Goal: Task Accomplishment & Management: Manage account settings

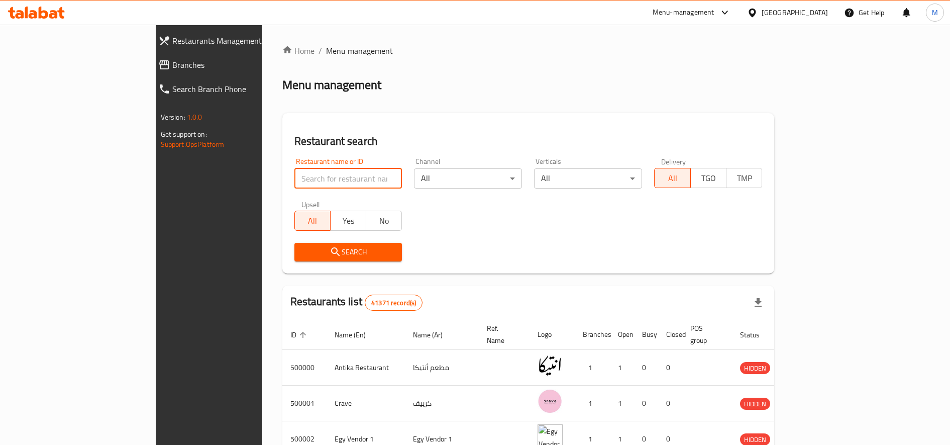
click at [294, 181] on input "search" at bounding box center [348, 178] width 108 height 20
paste input "706423"
type input "706423"
click button "Search" at bounding box center [348, 252] width 108 height 19
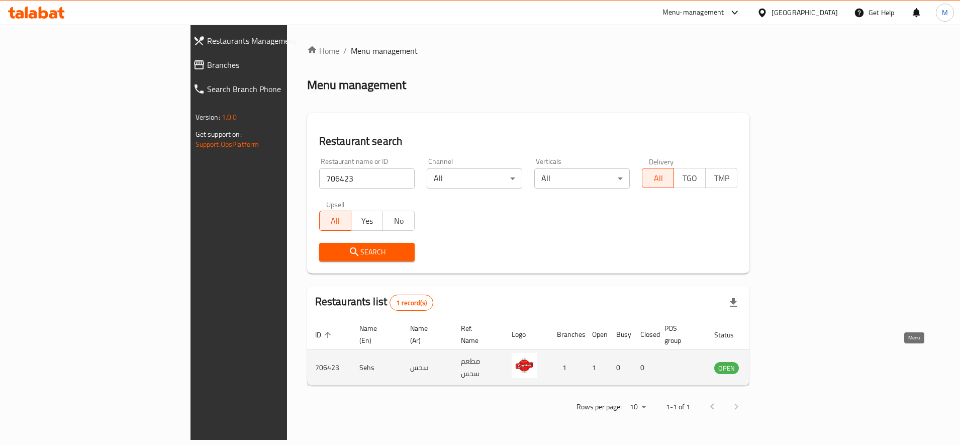
click at [778, 364] on icon "enhanced table" at bounding box center [772, 368] width 11 height 9
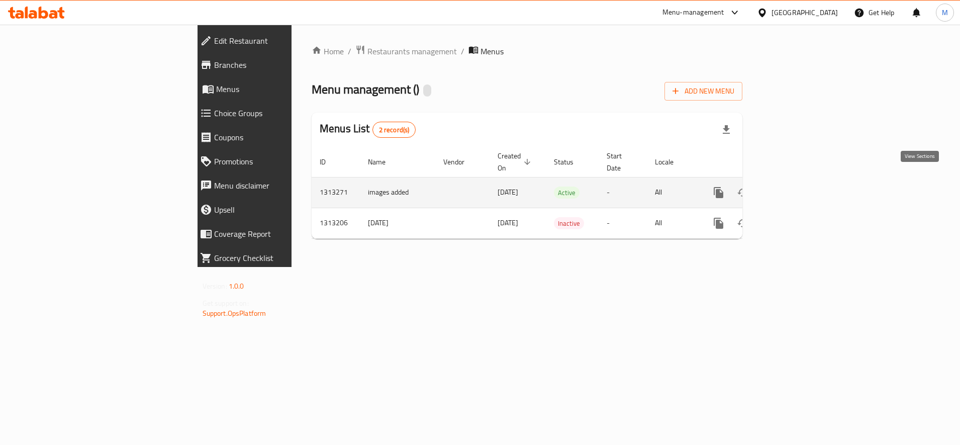
click at [803, 183] on link "enhanced table" at bounding box center [791, 192] width 24 height 24
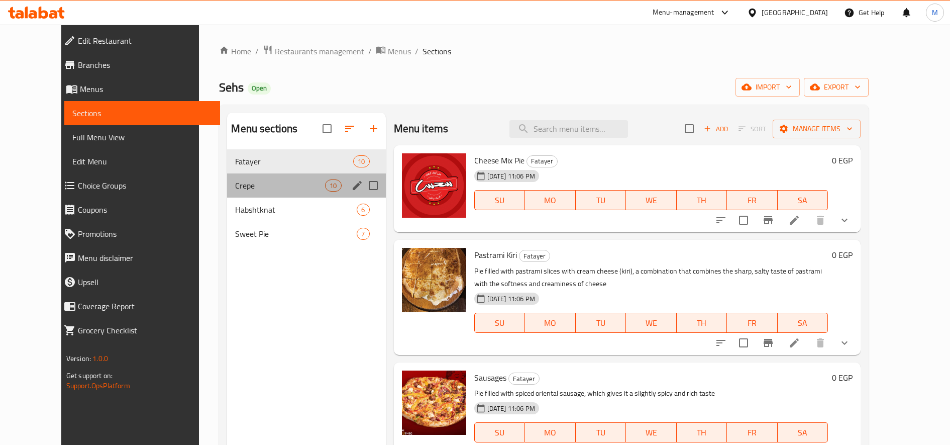
click at [246, 176] on div "Crepe 10" at bounding box center [306, 185] width 158 height 24
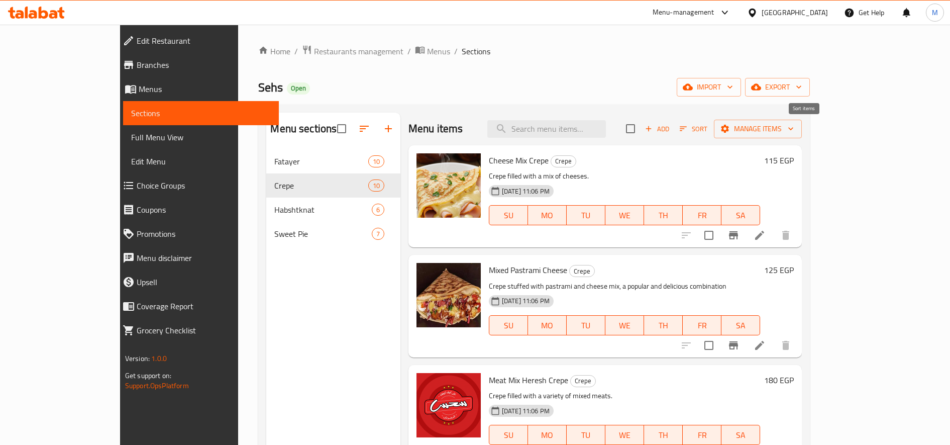
click at [707, 127] on span "Sort" at bounding box center [694, 129] width 28 height 12
click at [764, 234] on icon at bounding box center [759, 235] width 9 height 9
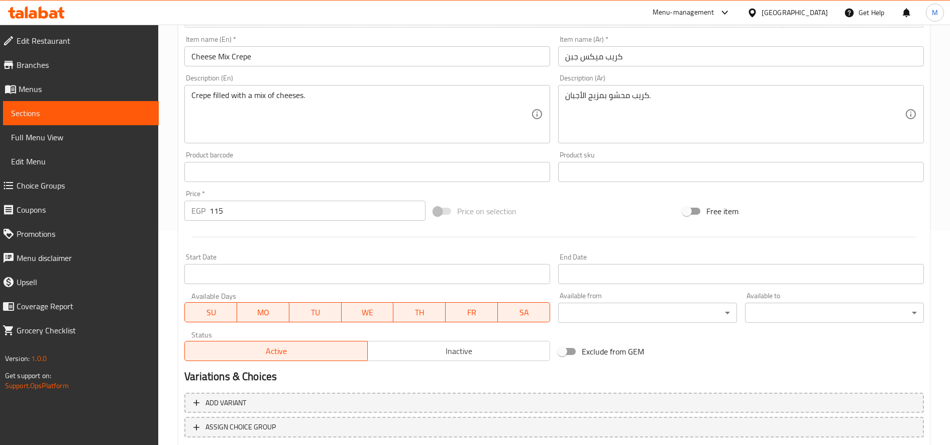
scroll to position [280, 0]
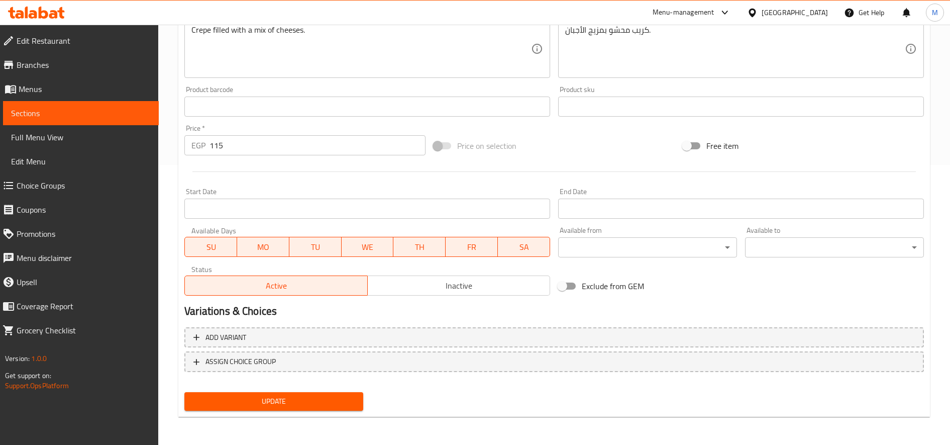
click at [273, 148] on input "115" at bounding box center [318, 145] width 216 height 20
type input "0"
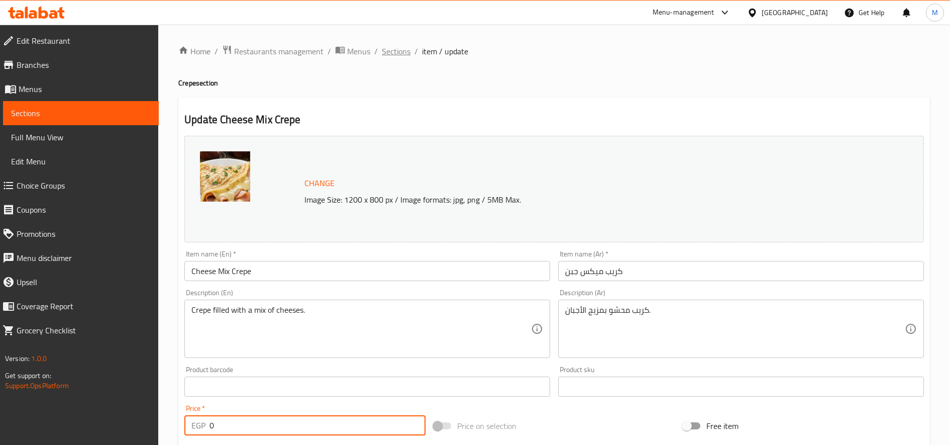
click at [394, 55] on span "Sections" at bounding box center [396, 51] width 29 height 12
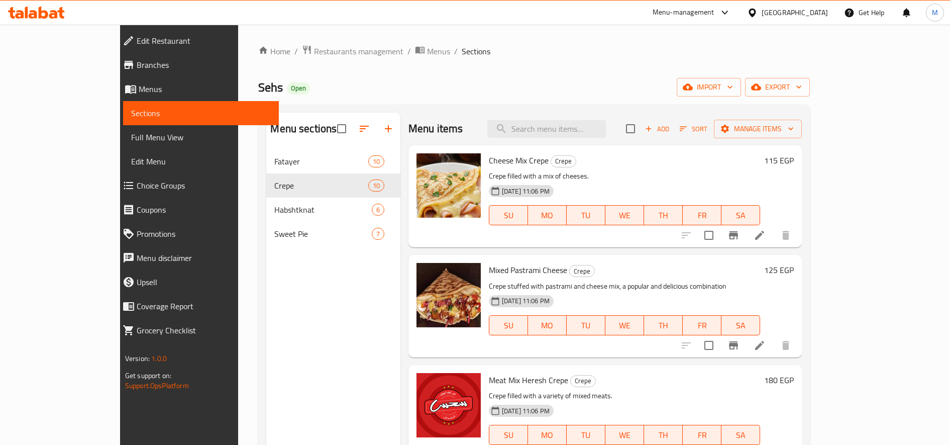
click at [794, 160] on h6 "115 EGP" at bounding box center [779, 160] width 30 height 14
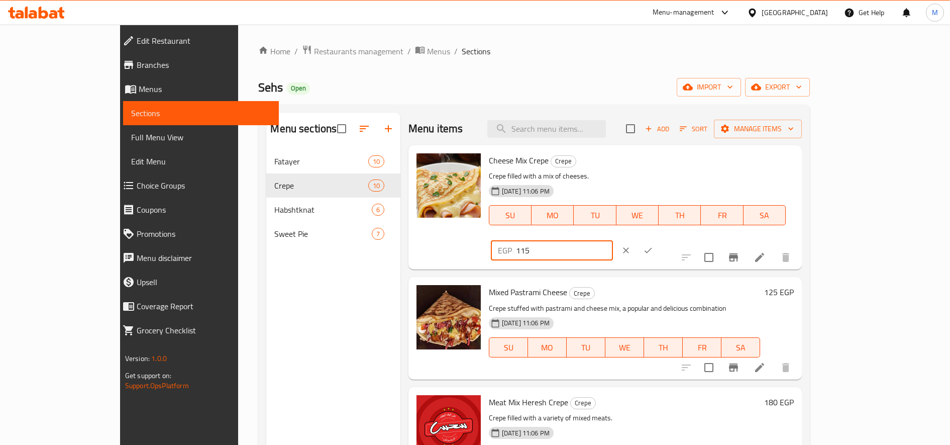
click at [613, 240] on input "115" at bounding box center [564, 250] width 97 height 20
type input "125"
click at [659, 239] on button "ok" at bounding box center [648, 250] width 22 height 22
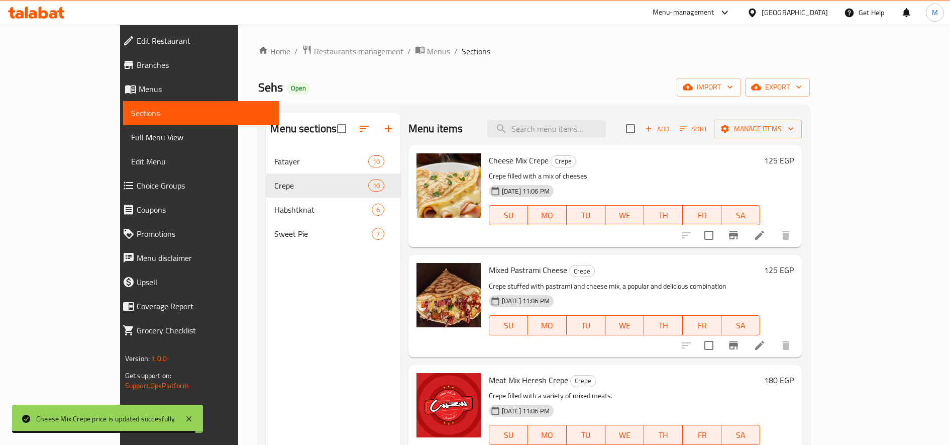
scroll to position [84, 0]
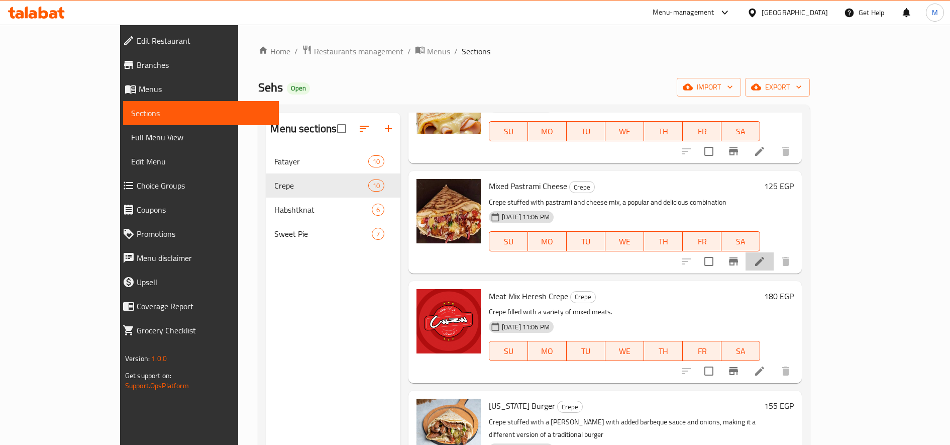
click at [774, 263] on li at bounding box center [760, 261] width 28 height 18
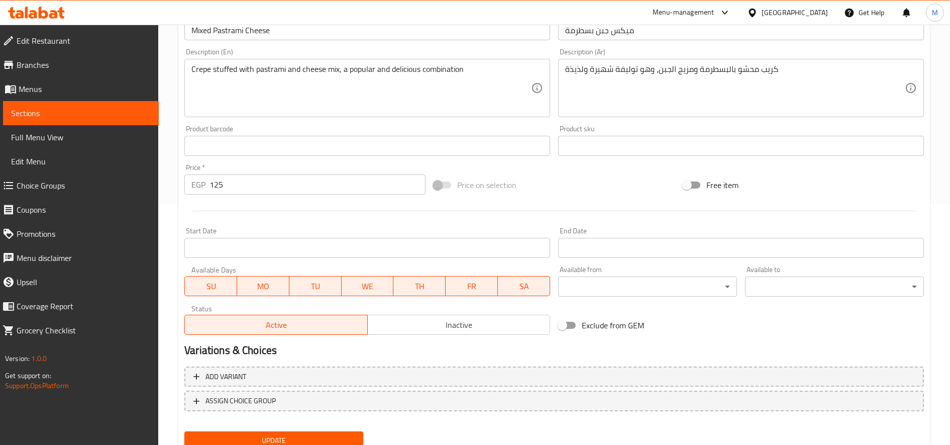
scroll to position [280, 0]
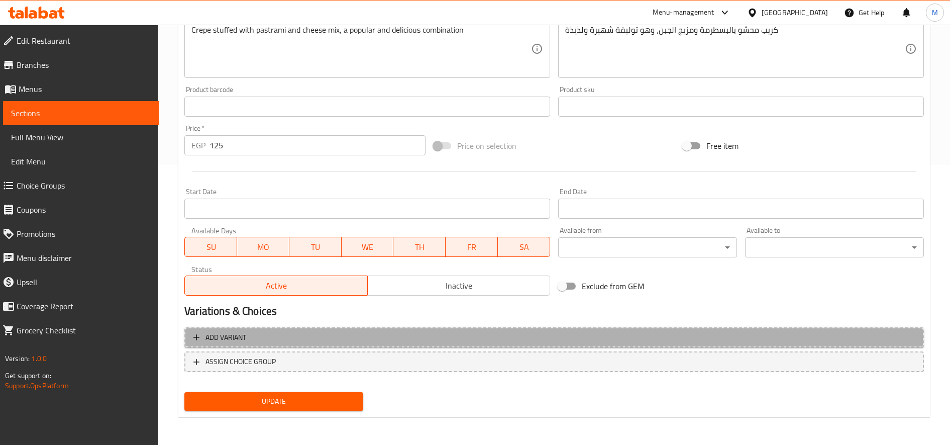
click at [287, 327] on button "Add variant" at bounding box center [554, 337] width 740 height 21
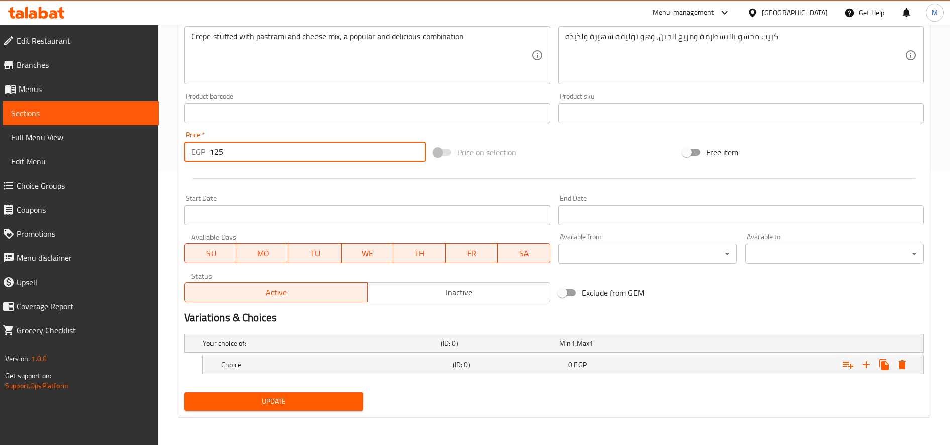
click at [219, 152] on input "125" at bounding box center [318, 152] width 216 height 20
type input "0"
click at [865, 363] on icon "Expand" at bounding box center [866, 364] width 12 height 12
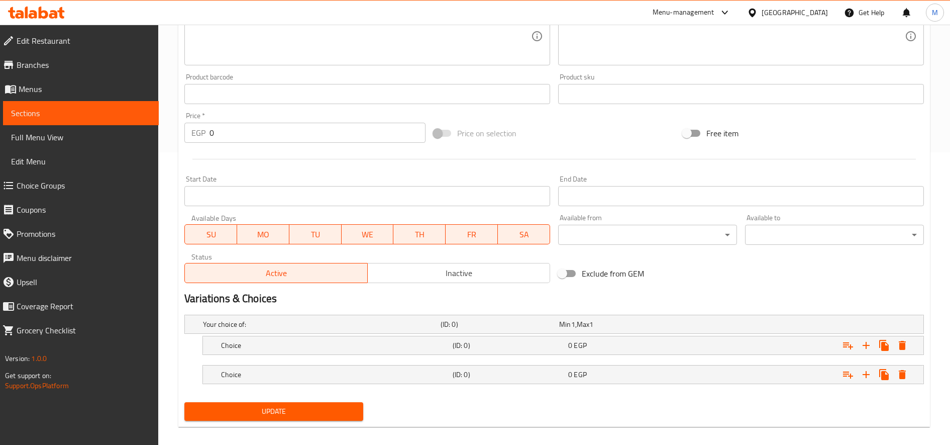
scroll to position [302, 0]
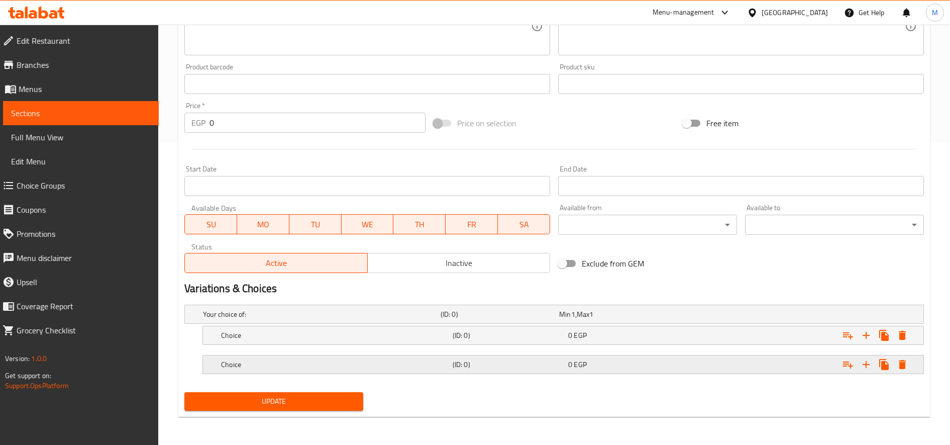
click at [493, 373] on div "Choice (ID: 0) 0 EGP" at bounding box center [566, 364] width 694 height 22
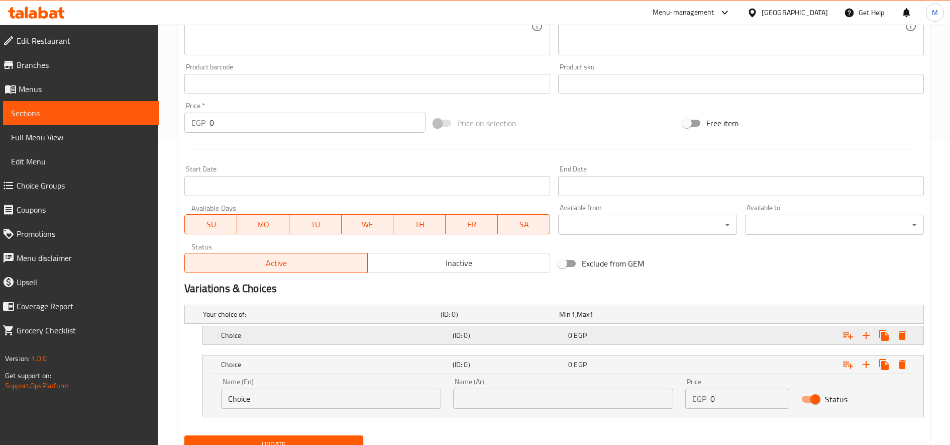
click at [504, 342] on div "(ID: 0)" at bounding box center [509, 335] width 116 height 14
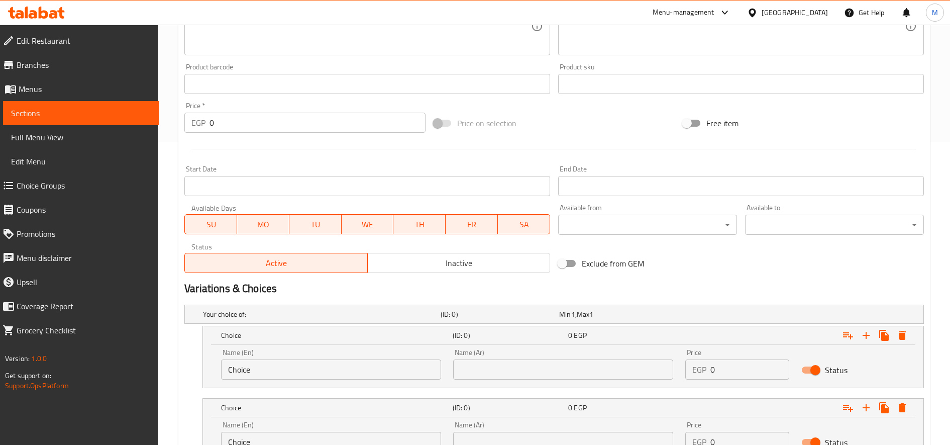
click at [575, 363] on input "text" at bounding box center [563, 369] width 220 height 20
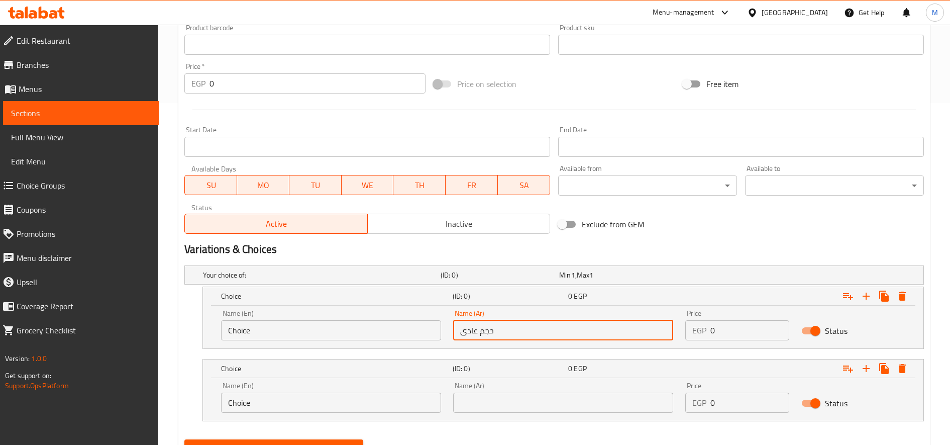
scroll to position [389, 0]
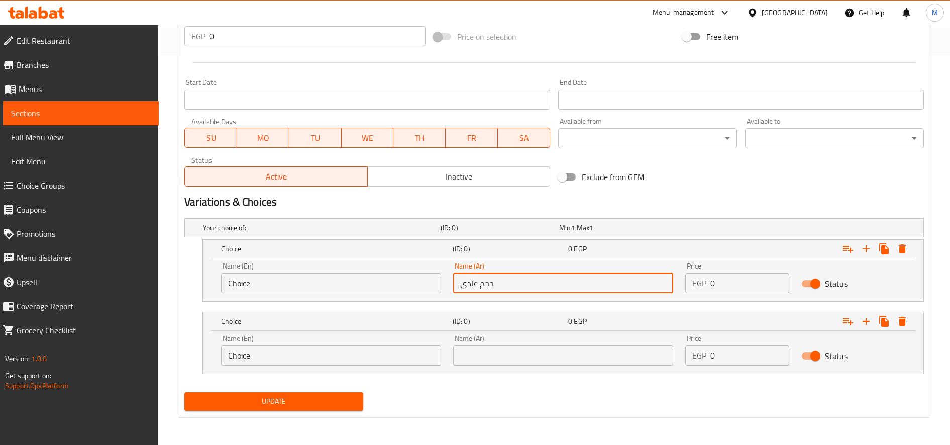
type input "حجم عادى"
click at [537, 355] on input "text" at bounding box center [563, 355] width 220 height 20
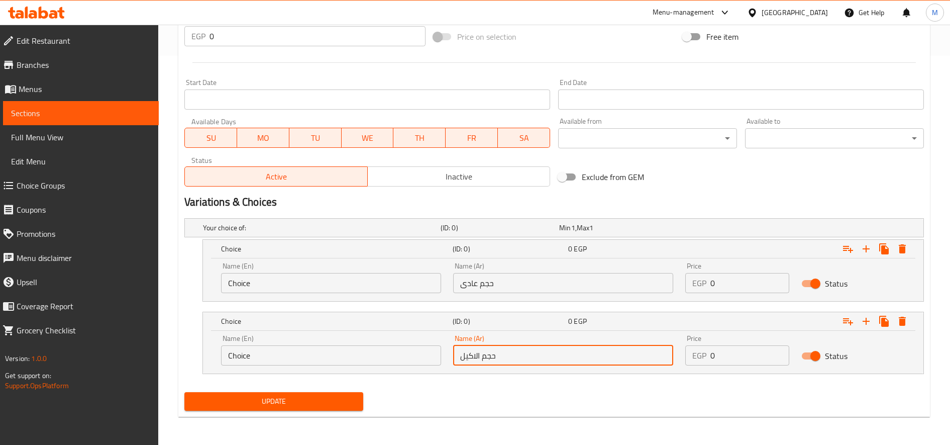
type input "حجم الاكيل"
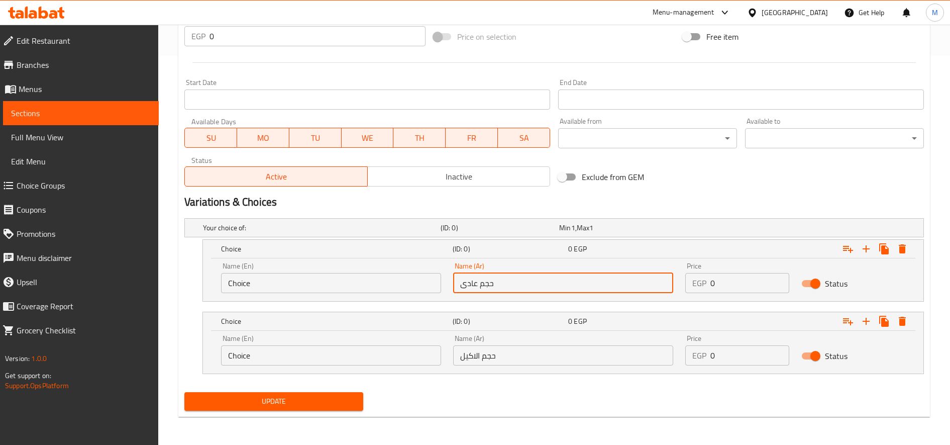
click at [485, 286] on input "حجم عادى" at bounding box center [563, 283] width 220 height 20
click at [399, 280] on input "Choice" at bounding box center [331, 283] width 220 height 20
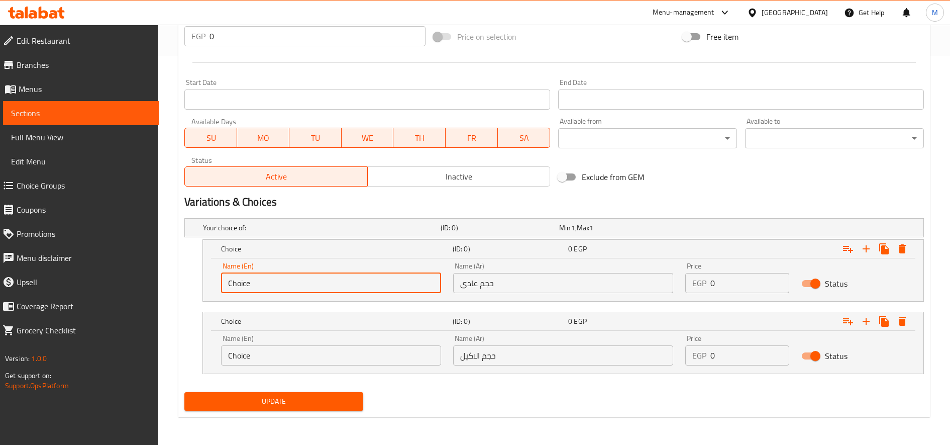
paste input "Regular size"
click at [399, 280] on input "ChoiceRegular size" at bounding box center [331, 283] width 220 height 20
paste input "text"
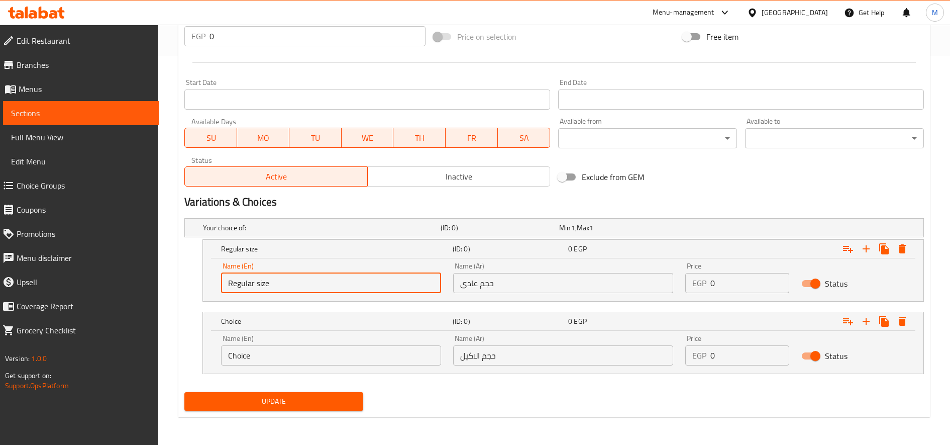
type input "Regular size"
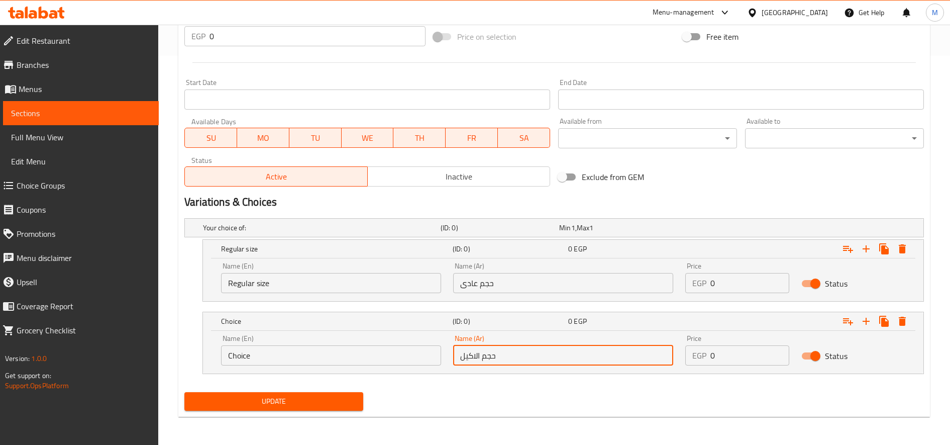
click at [489, 355] on input "حجم الاكيل" at bounding box center [563, 355] width 220 height 20
click at [317, 357] on input "Choice" at bounding box center [331, 355] width 220 height 20
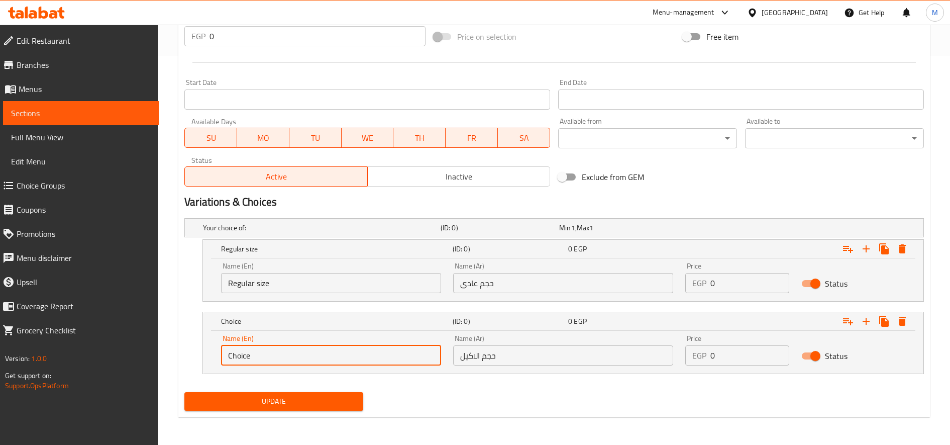
click at [317, 357] on input "Choice" at bounding box center [331, 355] width 220 height 20
type input "ِ"
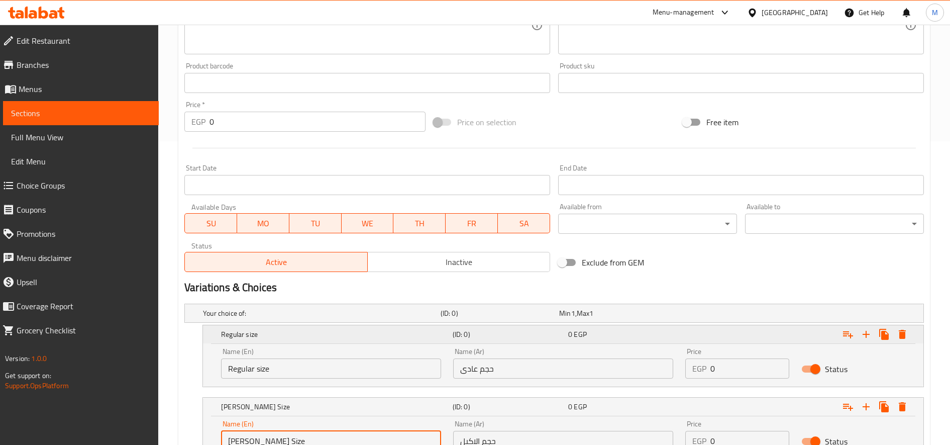
scroll to position [222, 0]
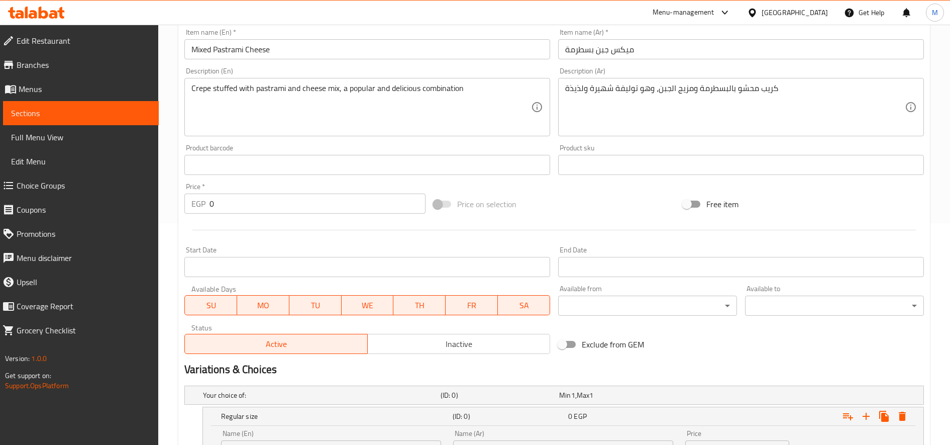
type input "Akeel Size"
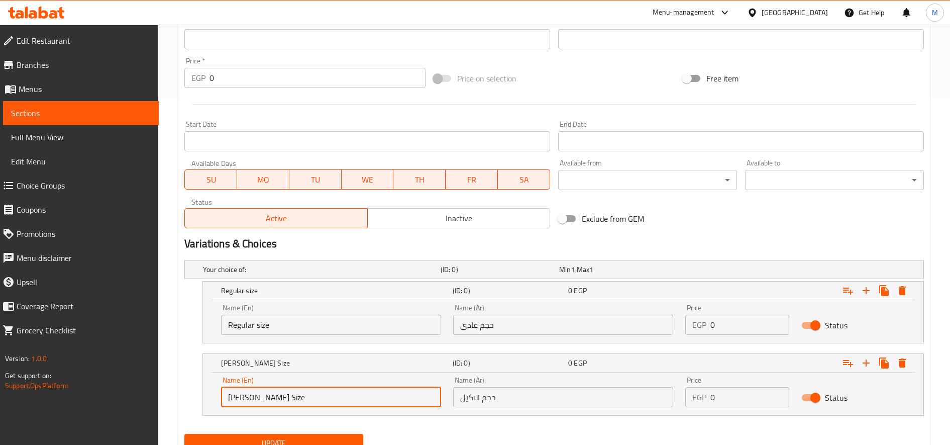
scroll to position [389, 0]
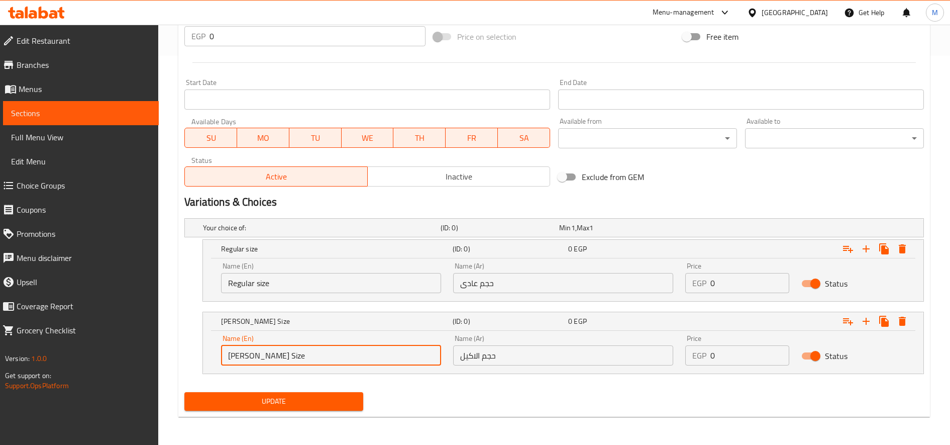
click at [283, 350] on input "Akeel Size" at bounding box center [331, 355] width 220 height 20
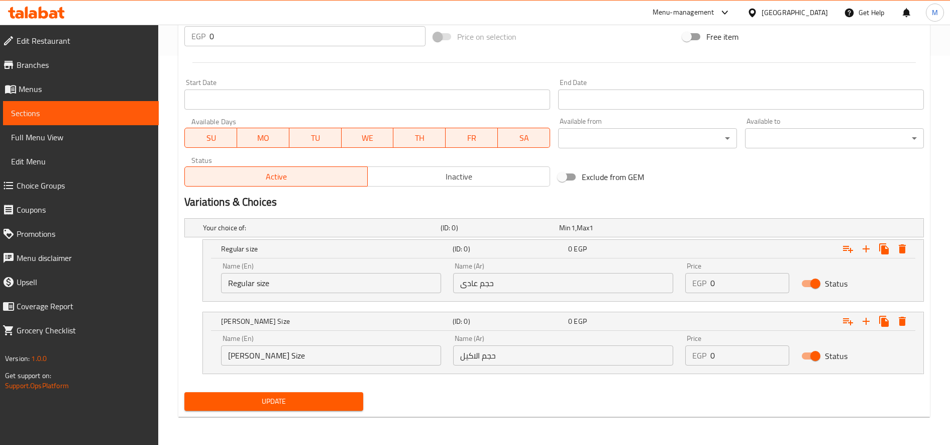
click at [711, 282] on input "0" at bounding box center [749, 283] width 79 height 20
type input "115"
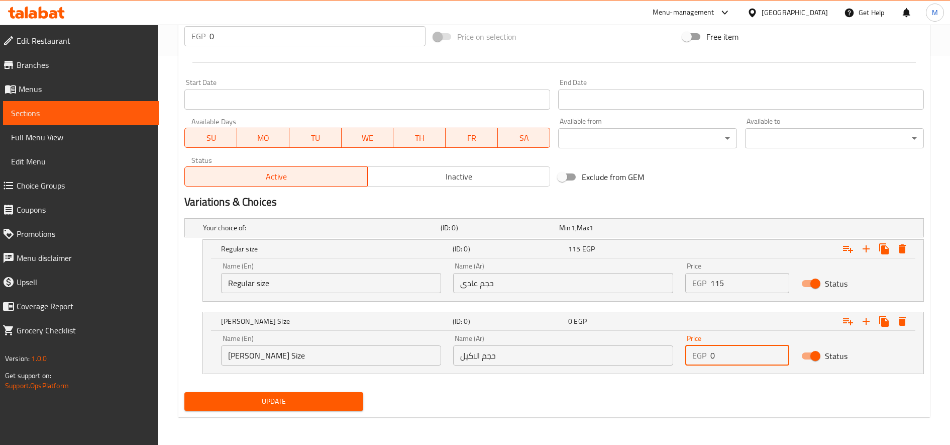
click at [735, 361] on input "0" at bounding box center [749, 355] width 79 height 20
type input "140"
click at [184, 392] on button "Update" at bounding box center [273, 401] width 179 height 19
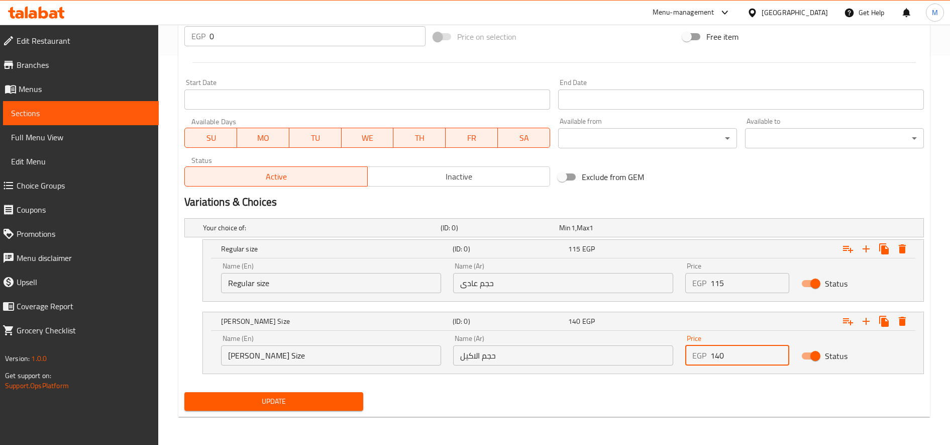
scroll to position [49, 0]
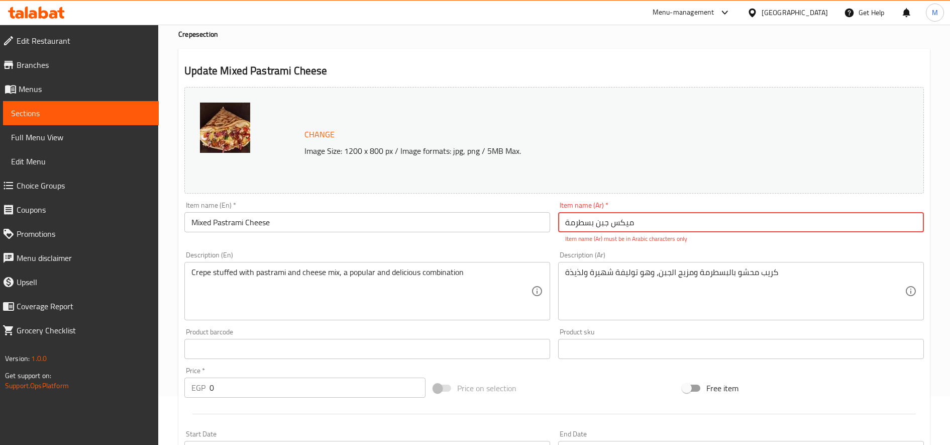
click at [645, 224] on input "میکس جبن بسطرمة" at bounding box center [741, 222] width 366 height 20
click at [648, 224] on input "میکس جبن بسطرمة" at bounding box center [741, 222] width 366 height 20
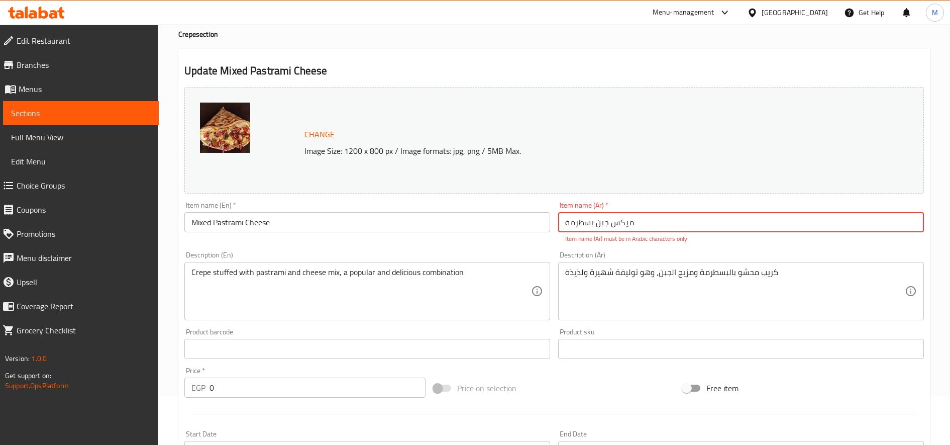
click at [648, 224] on input "میکس جبن بسطرمة" at bounding box center [741, 222] width 366 height 20
type input ";"
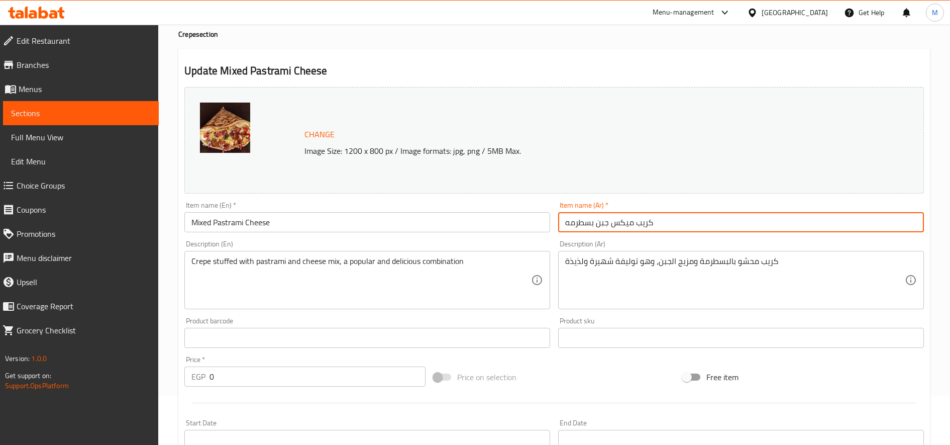
click at [648, 224] on input "كريب ميكس جبن بسطرمه" at bounding box center [741, 222] width 366 height 20
type input "كريب ميكس جبن بسطرمه"
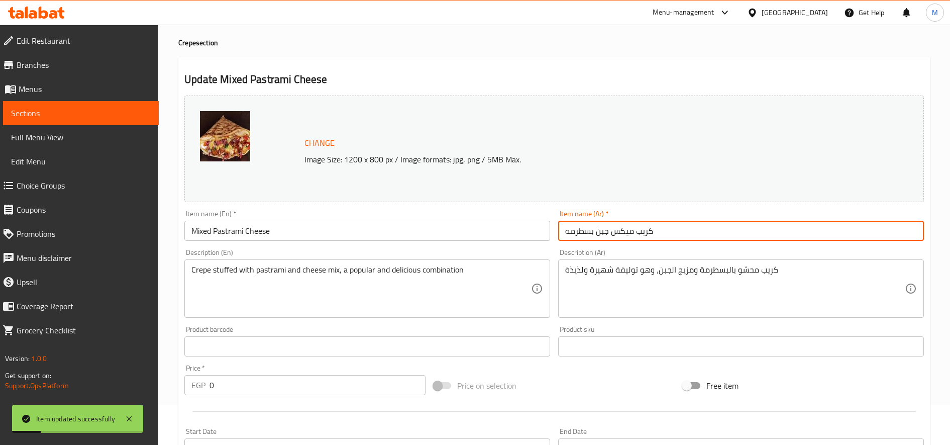
scroll to position [0, 0]
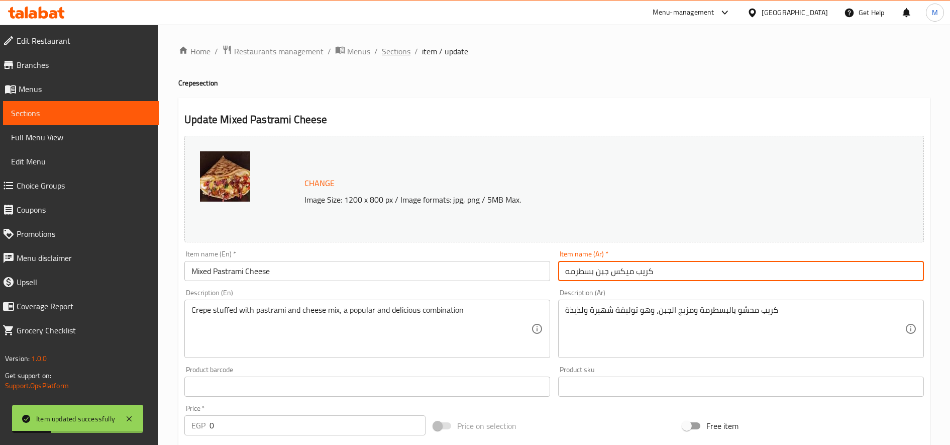
click at [405, 54] on span "Sections" at bounding box center [396, 51] width 29 height 12
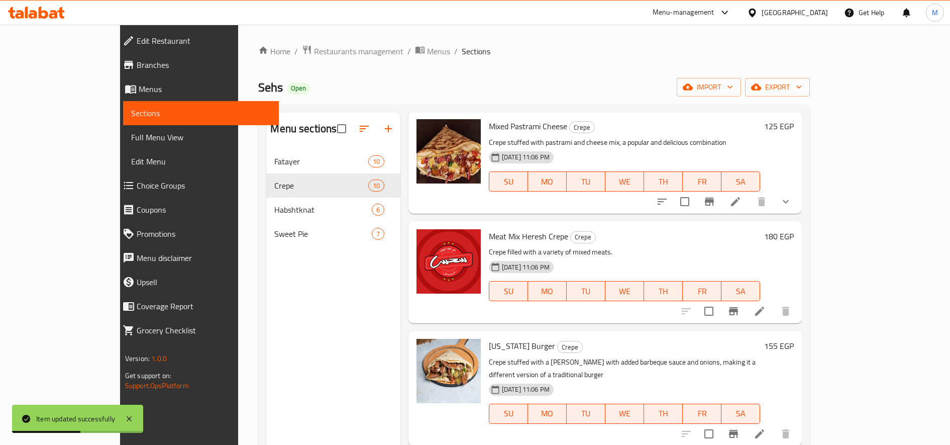
scroll to position [167, 0]
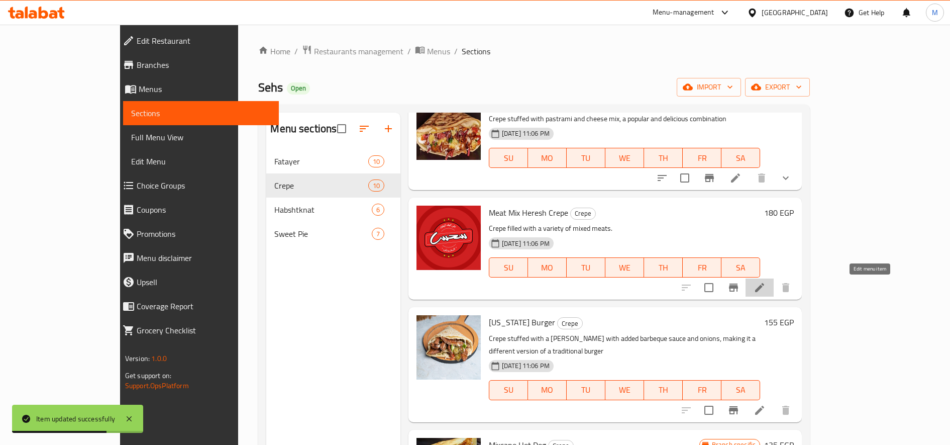
click at [766, 292] on icon at bounding box center [760, 287] width 12 height 12
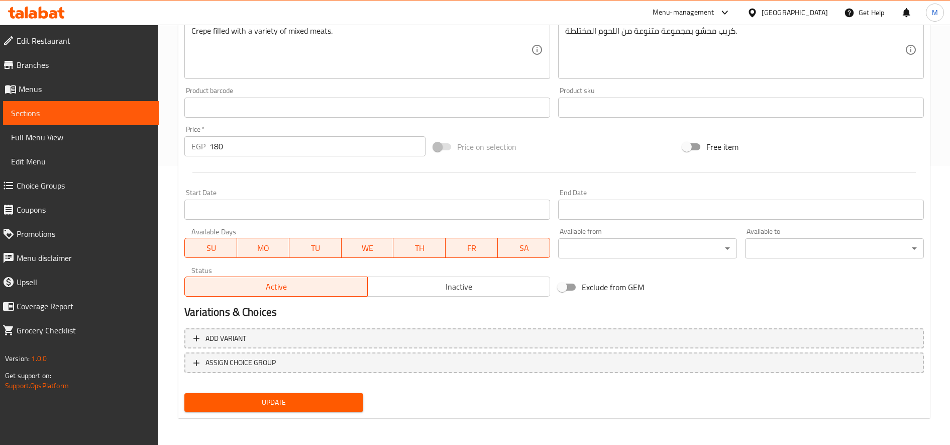
scroll to position [280, 0]
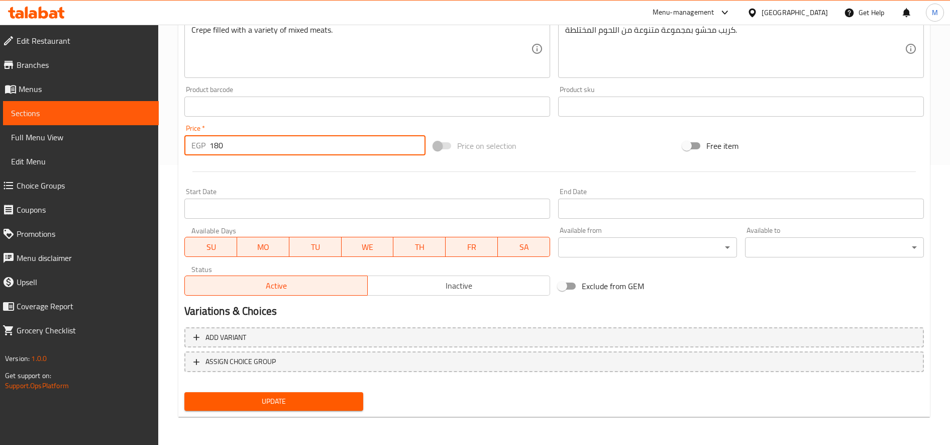
click at [268, 141] on input "180" at bounding box center [318, 145] width 216 height 20
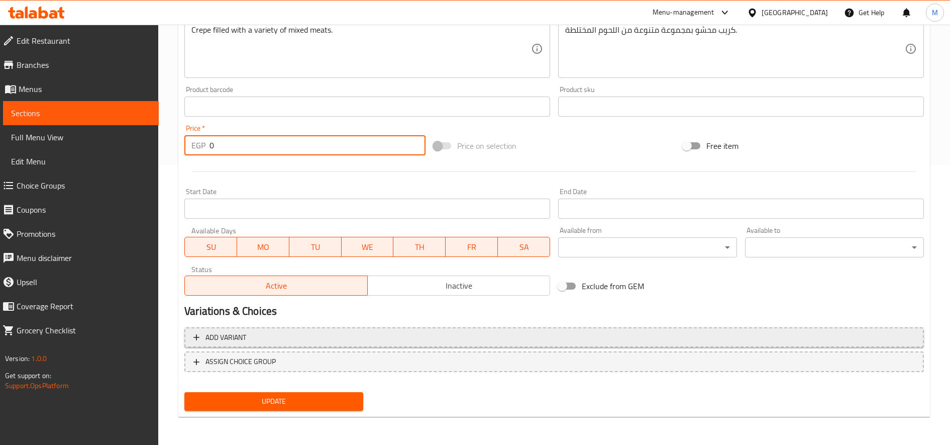
type input "0"
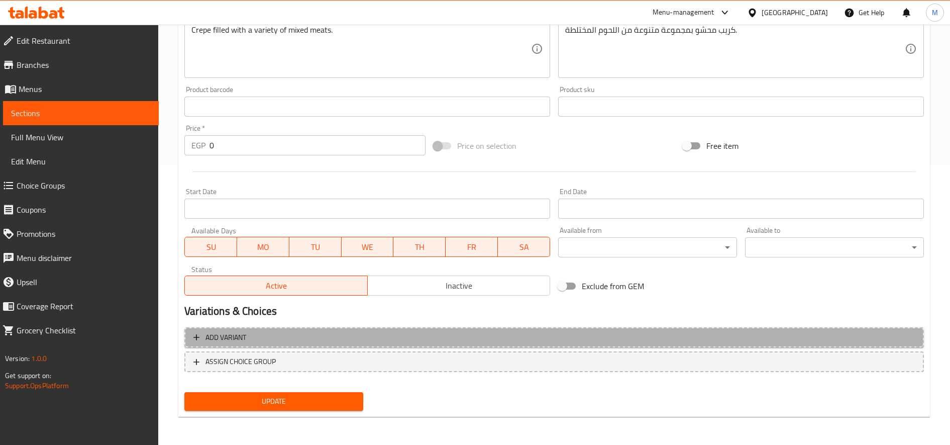
click at [364, 342] on span "Add variant" at bounding box center [554, 337] width 722 height 13
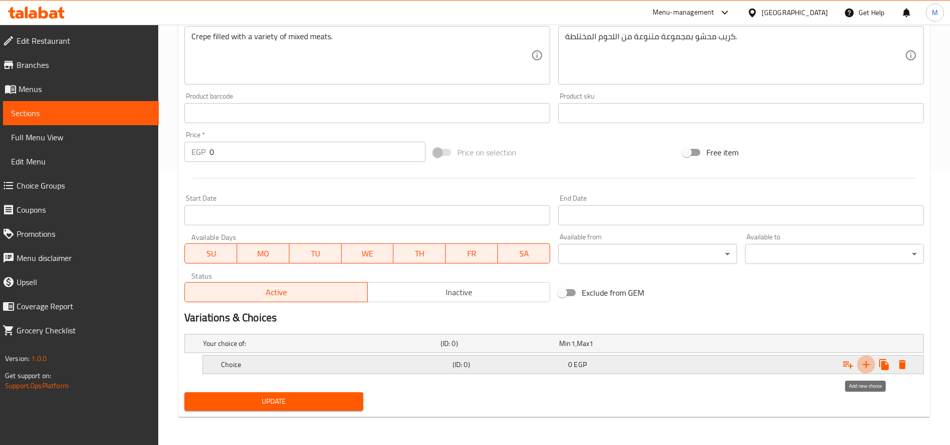
click at [866, 363] on icon "Expand" at bounding box center [866, 364] width 7 height 7
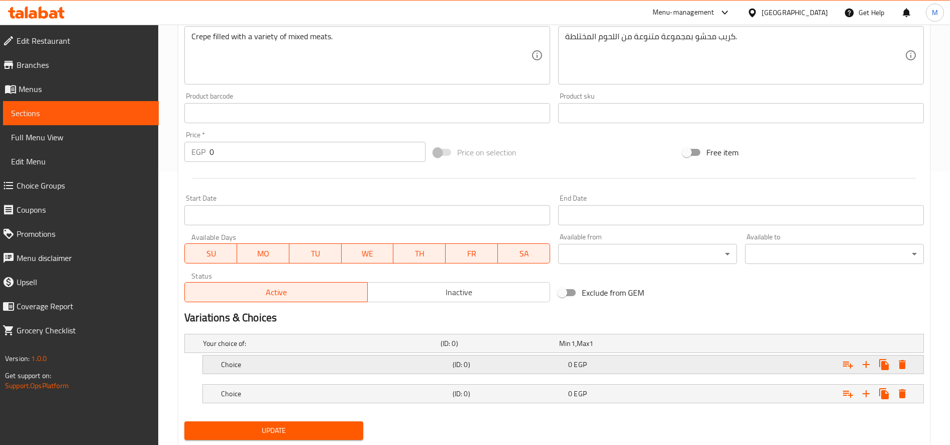
click at [447, 361] on h5 "Choice" at bounding box center [335, 364] width 228 height 10
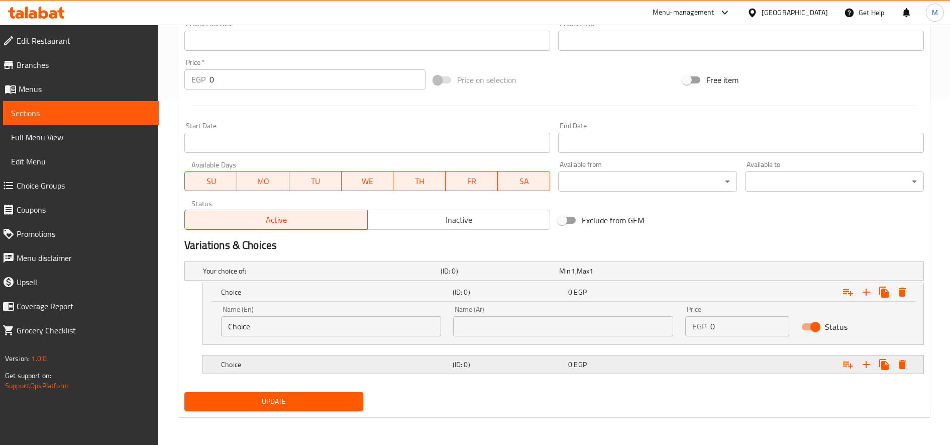
drag, startPoint x: 413, startPoint y: 363, endPoint x: 437, endPoint y: 360, distance: 24.9
click at [414, 363] on h5 "Choice" at bounding box center [335, 364] width 228 height 10
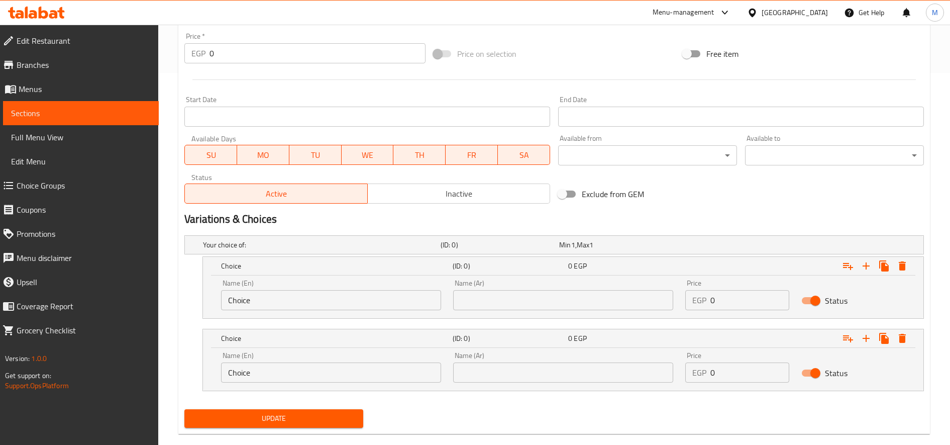
scroll to position [389, 0]
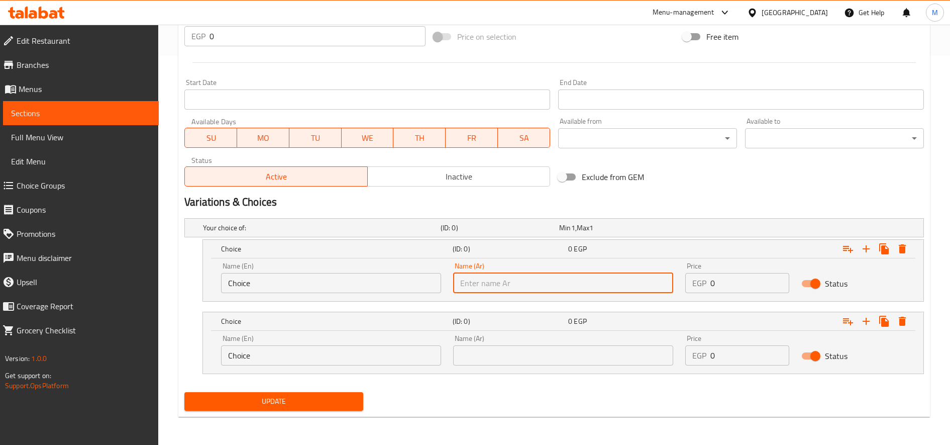
click at [652, 287] on input "text" at bounding box center [563, 283] width 220 height 20
click at [582, 278] on input "text" at bounding box center [563, 283] width 220 height 20
paste input "حجم عادى"
type input "حجم عادى"
click at [329, 272] on div "Name (En) Choice Name (En)" at bounding box center [331, 277] width 220 height 31
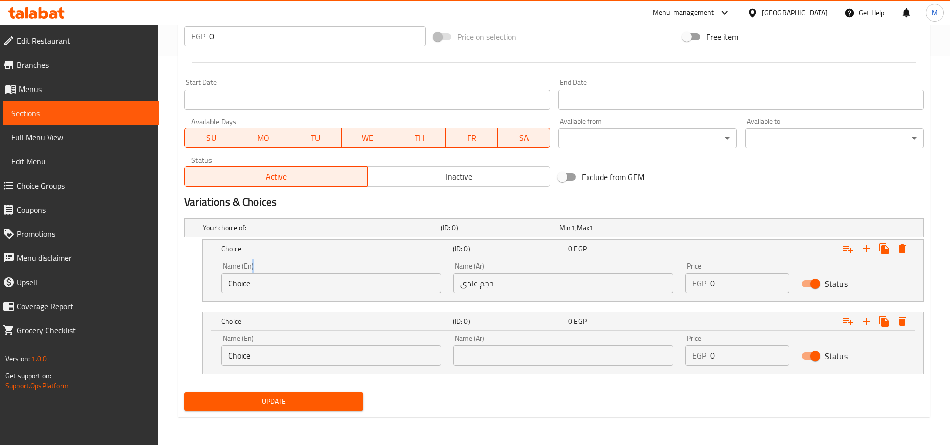
click at [329, 272] on div "Name (En) Choice Name (En)" at bounding box center [331, 277] width 220 height 31
drag, startPoint x: 329, startPoint y: 272, endPoint x: 328, endPoint y: 282, distance: 10.2
click at [328, 282] on input "Choice" at bounding box center [331, 283] width 220 height 20
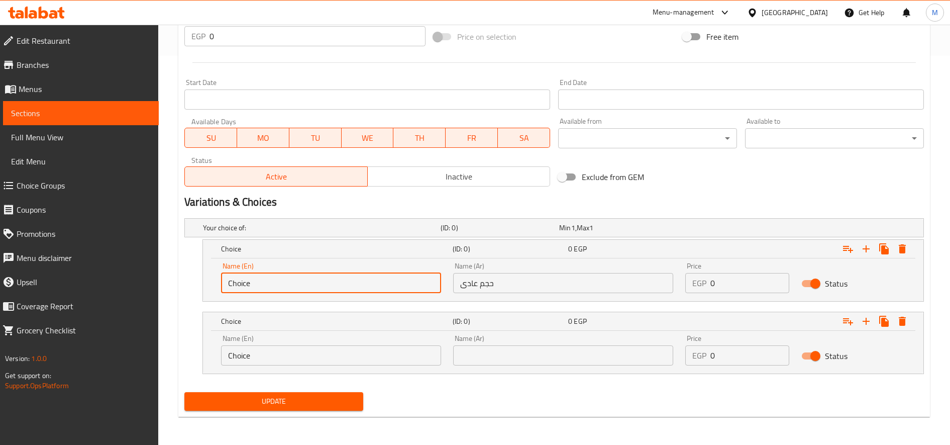
paste input "Regular siz"
type input "Regular size"
click at [564, 354] on input "text" at bounding box center [563, 355] width 220 height 20
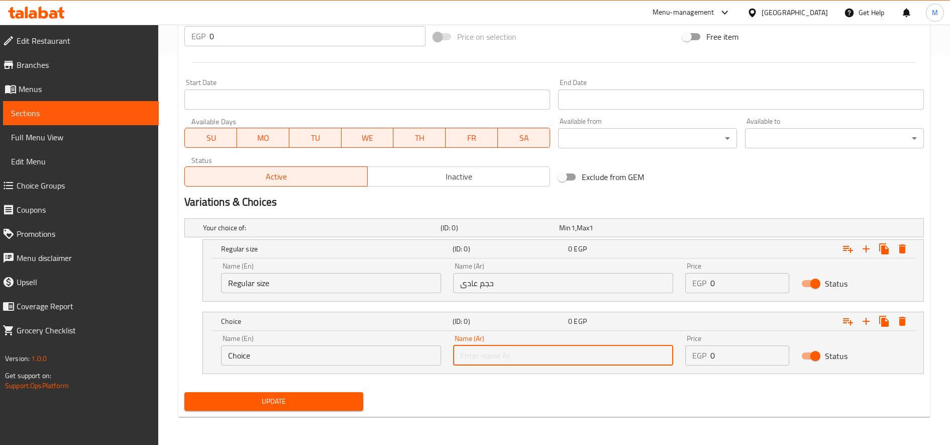
paste input "حجم الاكيل"
type input "حجم الاكيل"
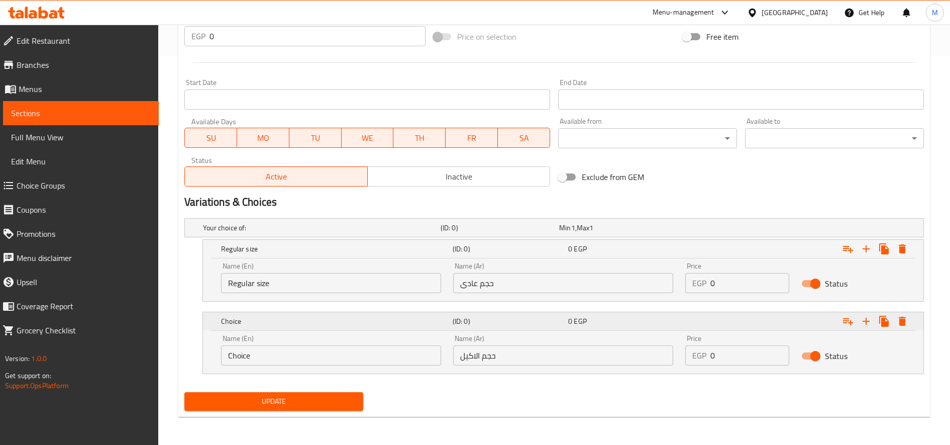
click at [290, 328] on div "Choice" at bounding box center [335, 321] width 232 height 14
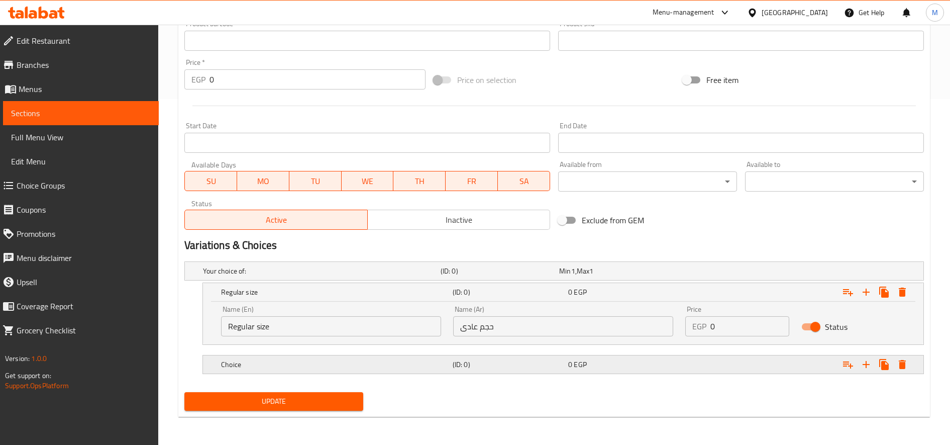
click at [280, 362] on h5 "Choice" at bounding box center [335, 364] width 228 height 10
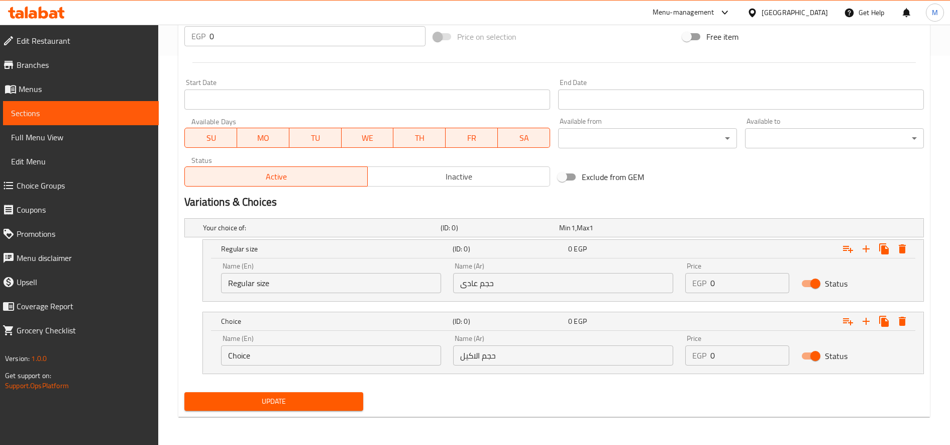
click at [288, 350] on input "Choice" at bounding box center [331, 355] width 220 height 20
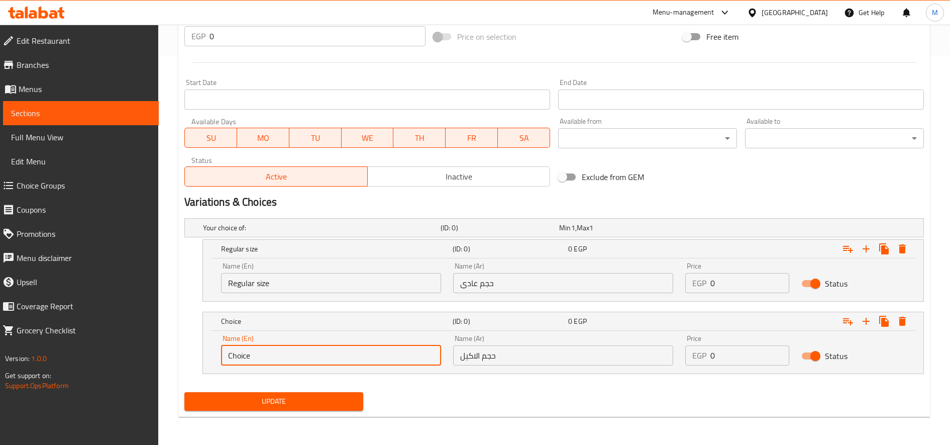
click at [288, 350] on input "Choice" at bounding box center [331, 355] width 220 height 20
paste input "Akeel Siz"
type input "Akeel Size"
click at [736, 284] on input "0" at bounding box center [749, 283] width 79 height 20
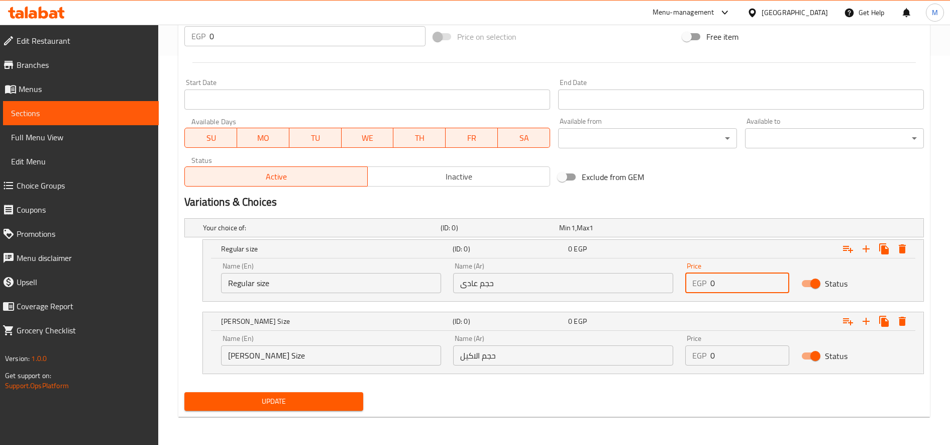
click at [736, 284] on input "0" at bounding box center [749, 283] width 79 height 20
type input "160"
click at [729, 356] on input "0" at bounding box center [749, 355] width 79 height 20
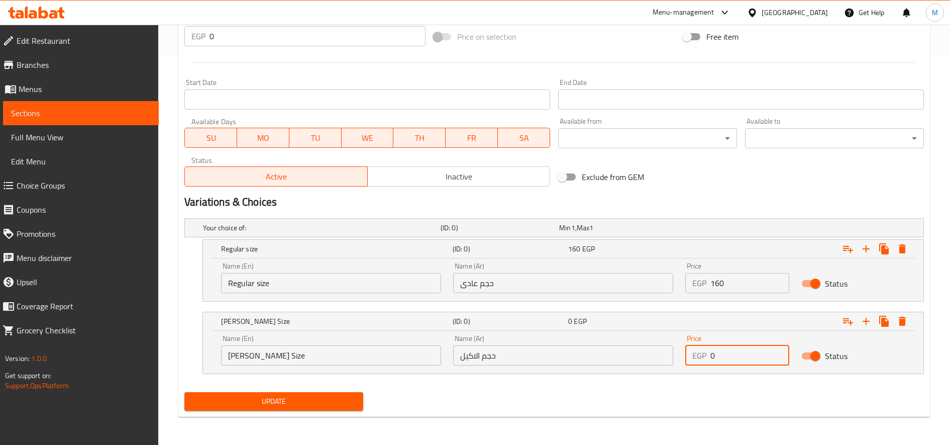
click at [729, 356] on input "0" at bounding box center [749, 355] width 79 height 20
type input "195"
click at [184, 392] on button "Update" at bounding box center [273, 401] width 179 height 19
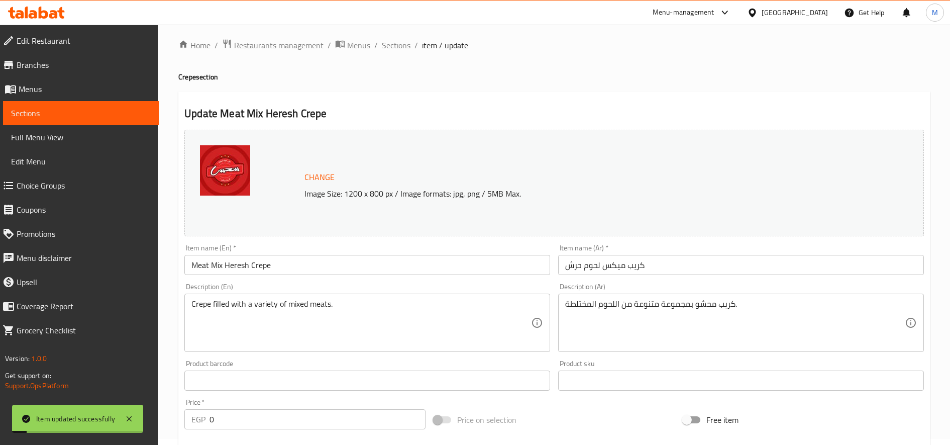
scroll to position [0, 0]
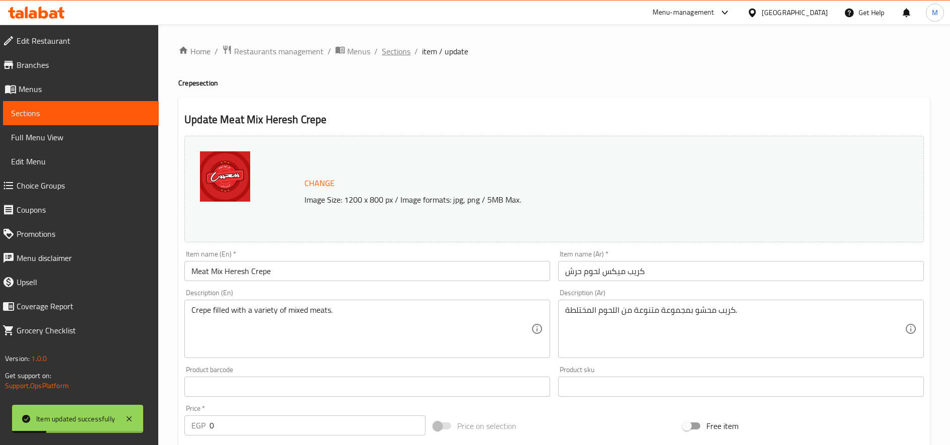
click at [389, 47] on span "Sections" at bounding box center [396, 51] width 29 height 12
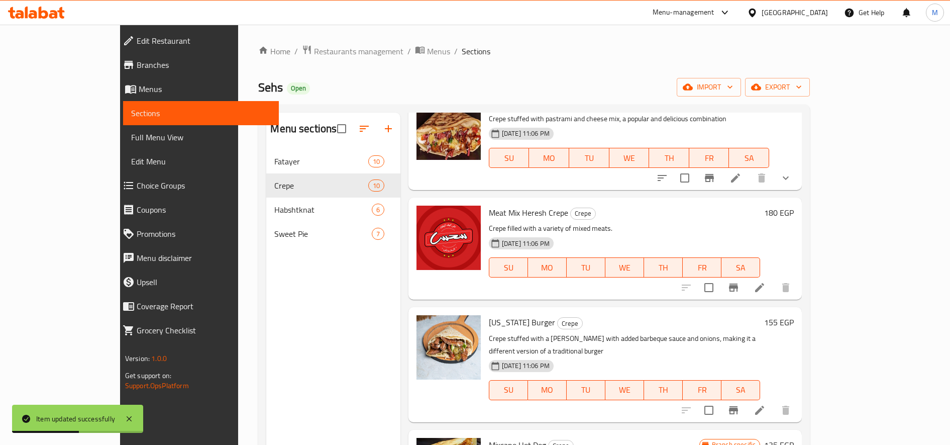
scroll to position [251, 0]
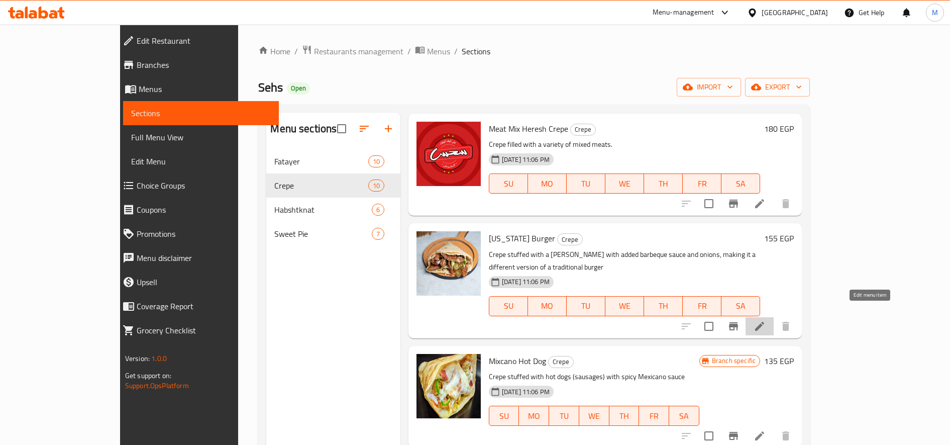
click at [764, 322] on icon at bounding box center [759, 326] width 9 height 9
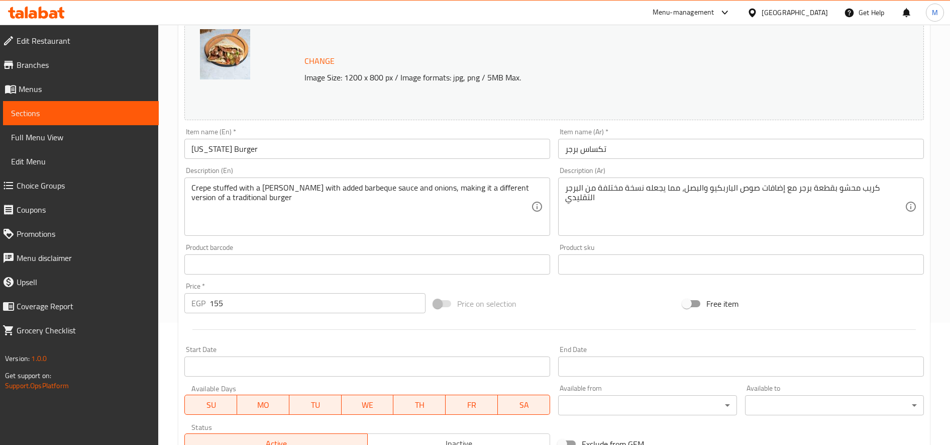
scroll to position [251, 0]
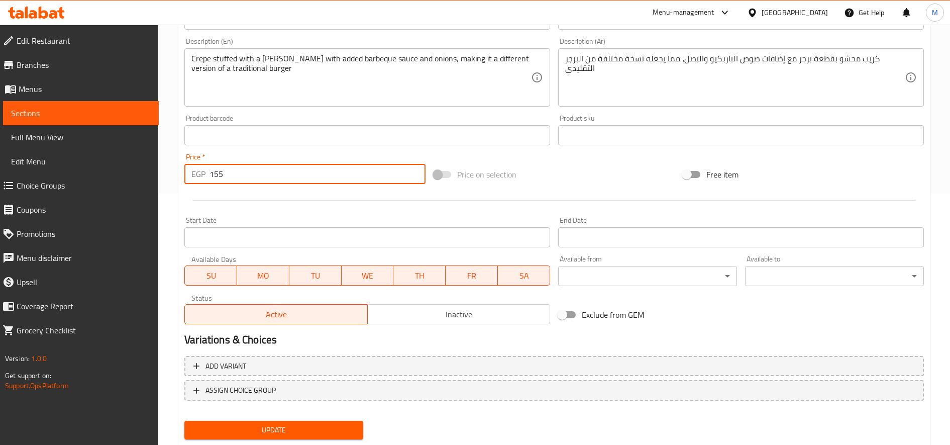
click at [285, 178] on input "155" at bounding box center [318, 174] width 216 height 20
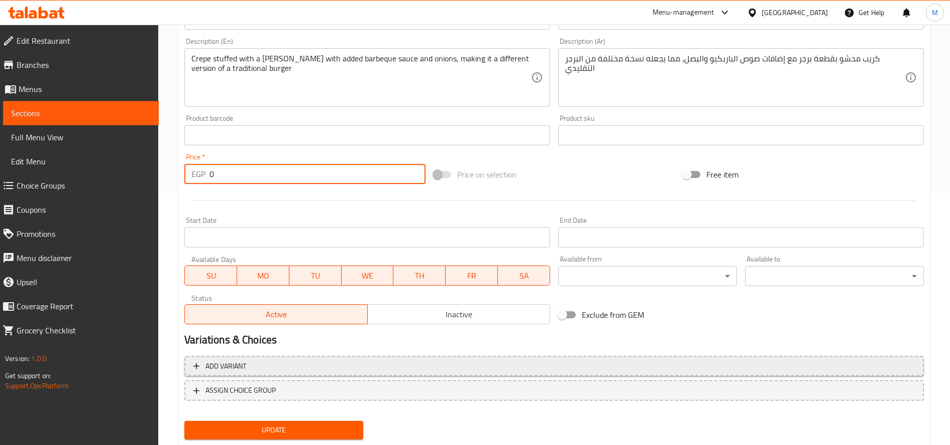
type input "0"
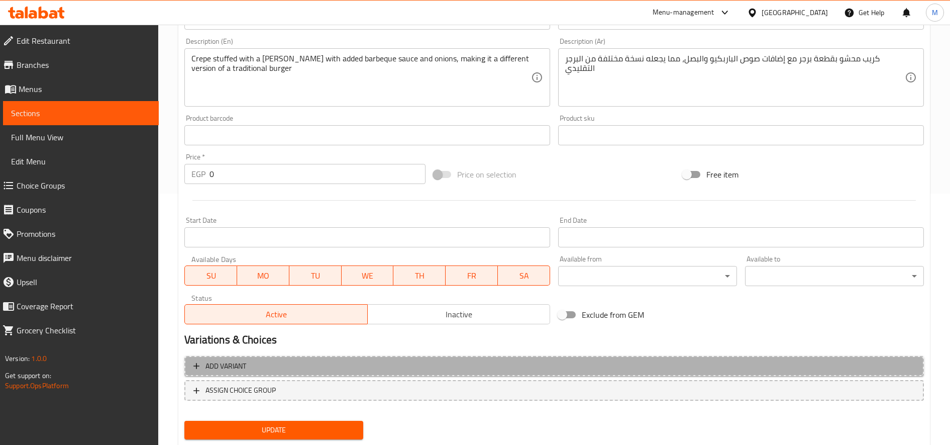
click at [564, 362] on span "Add variant" at bounding box center [554, 366] width 722 height 13
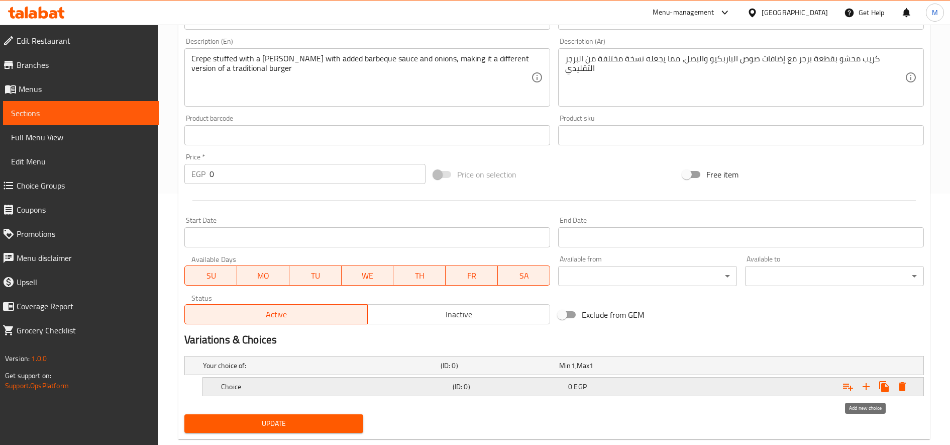
click at [869, 382] on icon "Expand" at bounding box center [866, 386] width 12 height 12
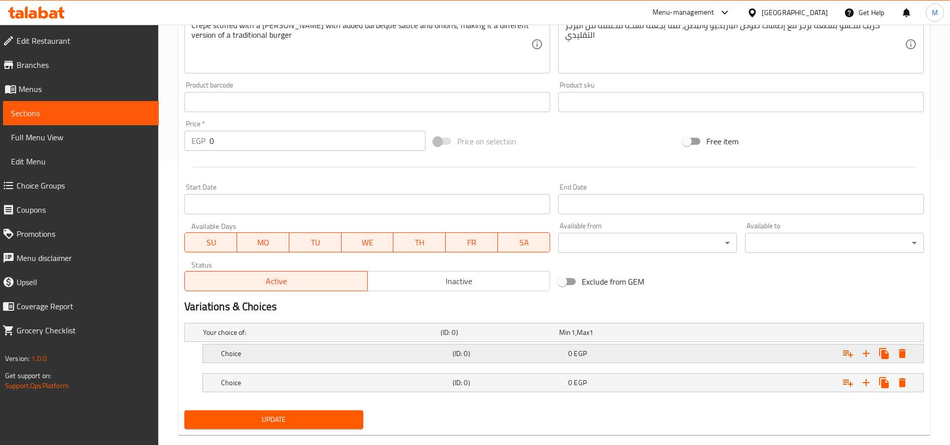
scroll to position [302, 0]
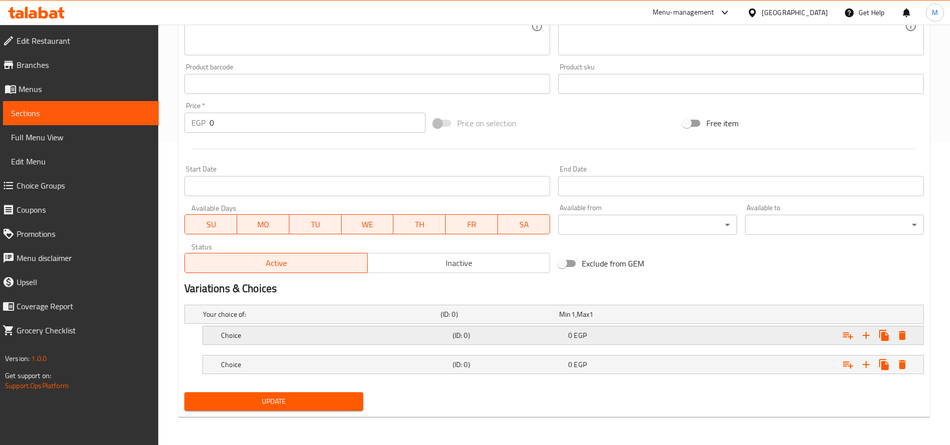
drag, startPoint x: 515, startPoint y: 341, endPoint x: 528, endPoint y: 363, distance: 25.9
click at [516, 341] on div "(ID: 0)" at bounding box center [509, 335] width 116 height 14
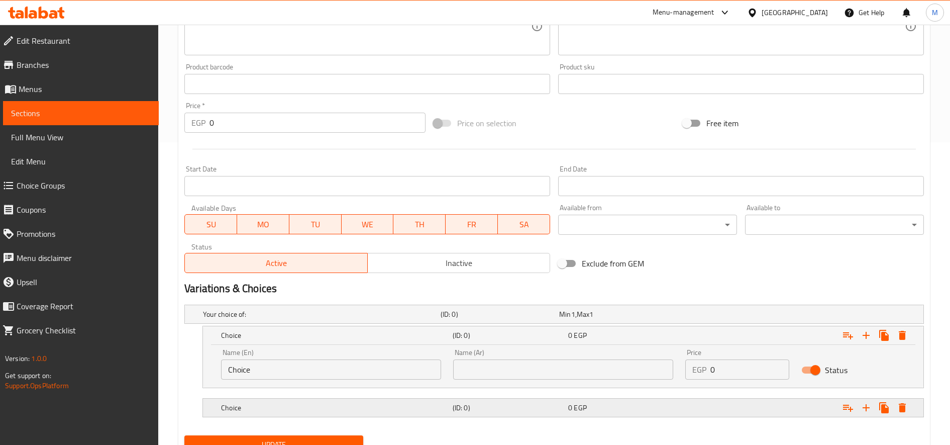
click at [548, 407] on h5 "(ID: 0)" at bounding box center [509, 407] width 112 height 10
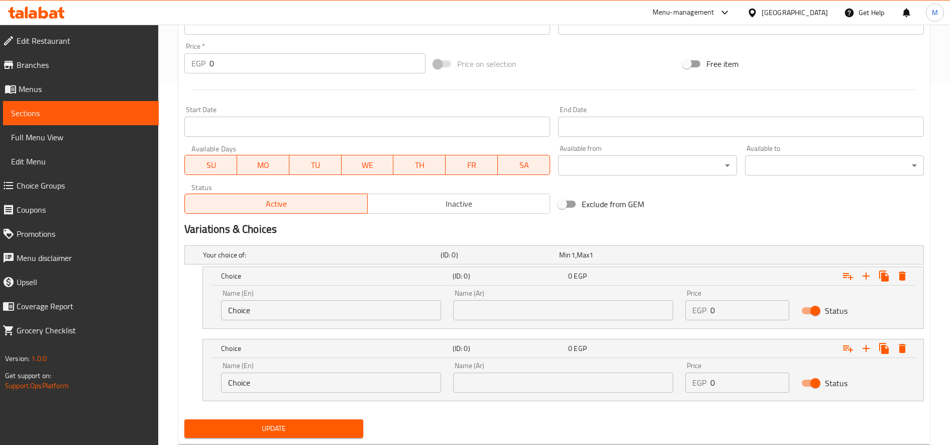
scroll to position [386, 0]
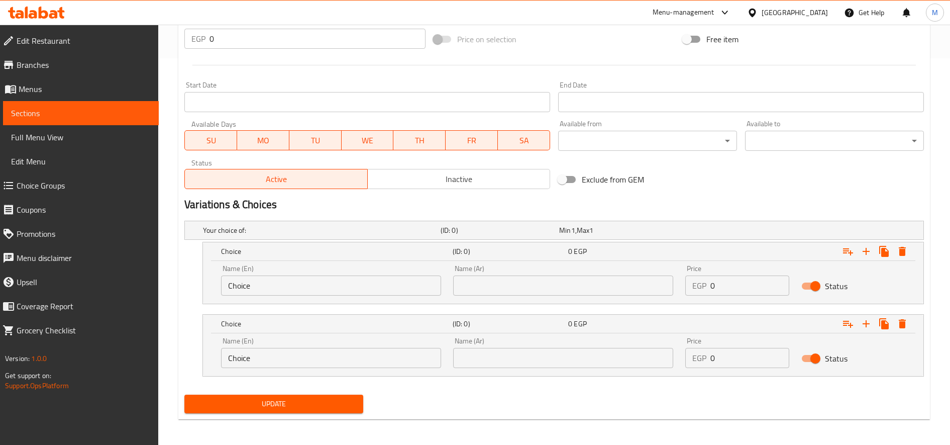
click at [533, 291] on input "text" at bounding box center [563, 285] width 220 height 20
click at [316, 359] on input "Choice" at bounding box center [331, 358] width 220 height 20
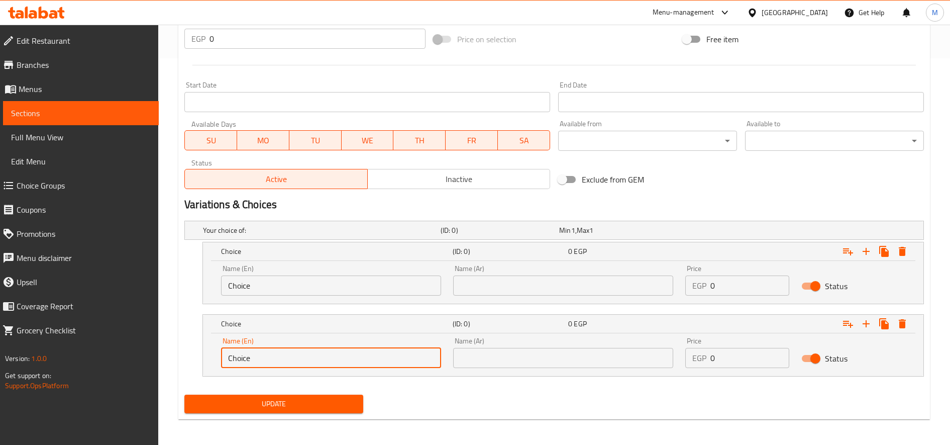
click at [316, 359] on input "Choice" at bounding box center [331, 358] width 220 height 20
paste input "Akeel Siz"
type input "Akeel Size"
click at [363, 295] on div "Name (En) Choice Name (En)" at bounding box center [331, 280] width 232 height 43
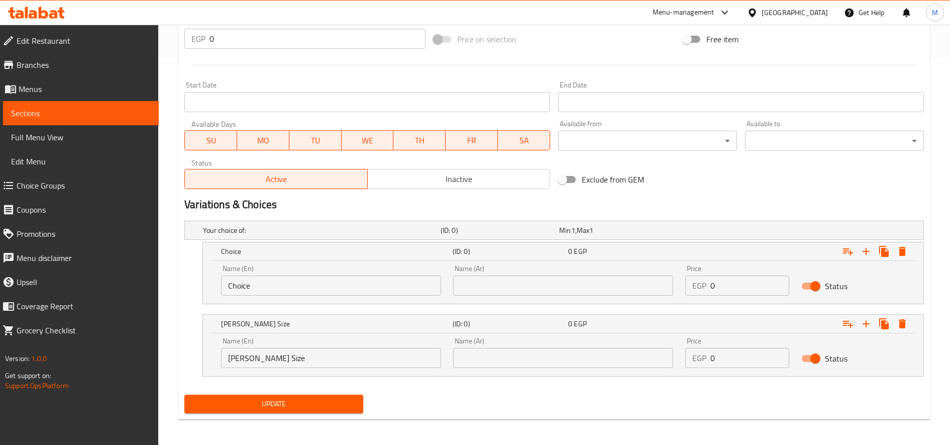
click at [370, 292] on input "Choice" at bounding box center [331, 285] width 220 height 20
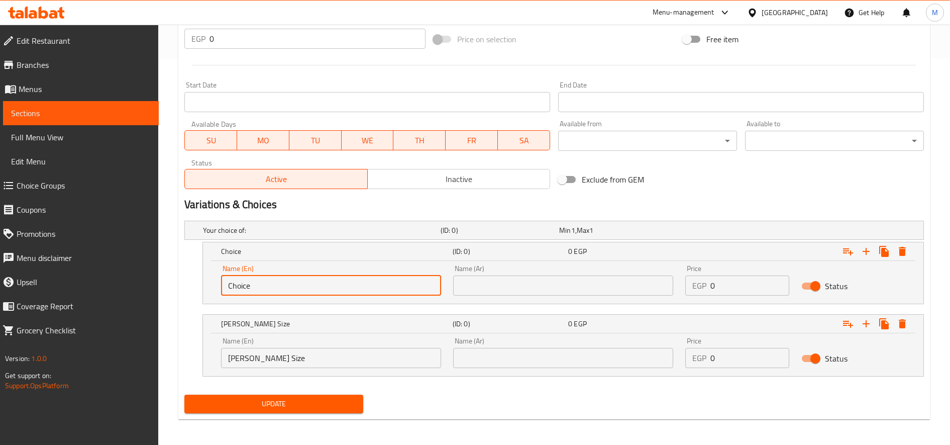
click at [370, 292] on input "Choice" at bounding box center [331, 285] width 220 height 20
paste input "Regular siz"
type input "Regular size"
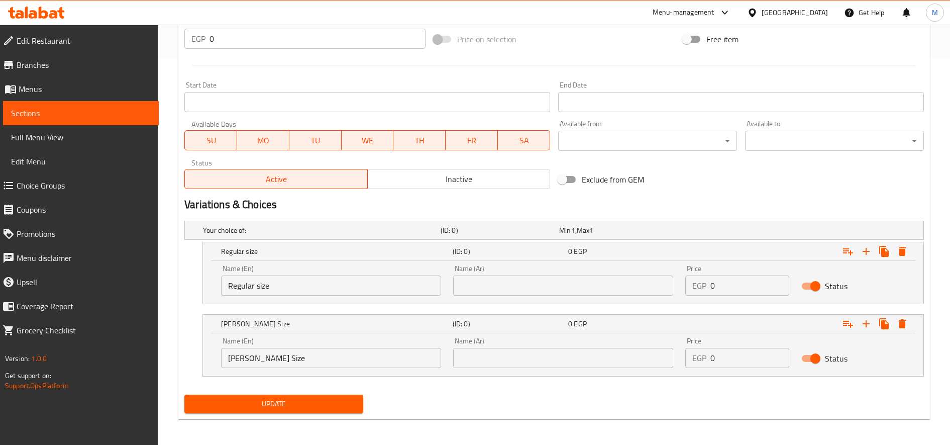
click at [630, 287] on input "text" at bounding box center [563, 285] width 220 height 20
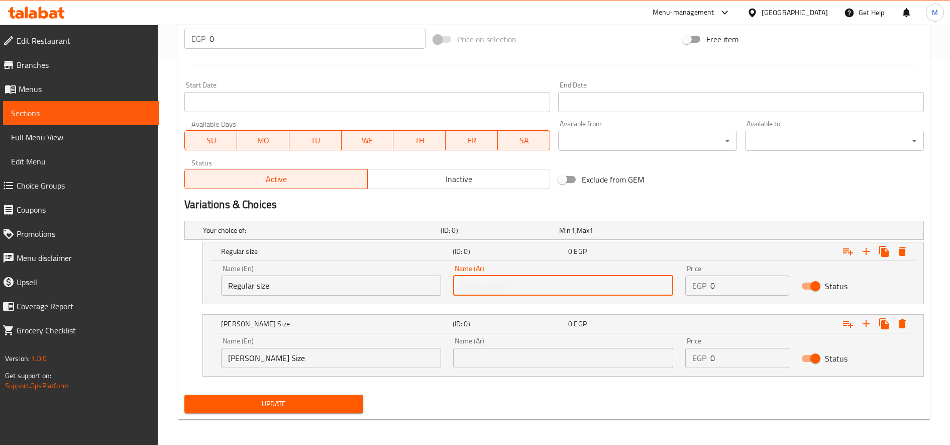
paste input "حجم عادى"
type input "حجم عادى"
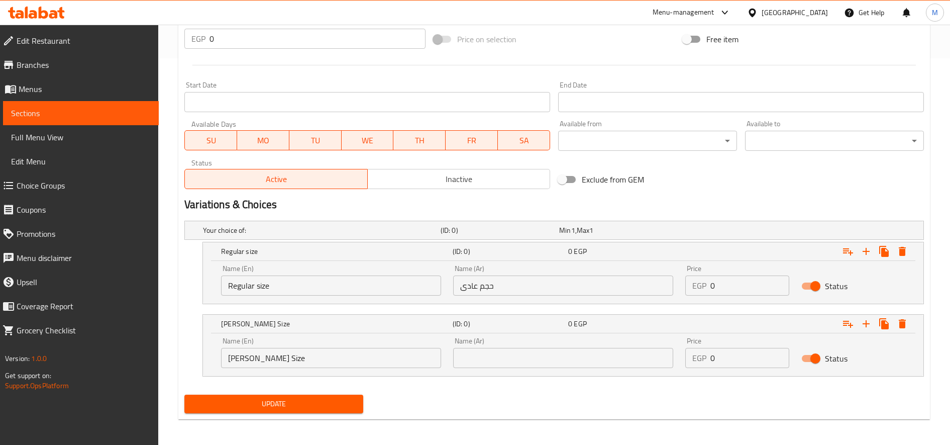
click at [628, 353] on input "text" at bounding box center [563, 358] width 220 height 20
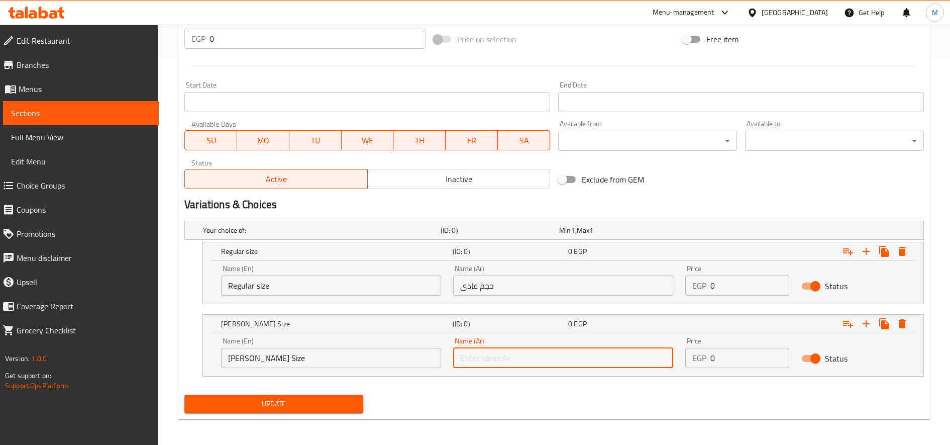
paste input "حجم الاكيل"
type input "حجم الاكيل"
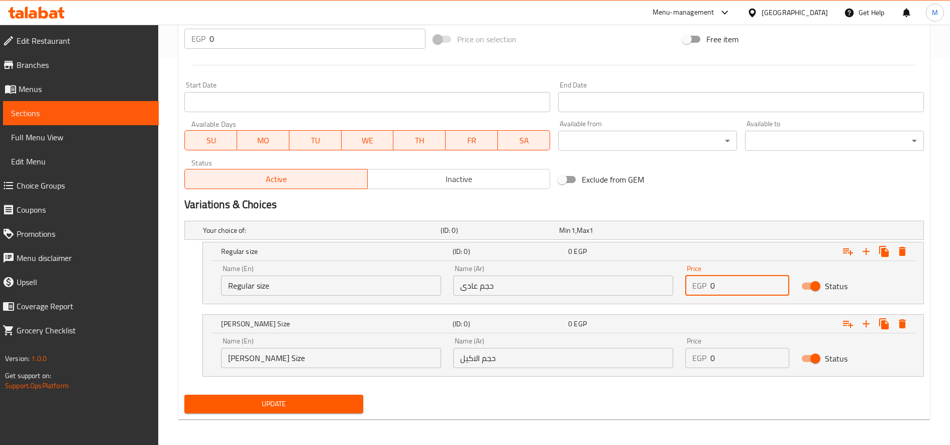
click at [728, 284] on input "0" at bounding box center [749, 285] width 79 height 20
type input "145"
click at [740, 355] on input "0" at bounding box center [749, 358] width 79 height 20
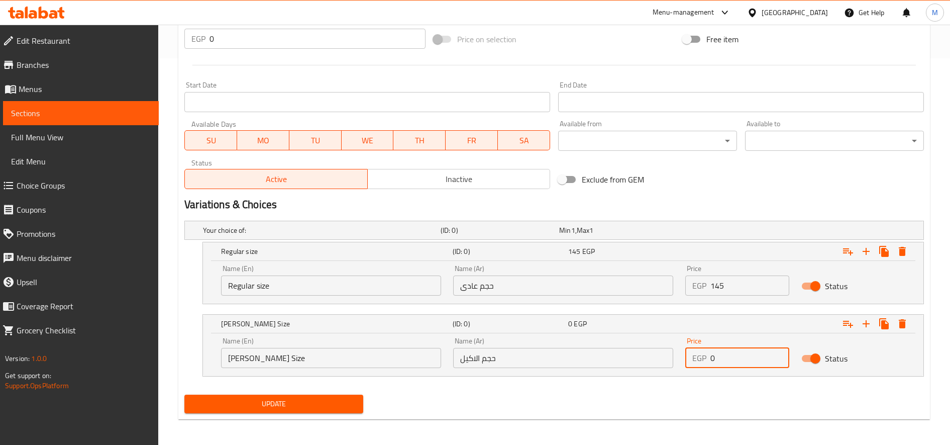
click at [740, 355] on input "0" at bounding box center [749, 358] width 79 height 20
type input "175"
click at [184, 394] on button "Update" at bounding box center [273, 403] width 179 height 19
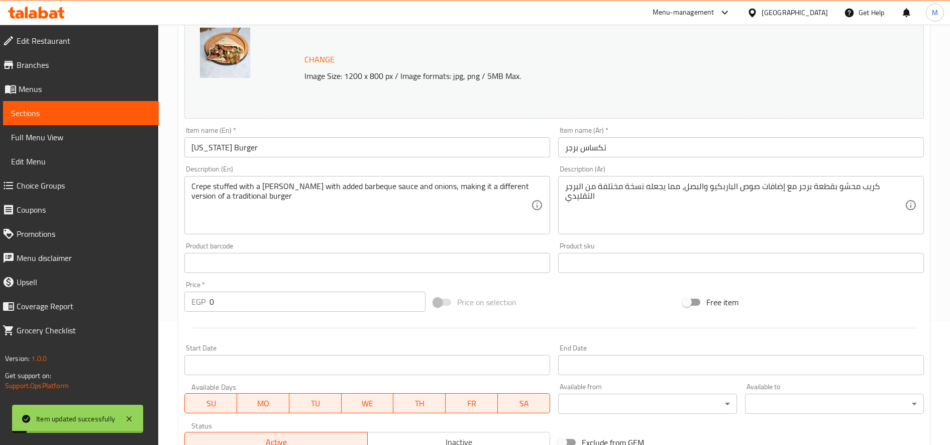
scroll to position [0, 0]
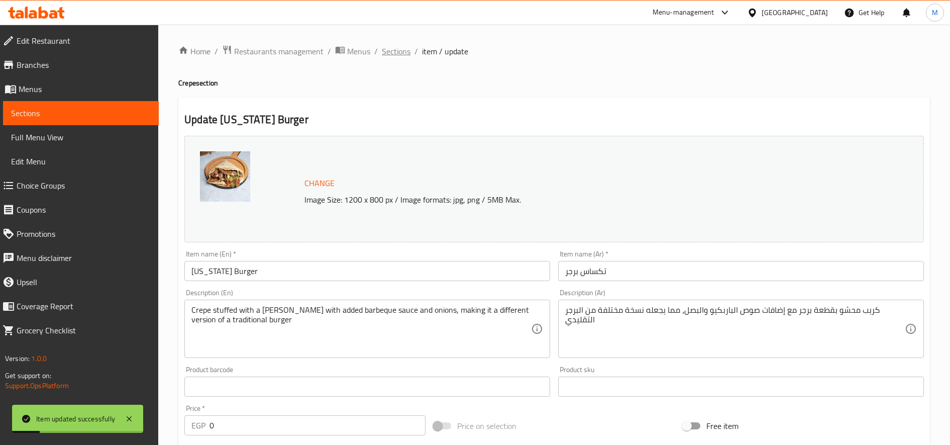
click at [404, 53] on span "Sections" at bounding box center [396, 51] width 29 height 12
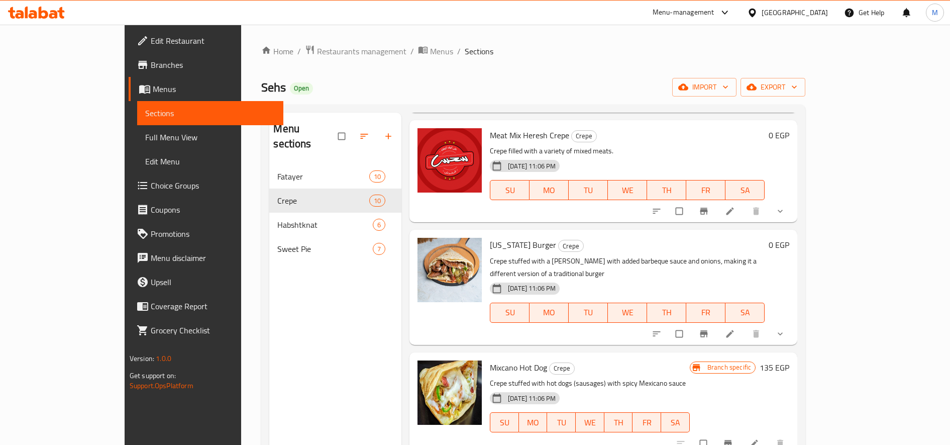
scroll to position [328, 0]
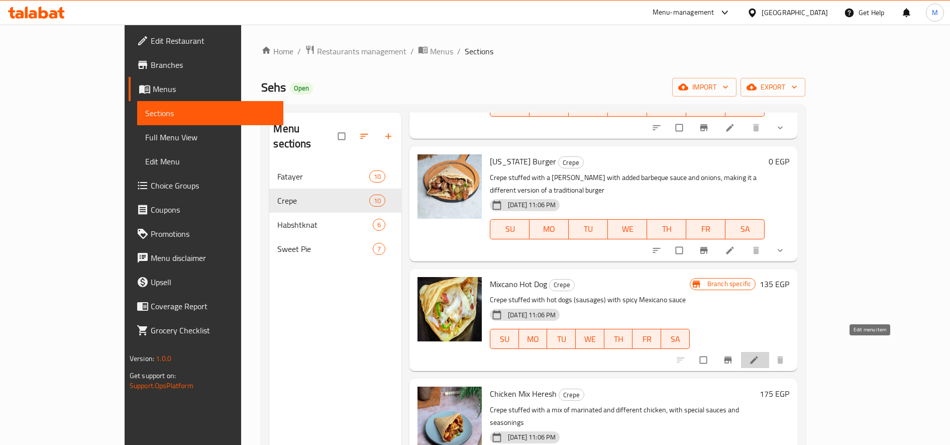
click at [761, 355] on link at bounding box center [755, 360] width 12 height 10
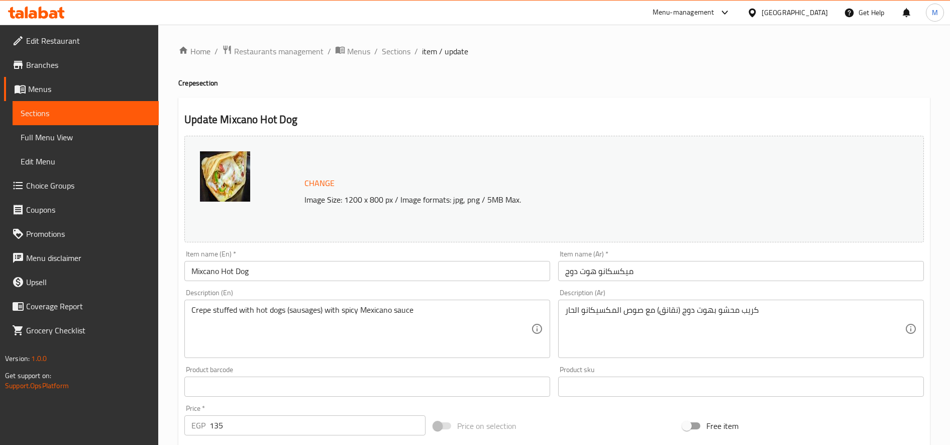
click at [635, 271] on input "میکسکانو هوت دوج" at bounding box center [741, 271] width 366 height 20
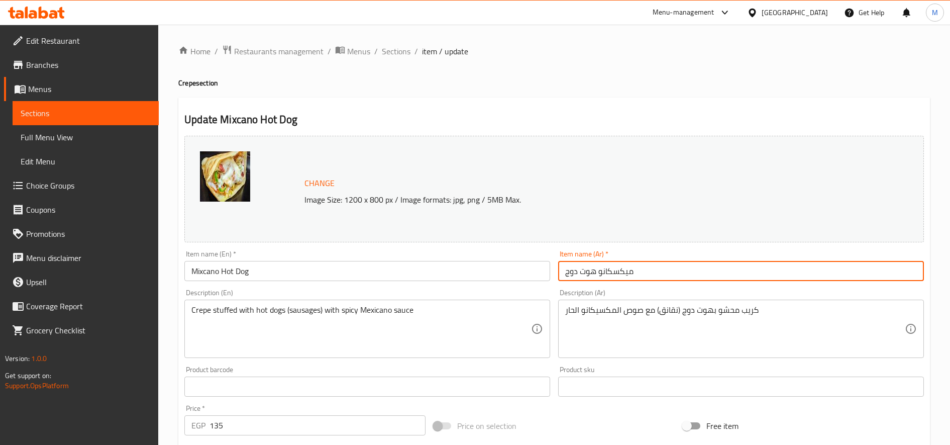
click at [635, 271] on input "میکسکانو هوت دوج" at bounding box center [741, 271] width 366 height 20
click at [638, 271] on input "میکسکانو هوت دوج" at bounding box center [741, 271] width 366 height 20
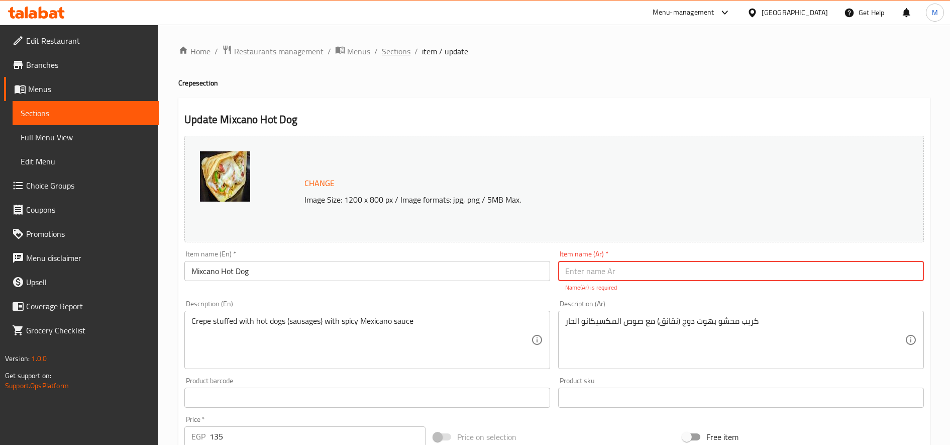
click at [397, 49] on span "Sections" at bounding box center [396, 51] width 29 height 12
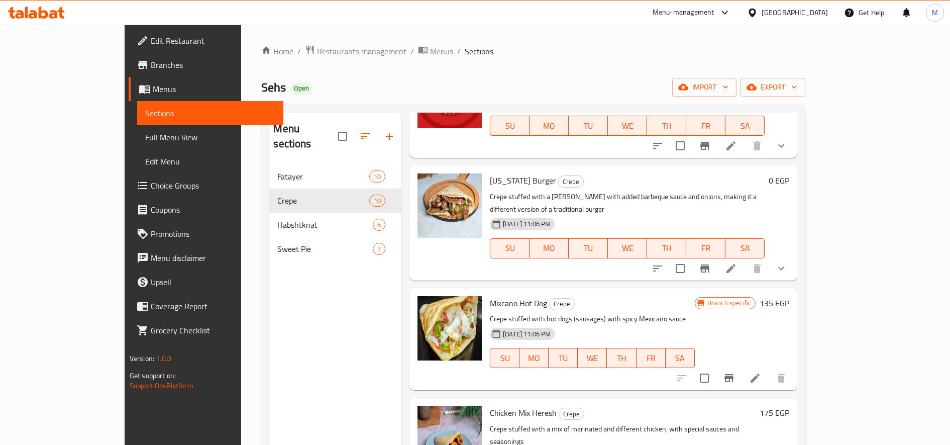
scroll to position [251, 0]
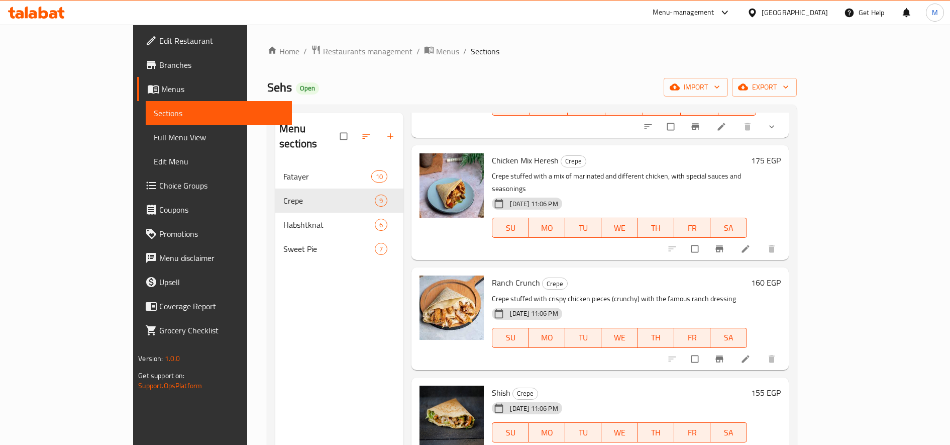
scroll to position [419, 0]
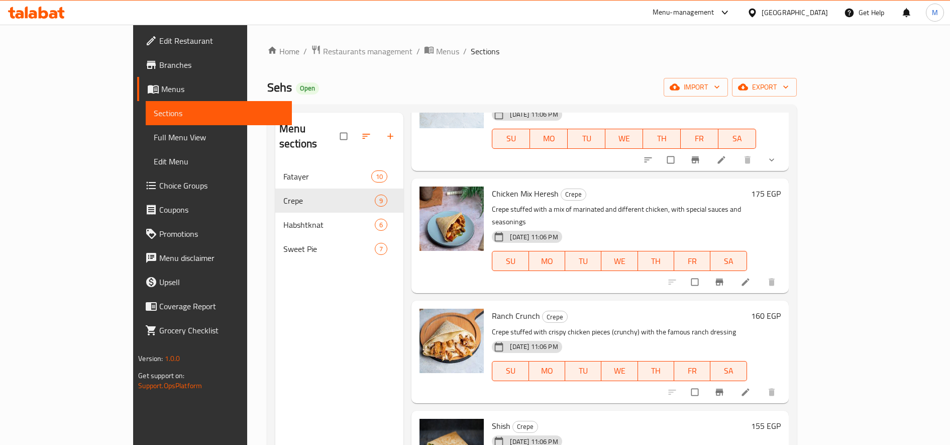
click at [761, 274] on li at bounding box center [747, 282] width 28 height 16
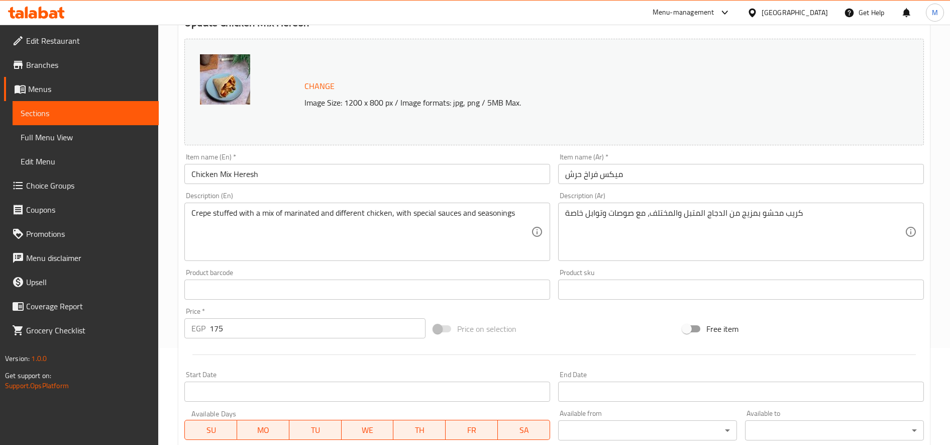
scroll to position [167, 0]
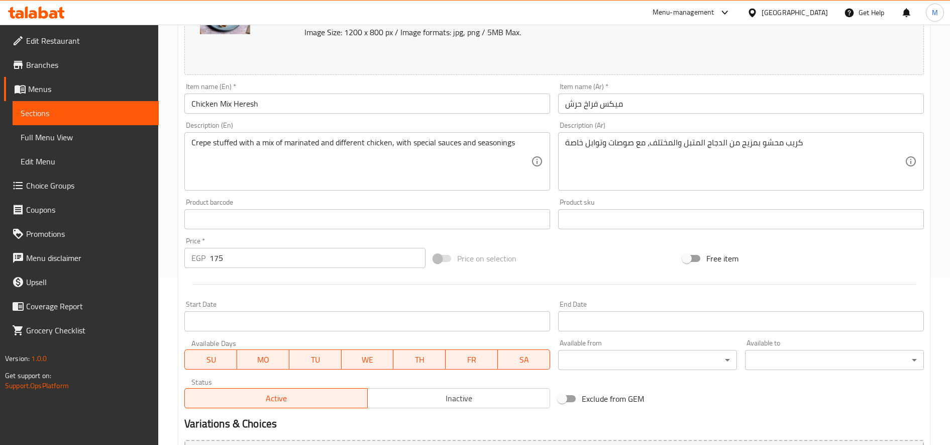
click at [732, 109] on input "میکس فراخ حرش" at bounding box center [741, 103] width 366 height 20
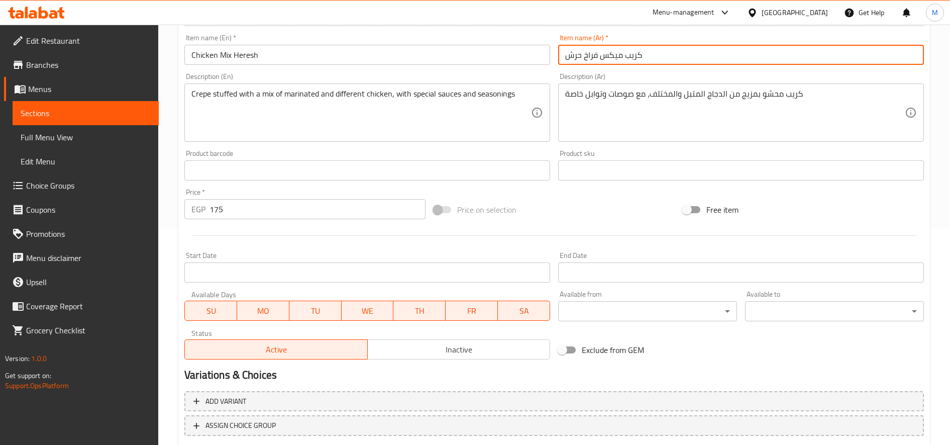
scroll to position [280, 0]
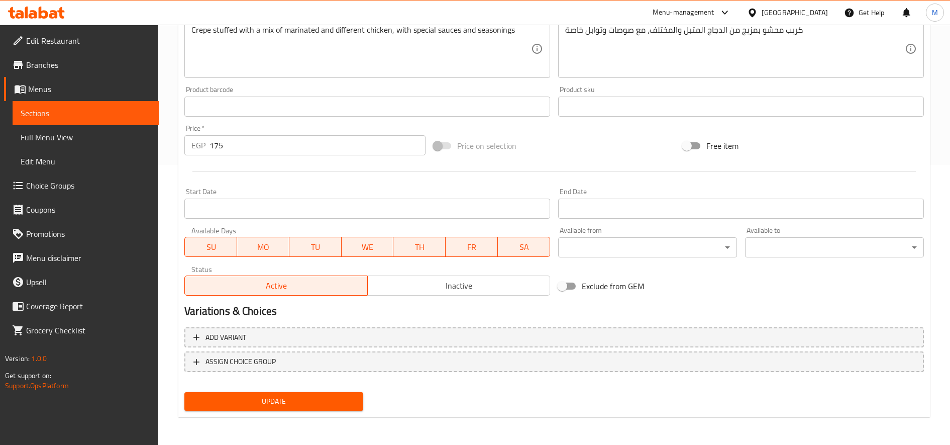
type input "كريب میکس فراخ حرش"
click at [325, 143] on div "Price   * EGP 175 Price *" at bounding box center [304, 140] width 241 height 31
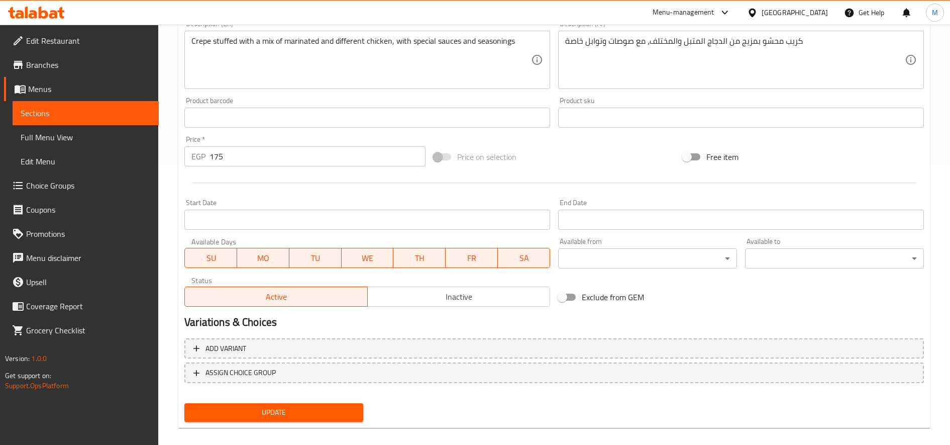
click at [325, 143] on div "Price   * EGP 175 Price *" at bounding box center [304, 151] width 241 height 31
drag, startPoint x: 325, startPoint y: 143, endPoint x: 324, endPoint y: 152, distance: 8.7
click at [324, 152] on input "175" at bounding box center [318, 156] width 216 height 20
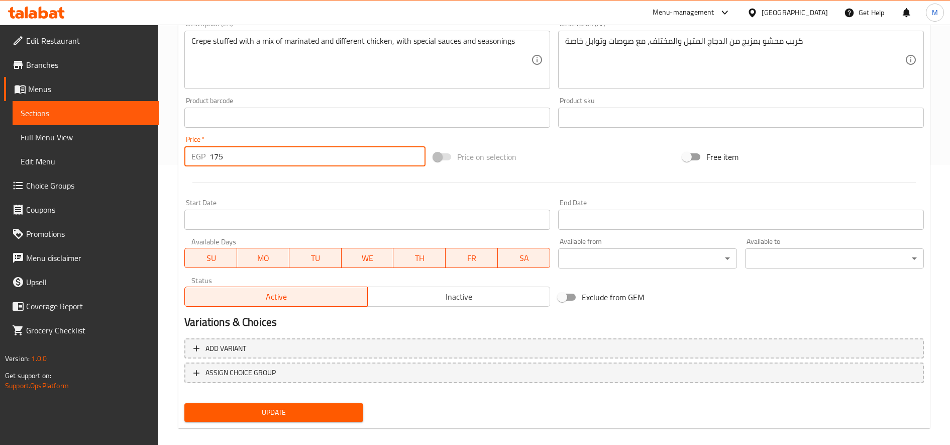
click at [324, 152] on input "175" at bounding box center [318, 156] width 216 height 20
type input "0"
click at [305, 335] on div "Add variant ASSIGN CHOICE GROUP" at bounding box center [554, 366] width 748 height 65
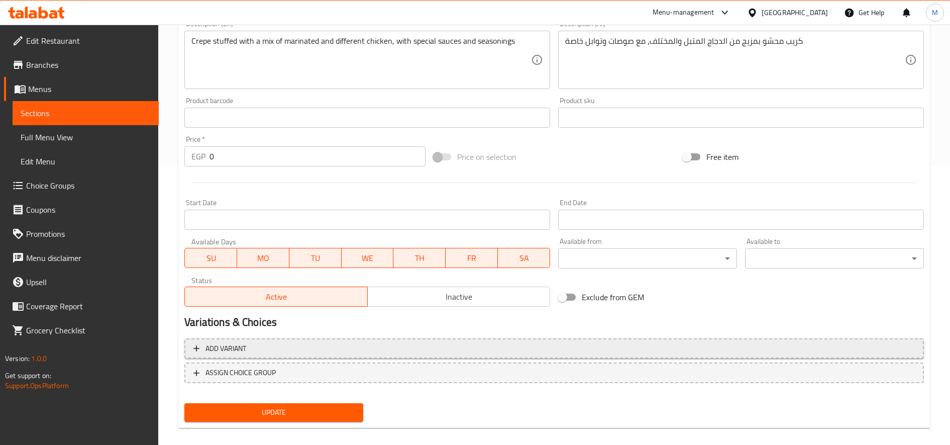
click at [305, 340] on button "Add variant" at bounding box center [554, 348] width 740 height 21
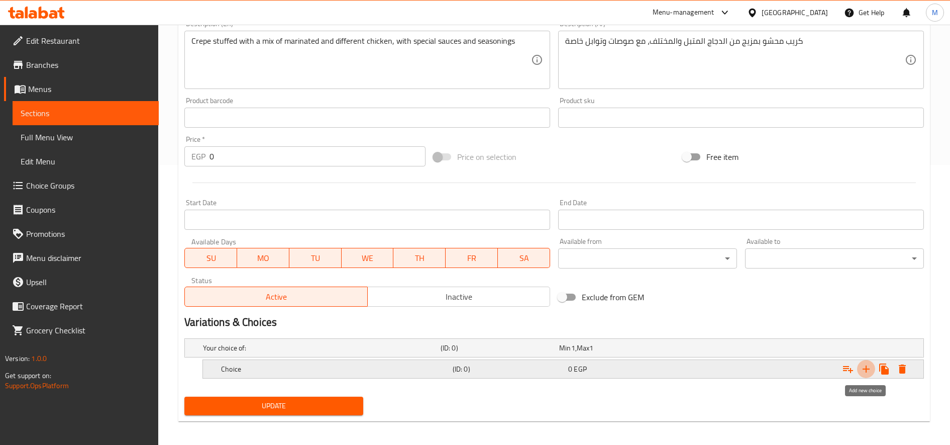
click at [869, 370] on icon "Expand" at bounding box center [866, 369] width 12 height 12
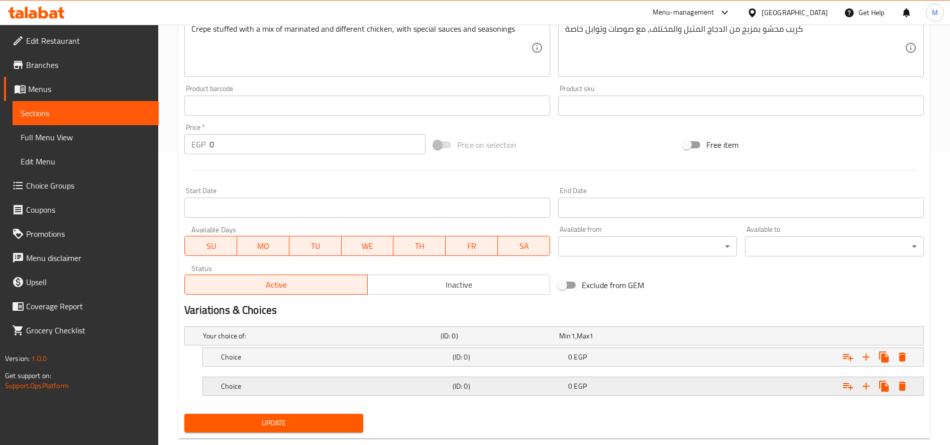
scroll to position [314, 0]
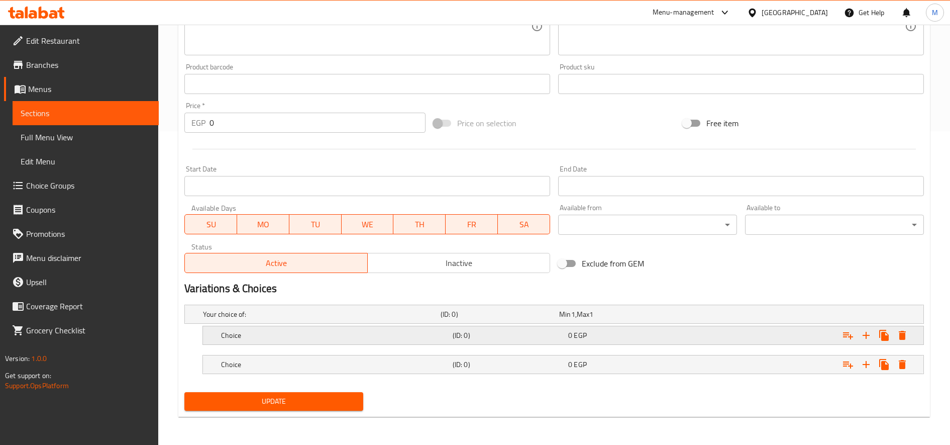
click at [530, 340] on h5 "(ID: 0)" at bounding box center [509, 335] width 112 height 10
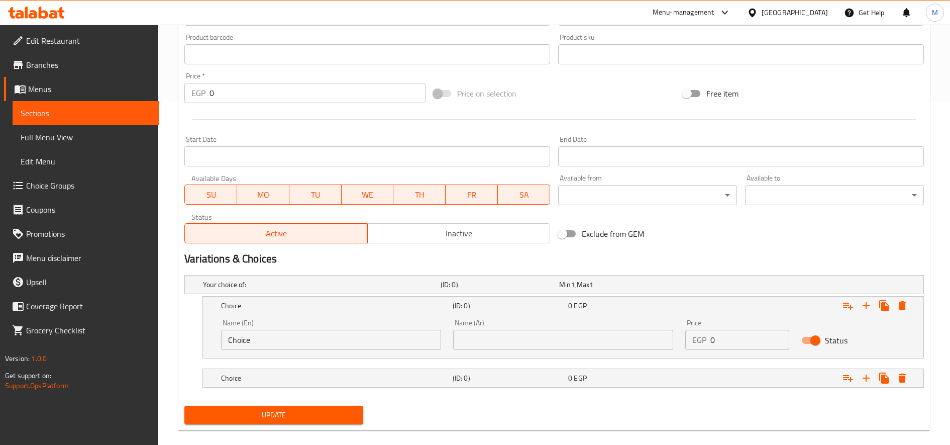
scroll to position [357, 0]
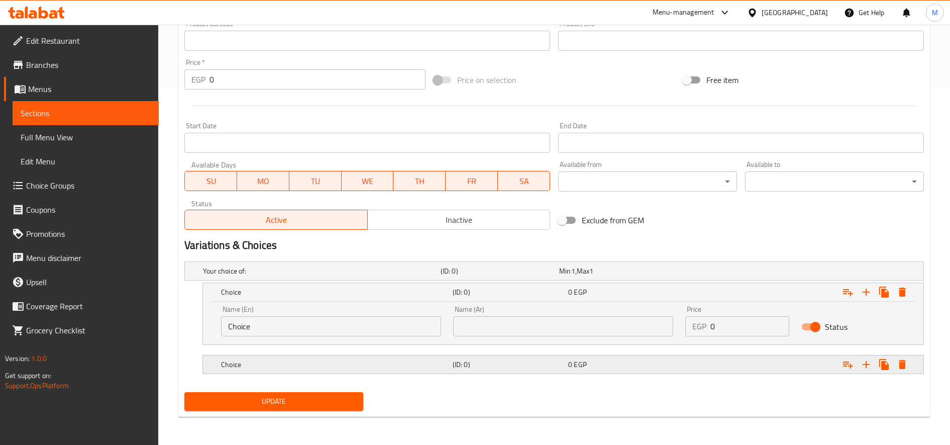
click at [487, 360] on h5 "(ID: 0)" at bounding box center [509, 364] width 112 height 10
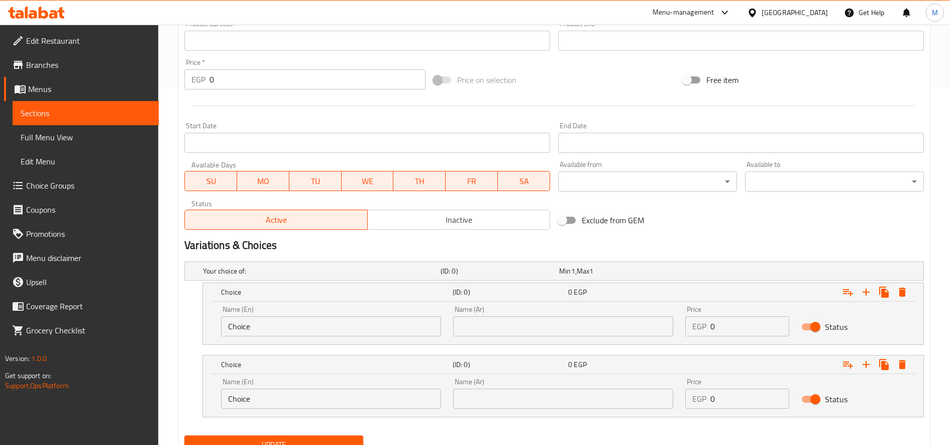
click at [509, 331] on input "text" at bounding box center [563, 326] width 220 height 20
click at [518, 336] on div "Name (Ar) Name (Ar)" at bounding box center [563, 320] width 232 height 43
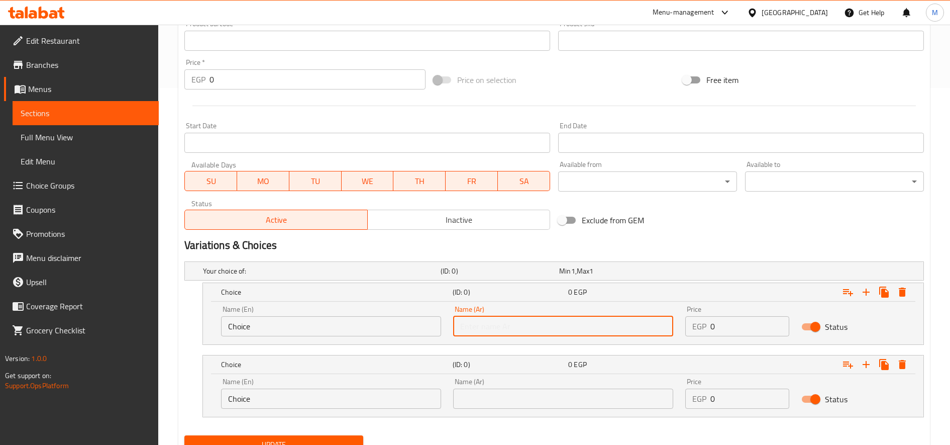
click at [524, 330] on input "text" at bounding box center [563, 326] width 220 height 20
paste input "حجم عادى"
type input "حجم عادى"
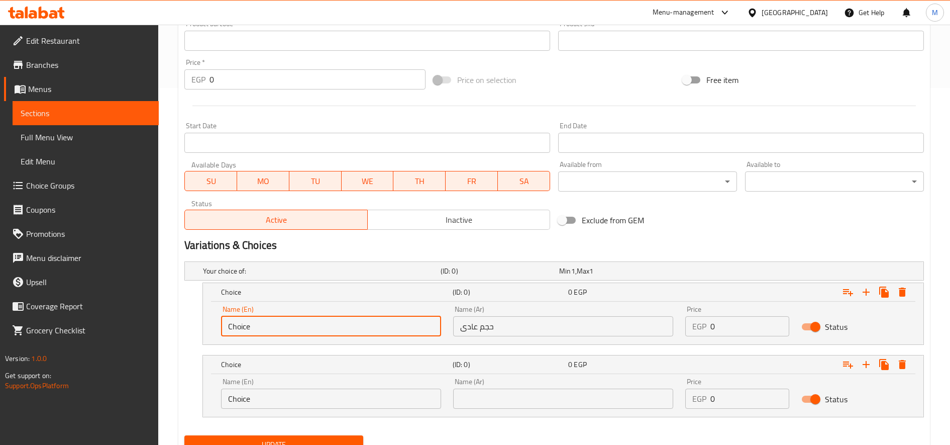
click at [352, 319] on input "Choice" at bounding box center [331, 326] width 220 height 20
paste input "Regular siz"
type input "Regular size"
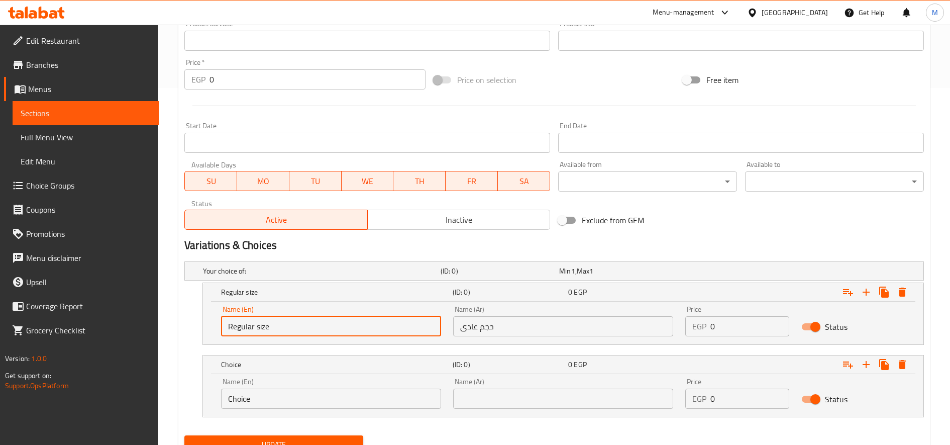
click at [586, 398] on input "text" at bounding box center [563, 398] width 220 height 20
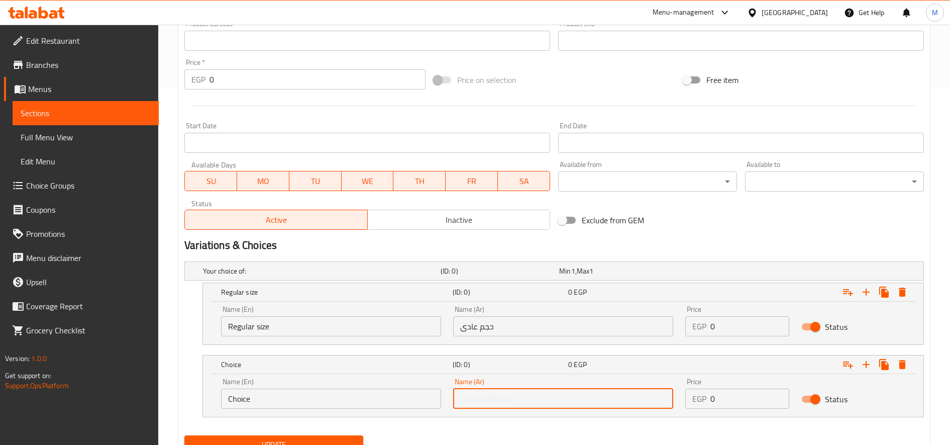
paste input "حجم الاكيل"
type input "حجم الاكيل"
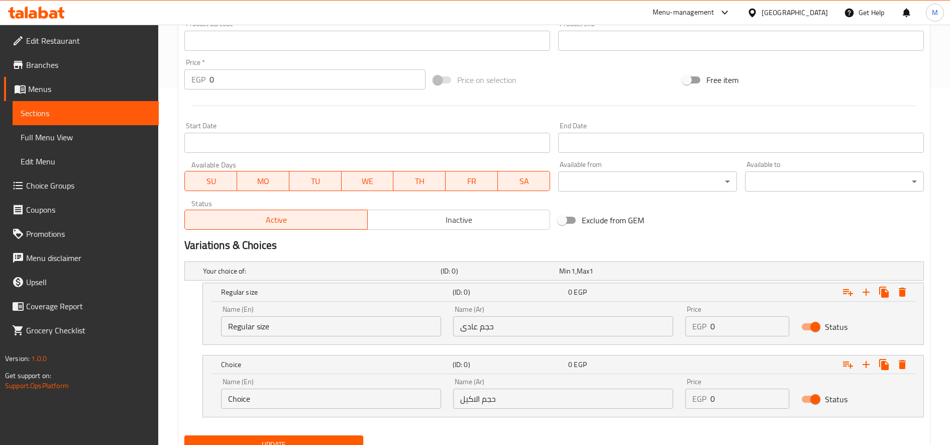
click at [297, 401] on input "Choice" at bounding box center [331, 398] width 220 height 20
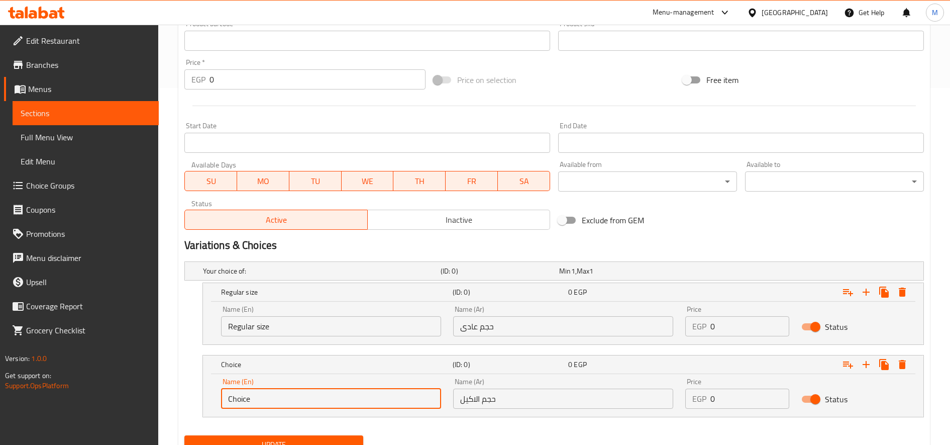
click at [297, 401] on input "Choice" at bounding box center [331, 398] width 220 height 20
paste input "Akeel Siz"
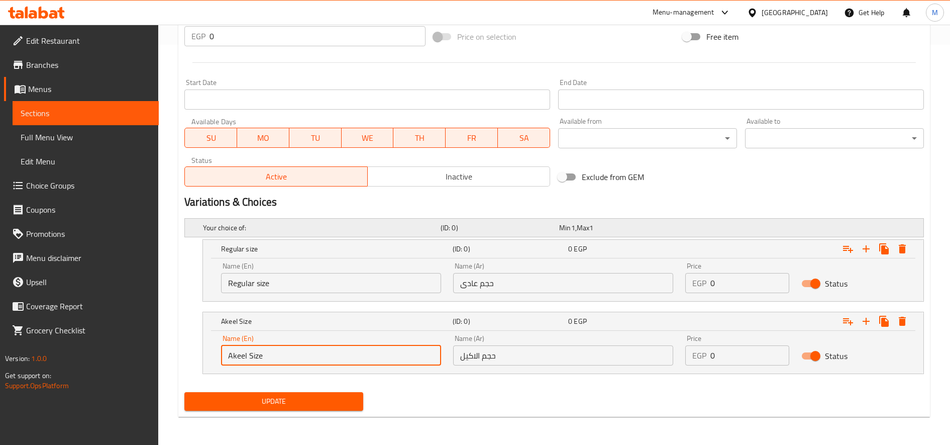
type input "Akeel Size"
click at [719, 276] on input "0" at bounding box center [749, 283] width 79 height 20
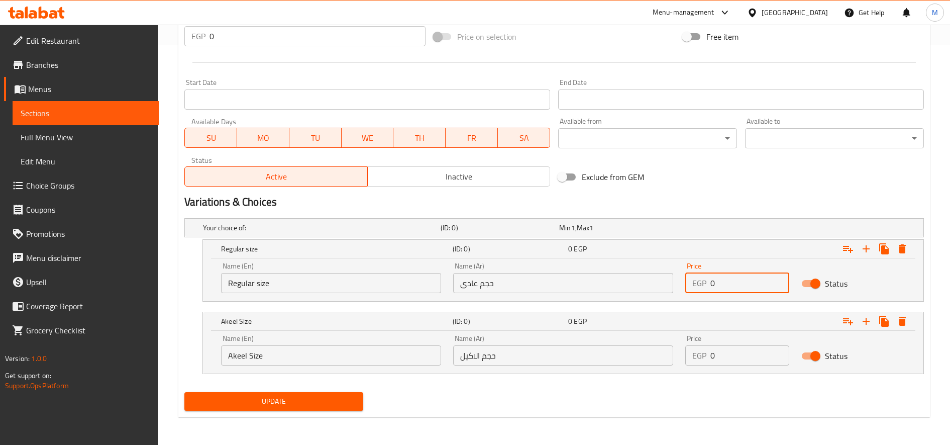
click at [719, 276] on input "0" at bounding box center [749, 283] width 79 height 20
type input "145"
click at [728, 353] on input "0" at bounding box center [749, 355] width 79 height 20
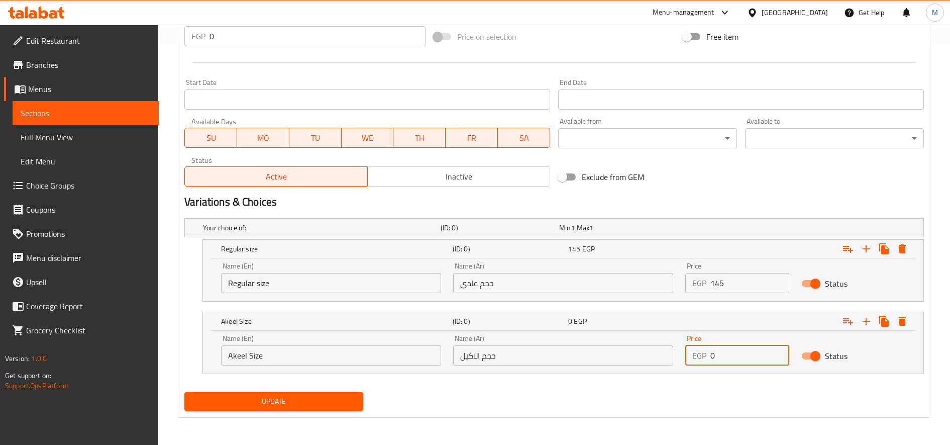
click at [728, 353] on input "0" at bounding box center [749, 355] width 79 height 20
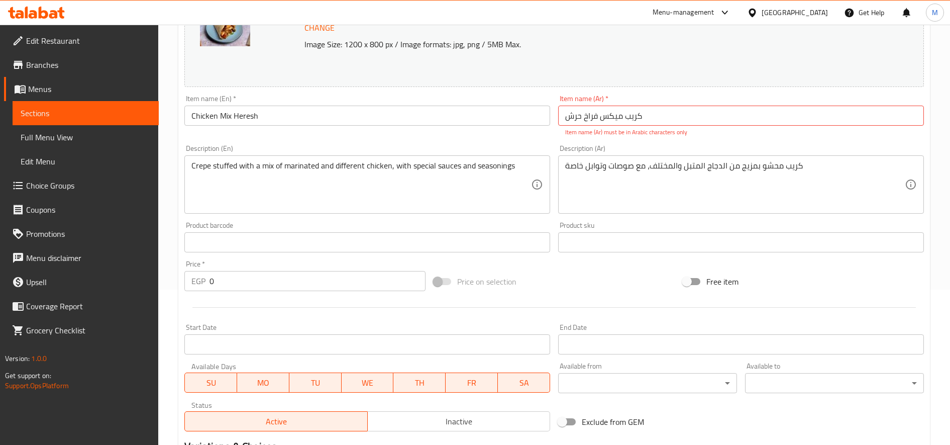
scroll to position [0, 0]
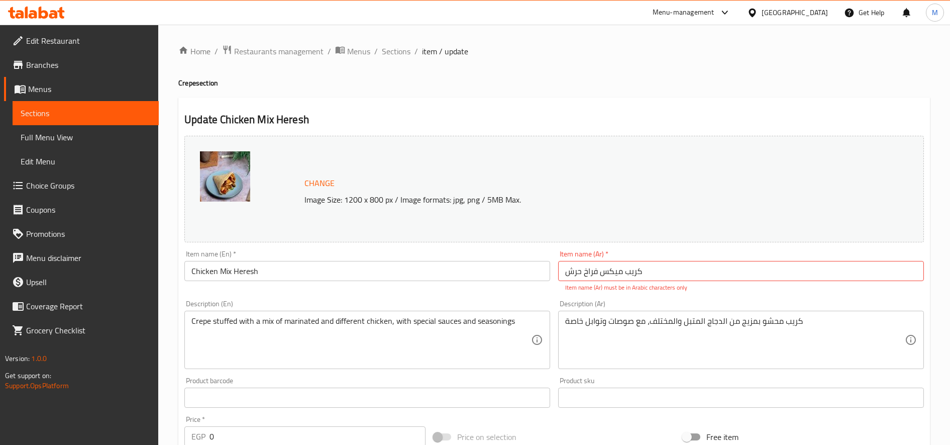
type input "195"
click at [615, 269] on input "كريب میکس فراخ حرش" at bounding box center [741, 271] width 366 height 20
type input "كريب مكس حرش فراخ"
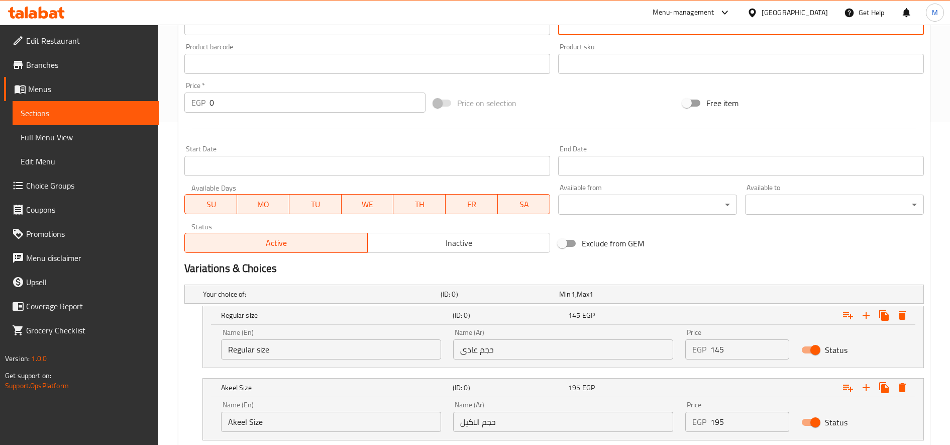
scroll to position [389, 0]
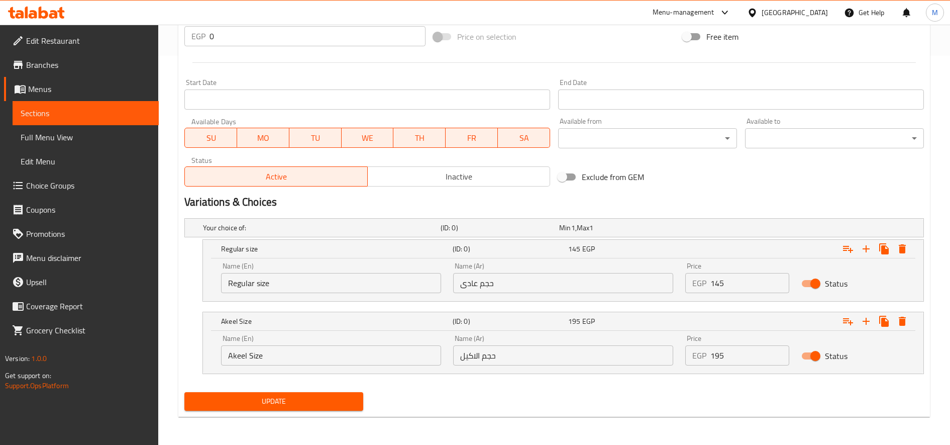
click at [289, 405] on span "Update" at bounding box center [273, 401] width 163 height 13
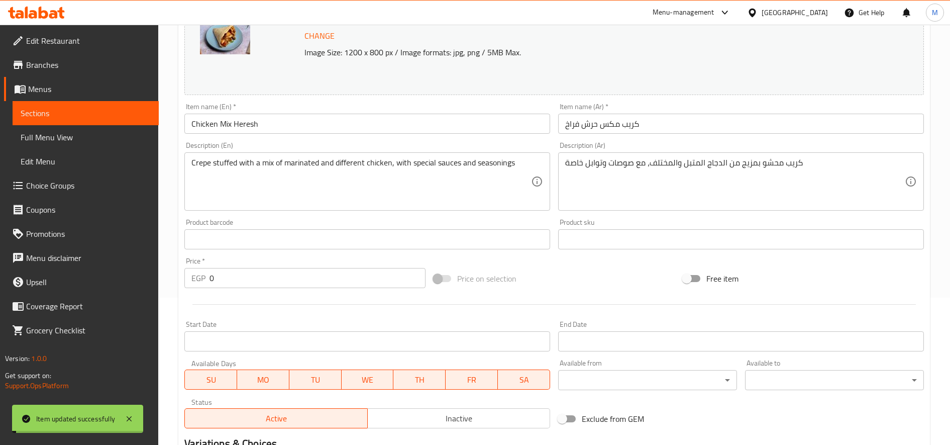
scroll to position [0, 0]
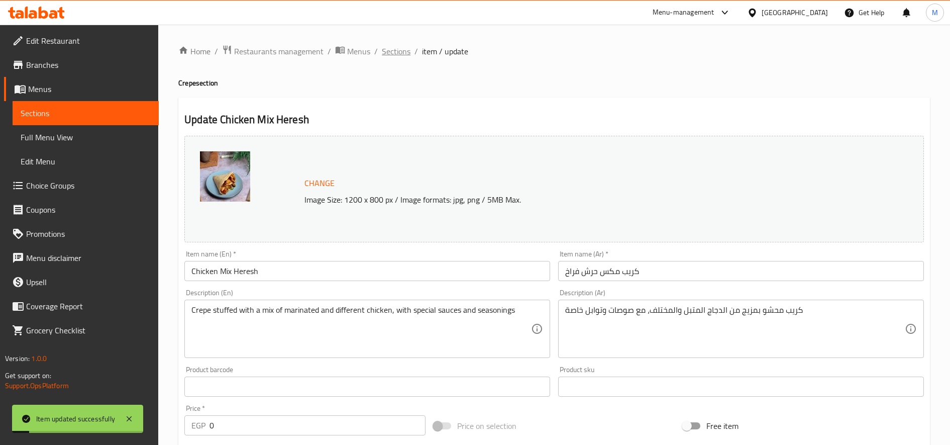
click at [396, 48] on span "Sections" at bounding box center [396, 51] width 29 height 12
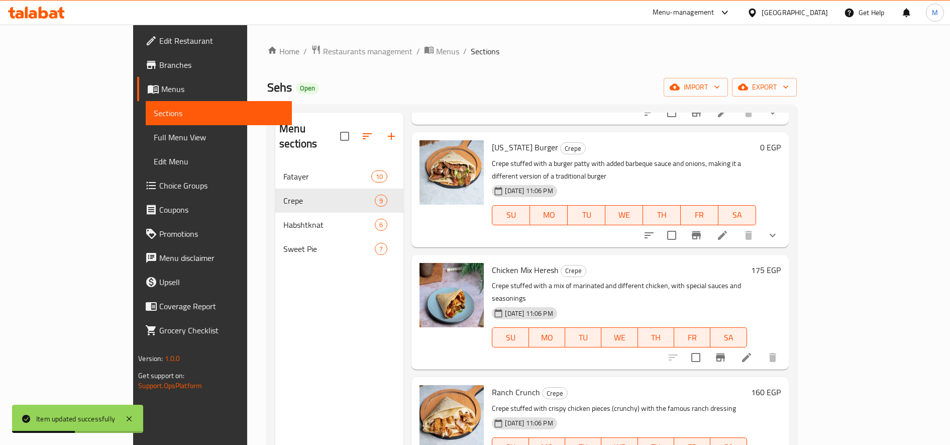
scroll to position [419, 0]
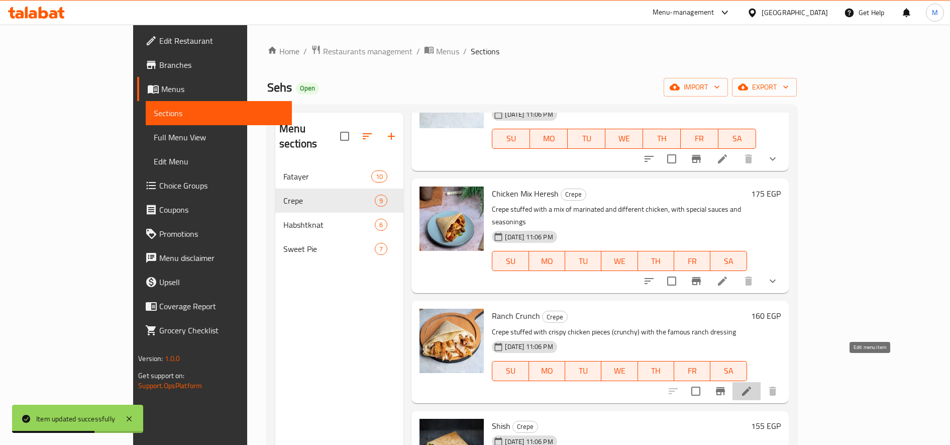
click at [753, 385] on icon at bounding box center [747, 391] width 12 height 12
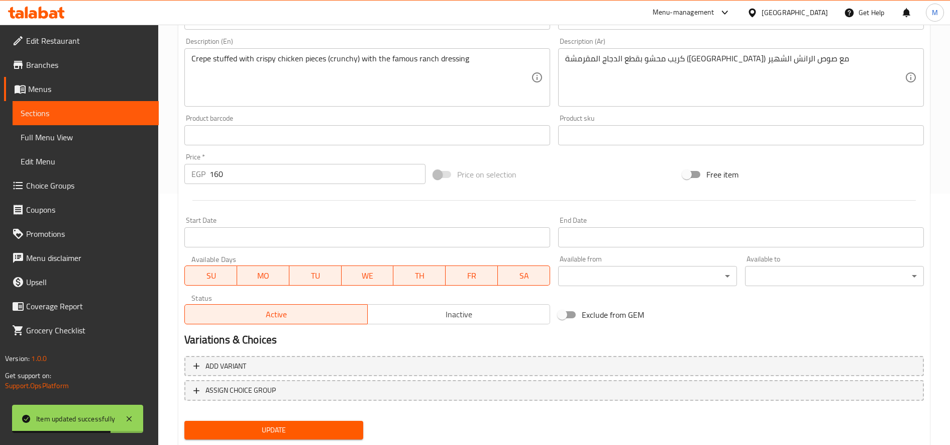
scroll to position [280, 0]
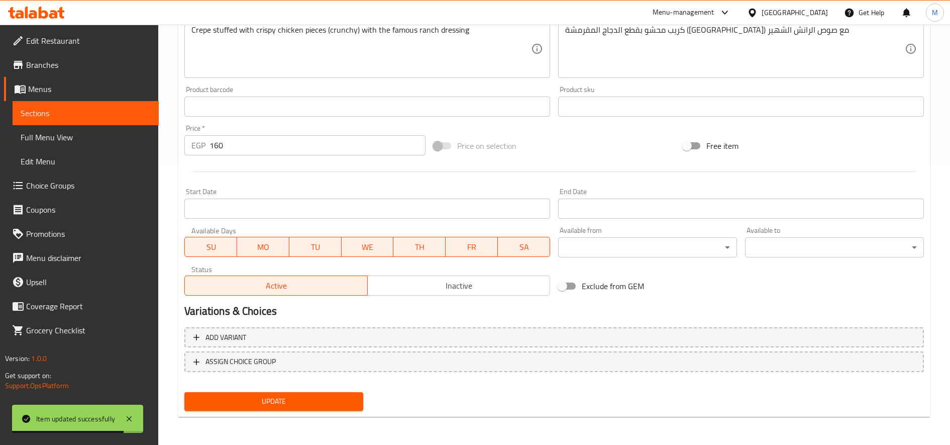
click at [297, 139] on input "160" at bounding box center [318, 145] width 216 height 20
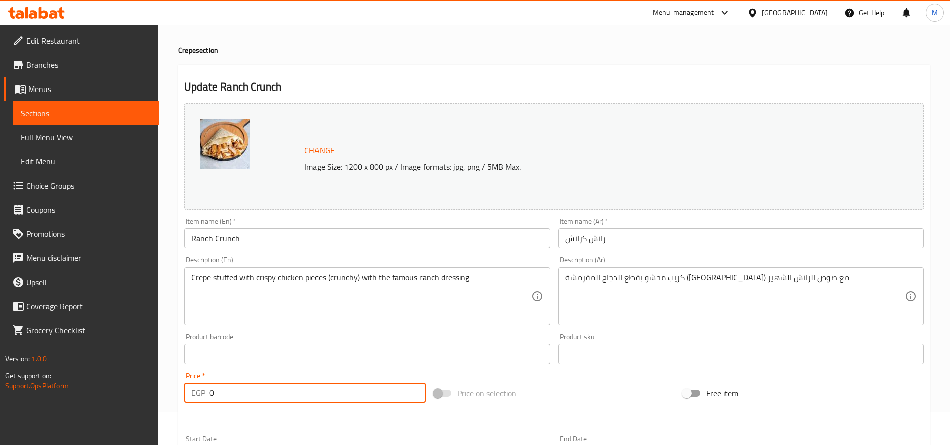
scroll to position [0, 0]
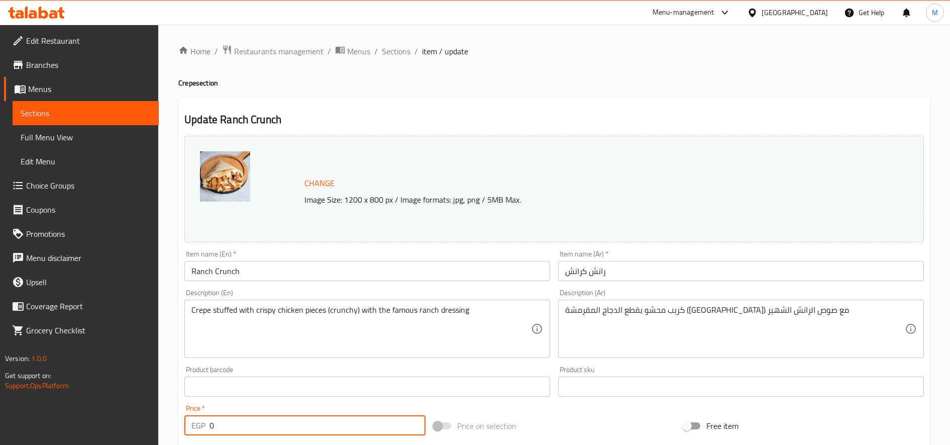
type input "0"
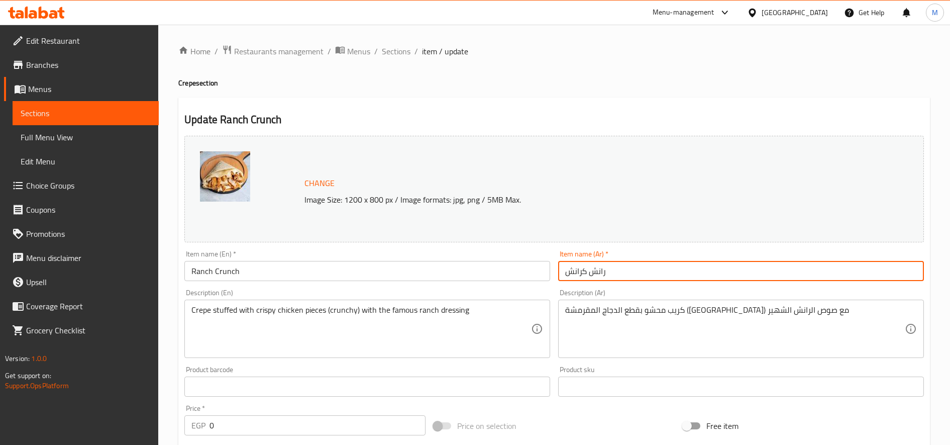
click at [718, 267] on input "رانش کرانش" at bounding box center [741, 271] width 366 height 20
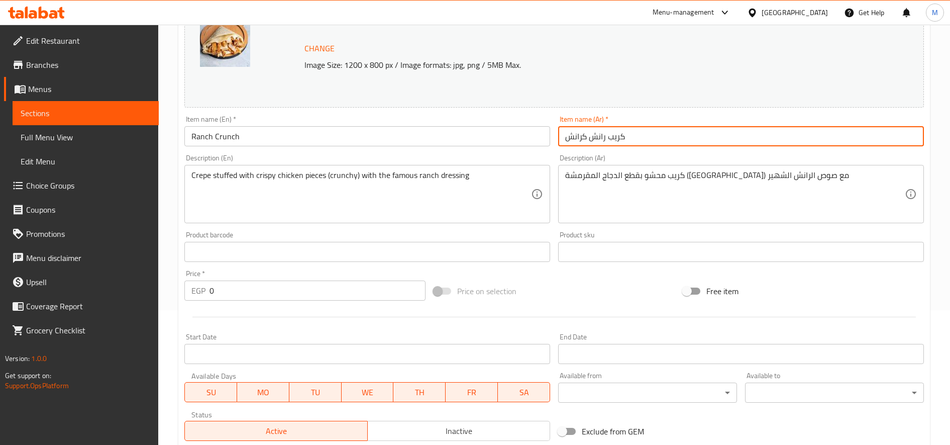
scroll to position [280, 0]
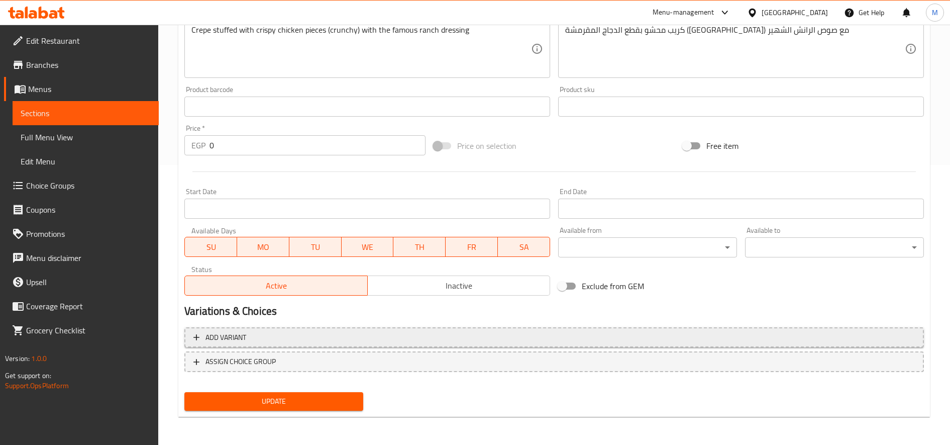
type input "كريب رانش کرانش"
drag, startPoint x: 301, startPoint y: 337, endPoint x: 375, endPoint y: 338, distance: 73.4
click at [301, 337] on div "Add variant ASSIGN CHOICE GROUP" at bounding box center [554, 355] width 748 height 65
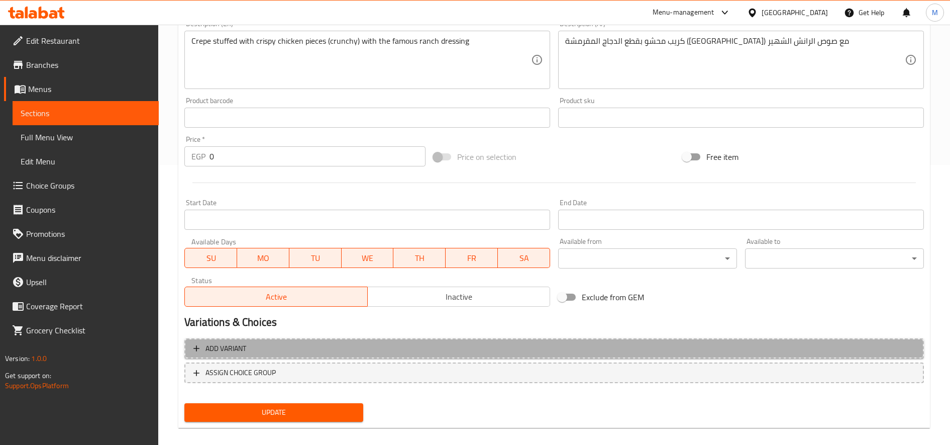
click at [208, 347] on span "Add variant" at bounding box center [226, 348] width 41 height 13
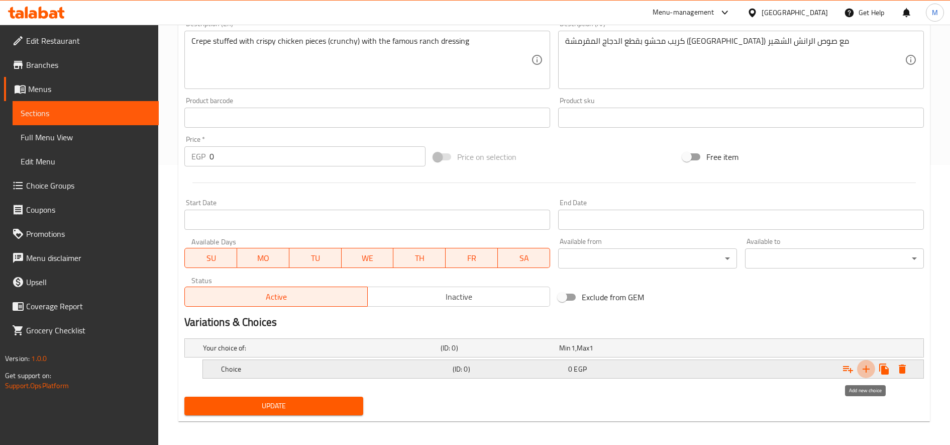
click at [866, 372] on icon "Expand" at bounding box center [866, 368] width 7 height 7
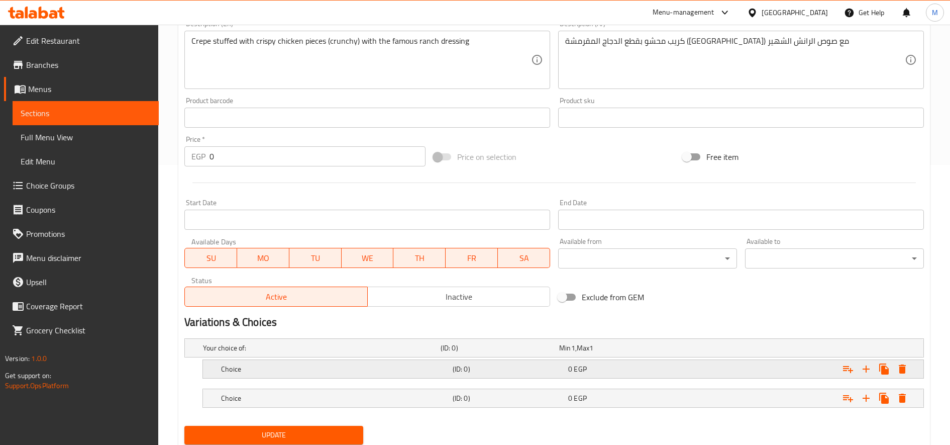
click at [422, 377] on div "Choice (ID: 0) 0 EGP" at bounding box center [566, 369] width 694 height 22
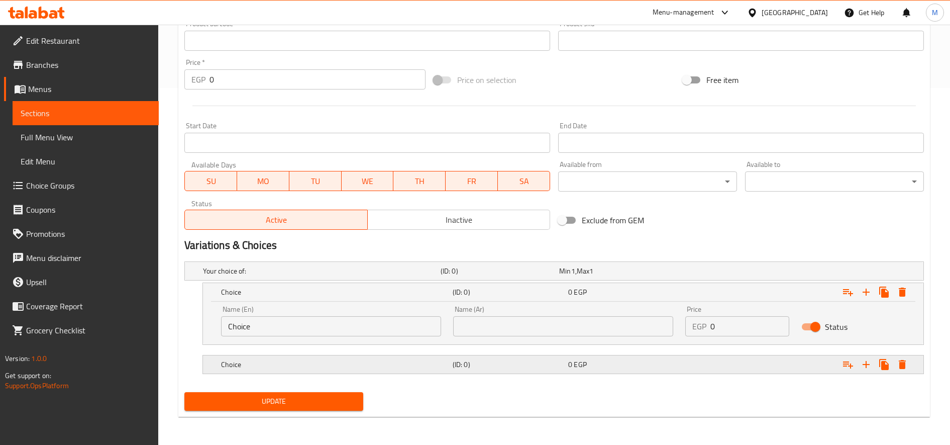
click at [384, 362] on h5 "Choice" at bounding box center [335, 364] width 228 height 10
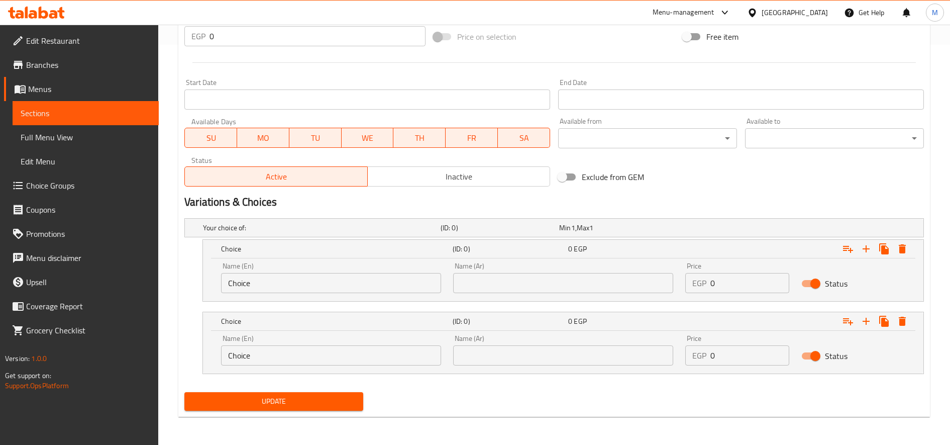
scroll to position [0, 0]
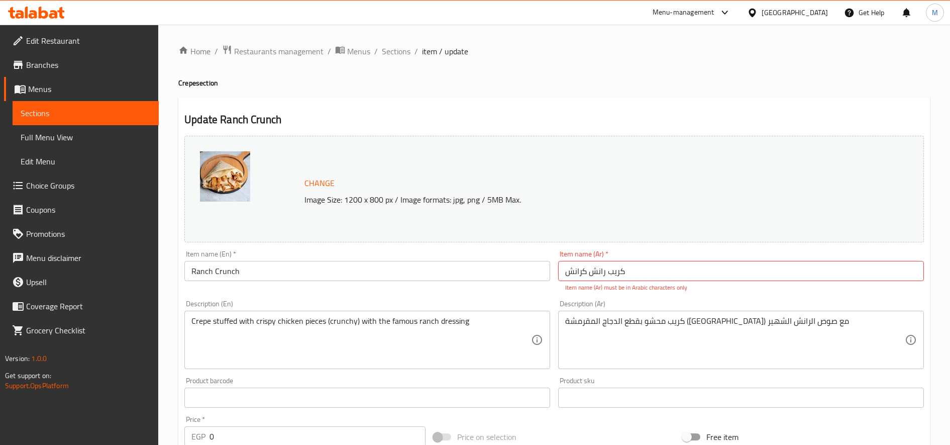
click at [601, 266] on input "كريب رانش کرانش" at bounding box center [741, 271] width 366 height 20
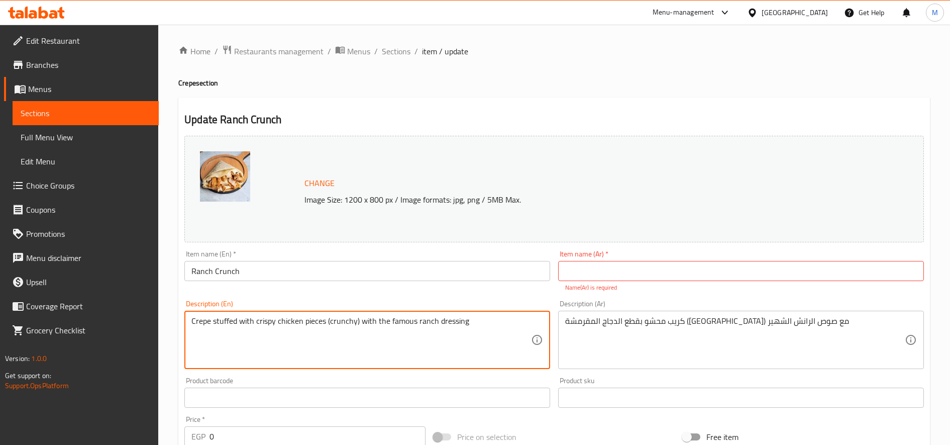
click at [580, 278] on input "text" at bounding box center [741, 271] width 366 height 20
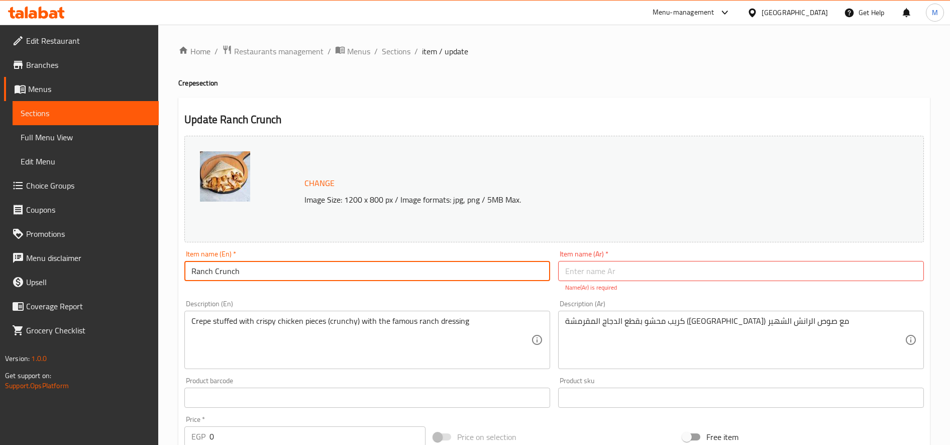
click at [470, 270] on input "Ranch Crunch" at bounding box center [367, 271] width 366 height 20
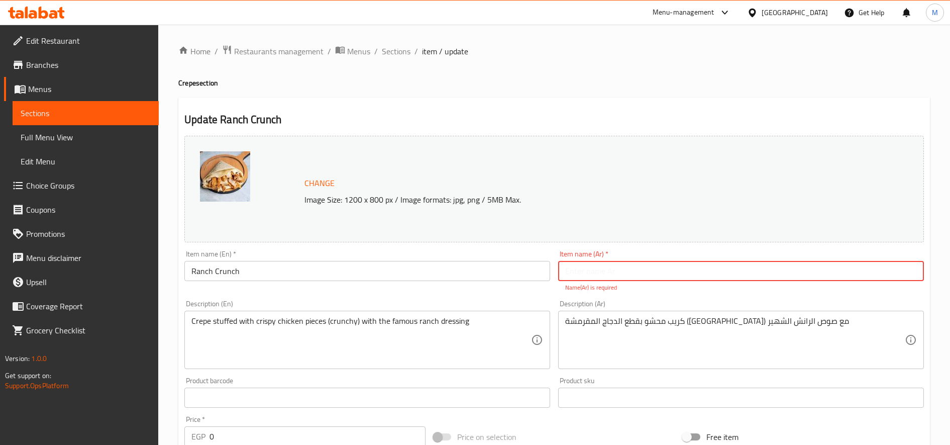
click at [605, 275] on input "text" at bounding box center [741, 271] width 366 height 20
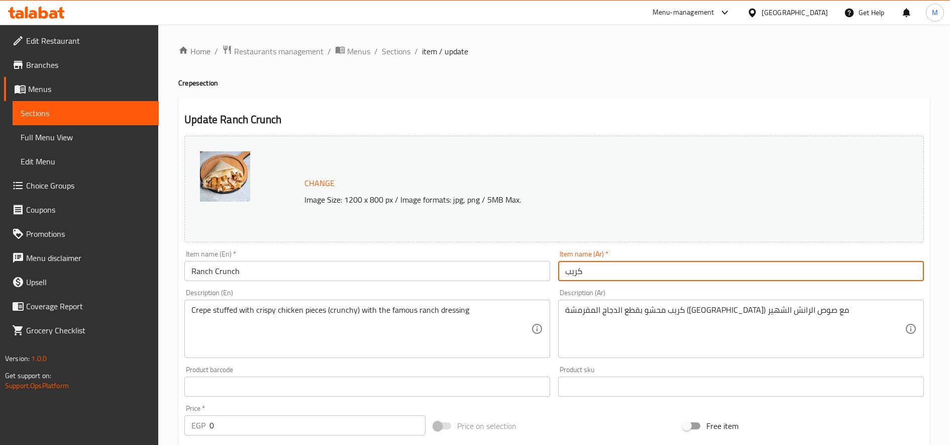
click at [586, 264] on input "كريب" at bounding box center [741, 271] width 366 height 20
paste input "كريب رانش کرانش"
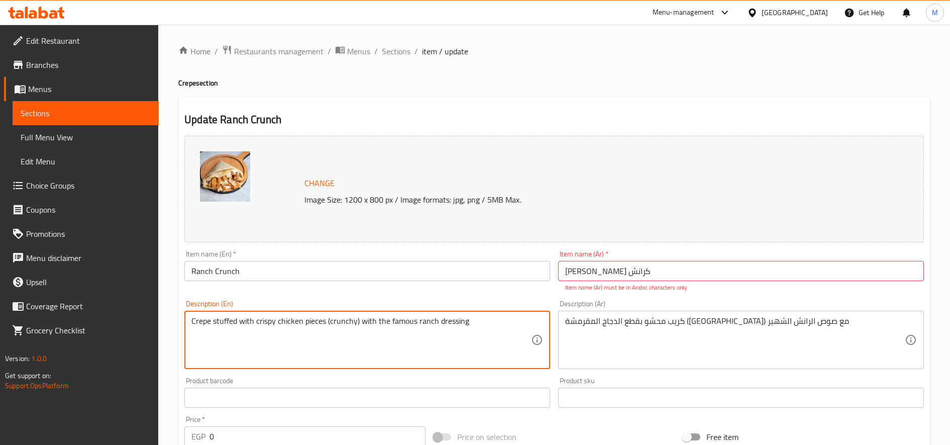
click at [596, 269] on input "كريب كريب رانش کرانش" at bounding box center [741, 271] width 366 height 20
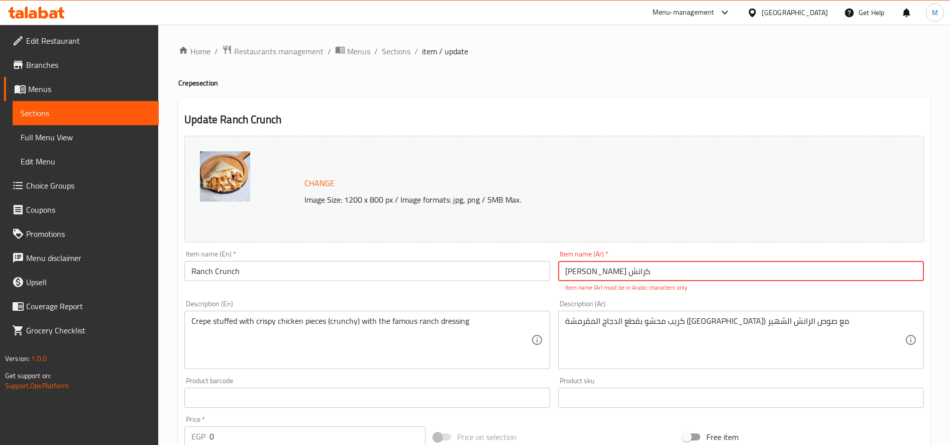
click at [596, 269] on input "كريب كريب رانش کرانش" at bounding box center [741, 271] width 366 height 20
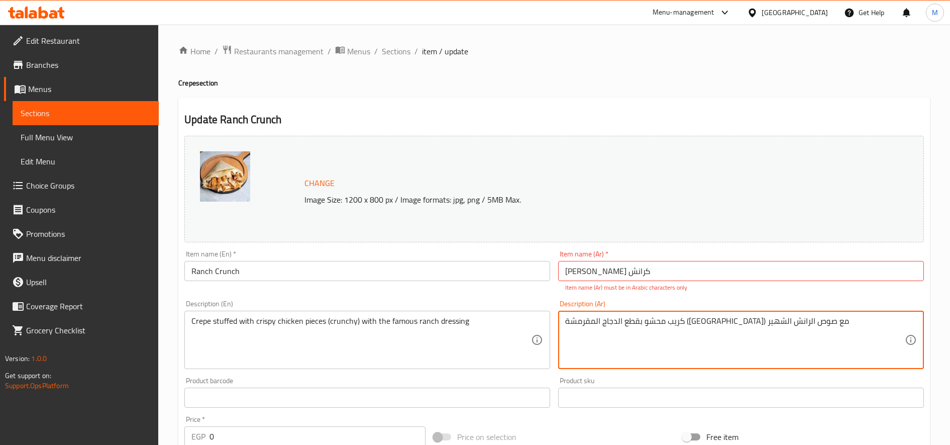
click at [577, 272] on input "كريب كريب رانش کرانش" at bounding box center [741, 271] width 366 height 20
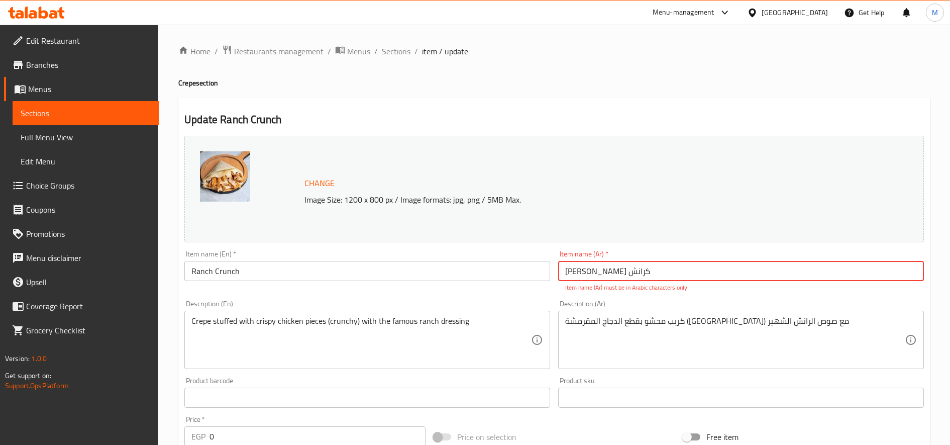
click at [577, 272] on input "كريب كريب رانش کرانش" at bounding box center [741, 271] width 366 height 20
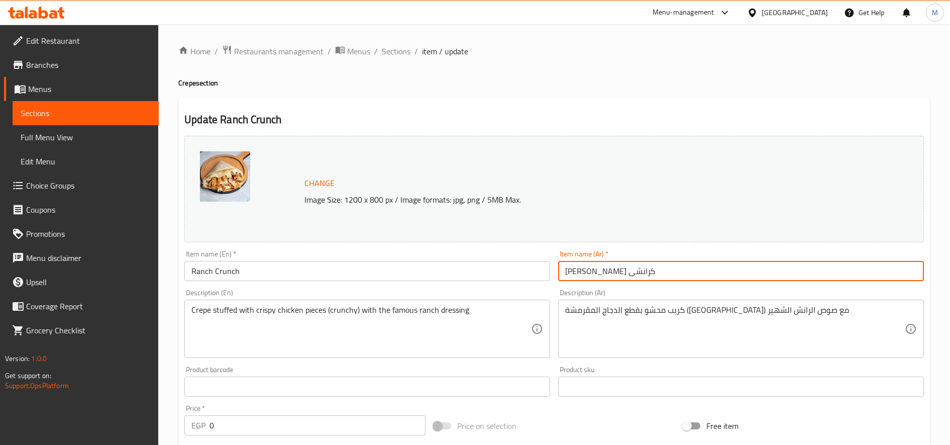
click at [625, 269] on input "كريب كريب رانش كرانشى" at bounding box center [741, 271] width 366 height 20
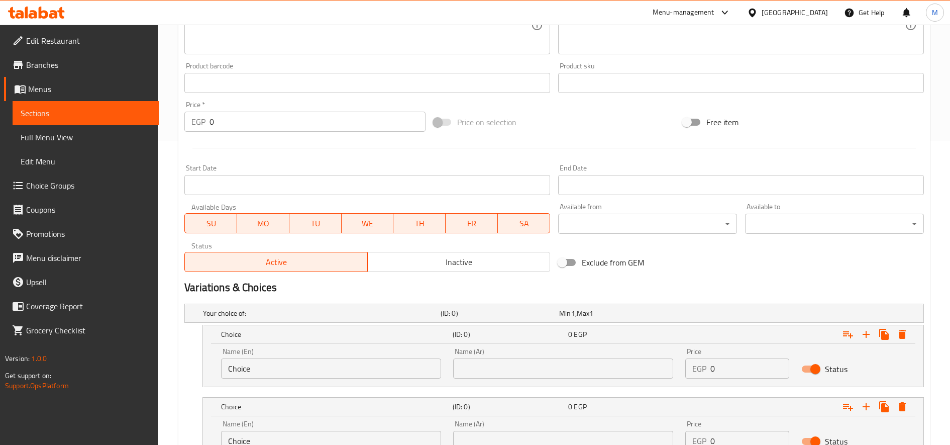
scroll to position [389, 0]
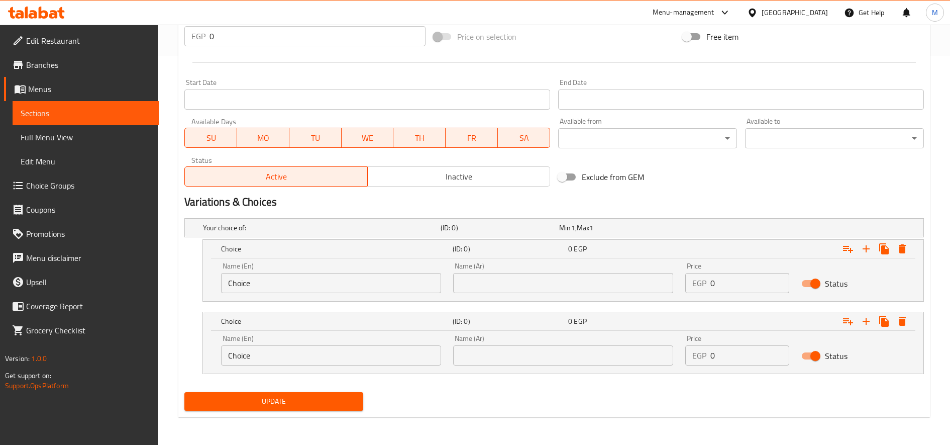
type input "كريب رانش كرانشى"
click at [500, 287] on input "text" at bounding box center [563, 283] width 220 height 20
click at [291, 359] on input "Choice" at bounding box center [331, 355] width 220 height 20
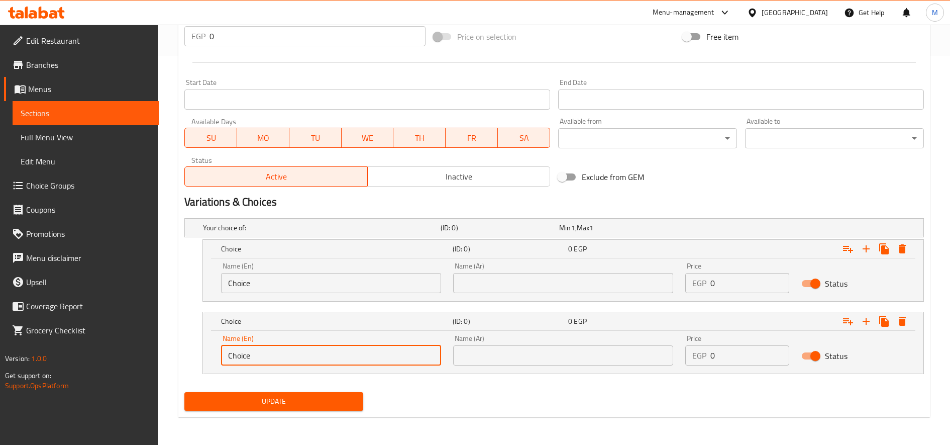
click at [291, 359] on input "Choice" at bounding box center [331, 355] width 220 height 20
paste input "Akeel Siz"
type input "Akeel Size"
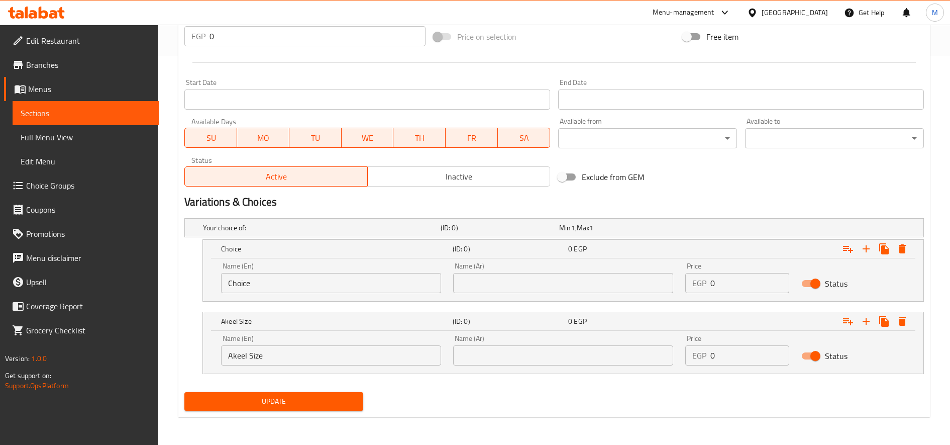
drag, startPoint x: 569, startPoint y: 339, endPoint x: 572, endPoint y: 353, distance: 14.4
click at [569, 339] on div "Name (Ar) Name (Ar)" at bounding box center [563, 350] width 220 height 31
click at [572, 353] on input "text" at bounding box center [563, 355] width 220 height 20
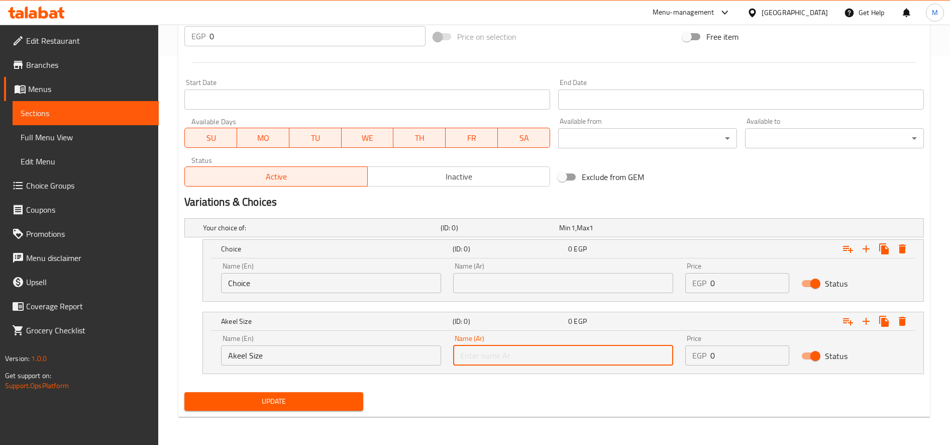
paste input "حجم الاكيل"
type input "حجم الاكيل"
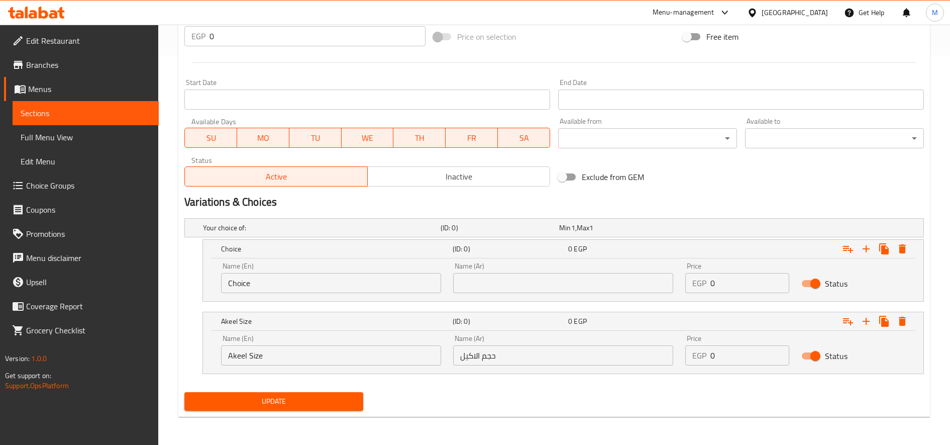
click at [369, 276] on input "Choice" at bounding box center [331, 283] width 220 height 20
paste input "Regular siz"
type input "Regular size"
click at [612, 291] on input "text" at bounding box center [563, 283] width 220 height 20
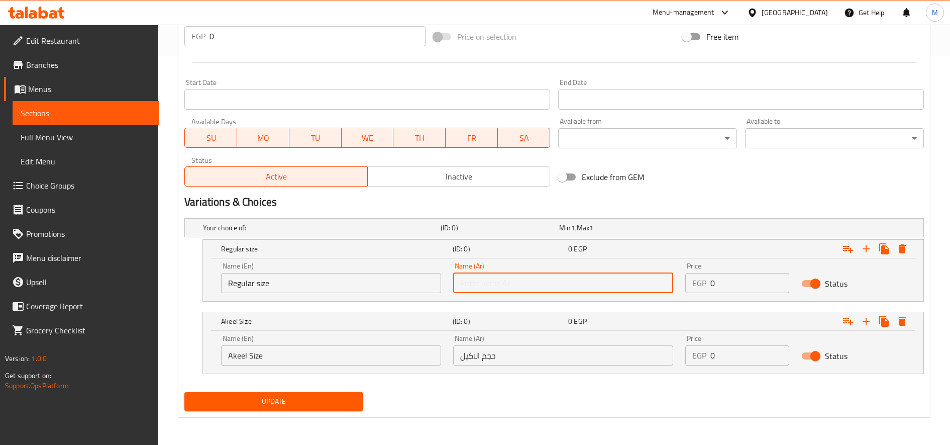
paste input "حجم عادى"
type input "حجم عادى"
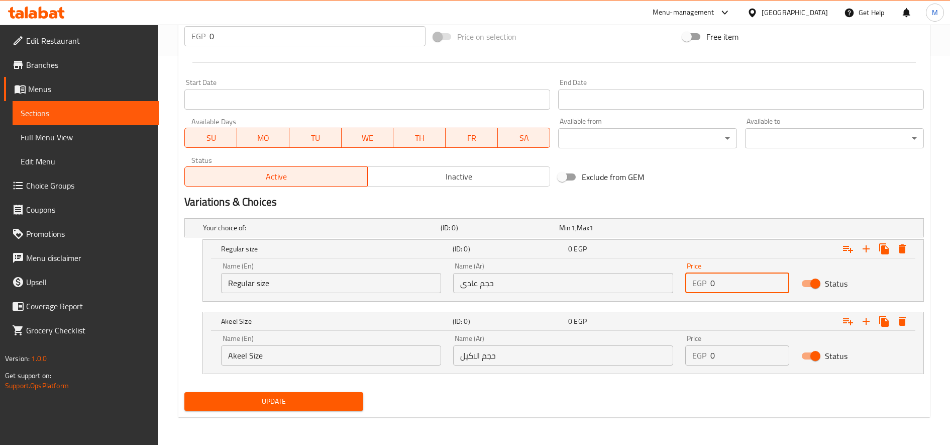
click at [737, 287] on input "0" at bounding box center [749, 283] width 79 height 20
click at [736, 287] on input "0" at bounding box center [749, 283] width 79 height 20
type input "130"
click at [734, 355] on input "0" at bounding box center [749, 355] width 79 height 20
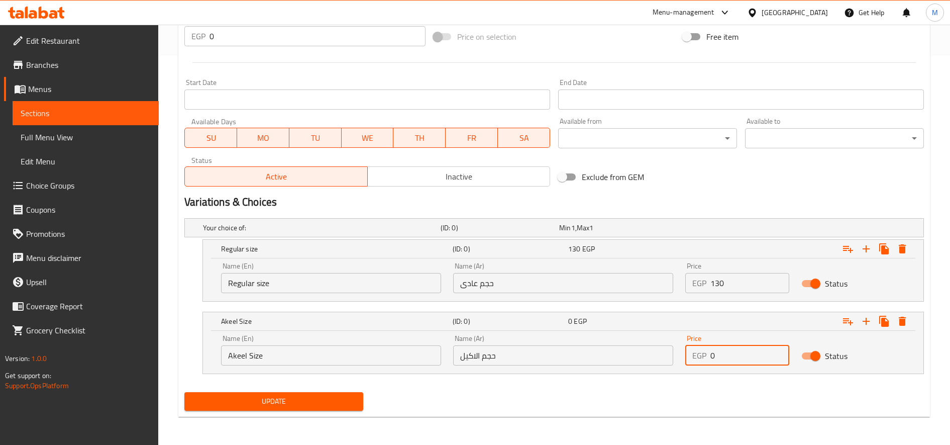
click at [734, 355] on input "0" at bounding box center [749, 355] width 79 height 20
type input "175"
click at [184, 392] on button "Update" at bounding box center [273, 401] width 179 height 19
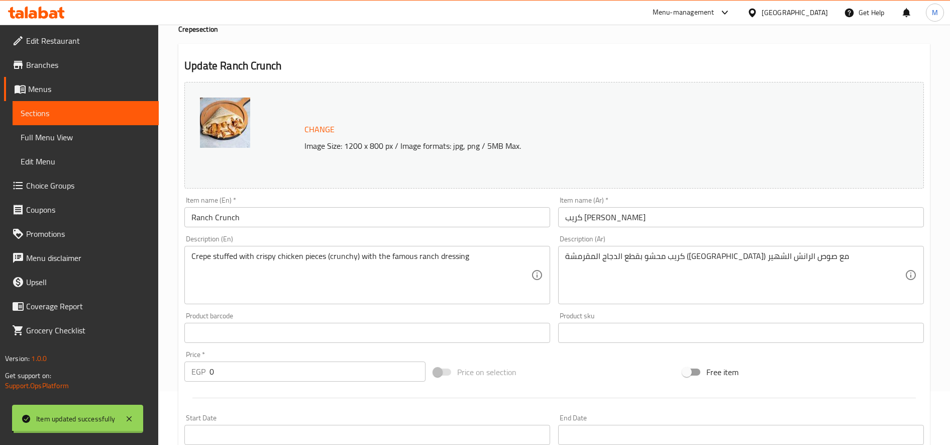
scroll to position [0, 0]
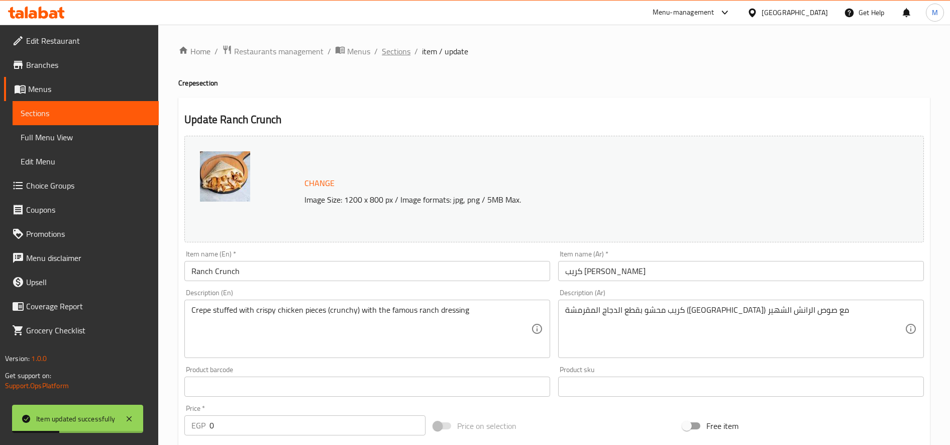
click at [393, 53] on span "Sections" at bounding box center [396, 51] width 29 height 12
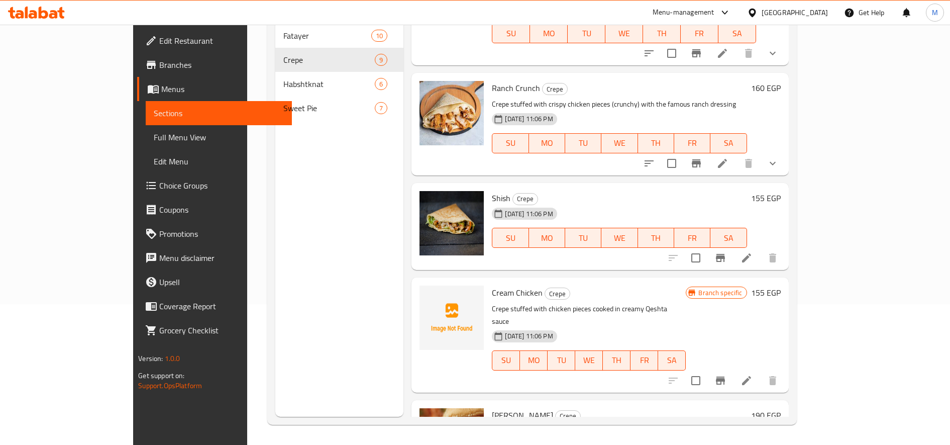
scroll to position [553, 0]
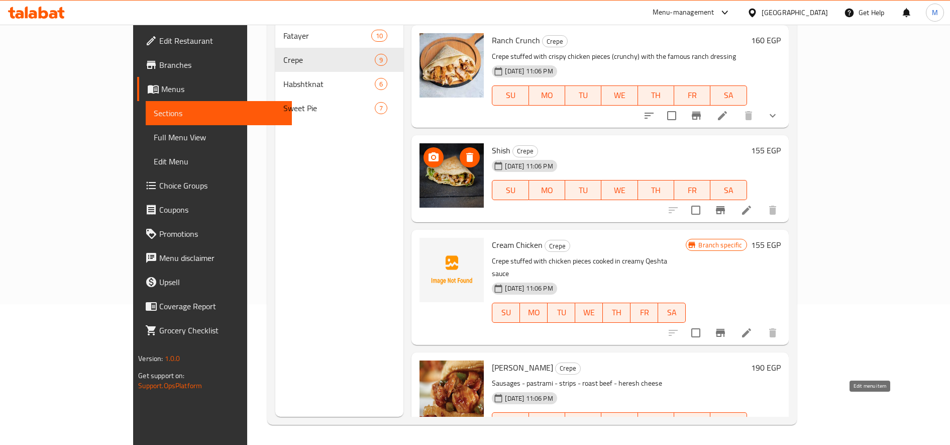
click at [751, 438] on icon at bounding box center [746, 442] width 9 height 9
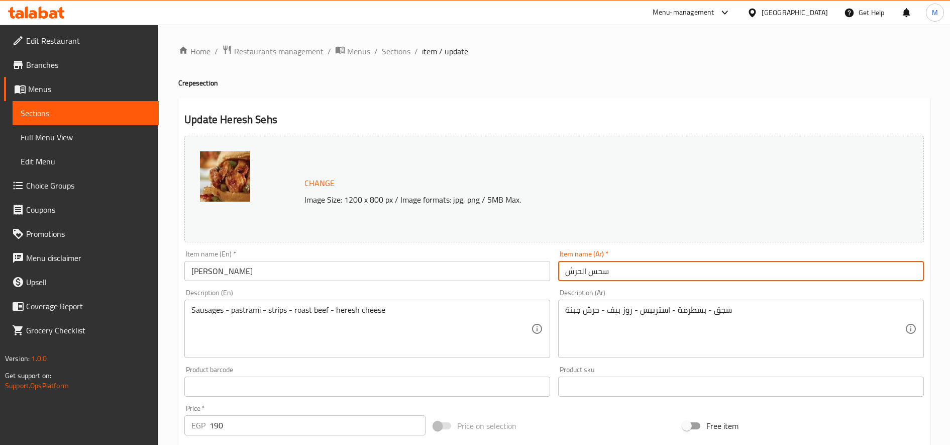
click at [640, 268] on input "سحس الحرش" at bounding box center [741, 271] width 366 height 20
click at [603, 272] on input "كريب سحس الحرش" at bounding box center [741, 271] width 366 height 20
type input "كريب سجق الحرش"
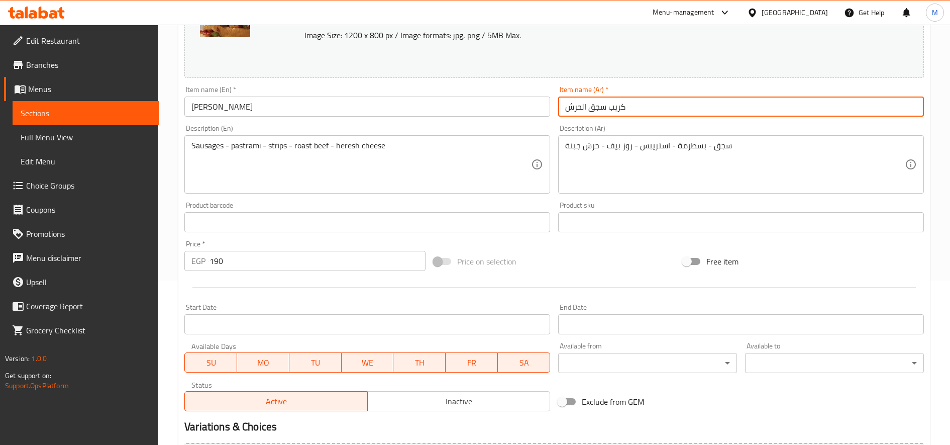
scroll to position [113, 0]
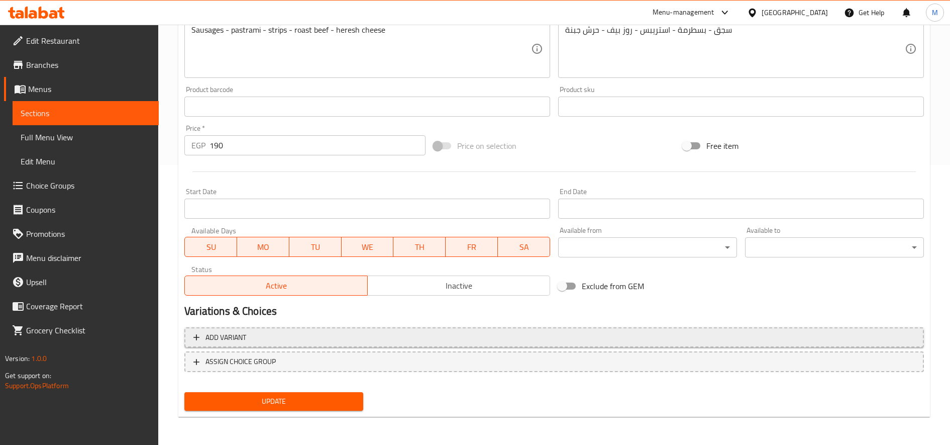
click at [374, 340] on span "Add variant" at bounding box center [554, 337] width 722 height 13
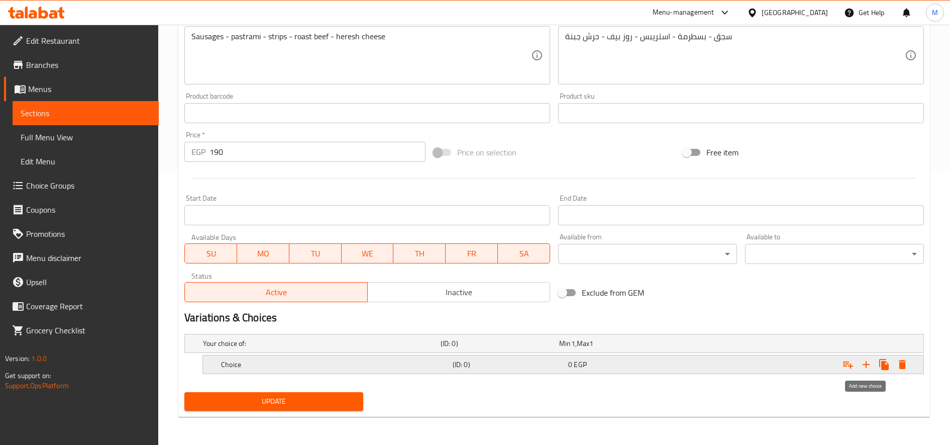
click at [871, 369] on icon "Expand" at bounding box center [866, 364] width 12 height 12
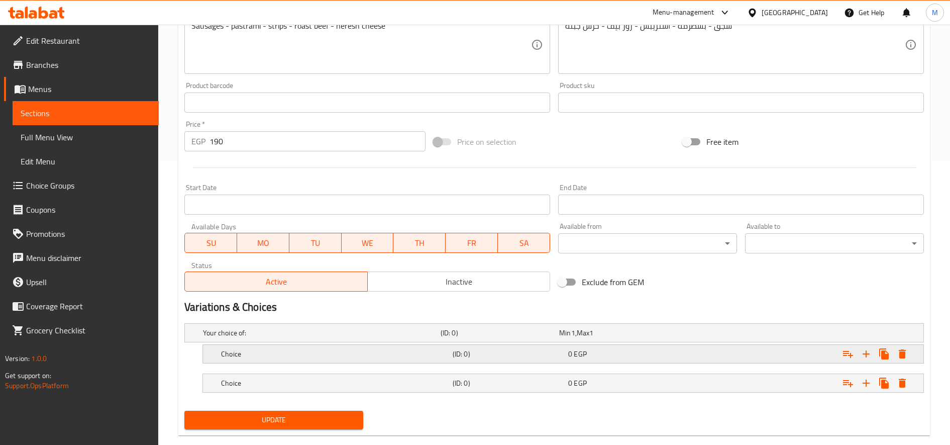
scroll to position [302, 0]
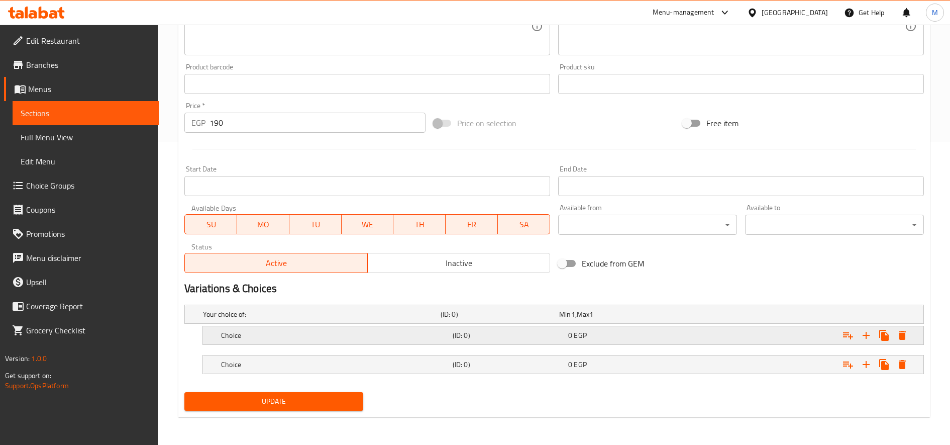
click at [527, 343] on div "Choice (ID: 0) 0 EGP" at bounding box center [566, 335] width 694 height 22
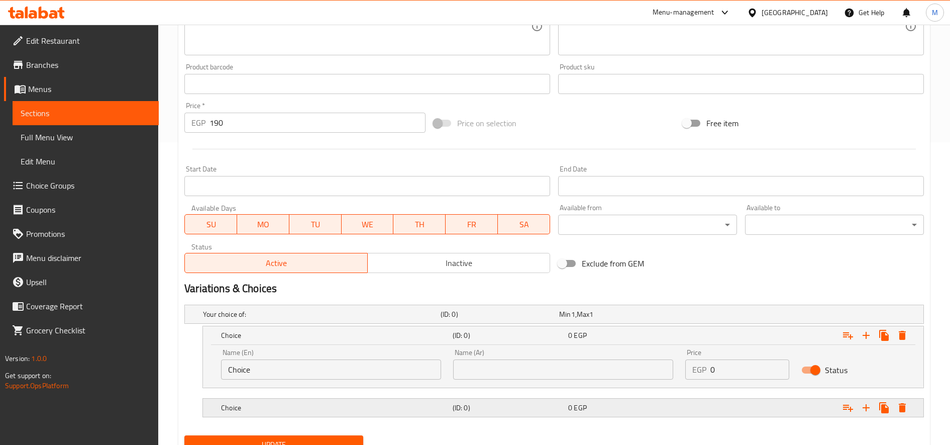
click at [520, 410] on h5 "(ID: 0)" at bounding box center [509, 407] width 112 height 10
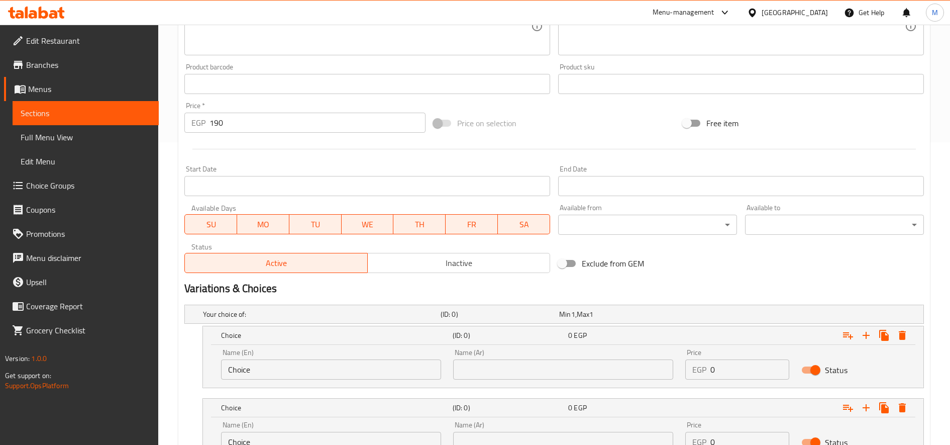
scroll to position [389, 0]
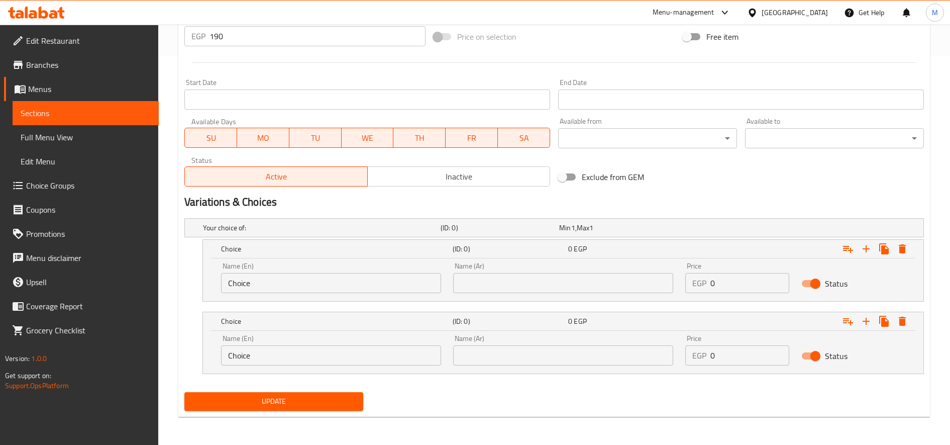
click at [559, 276] on input "text" at bounding box center [563, 283] width 220 height 20
click at [572, 284] on input "text" at bounding box center [563, 283] width 220 height 20
paste input "حجم عادى"
type input "حجم عادى"
click at [364, 288] on input "Choice" at bounding box center [331, 283] width 220 height 20
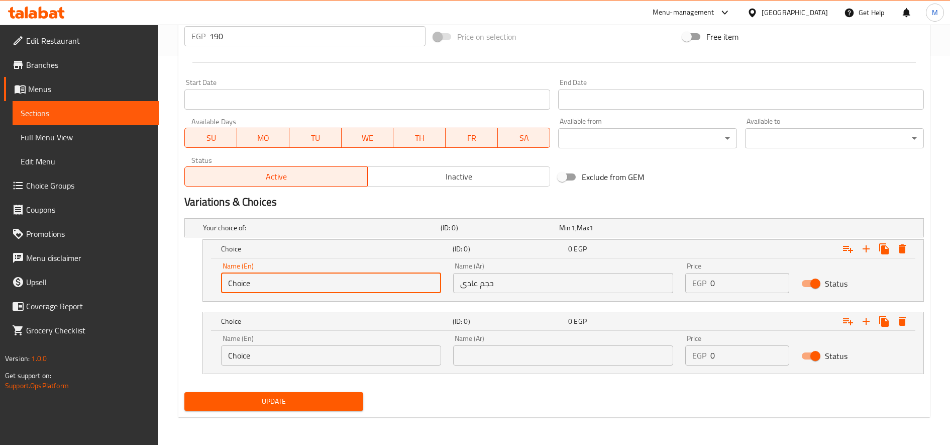
click at [364, 288] on input "Choice" at bounding box center [331, 283] width 220 height 20
paste input "Regular siz"
type input "Regular size"
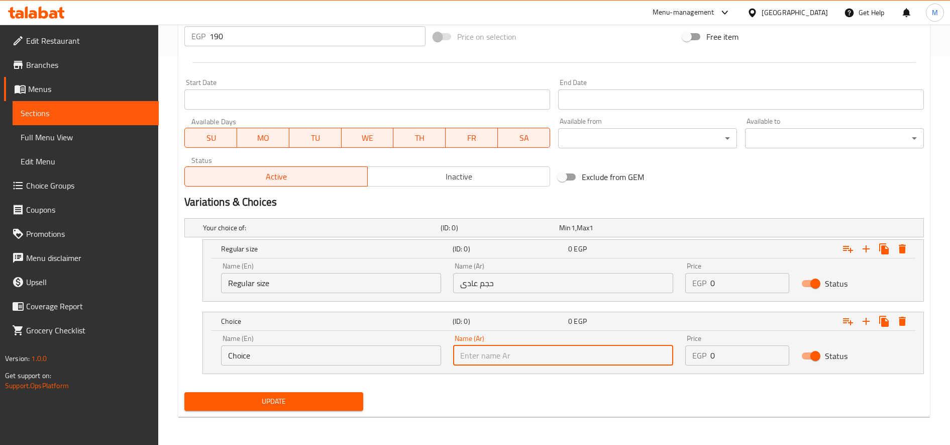
click at [618, 349] on input "text" at bounding box center [563, 355] width 220 height 20
paste input "حجم الاكيل"
type input "حجم الاكيل"
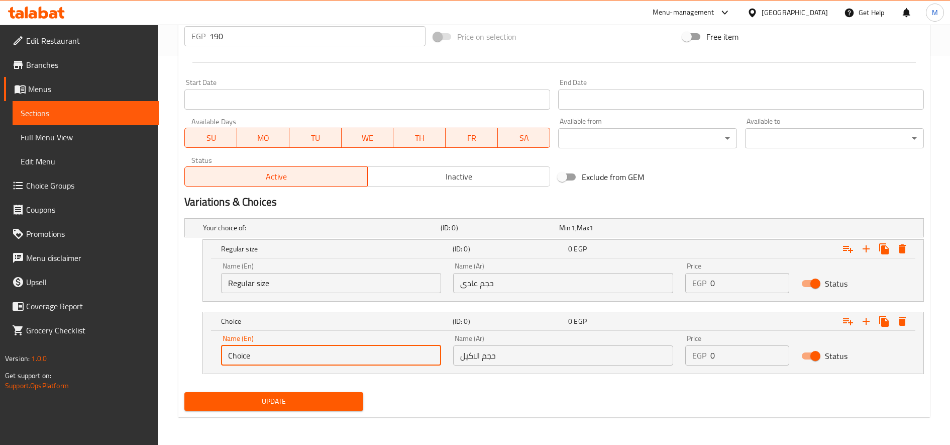
click at [327, 362] on input "Choice" at bounding box center [331, 355] width 220 height 20
paste input "Akeel Siz"
type input "Akeel Size"
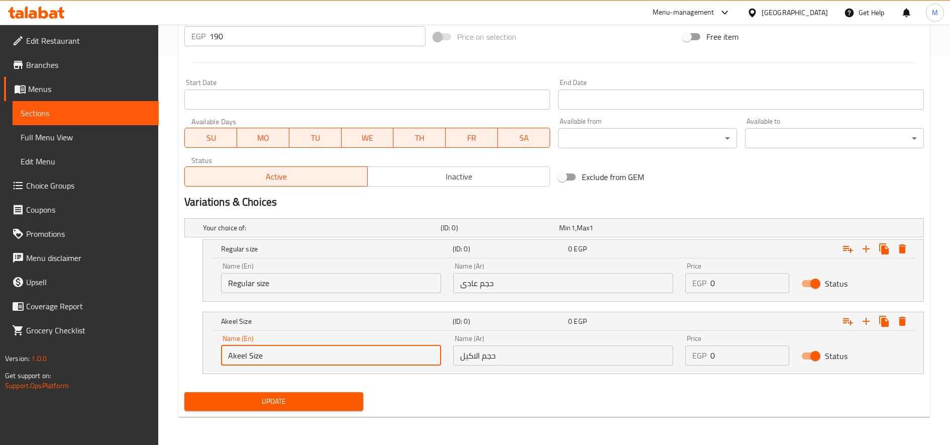
click at [707, 282] on div "EGP 0 Price" at bounding box center [737, 283] width 104 height 20
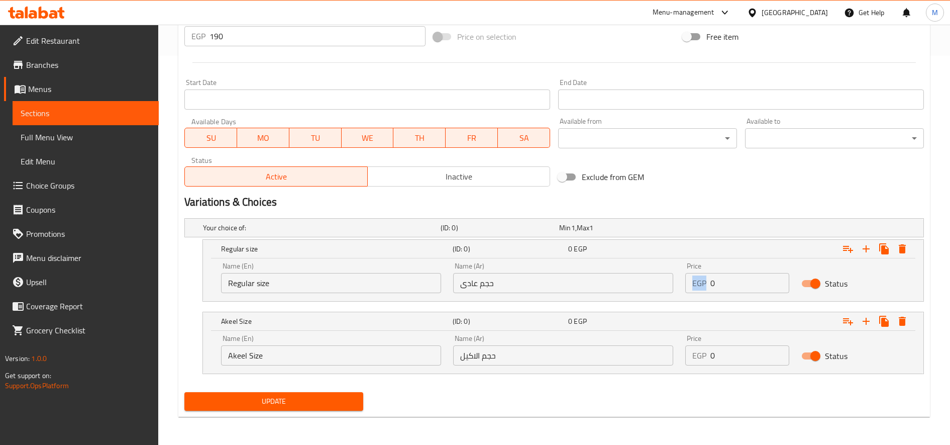
click at [707, 282] on div "EGP 0 Price" at bounding box center [737, 283] width 104 height 20
click at [724, 281] on input "0" at bounding box center [749, 283] width 79 height 20
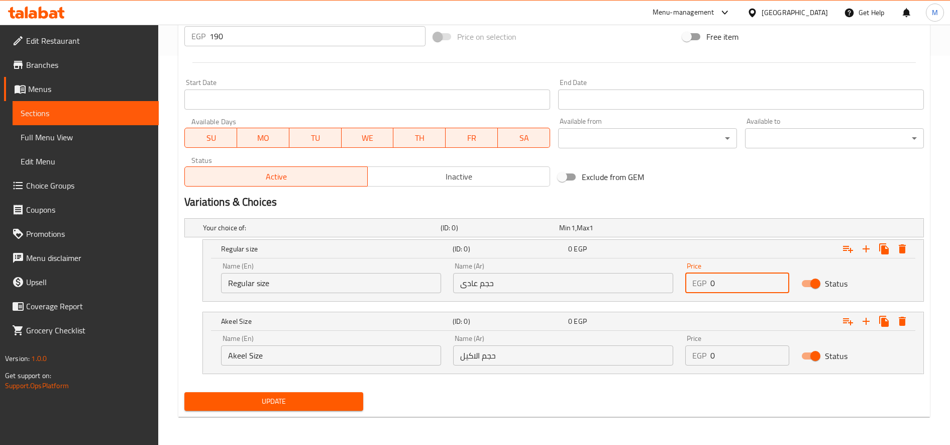
click at [724, 281] on input "0" at bounding box center [749, 283] width 79 height 20
type input "155"
click at [727, 355] on input "0" at bounding box center [749, 355] width 79 height 20
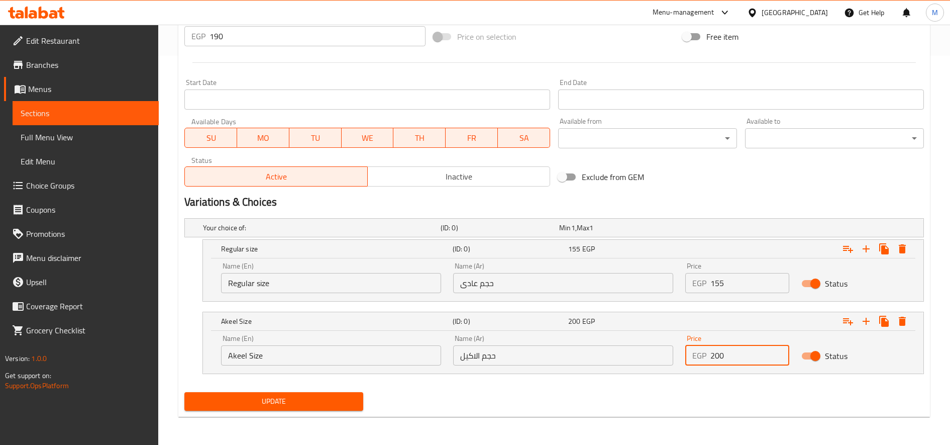
type input "200"
click at [184, 392] on button "Update" at bounding box center [273, 401] width 179 height 19
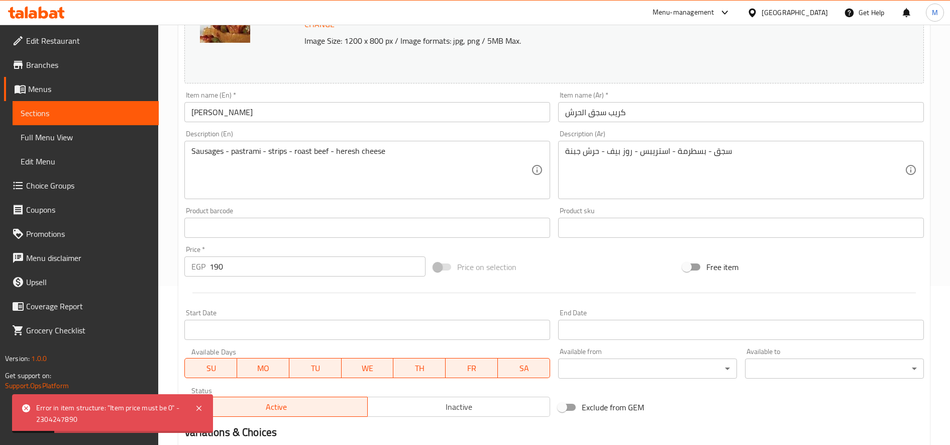
scroll to position [222, 0]
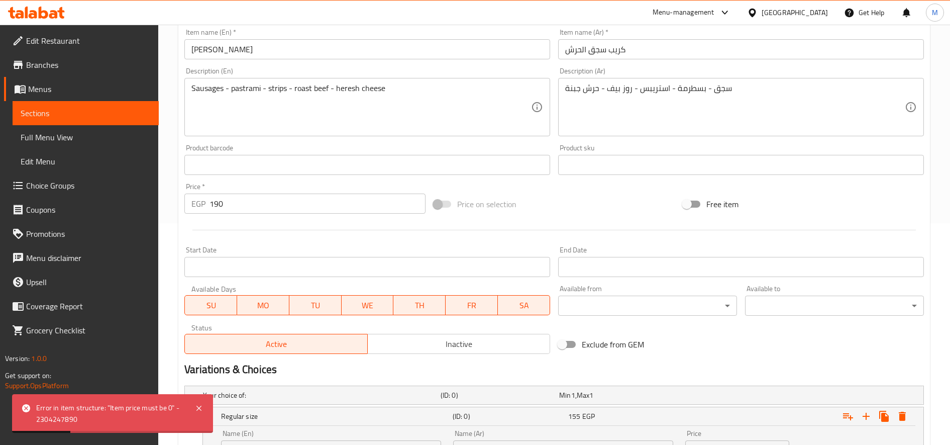
click at [378, 203] on input "190" at bounding box center [318, 203] width 216 height 20
type input "0"
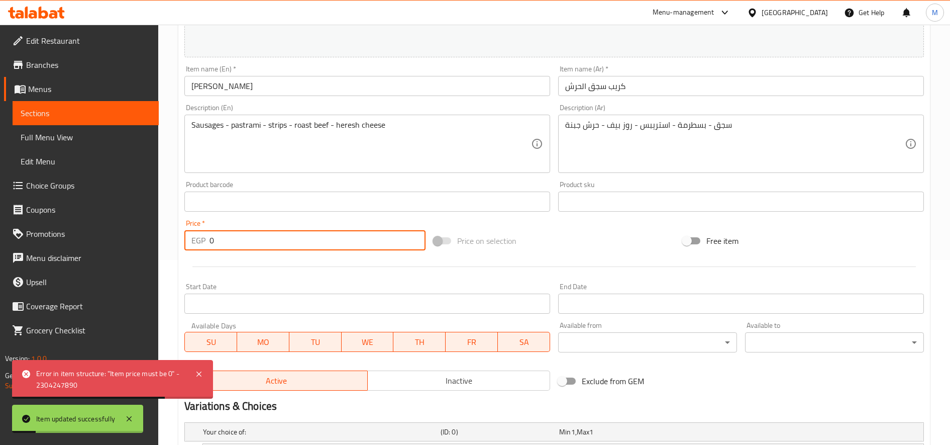
scroll to position [0, 0]
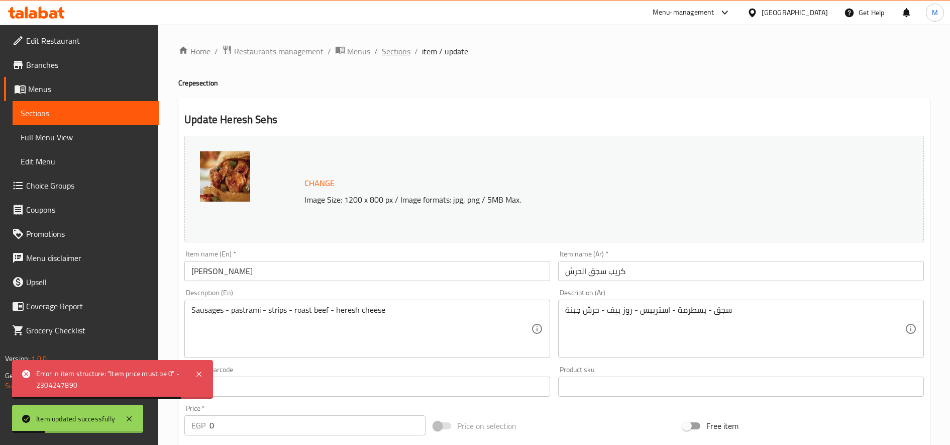
click at [393, 49] on span "Sections" at bounding box center [396, 51] width 29 height 12
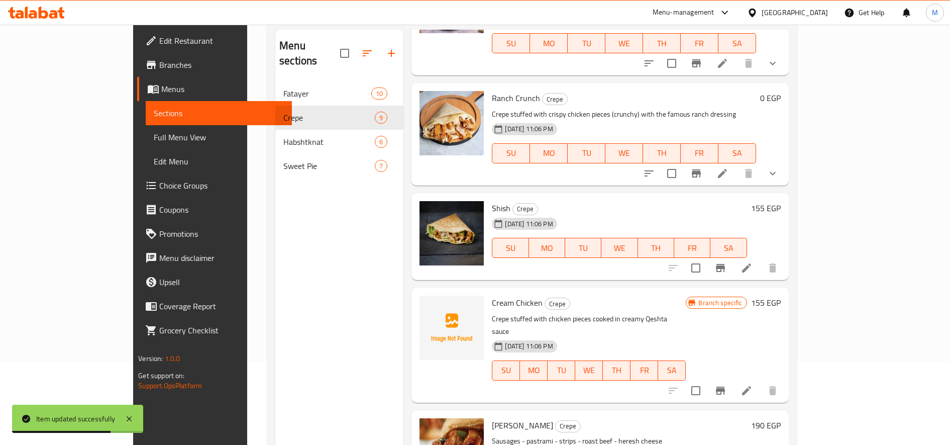
scroll to position [141, 0]
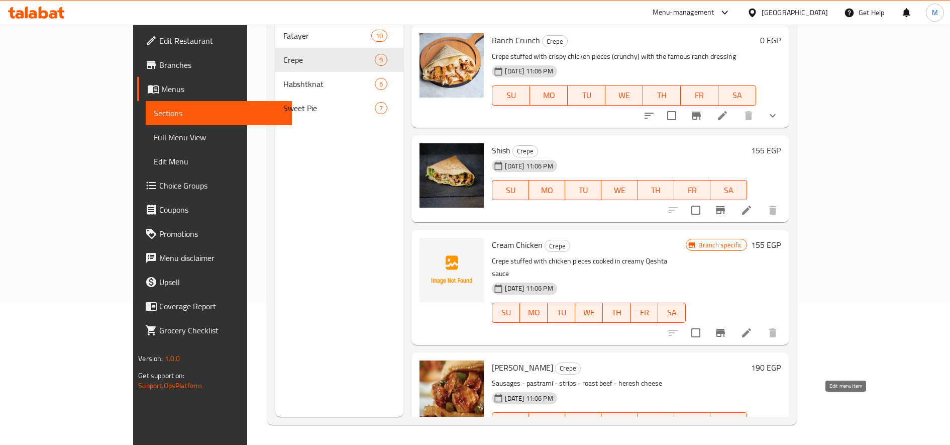
click at [729, 436] on icon at bounding box center [723, 442] width 12 height 12
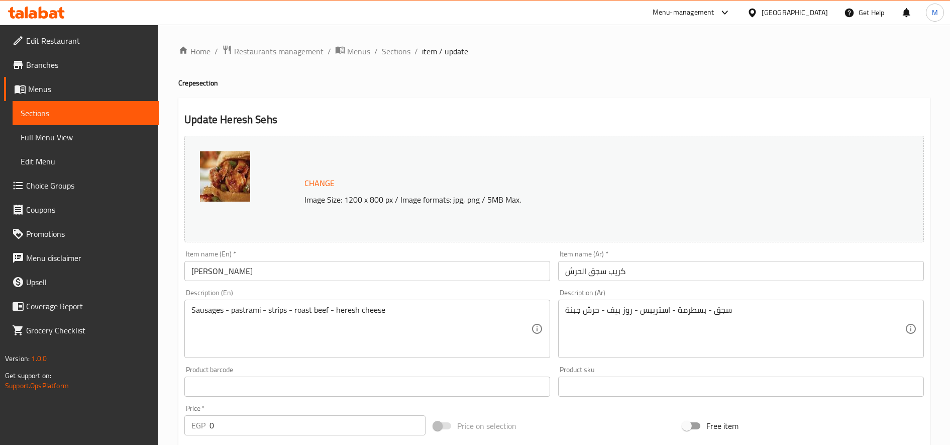
click at [602, 267] on input "كريب سجق الحرش" at bounding box center [741, 271] width 366 height 20
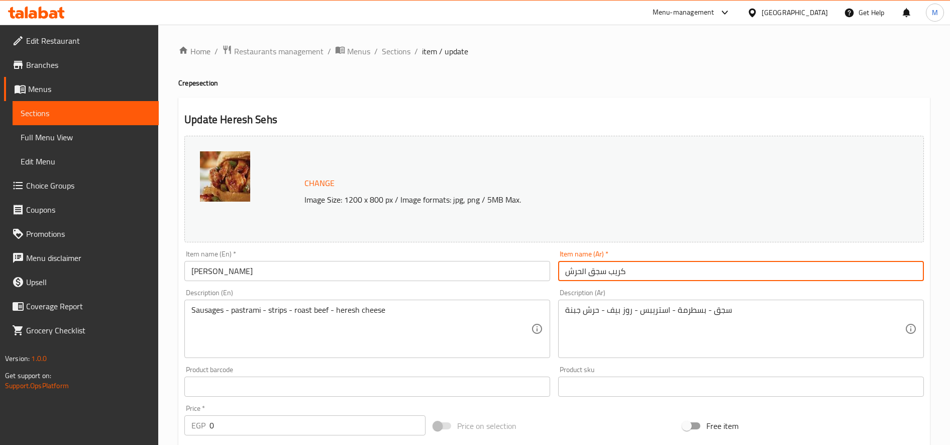
click at [602, 267] on input "كريب سجق الحرش" at bounding box center [741, 271] width 366 height 20
click at [228, 269] on input "Heresh Sehs" at bounding box center [367, 271] width 366 height 20
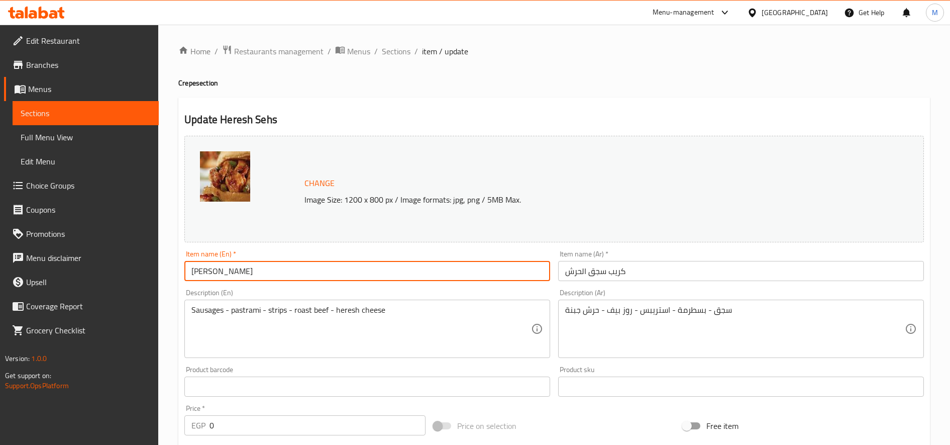
click at [228, 269] on input "Heresh Sehs" at bounding box center [367, 271] width 366 height 20
paste input "Sausage crepe"
type input "Heresh Sausage crepe"
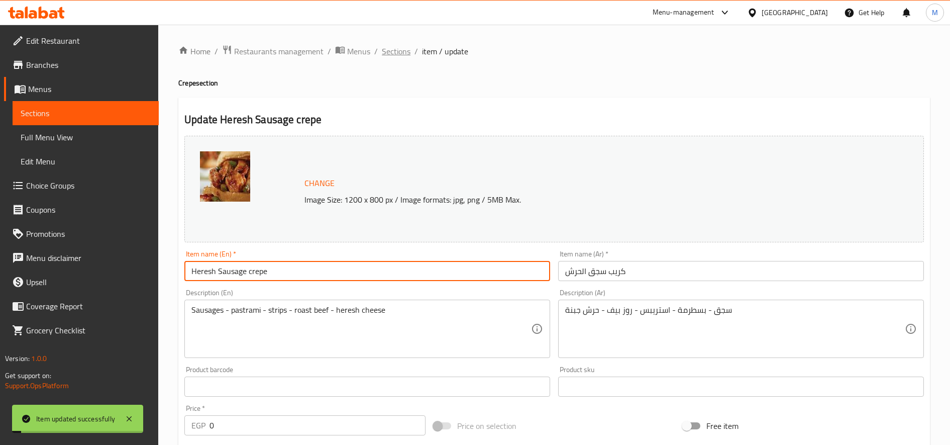
click at [400, 50] on span "Sections" at bounding box center [396, 51] width 29 height 12
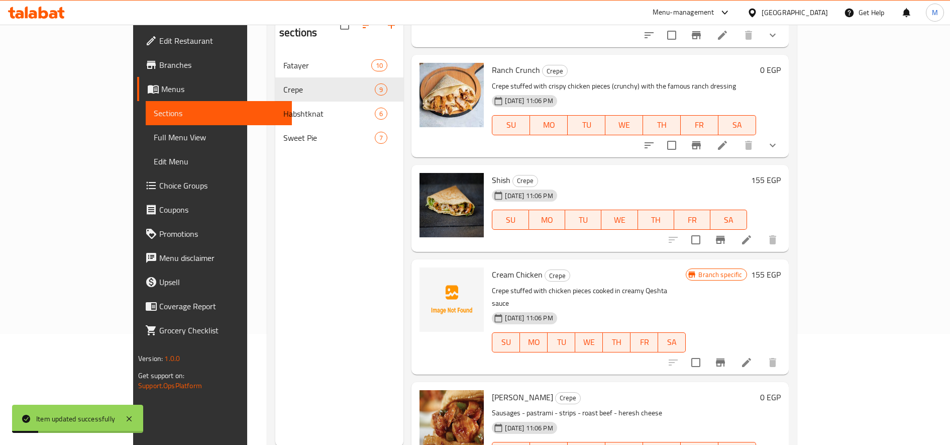
scroll to position [141, 0]
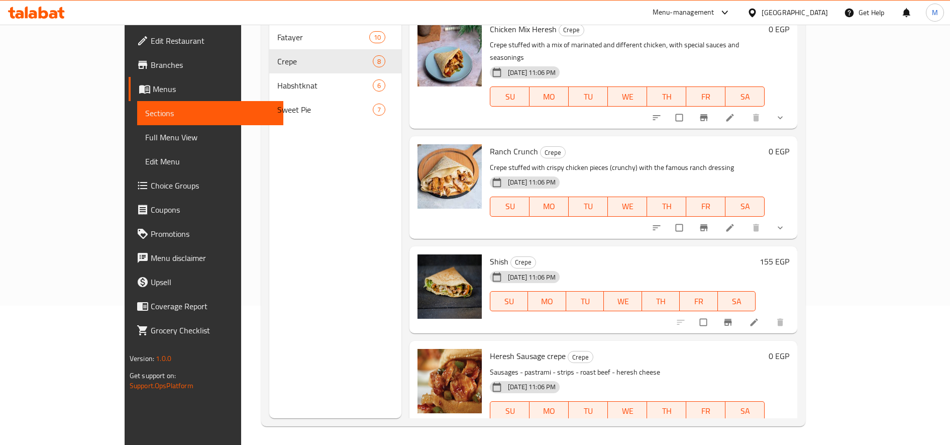
scroll to position [141, 0]
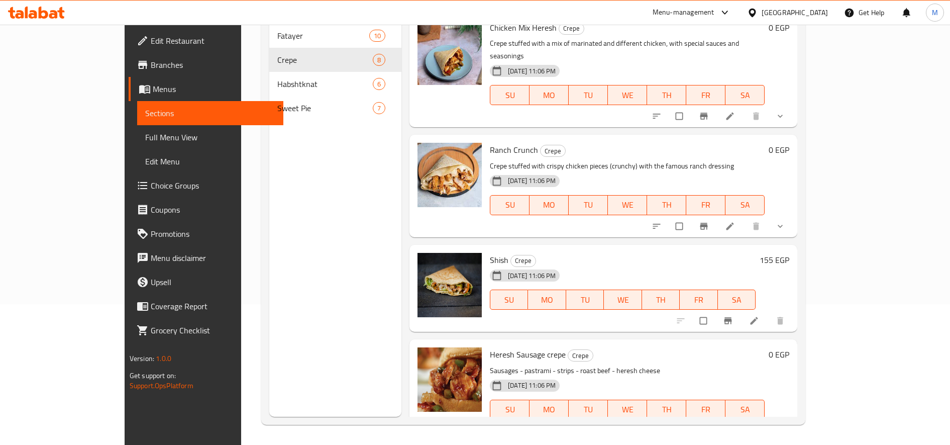
click at [769, 313] on li at bounding box center [755, 321] width 28 height 16
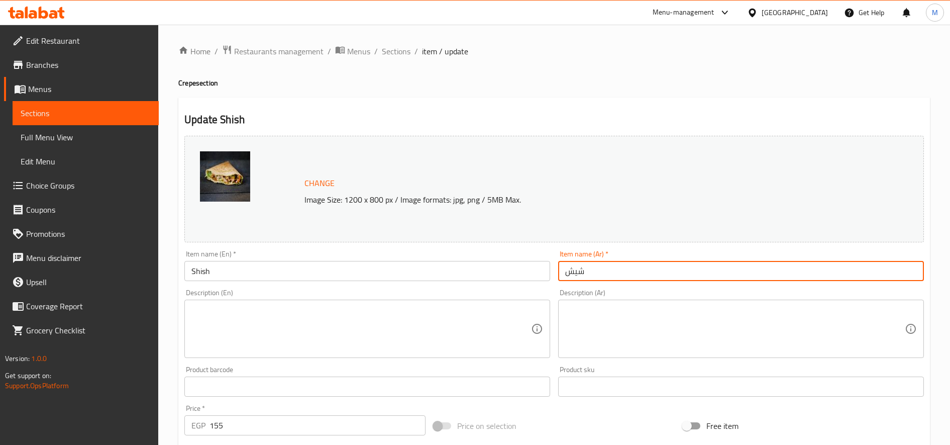
click at [645, 267] on input "شيش" at bounding box center [741, 271] width 366 height 20
click at [646, 267] on input "كريب شيش طاووق" at bounding box center [741, 271] width 366 height 20
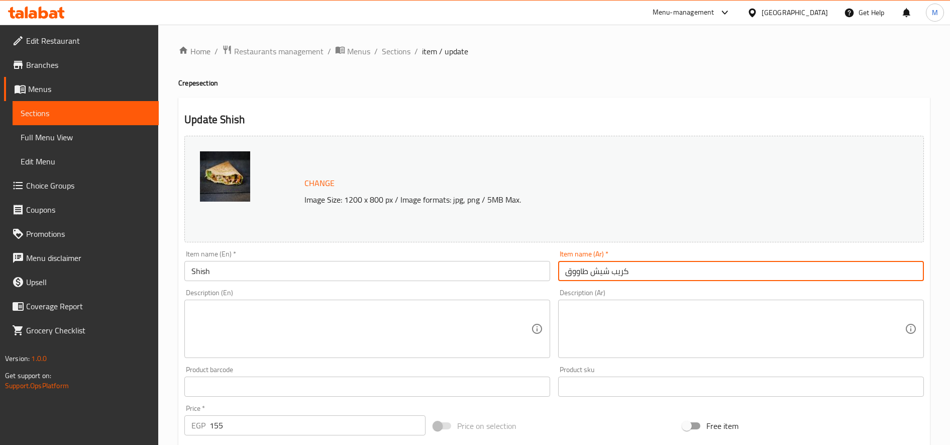
type input "كريب شيش طاووق"
click at [323, 266] on input "Shish" at bounding box center [367, 271] width 366 height 20
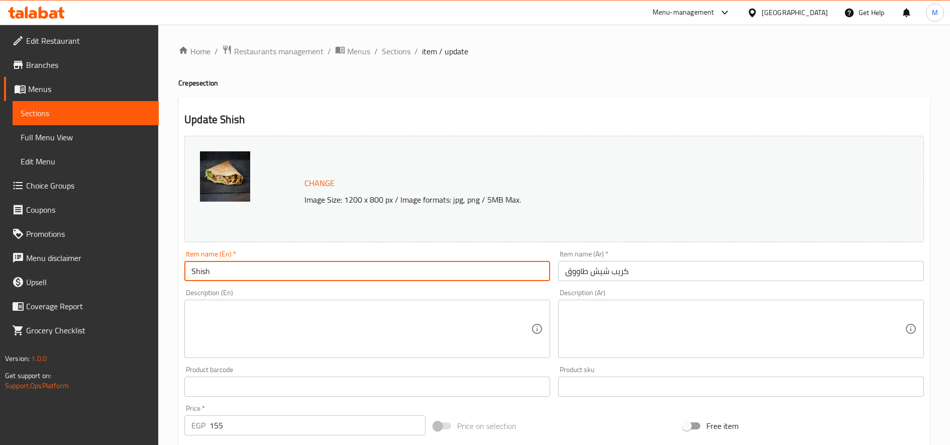
click at [322, 270] on input "Shish" at bounding box center [367, 271] width 366 height 20
paste input "Chicken shish crepe"
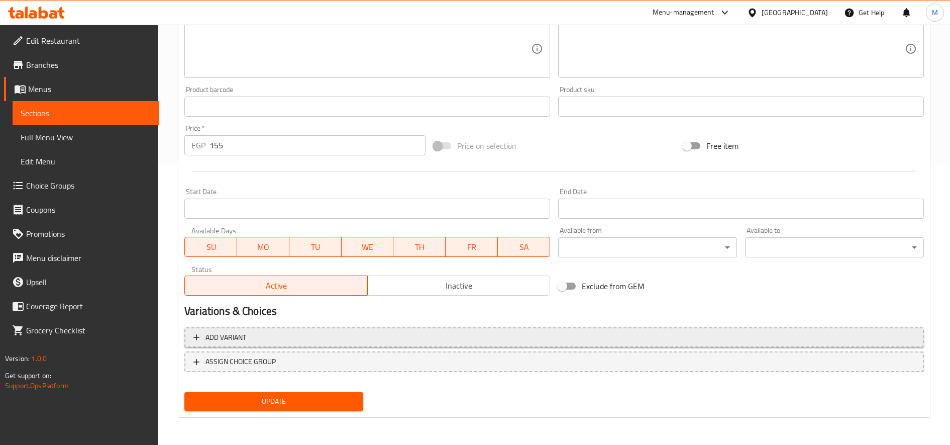
type input "Chicken shish crepe"
click at [317, 340] on span "Add variant" at bounding box center [554, 337] width 722 height 13
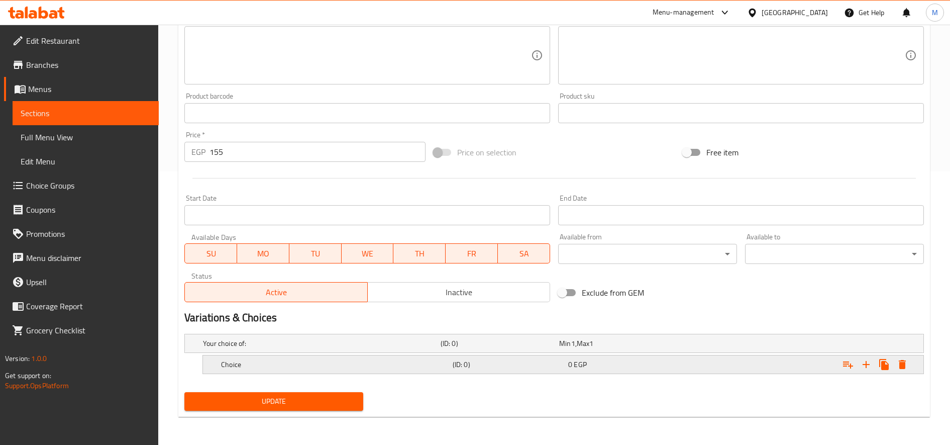
scroll to position [273, 0]
click at [863, 363] on icon "Expand" at bounding box center [866, 364] width 12 height 12
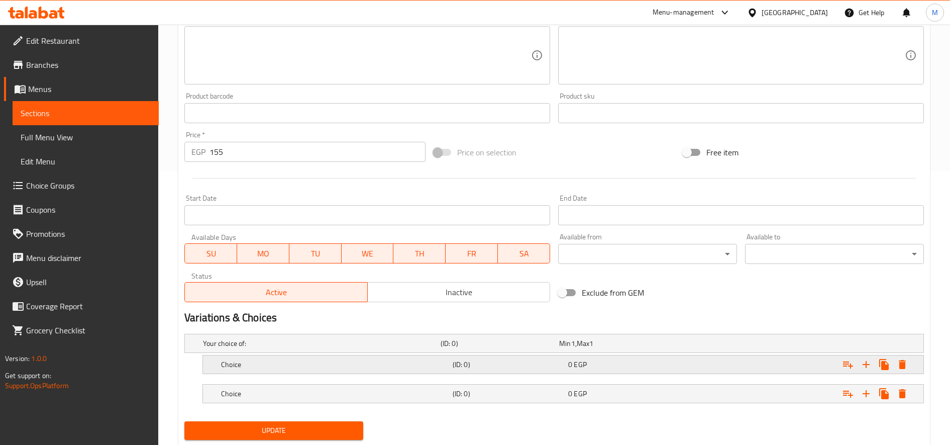
click at [428, 358] on div "Choice" at bounding box center [335, 364] width 232 height 14
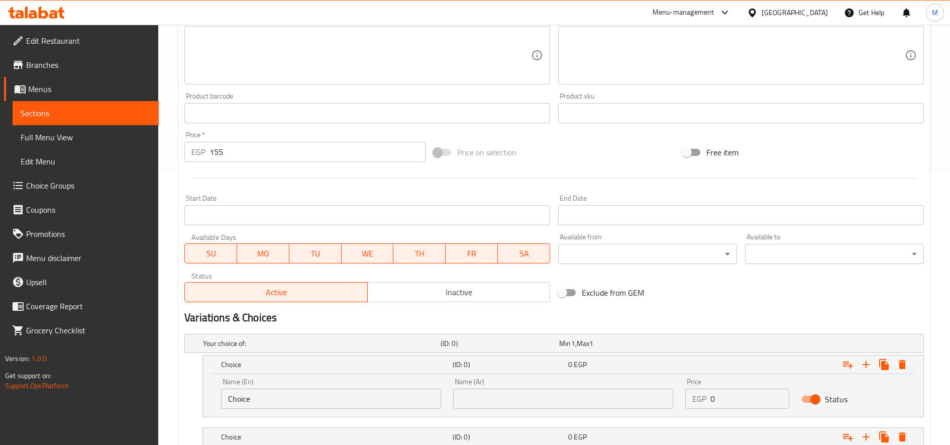
scroll to position [346, 0]
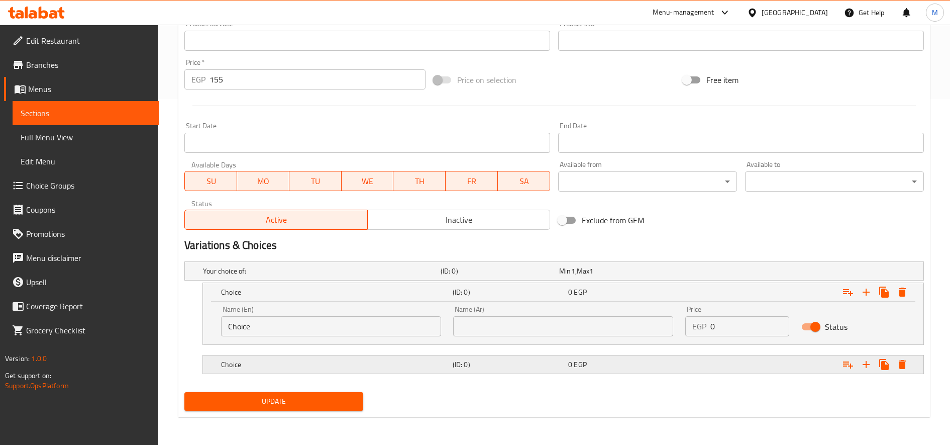
click at [419, 370] on div "Choice" at bounding box center [335, 364] width 232 height 14
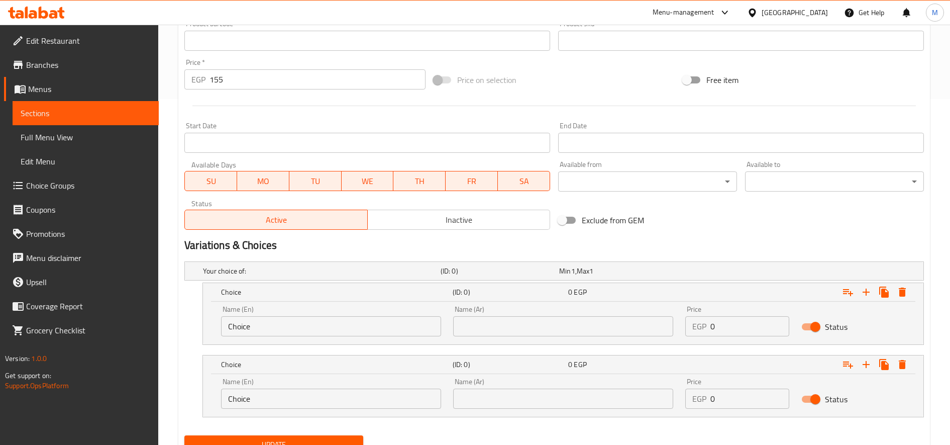
click at [542, 329] on input "text" at bounding box center [563, 326] width 220 height 20
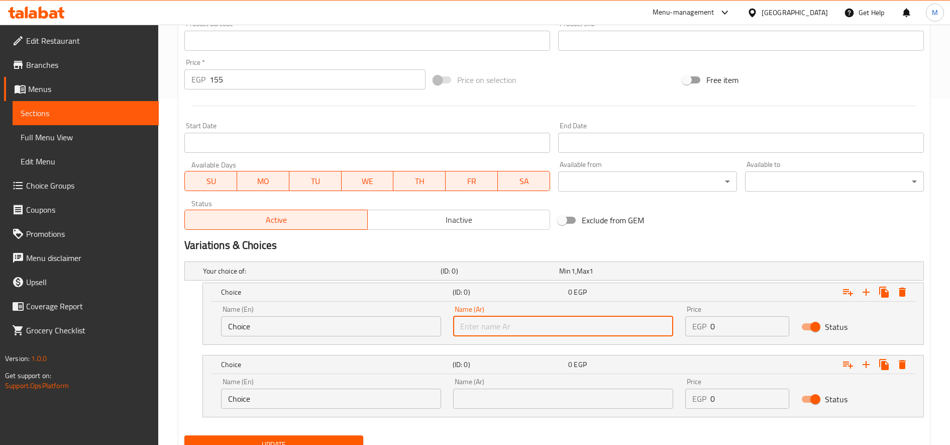
click at [542, 329] on input "text" at bounding box center [563, 326] width 220 height 20
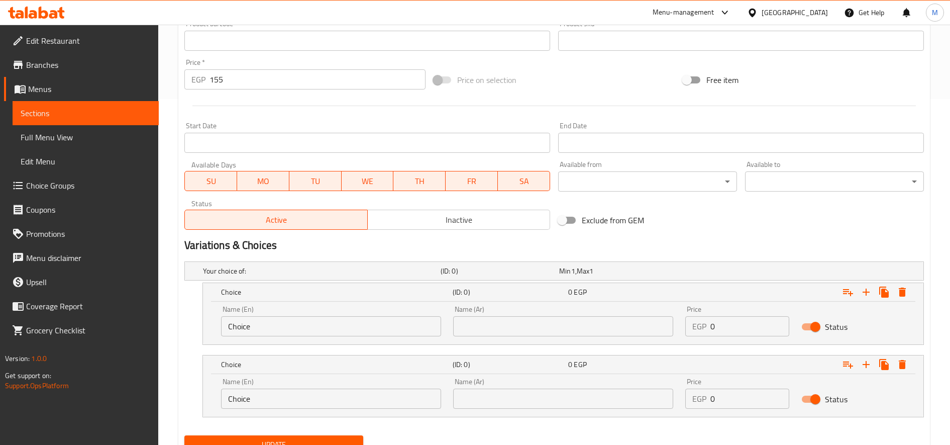
click at [287, 397] on input "Choice" at bounding box center [331, 398] width 220 height 20
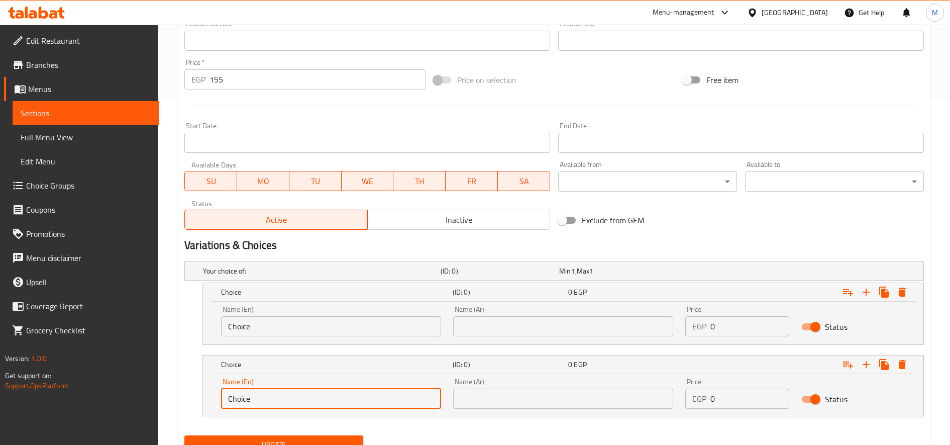
click at [287, 397] on input "Choice" at bounding box center [331, 398] width 220 height 20
paste input "Akeel Siz"
type input "Akeel Size"
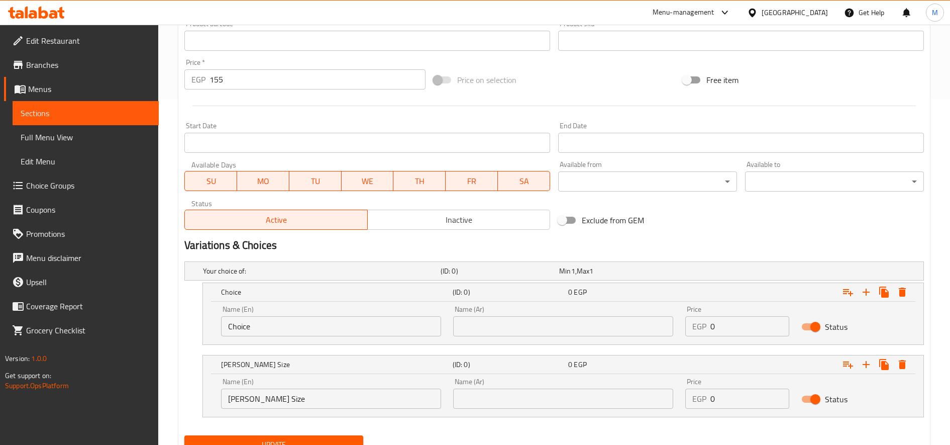
click at [604, 393] on input "text" at bounding box center [563, 398] width 220 height 20
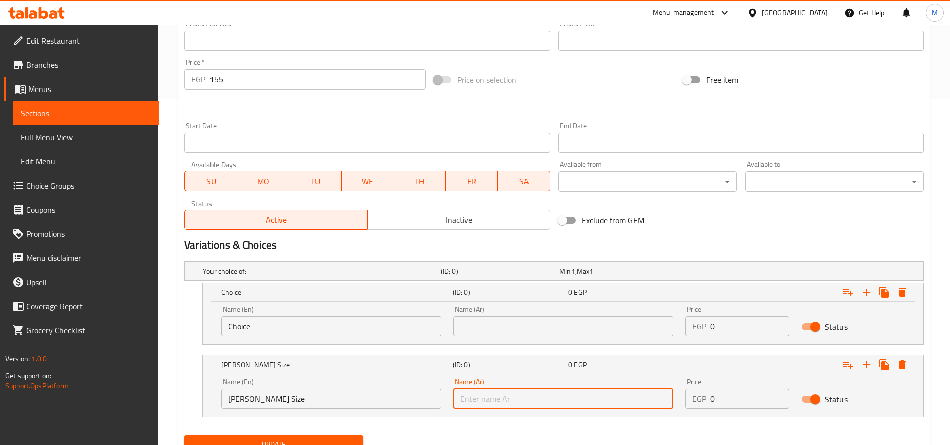
paste input "حجم الاكيل"
type input "حجم الاكيل"
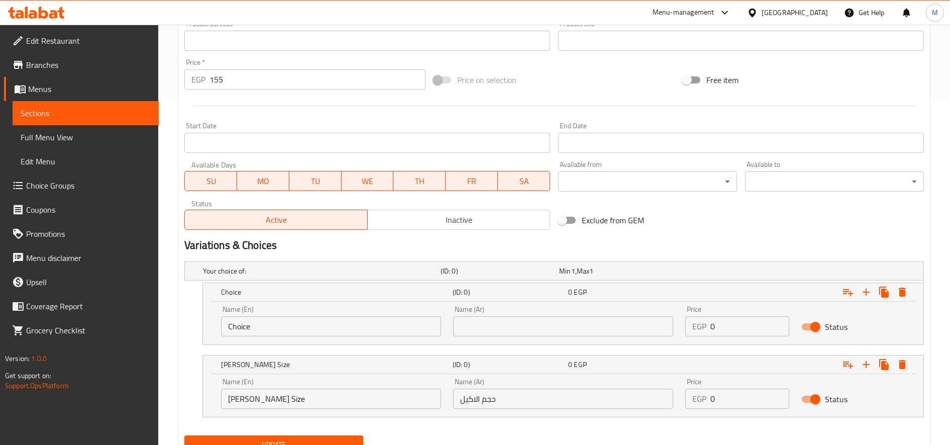
click at [336, 333] on input "Choice" at bounding box center [331, 326] width 220 height 20
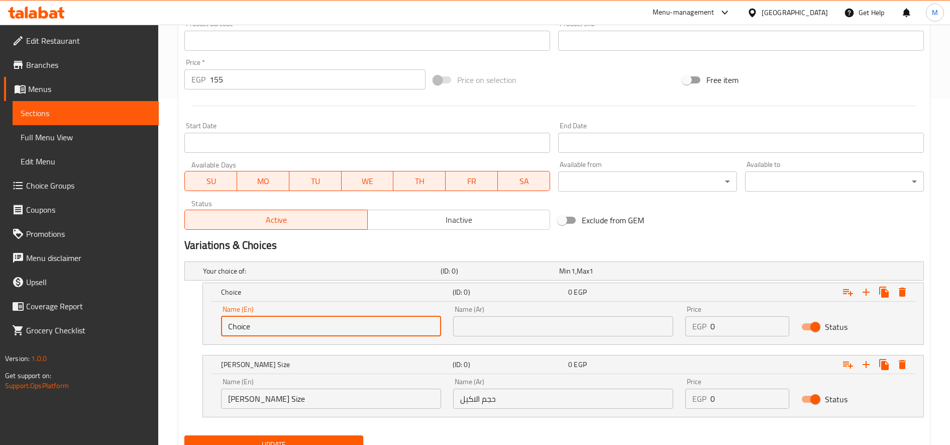
click at [336, 333] on input "Choice" at bounding box center [331, 326] width 220 height 20
paste input "Regular siz"
type input "Regular size"
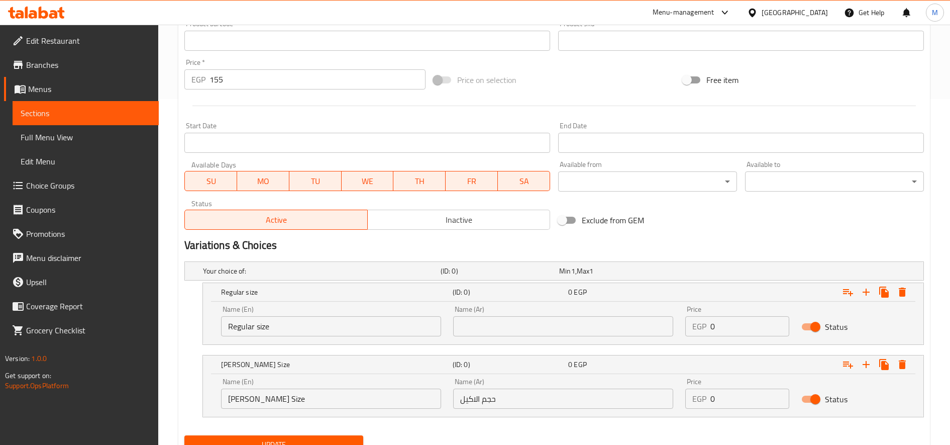
click at [623, 333] on input "text" at bounding box center [563, 326] width 220 height 20
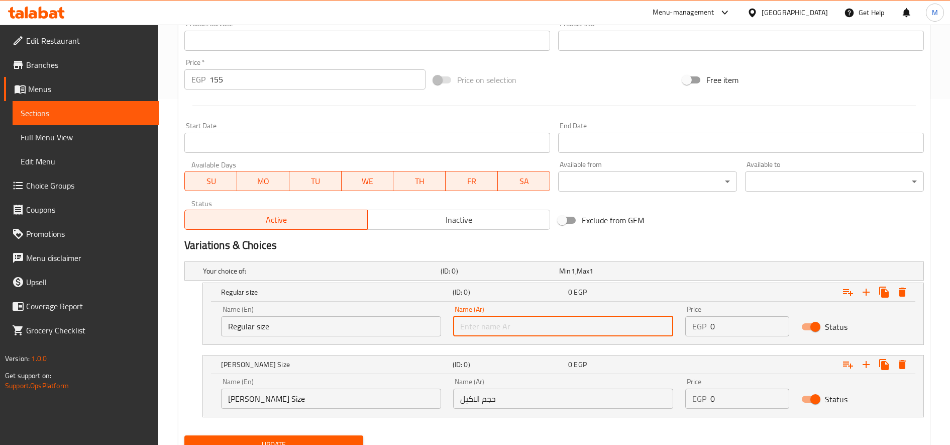
paste input "حجم عادى"
type input "حجم عادى"
click at [728, 319] on input "0" at bounding box center [749, 326] width 79 height 20
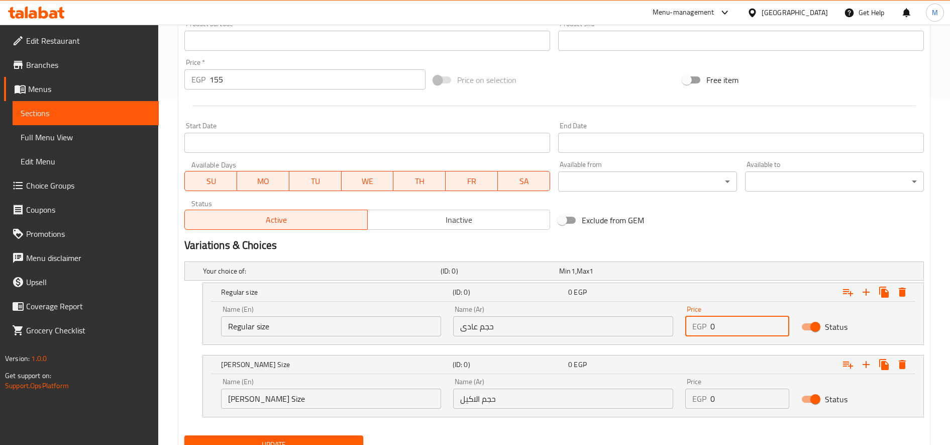
click at [728, 319] on input "0" at bounding box center [749, 326] width 79 height 20
type input "130"
click at [733, 394] on input "0" at bounding box center [749, 398] width 79 height 20
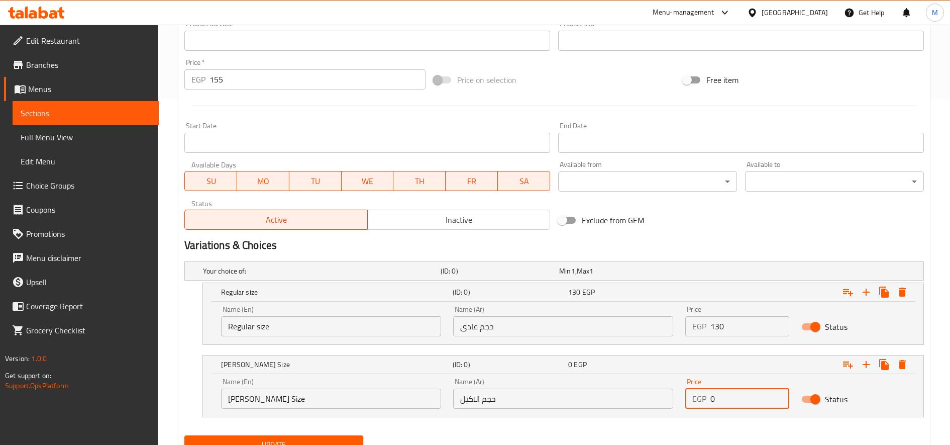
click at [733, 394] on input "0" at bounding box center [749, 398] width 79 height 20
type input "170"
click at [184, 435] on button "Update" at bounding box center [273, 444] width 179 height 19
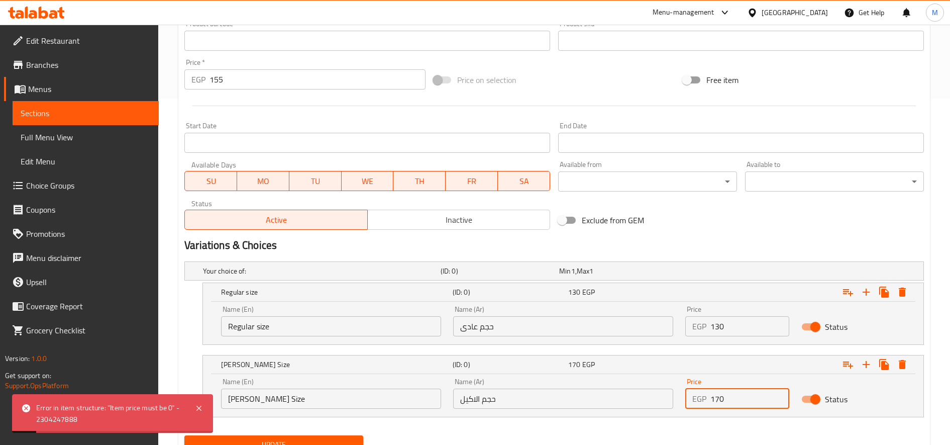
click at [308, 84] on input "155" at bounding box center [318, 79] width 216 height 20
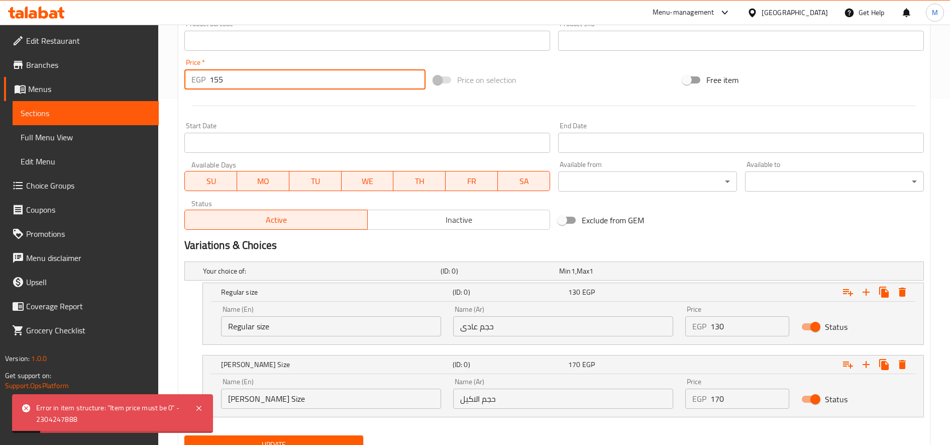
click at [308, 84] on input "155" at bounding box center [318, 79] width 216 height 20
type input "0"
click at [184, 435] on button "Update" at bounding box center [273, 444] width 179 height 19
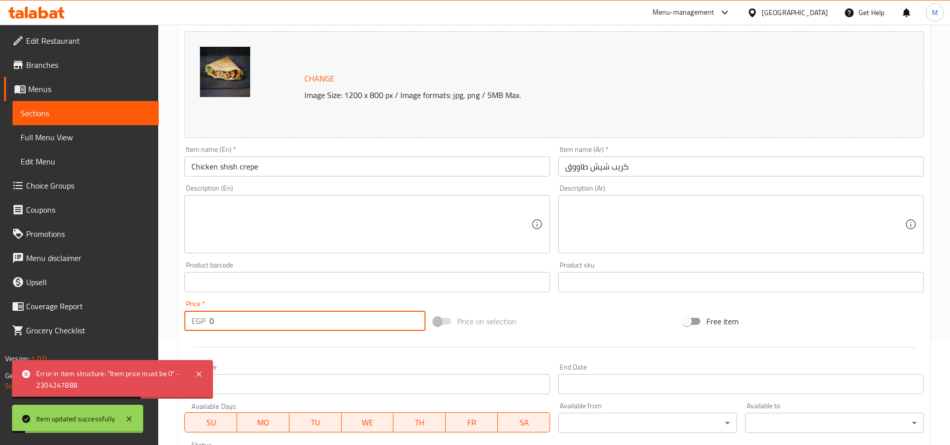
scroll to position [0, 0]
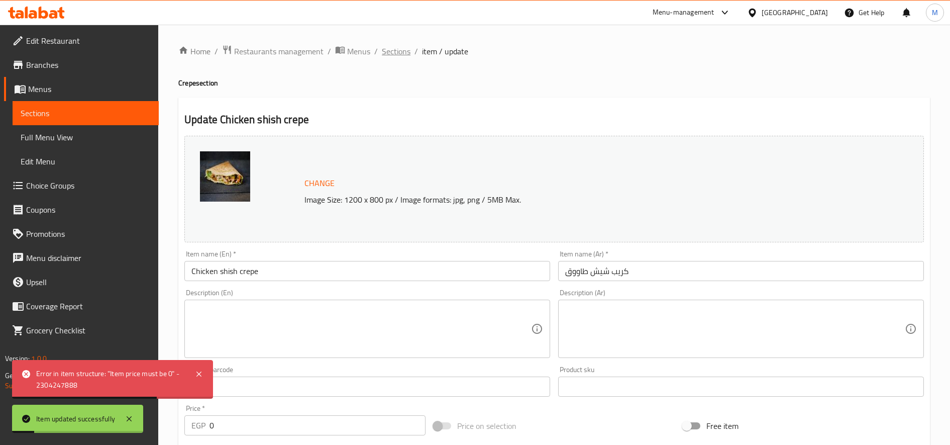
click at [398, 53] on span "Sections" at bounding box center [396, 51] width 29 height 12
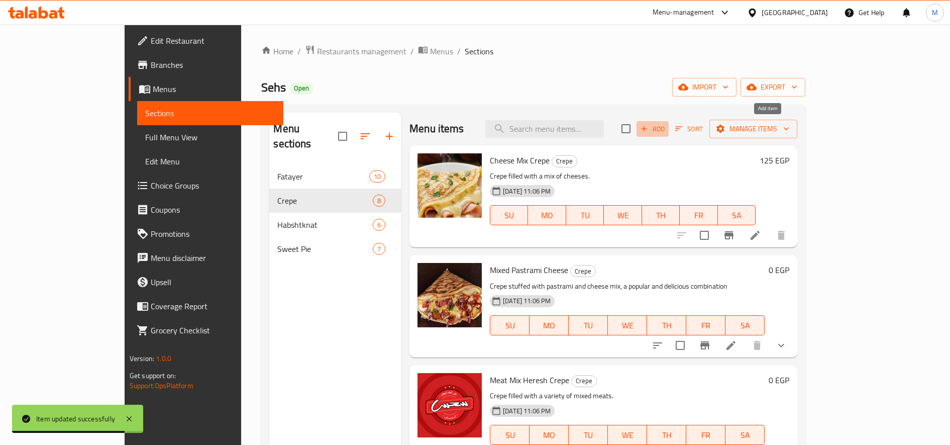
click at [666, 130] on span "Add" at bounding box center [652, 129] width 27 height 12
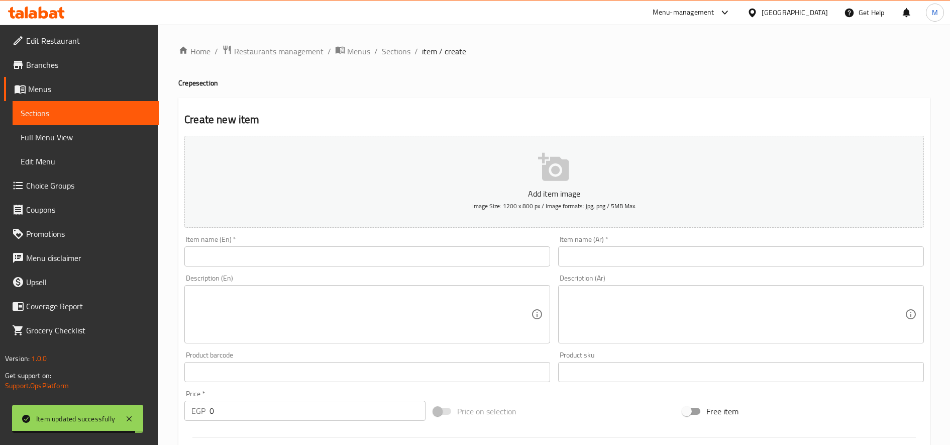
click at [647, 266] on input "text" at bounding box center [741, 256] width 366 height 20
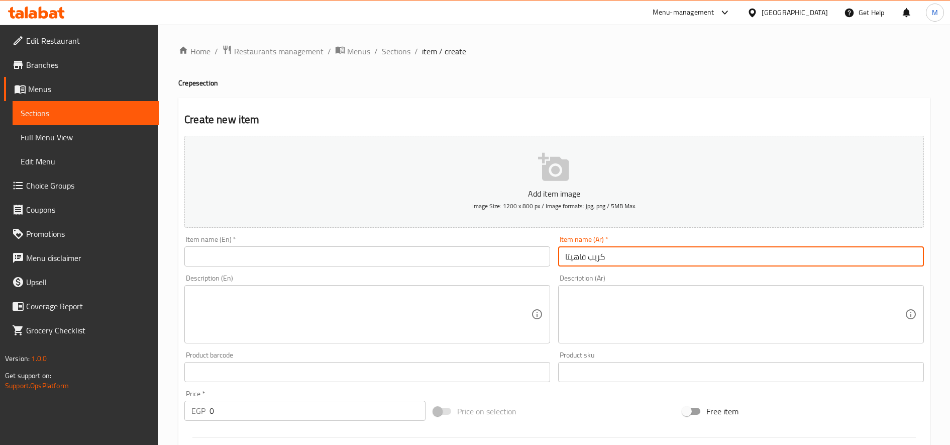
click at [584, 263] on input "كريب فاهيتا" at bounding box center [741, 256] width 366 height 20
type input "كريب فاهيتا"
click at [268, 256] on input "text" at bounding box center [367, 256] width 366 height 20
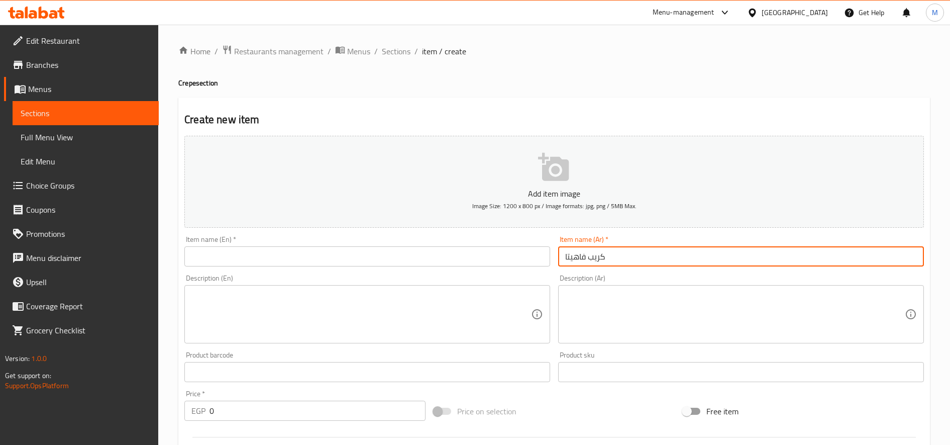
paste input "Fajita Crepe"
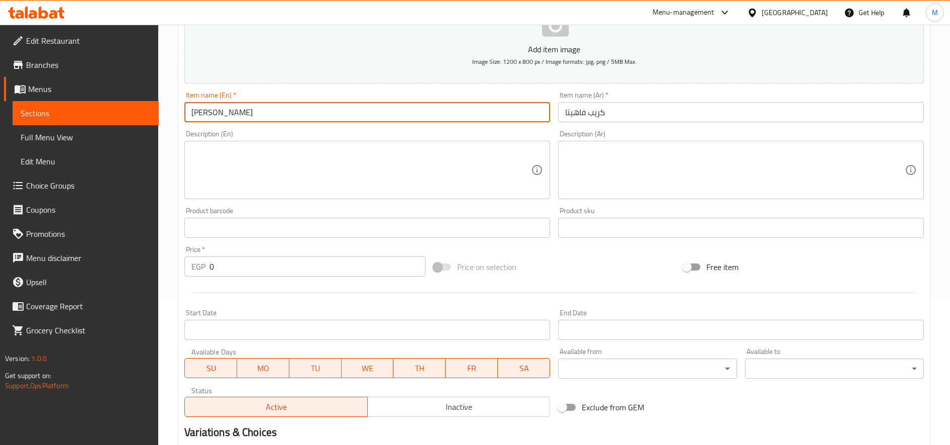
scroll to position [84, 0]
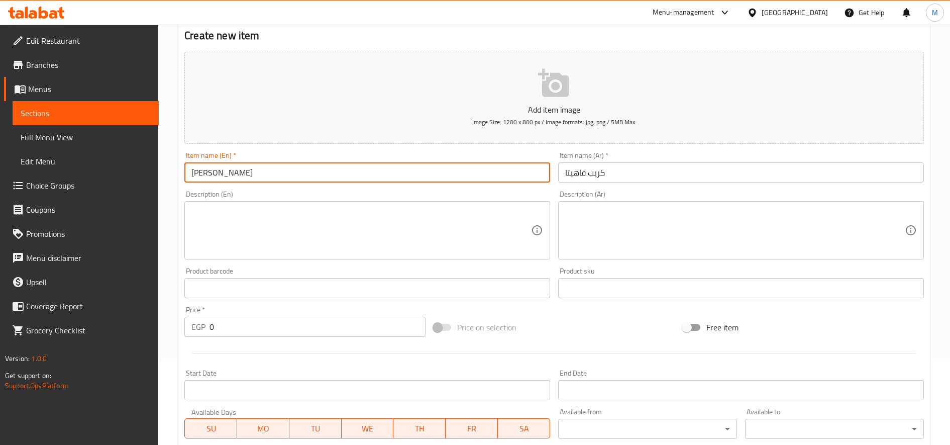
type input "Fajita Crepe"
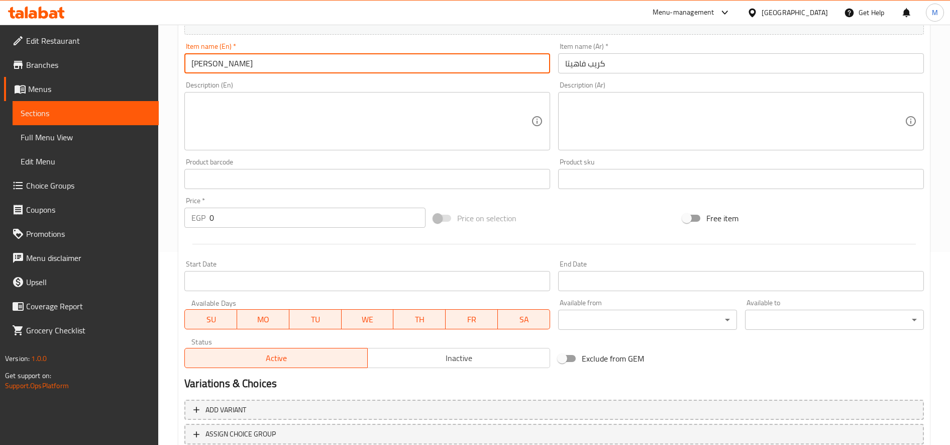
scroll to position [265, 0]
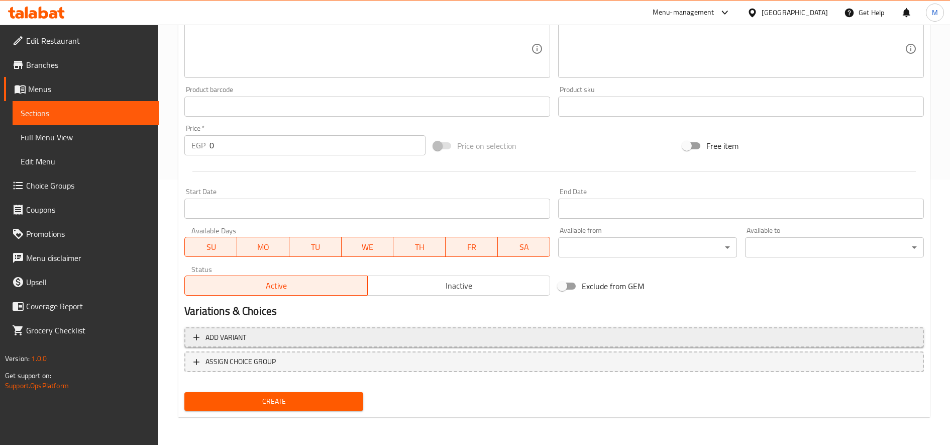
click at [444, 335] on span "Add variant" at bounding box center [554, 337] width 722 height 13
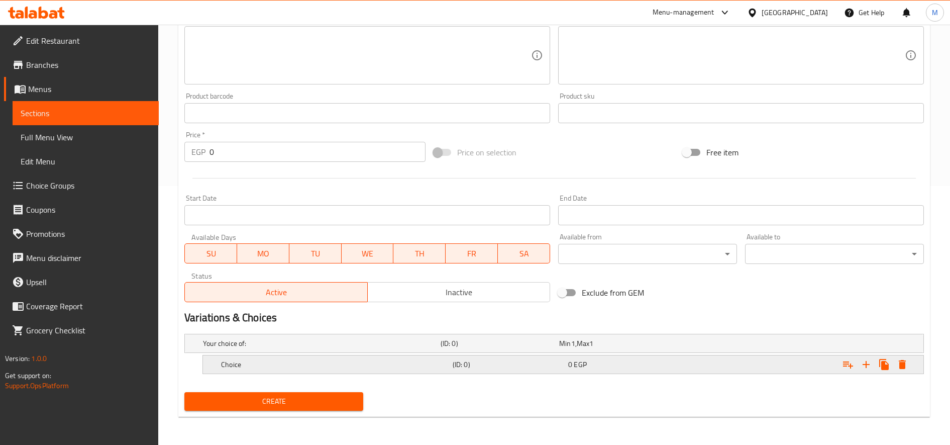
scroll to position [259, 0]
click at [869, 369] on icon "Expand" at bounding box center [866, 364] width 12 height 12
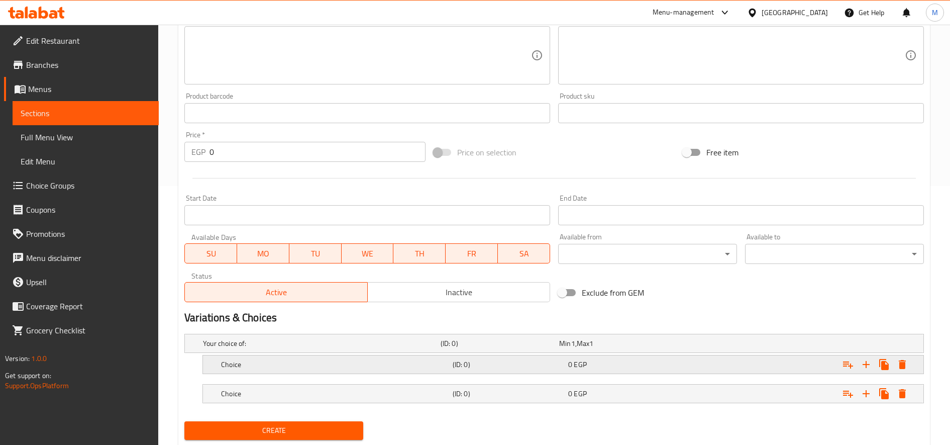
click at [543, 369] on div "(ID: 0)" at bounding box center [509, 364] width 116 height 14
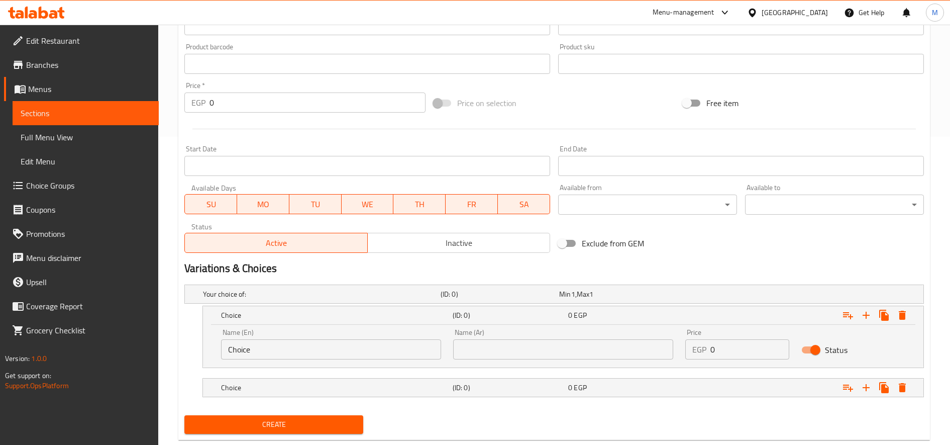
scroll to position [331, 0]
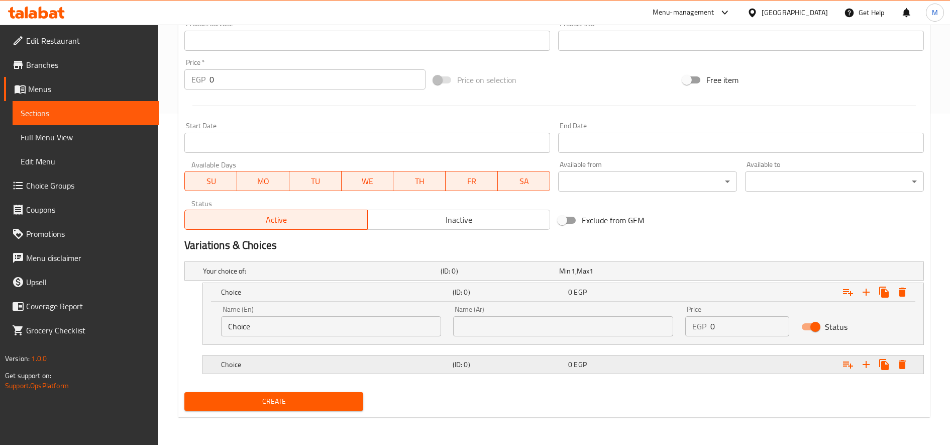
click at [548, 369] on h5 "(ID: 0)" at bounding box center [509, 364] width 112 height 10
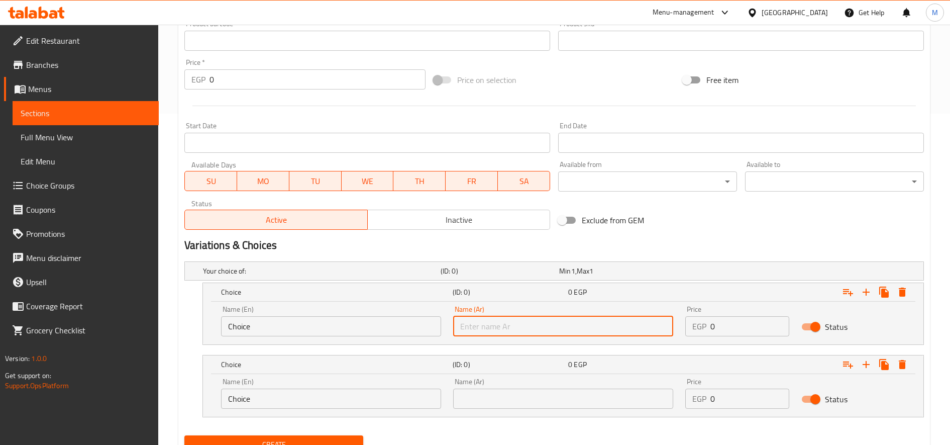
click at [542, 329] on input "text" at bounding box center [563, 326] width 220 height 20
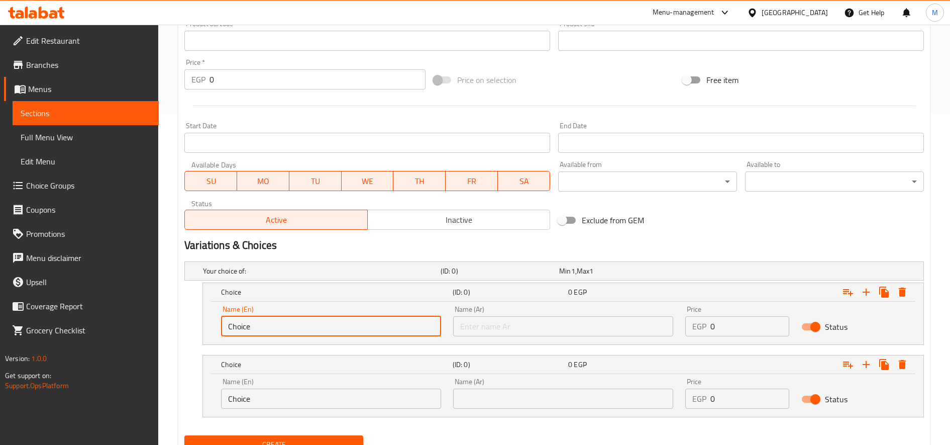
click at [284, 331] on input "Choice" at bounding box center [331, 326] width 220 height 20
click at [284, 328] on input "text" at bounding box center [331, 326] width 220 height 20
paste input "Regular size"
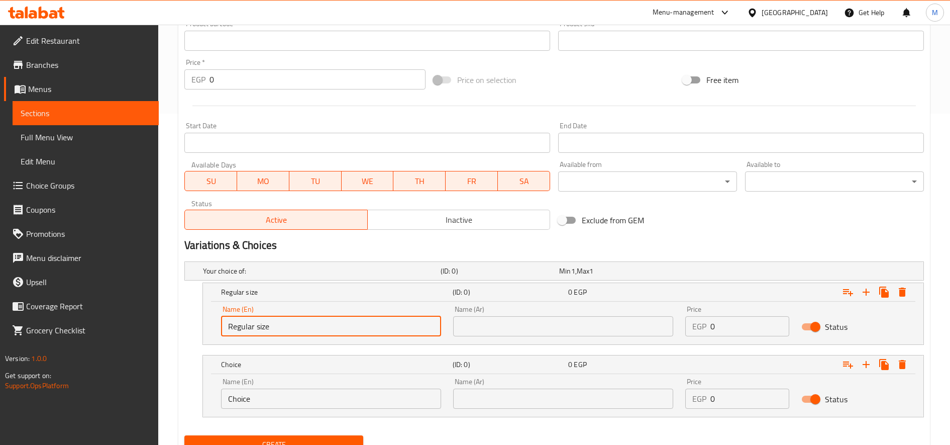
type input "Regular size"
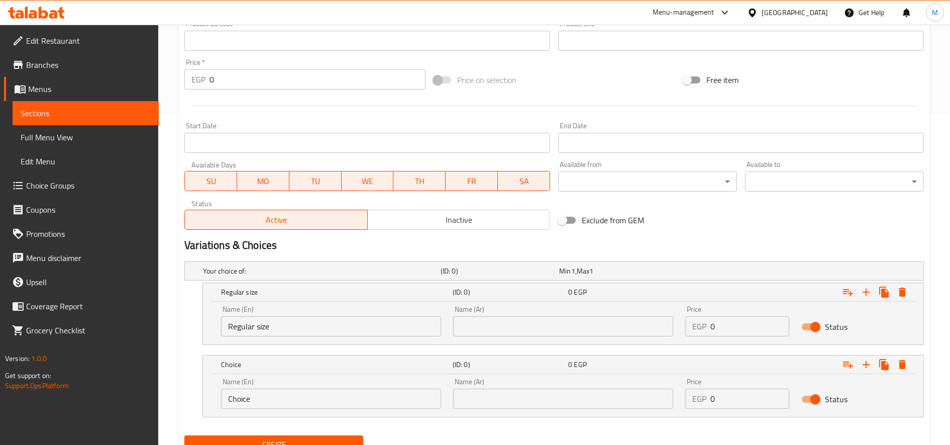
click at [542, 327] on input "text" at bounding box center [563, 326] width 220 height 20
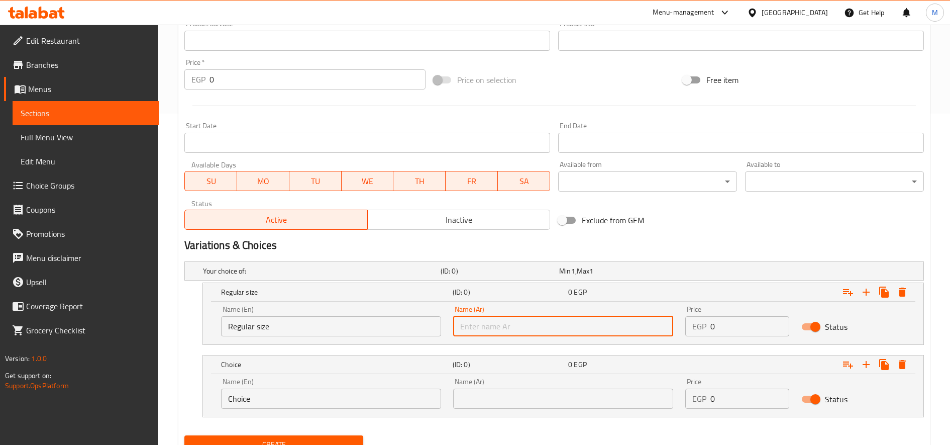
paste input "حجم عادى"
type input "حجم عادى"
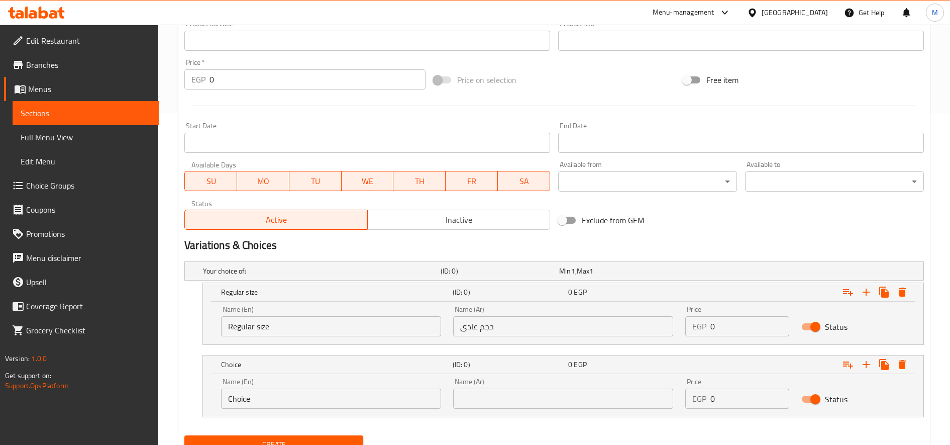
click at [388, 403] on input "Choice" at bounding box center [331, 398] width 220 height 20
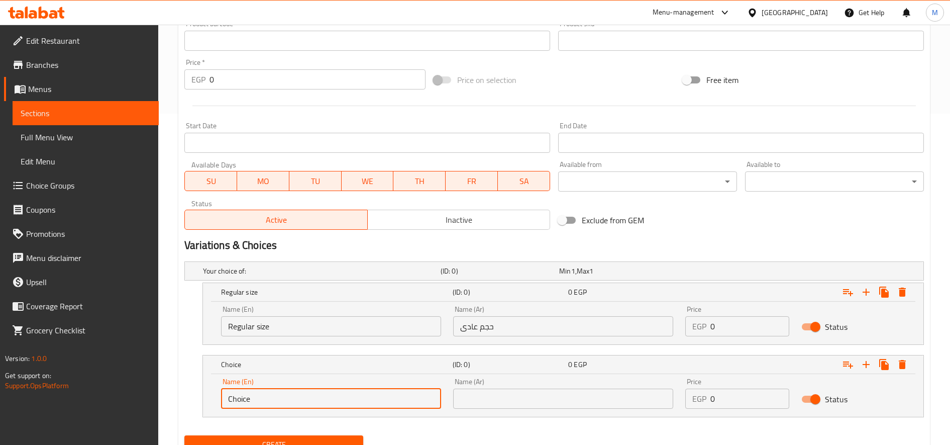
click at [388, 403] on input "Choice" at bounding box center [331, 398] width 220 height 20
paste input "Akeel Siz"
type input "Akeel Size"
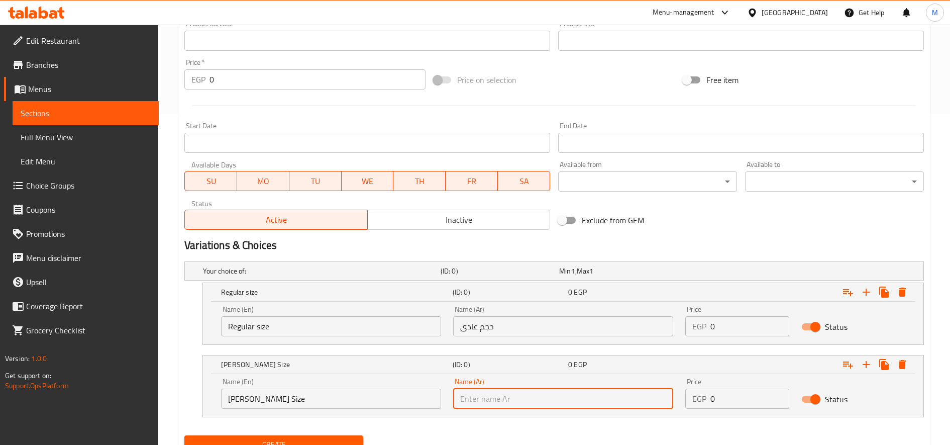
click at [570, 395] on input "text" at bounding box center [563, 398] width 220 height 20
paste input "حجم الاكيل"
type input "حجم الاكيل"
click at [723, 321] on input "0" at bounding box center [749, 326] width 79 height 20
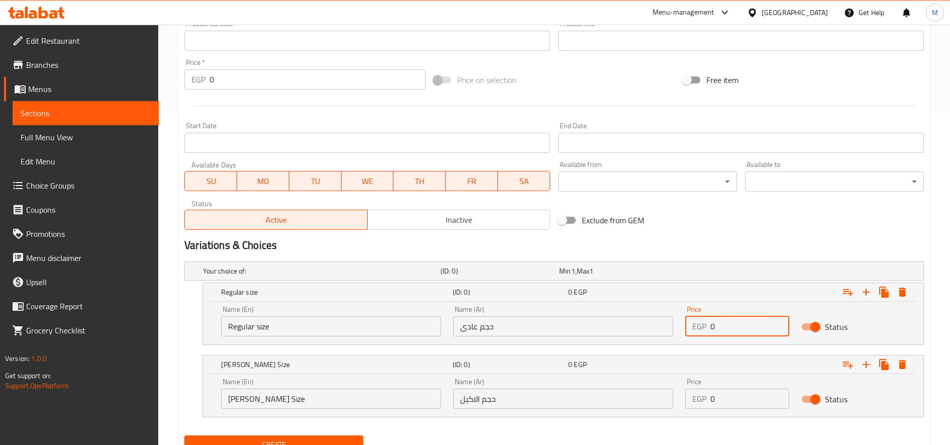
click at [723, 321] on input "0" at bounding box center [749, 326] width 79 height 20
type input "130"
click at [738, 396] on input "0" at bounding box center [749, 398] width 79 height 20
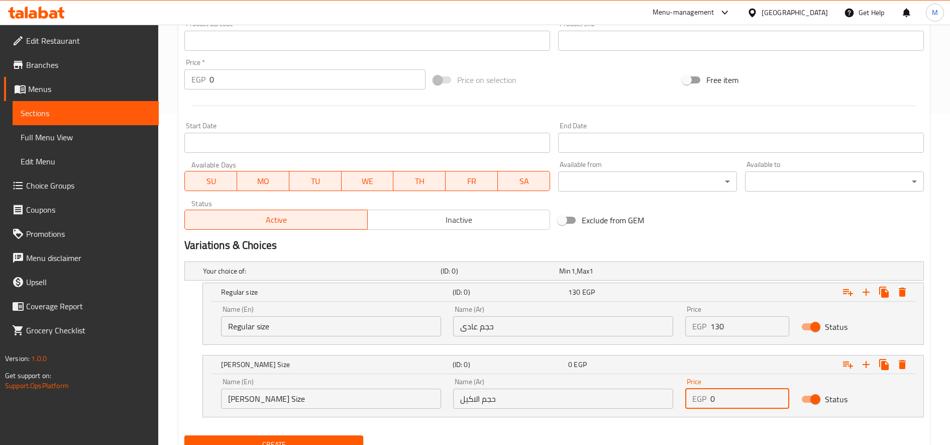
click at [738, 395] on input "0" at bounding box center [749, 398] width 79 height 20
type input "170"
click at [184, 435] on button "Create" at bounding box center [273, 444] width 179 height 19
type input "0"
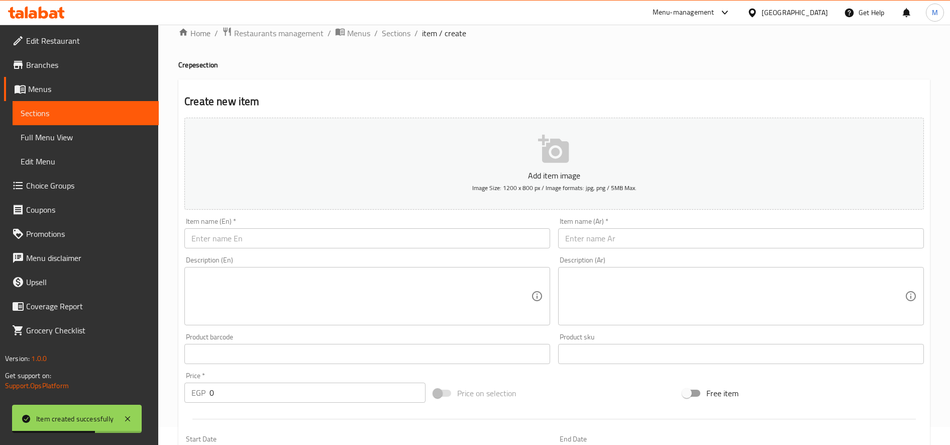
scroll to position [0, 0]
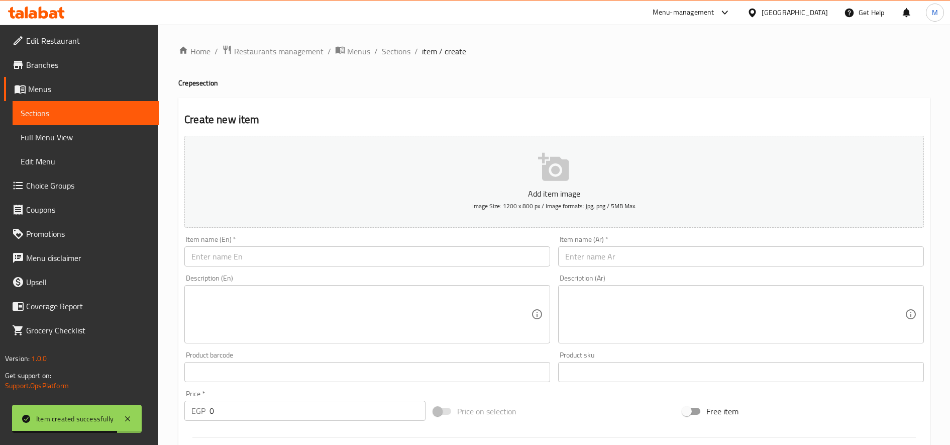
click at [397, 264] on input "text" at bounding box center [367, 256] width 366 height 20
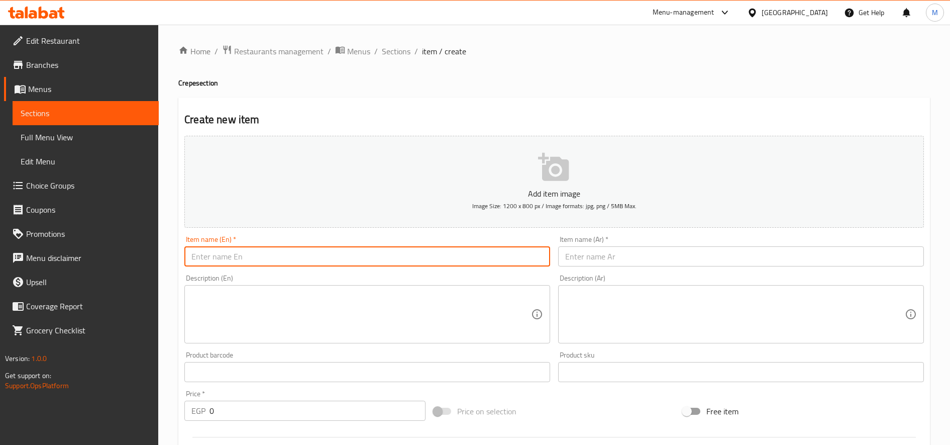
click at [789, 253] on input "text" at bounding box center [741, 256] width 366 height 20
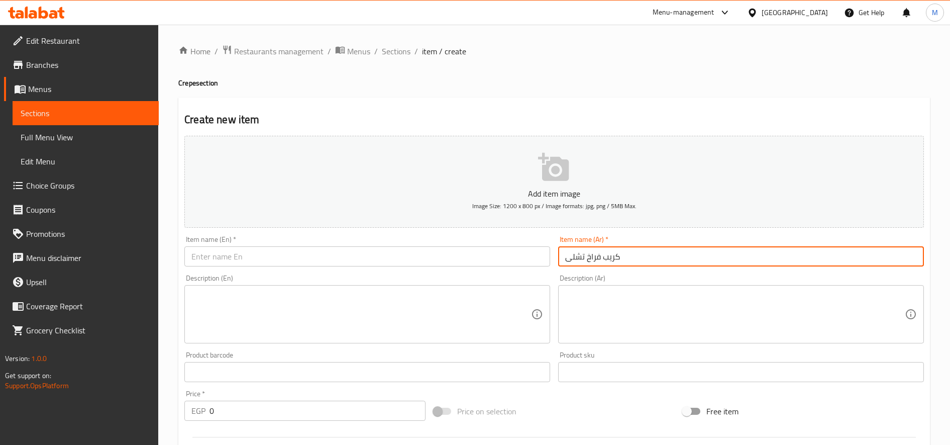
click at [632, 255] on input "كريب فراخ تشلى" at bounding box center [741, 256] width 366 height 20
paste input "لي"
type input "كريب فراخ تشيلي"
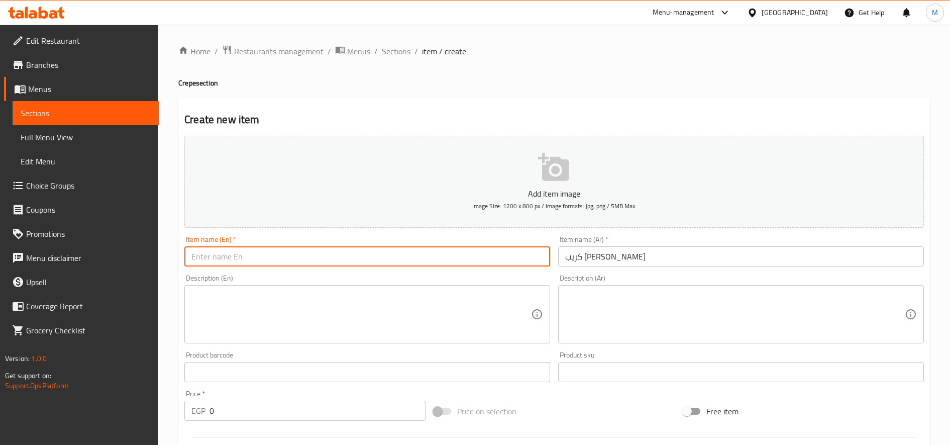
click at [298, 258] on input "text" at bounding box center [367, 256] width 366 height 20
paste input "Chili Chicken Crepe"
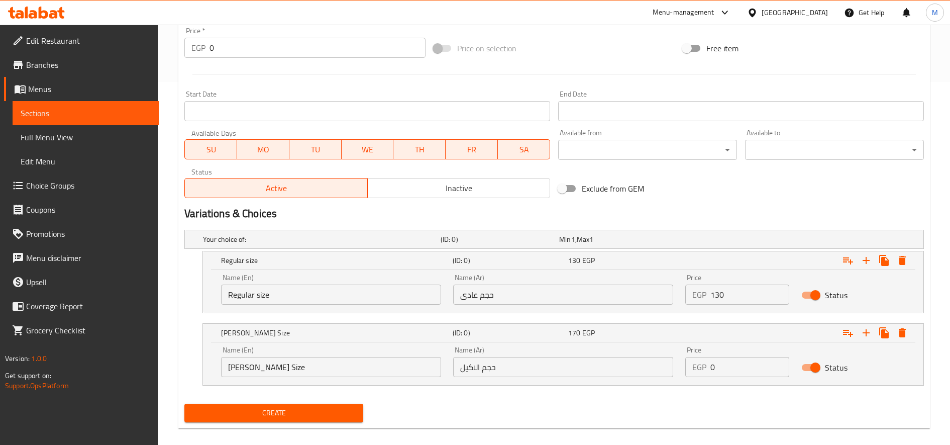
scroll to position [374, 0]
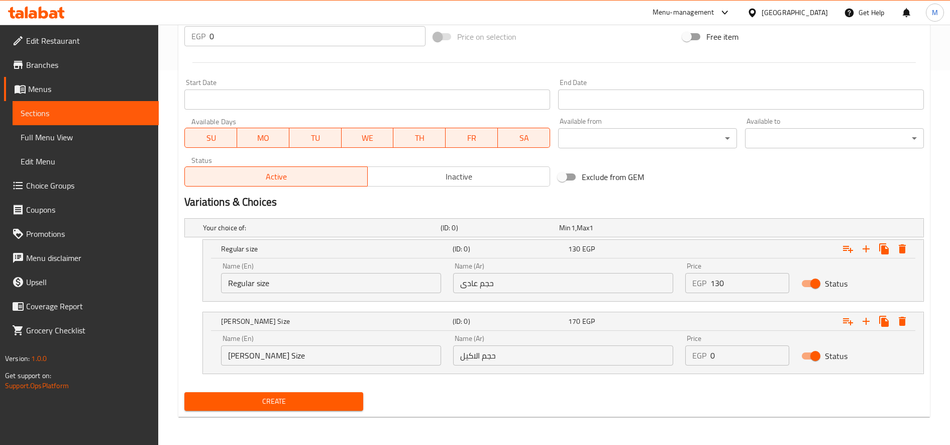
type input "Chili Chicken Crepe"
click at [534, 286] on input "حجم عادى" at bounding box center [563, 283] width 220 height 20
click at [583, 363] on input "حجم الاكيل" at bounding box center [563, 355] width 220 height 20
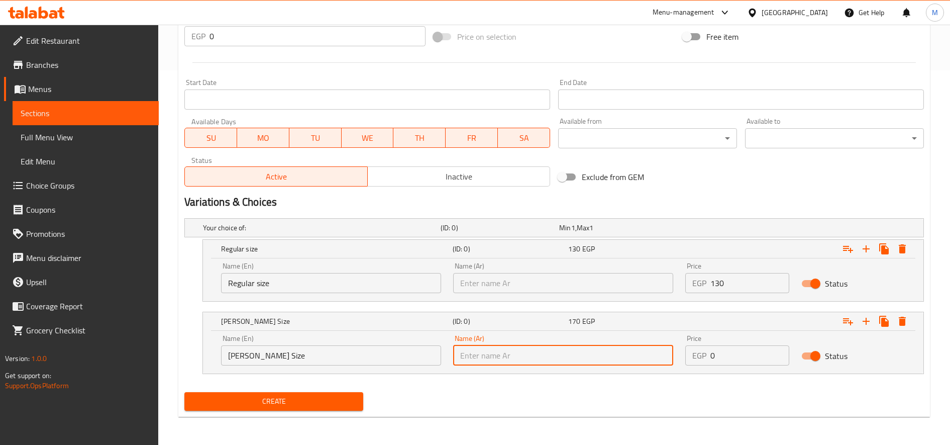
paste input "حجم الاكيل"
type input "حجم الاكيل"
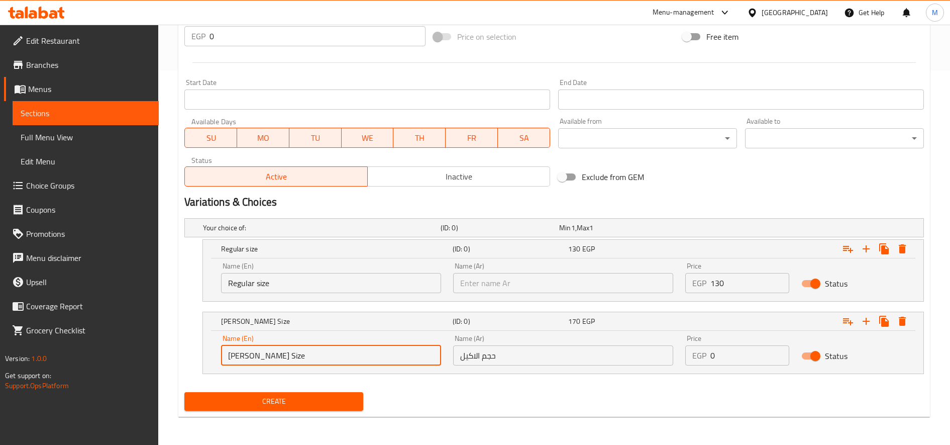
click at [337, 348] on input "Akeel Size" at bounding box center [331, 355] width 220 height 20
paste input "Akeel Siz"
type input "Akeel Size"
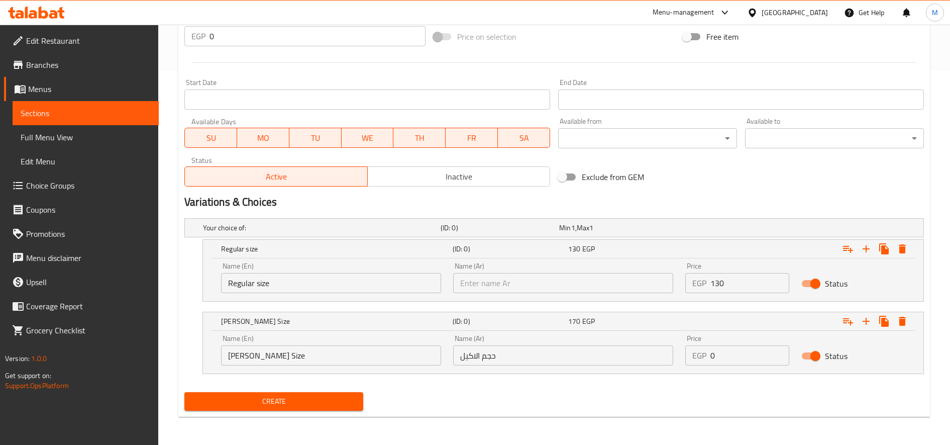
click at [600, 281] on input "text" at bounding box center [563, 283] width 220 height 20
paste input "حجم عادى"
type input "حجم عادى"
click at [357, 286] on input "Regular size" at bounding box center [331, 283] width 220 height 20
click at [357, 286] on input "Choice" at bounding box center [331, 283] width 220 height 20
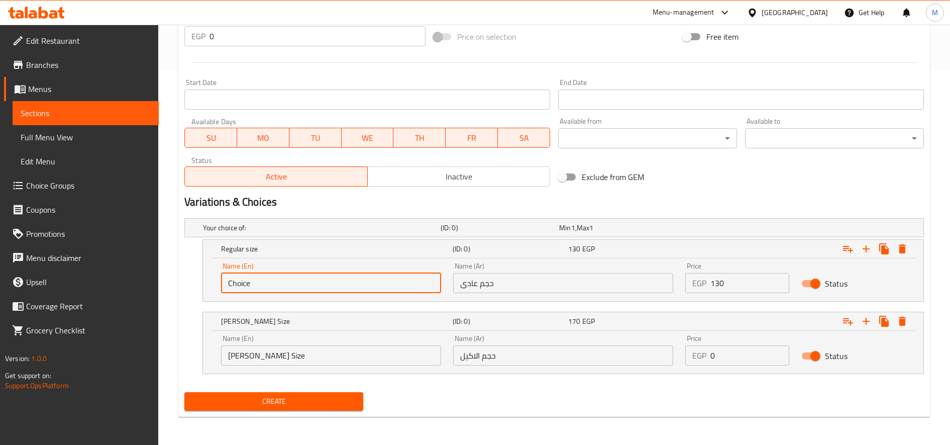
click at [357, 286] on input "Choice" at bounding box center [331, 283] width 220 height 20
paste input "Regular siz"
type input "Regular size"
drag, startPoint x: 721, startPoint y: 267, endPoint x: 721, endPoint y: 276, distance: 9.0
click at [721, 269] on div "Price EGP 130 Price" at bounding box center [737, 277] width 104 height 31
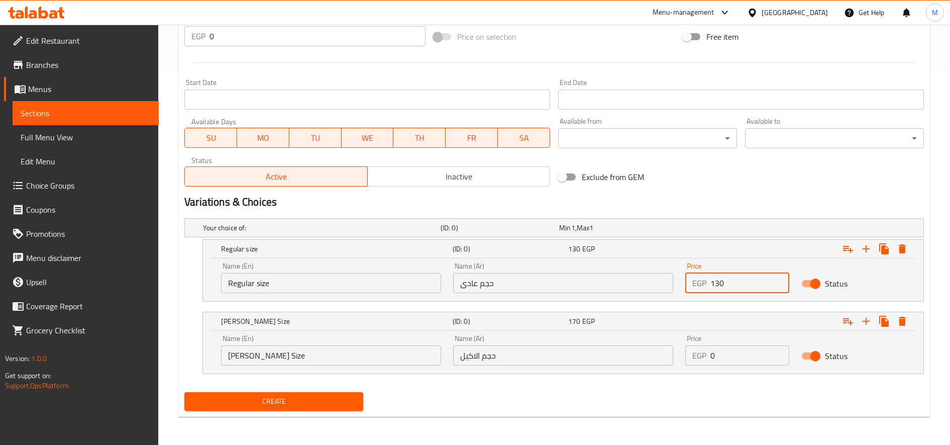
click at [721, 276] on input "130" at bounding box center [749, 283] width 79 height 20
type input "130"
click at [739, 341] on div "Price EGP 0 Price" at bounding box center [737, 350] width 104 height 31
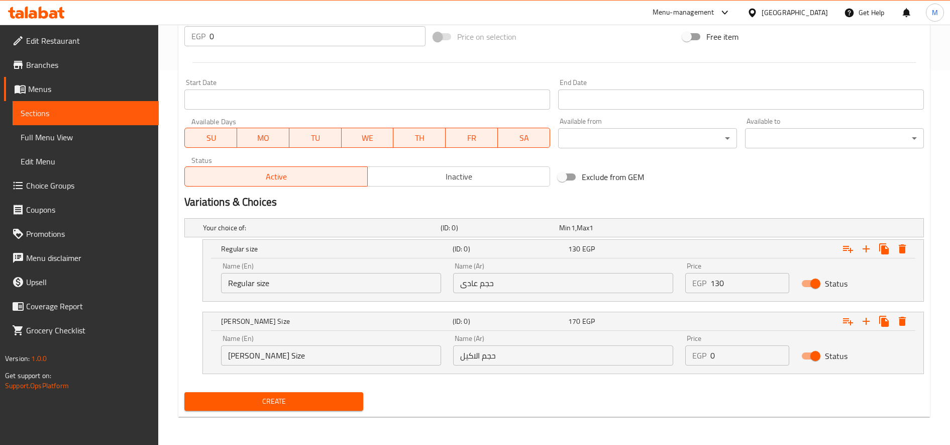
click at [734, 357] on input "0" at bounding box center [749, 355] width 79 height 20
type input "175"
click at [184, 392] on button "Create" at bounding box center [273, 401] width 179 height 19
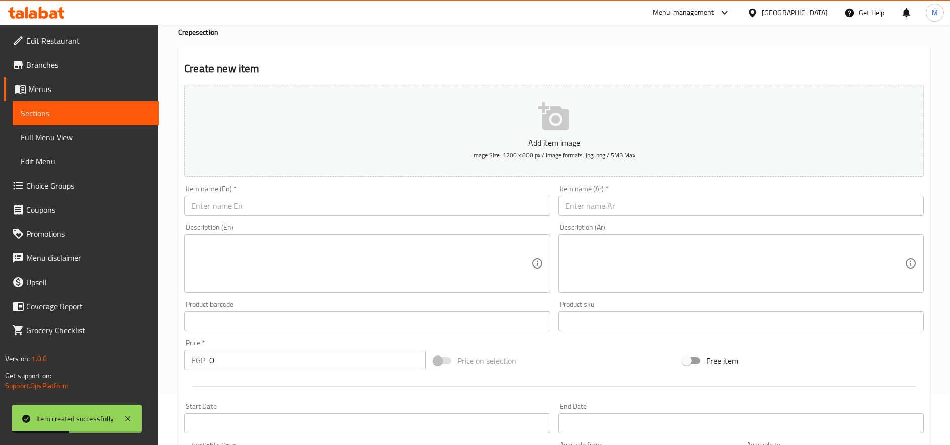
scroll to position [0, 0]
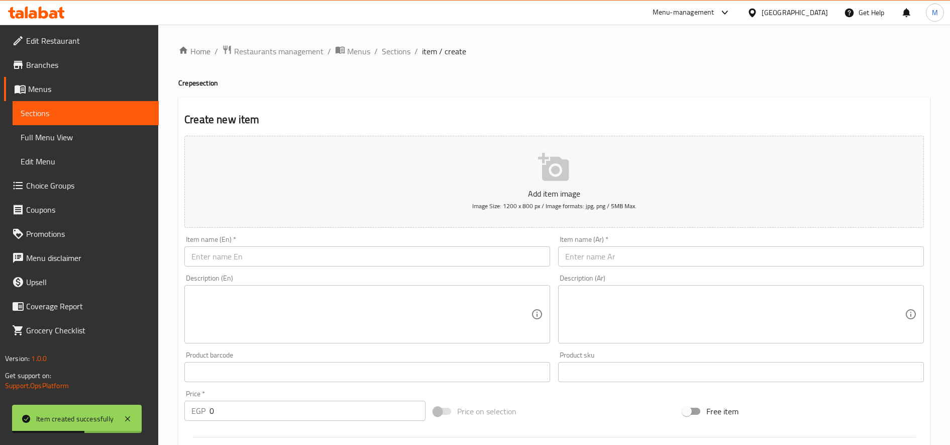
type input "0"
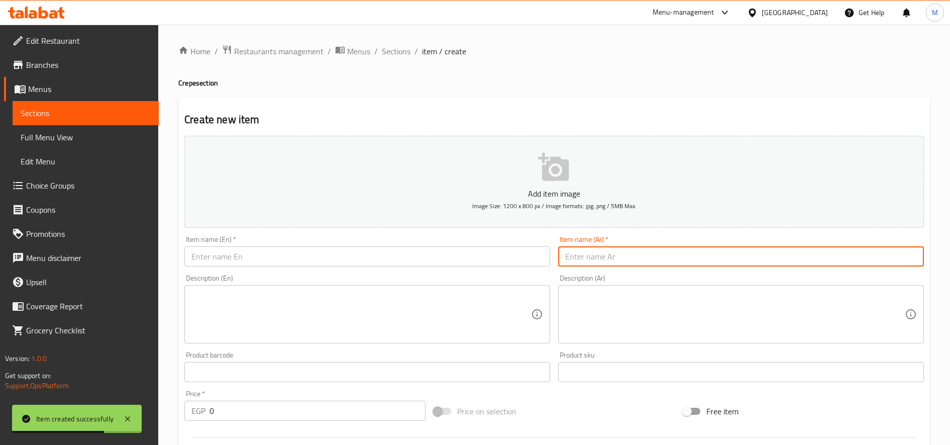
click at [704, 258] on input "text" at bounding box center [741, 256] width 366 height 20
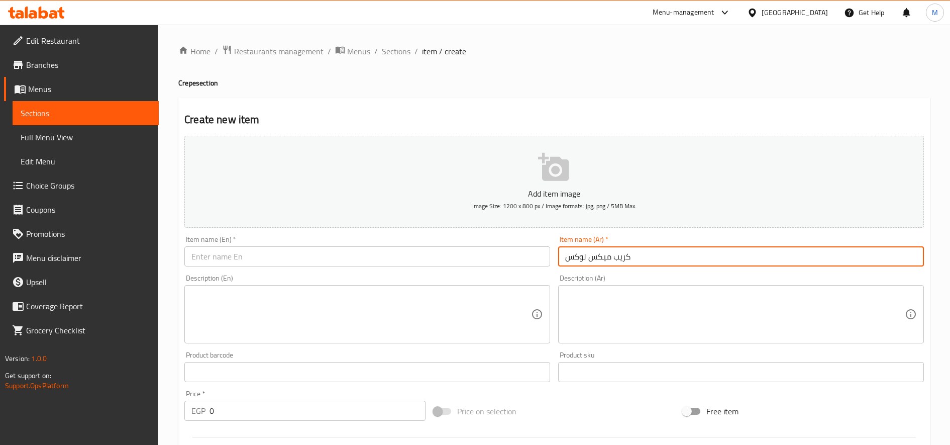
click at [704, 259] on input "كريب ميكس لوكس" at bounding box center [741, 256] width 366 height 20
type input "كريب ميكس لوكس"
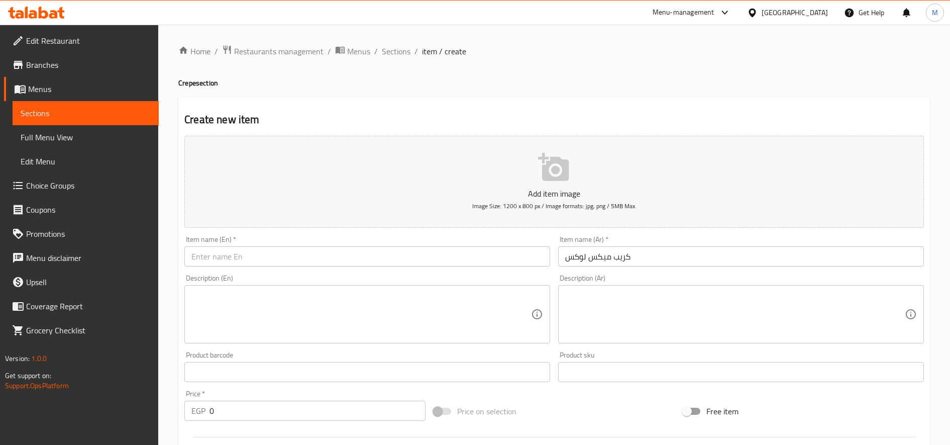
click at [298, 270] on div "Description (En) Description (En)" at bounding box center [367, 308] width 374 height 77
click at [310, 250] on input "text" at bounding box center [367, 256] width 366 height 20
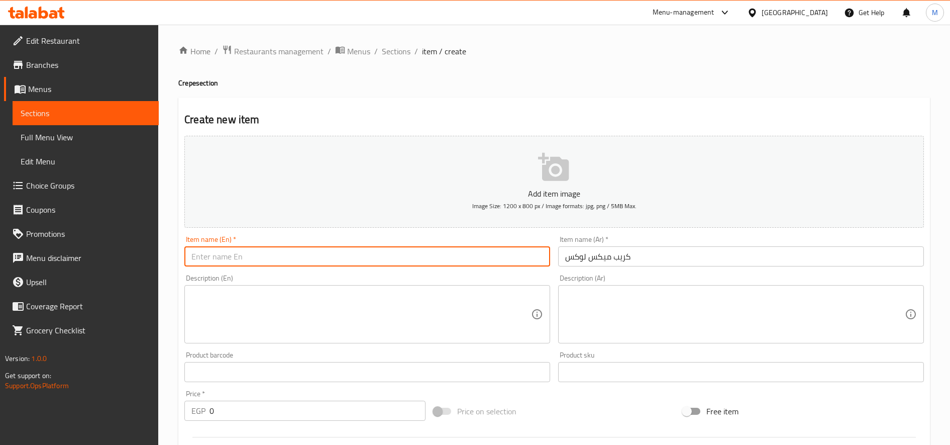
paste input "Crepe Mix Lux"
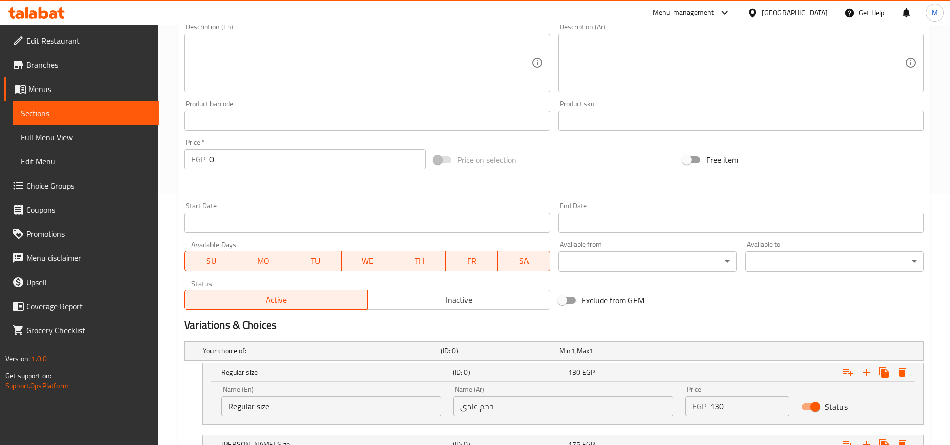
type input "Crepe Mix Lux"
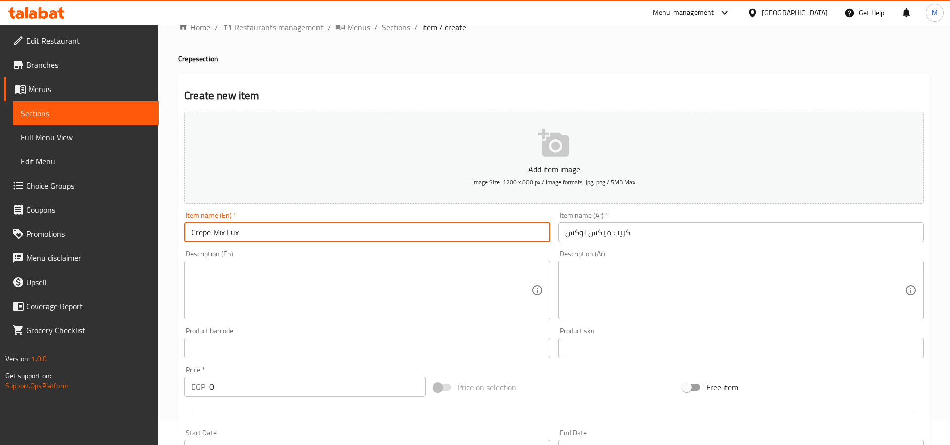
scroll to position [0, 0]
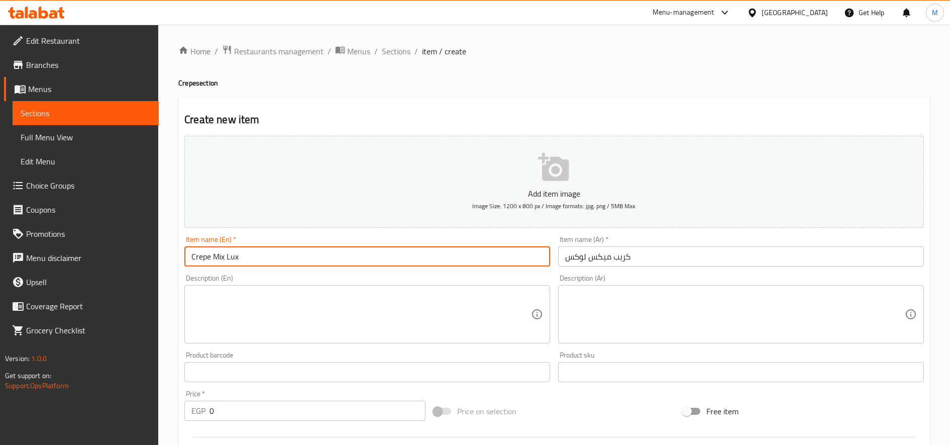
click at [743, 297] on textarea at bounding box center [735, 314] width 340 height 48
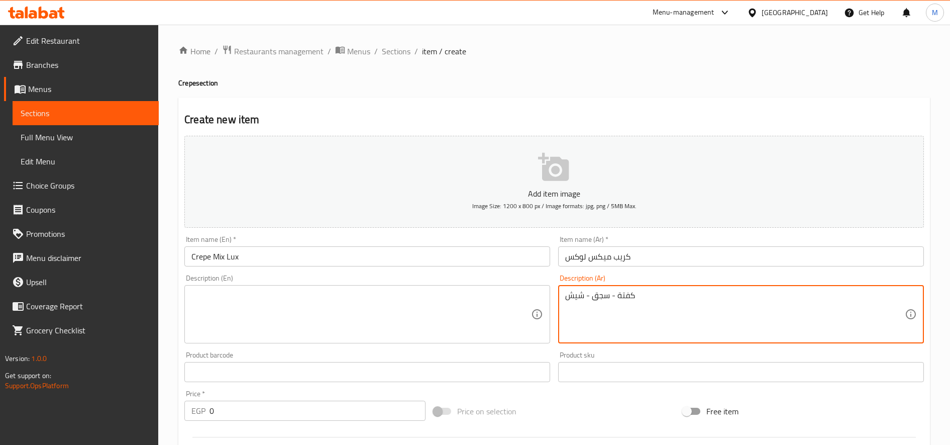
click at [743, 297] on textarea "كفتة - سجق - شيش" at bounding box center [735, 314] width 340 height 48
type textarea "كفتة - سجق - شيش"
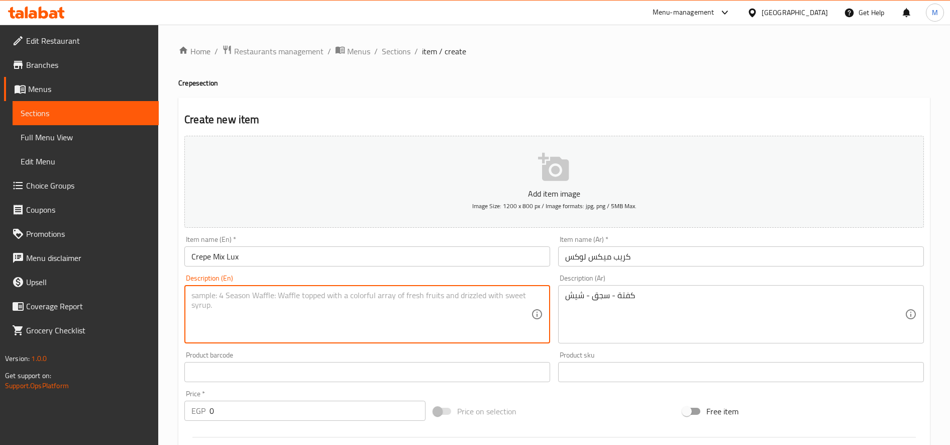
click at [324, 299] on textarea at bounding box center [361, 314] width 340 height 48
paste textarea "Kofta - Sausage - Shish"
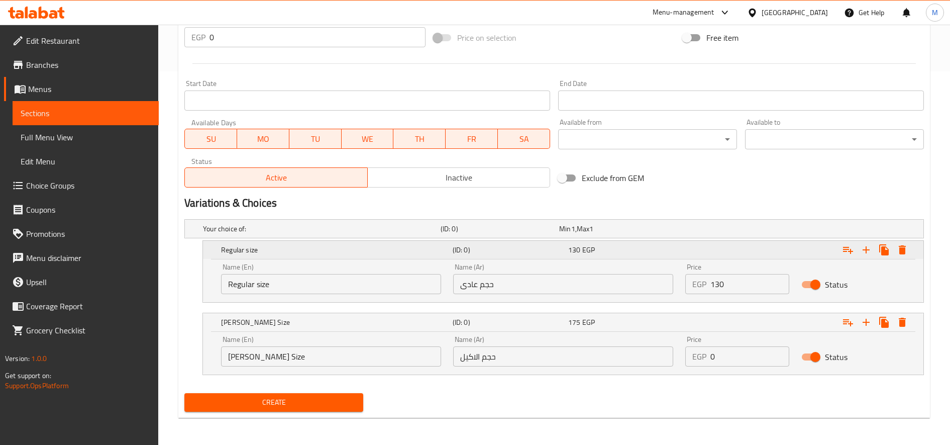
scroll to position [374, 0]
type textarea "Kofta - Sausage - Shish"
click at [540, 273] on input "حجم عادى" at bounding box center [563, 283] width 220 height 20
click at [260, 273] on input "Regular size" at bounding box center [331, 283] width 220 height 20
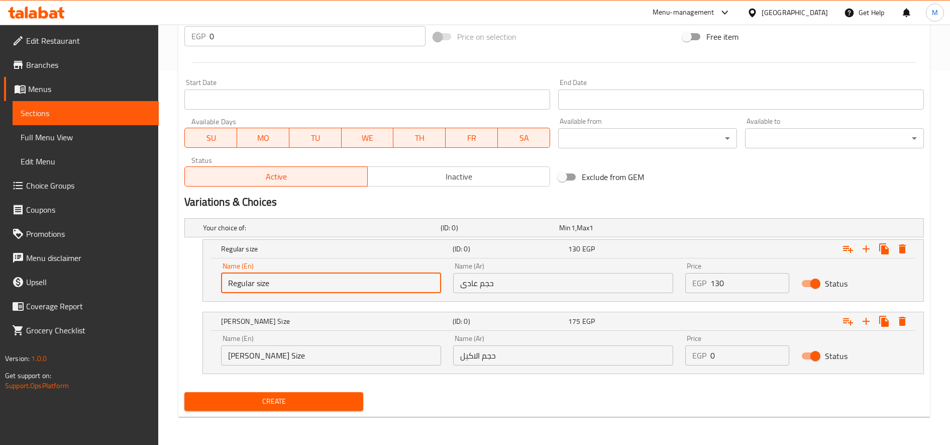
click at [261, 277] on input "Regular size" at bounding box center [331, 283] width 220 height 20
paste input "Regular siz"
type input "Regular size"
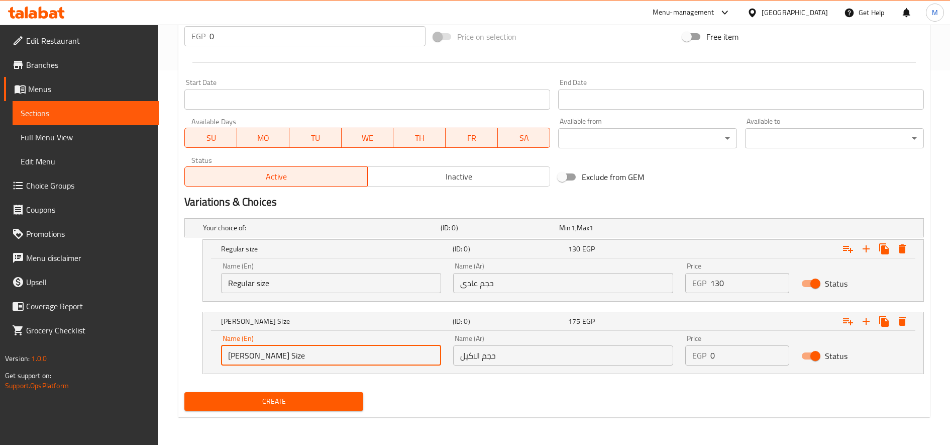
click at [301, 353] on input "Akeel Size" at bounding box center [331, 355] width 220 height 20
paste input "Akeel Siz"
type input "Akeel Size"
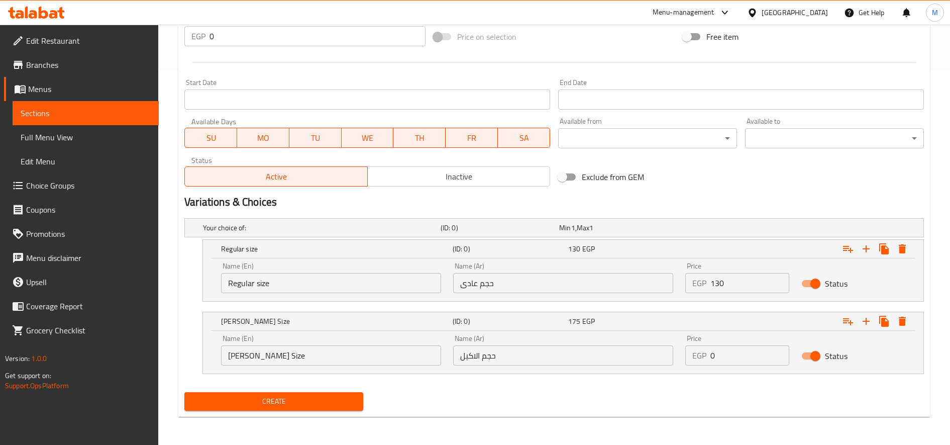
click at [604, 288] on input "حجم عادى" at bounding box center [563, 283] width 220 height 20
paste input "حجم عادى"
type input "حجم عادى"
click at [618, 358] on input "حجم الاكيل" at bounding box center [563, 355] width 220 height 20
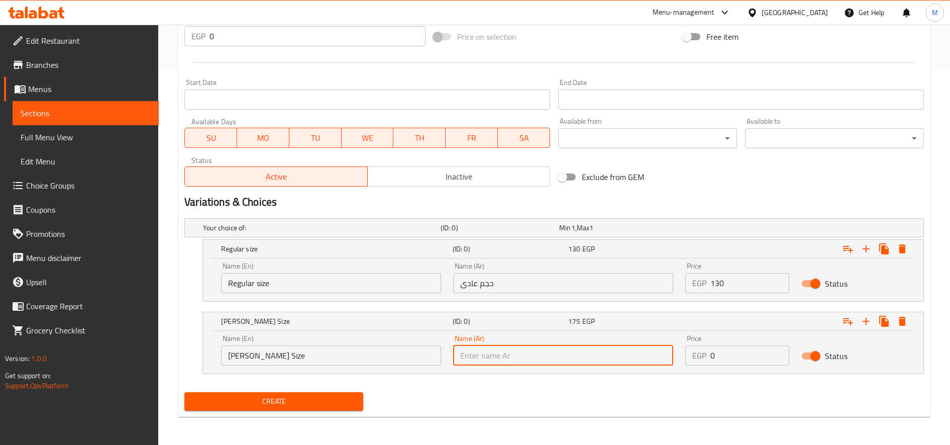
paste input "حجم الاكيل"
type input "حجم الاكيل"
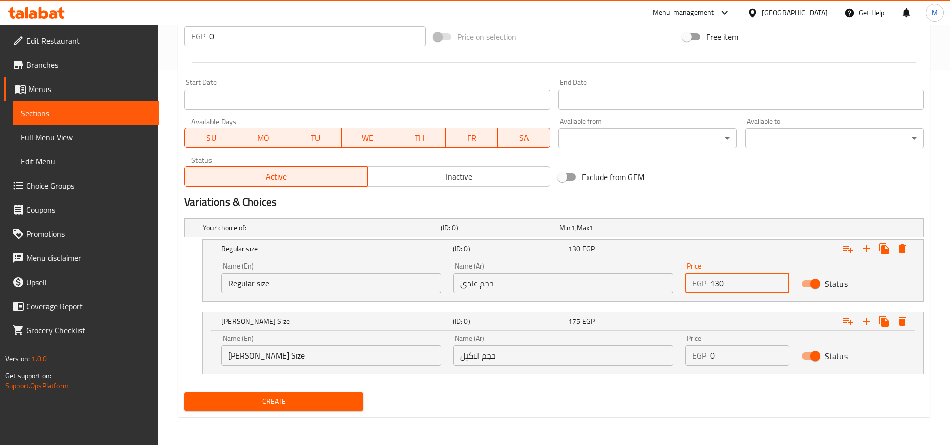
click at [723, 278] on input "130" at bounding box center [749, 283] width 79 height 20
type input "150"
click at [718, 351] on input "0" at bounding box center [749, 355] width 79 height 20
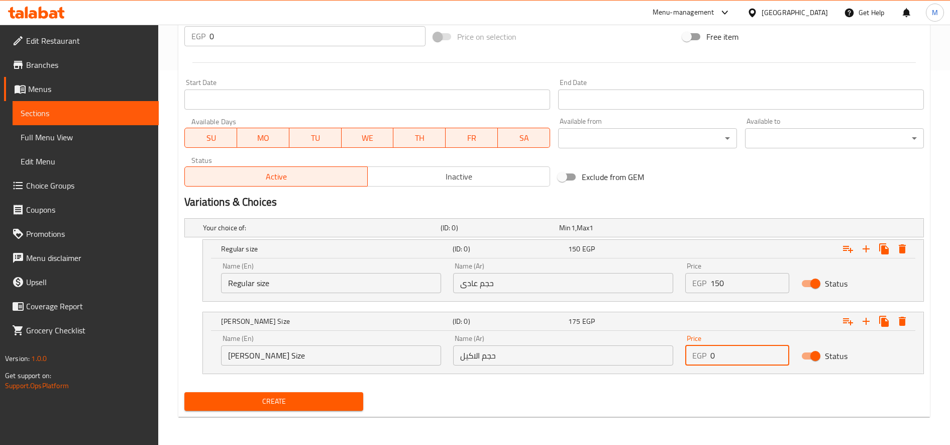
click at [718, 351] on input "0" at bounding box center [749, 355] width 79 height 20
type input "190"
click at [716, 280] on input "150" at bounding box center [749, 283] width 79 height 20
click at [729, 281] on input "150" at bounding box center [749, 283] width 79 height 20
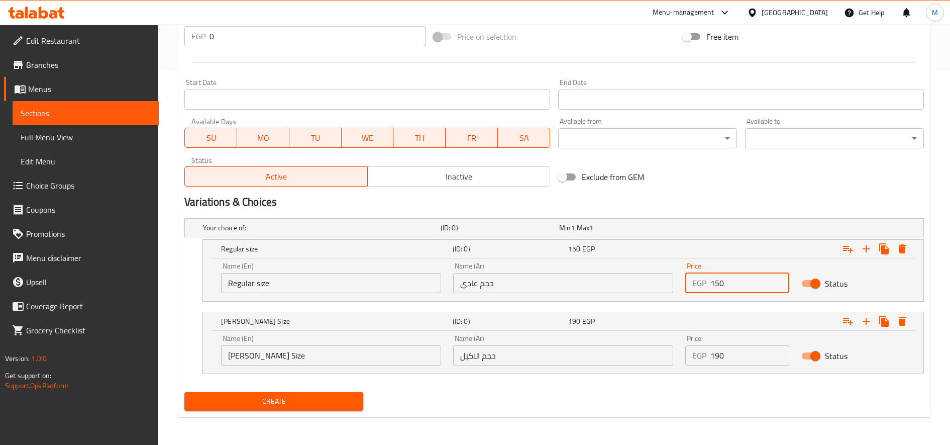
click at [330, 404] on span "Create" at bounding box center [273, 401] width 163 height 13
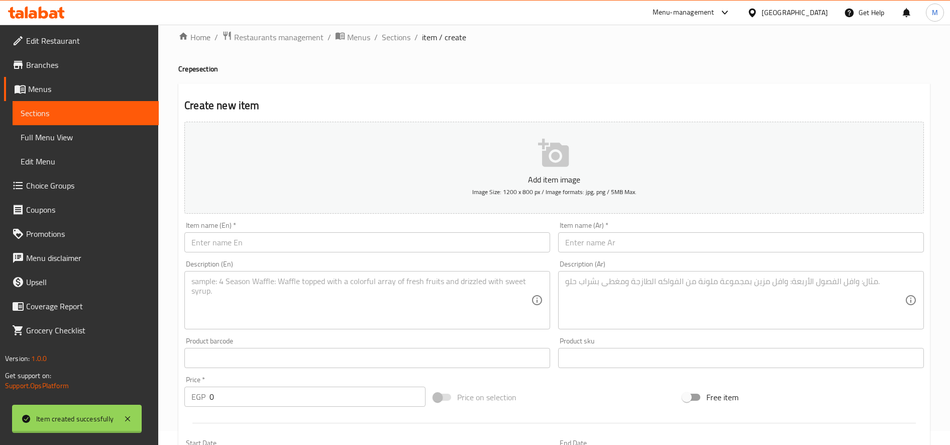
scroll to position [0, 0]
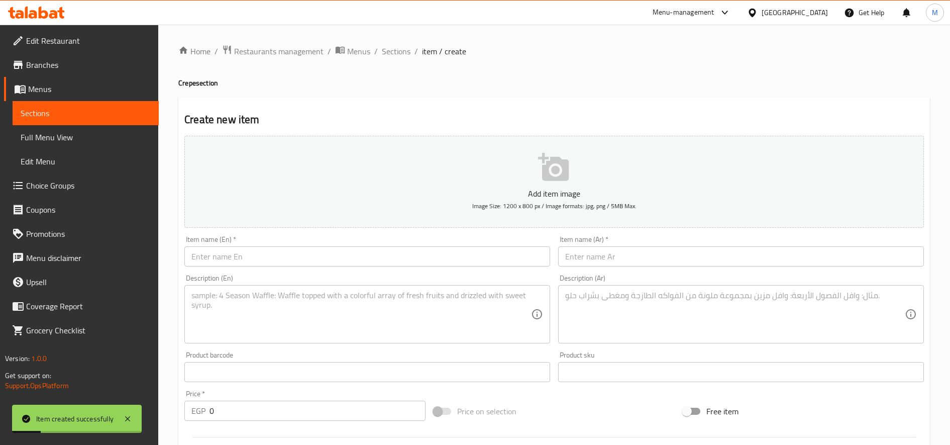
drag, startPoint x: 676, startPoint y: 269, endPoint x: 682, endPoint y: 266, distance: 6.7
click at [677, 269] on div "Item name (Ar)   * Item name (Ar) *" at bounding box center [741, 251] width 374 height 39
click at [688, 258] on input "text" at bounding box center [741, 256] width 366 height 20
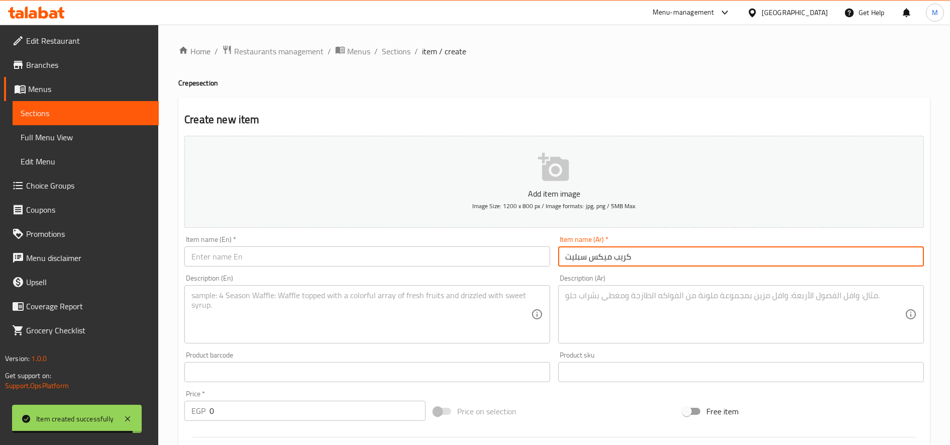
click at [688, 258] on input "كريب ميكس سبليت" at bounding box center [741, 256] width 366 height 20
type input "كريب ميكس سبليت"
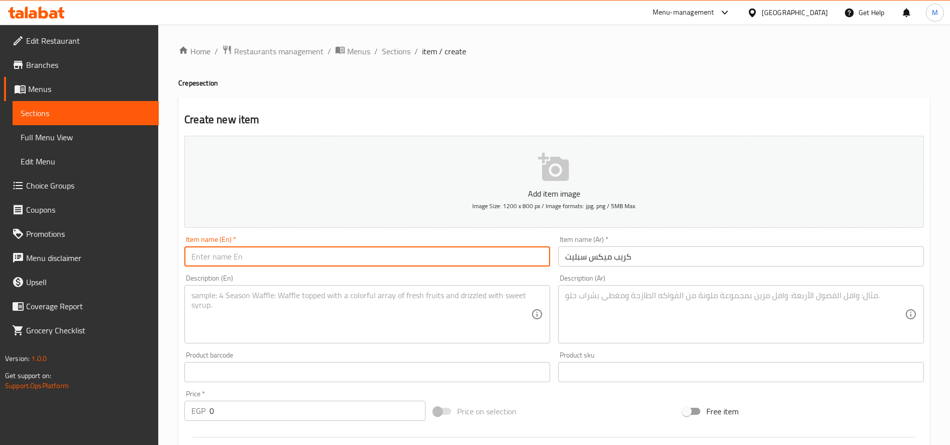
click at [325, 256] on input "text" at bounding box center [367, 256] width 366 height 20
paste input "Crepe Mix Split"
type input "Crepe Mix Split"
click at [606, 325] on textarea at bounding box center [735, 314] width 340 height 48
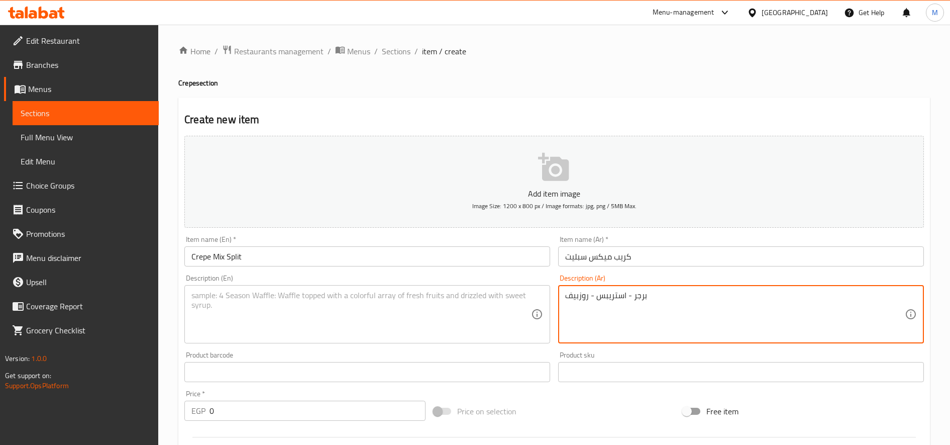
click at [598, 293] on textarea "برجر - استريبس - روزبيف" at bounding box center [735, 314] width 340 height 48
type textarea "برجر - استريبس - روزبيف"
click at [369, 305] on textarea at bounding box center [361, 314] width 340 height 48
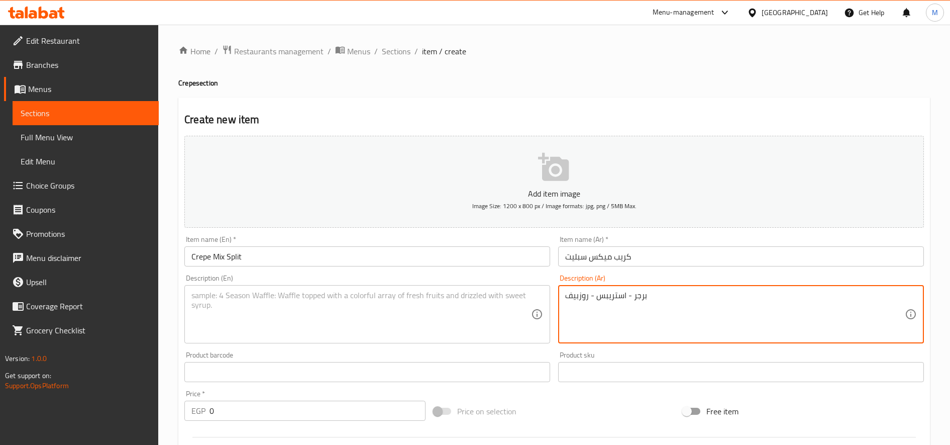
paste textarea "Burgers - Strips - Roast Beef"
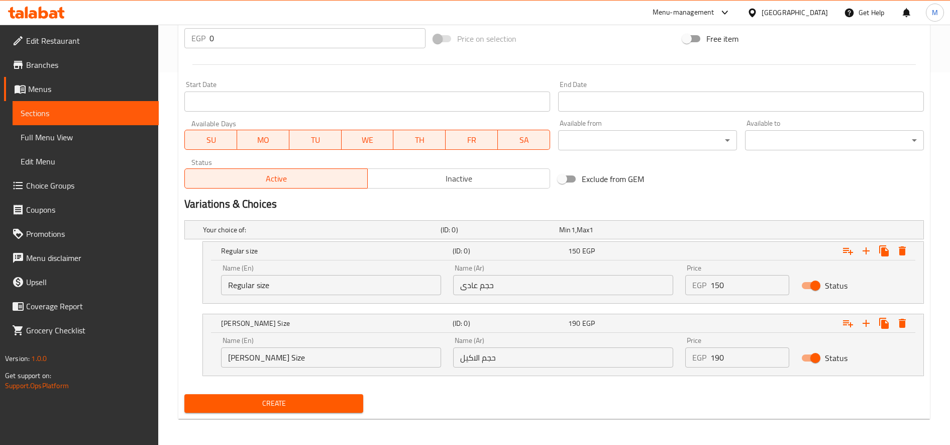
scroll to position [374, 0]
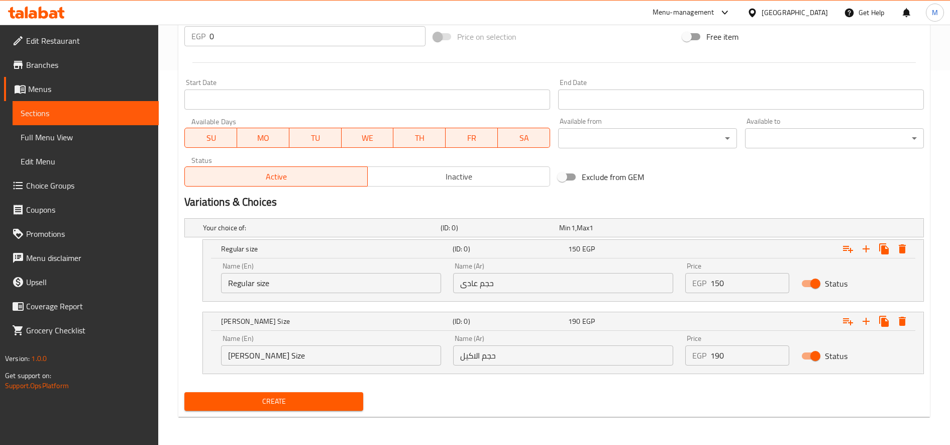
type textarea "Burgers - Strips - Roast Beef"
click at [506, 287] on input "حجم عادى" at bounding box center [563, 283] width 220 height 20
click at [571, 355] on input "حجم الاكيل" at bounding box center [563, 355] width 220 height 20
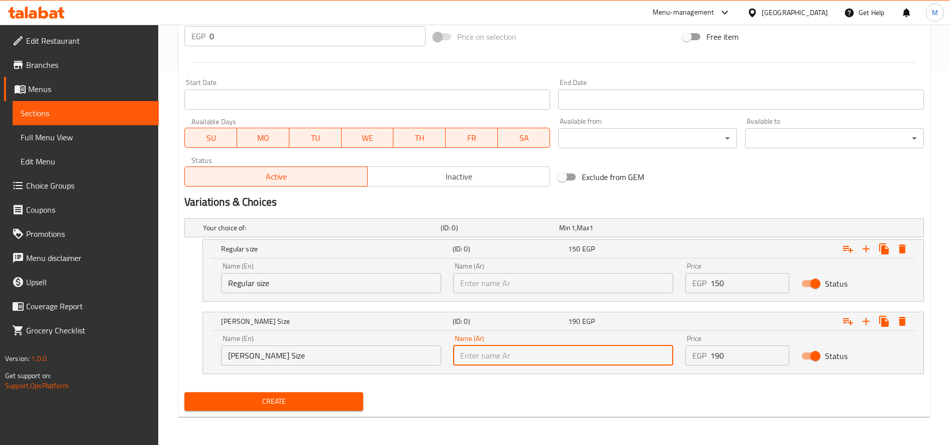
paste input "حجم الاكيل"
type input "حجم الاكيل"
click at [619, 295] on div "Name (Ar) Name (Ar)" at bounding box center [563, 277] width 232 height 43
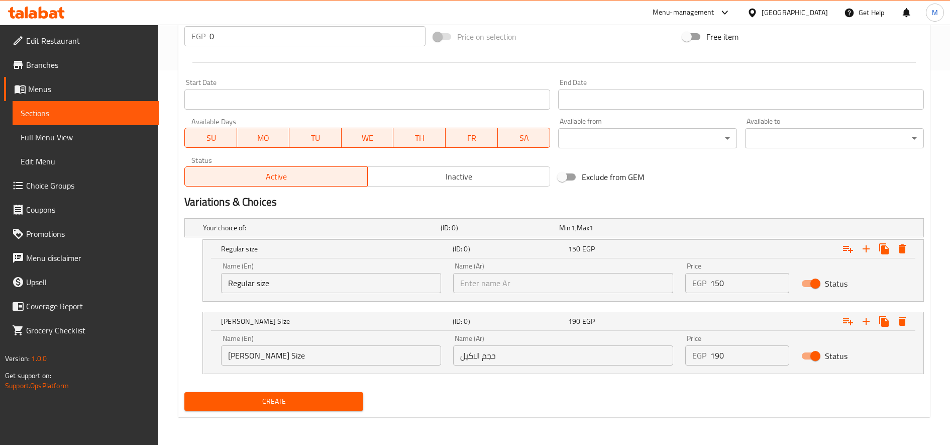
click at [621, 284] on input "text" at bounding box center [563, 283] width 220 height 20
click at [597, 291] on input "text" at bounding box center [563, 283] width 220 height 20
paste input "حجم عادى"
type input "حجم عادى"
click at [307, 278] on input "Regular size" at bounding box center [331, 283] width 220 height 20
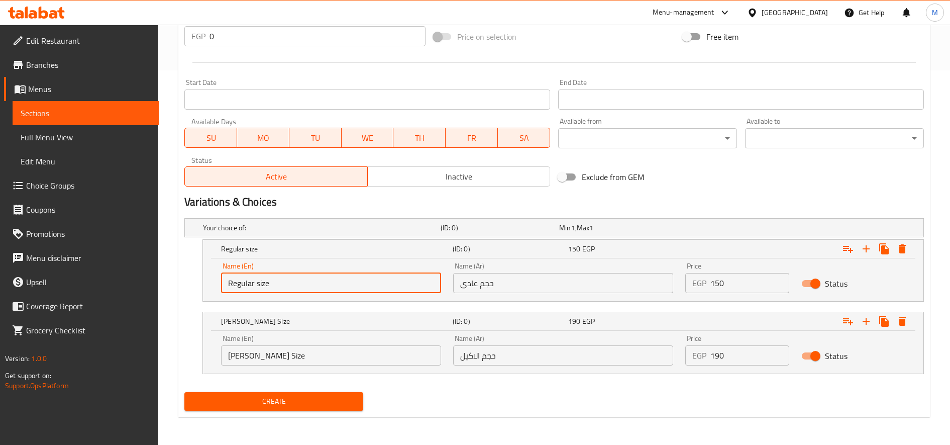
click at [307, 278] on input "Regular size" at bounding box center [331, 283] width 220 height 20
paste input "Regular siz"
type input "Regular size"
click at [287, 361] on input "Akeel Size" at bounding box center [331, 355] width 220 height 20
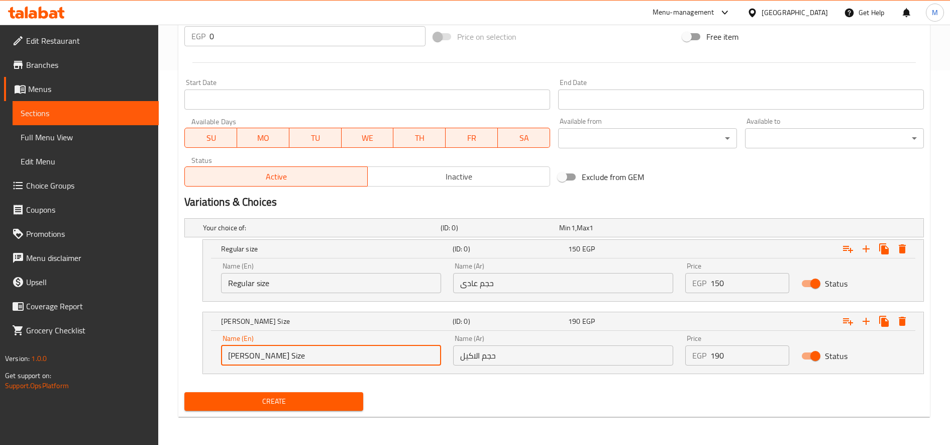
click at [287, 361] on input "Akeel Size" at bounding box center [331, 355] width 220 height 20
paste input "Akeel Siz"
type input "Akeel Size"
click at [732, 281] on input "150" at bounding box center [749, 283] width 79 height 20
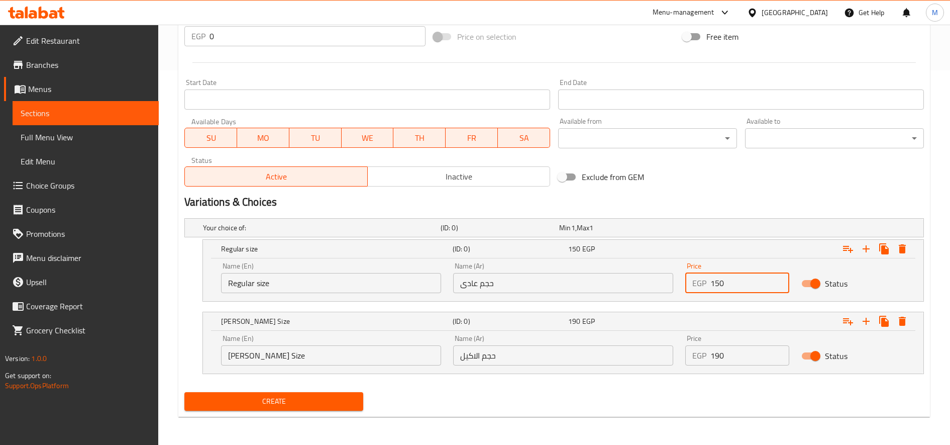
click at [732, 281] on input "150" at bounding box center [749, 283] width 79 height 20
type input "150"
click at [738, 352] on input "190" at bounding box center [749, 355] width 79 height 20
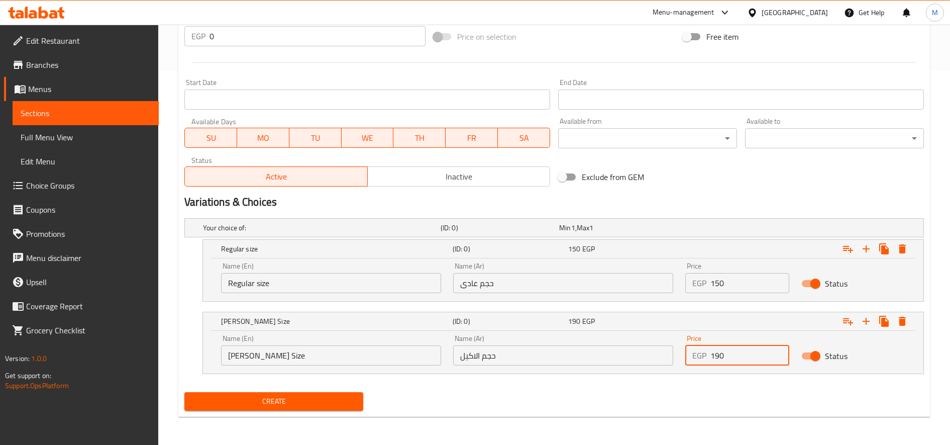
click at [738, 352] on input "190" at bounding box center [749, 355] width 79 height 20
type input "180"
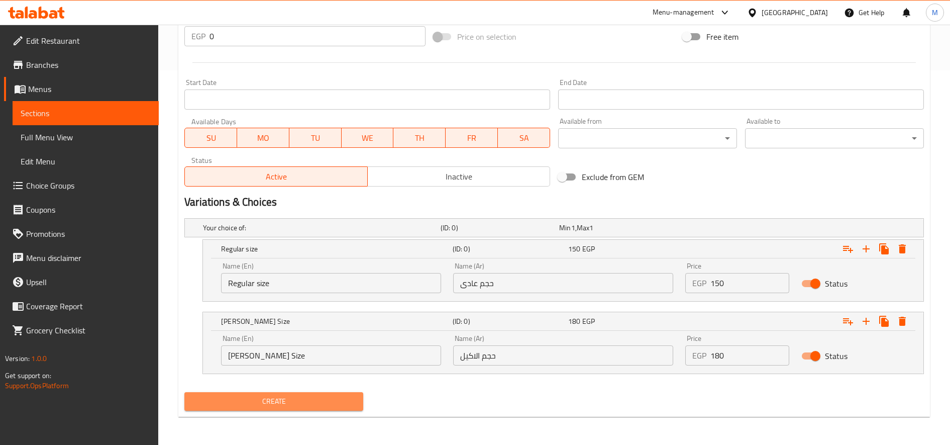
click at [334, 405] on span "Create" at bounding box center [273, 401] width 163 height 13
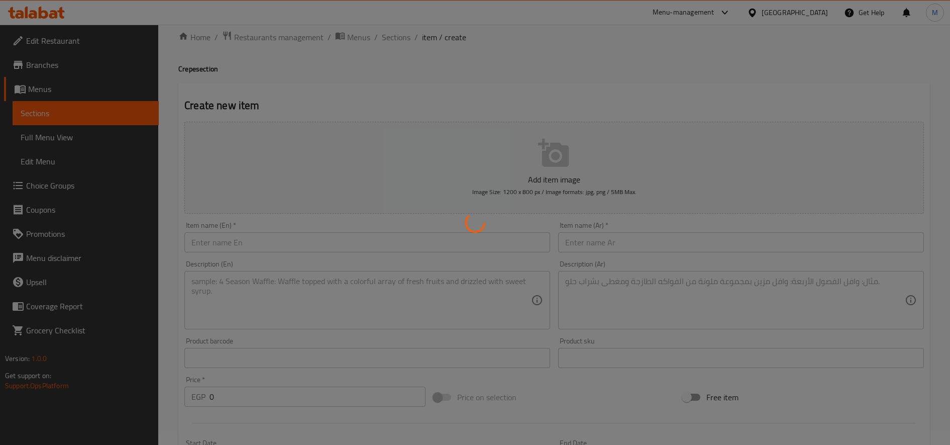
scroll to position [0, 0]
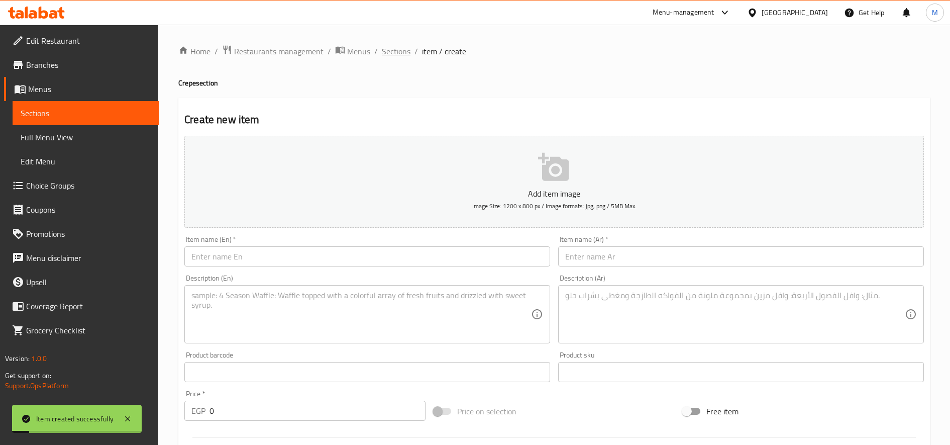
click at [397, 57] on span "Sections" at bounding box center [396, 51] width 29 height 12
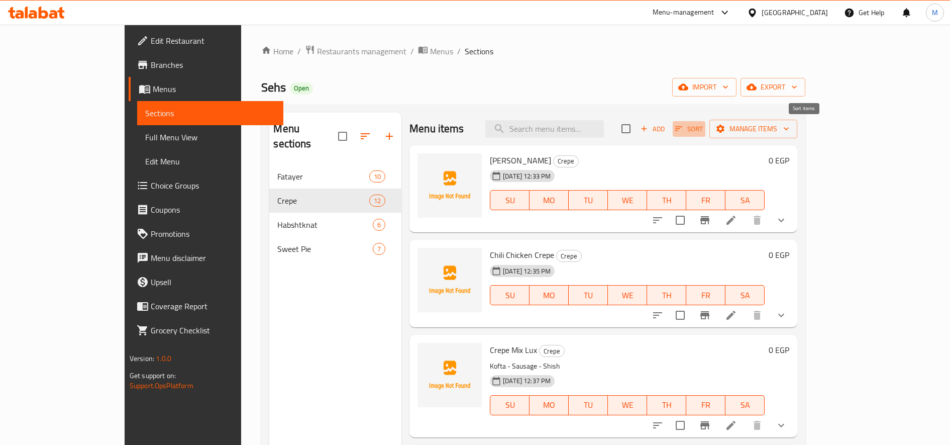
click at [703, 131] on span "Sort" at bounding box center [689, 129] width 28 height 12
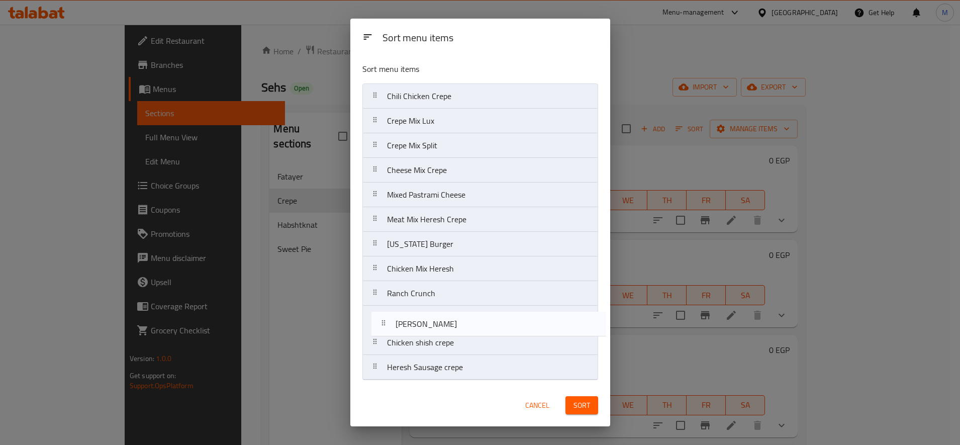
drag, startPoint x: 376, startPoint y: 98, endPoint x: 382, endPoint y: 336, distance: 238.2
click at [382, 336] on nav "Fajita Crepe Chili Chicken Crepe Crepe Mix Lux Crepe Mix Split Cheese Mix Crepe…" at bounding box center [480, 231] width 236 height 296
drag, startPoint x: 370, startPoint y: 101, endPoint x: 390, endPoint y: 322, distance: 221.0
click at [392, 323] on nav "Chili Chicken Crepe Crepe Mix Lux Crepe Mix Split Cheese Mix Crepe Mixed Pastra…" at bounding box center [480, 231] width 236 height 296
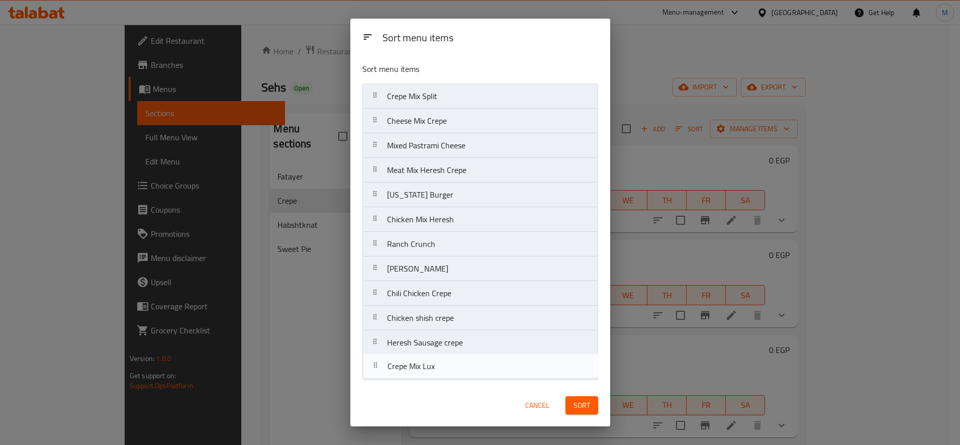
drag, startPoint x: 370, startPoint y: 97, endPoint x: 373, endPoint y: 370, distance: 272.9
click at [373, 370] on nav "Crepe Mix Lux Crepe Mix Split Cheese Mix Crepe Mixed Pastrami Cheese Meat Mix H…" at bounding box center [480, 231] width 236 height 296
drag, startPoint x: 380, startPoint y: 98, endPoint x: 385, endPoint y: 379, distance: 280.4
click at [385, 379] on nav "Crepe Mix Split Cheese Mix Crepe Mixed Pastrami Cheese Meat Mix Heresh Crepe Te…" at bounding box center [480, 231] width 236 height 296
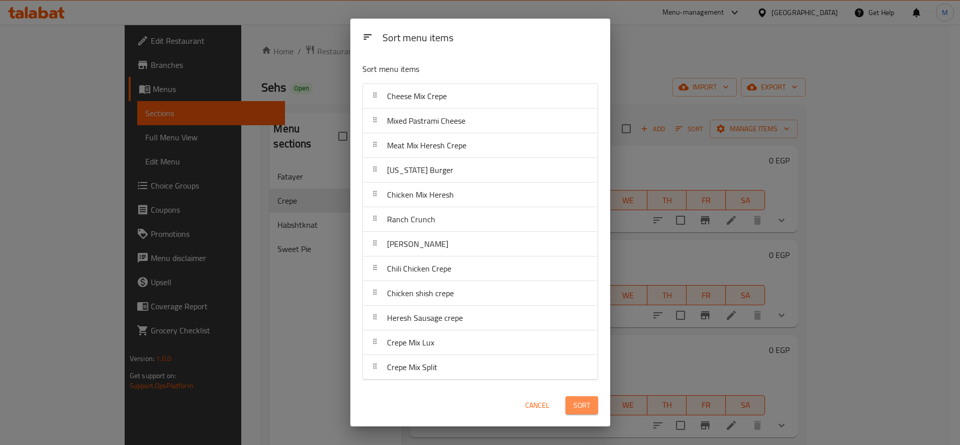
click at [589, 412] on button "Sort" at bounding box center [581, 405] width 33 height 19
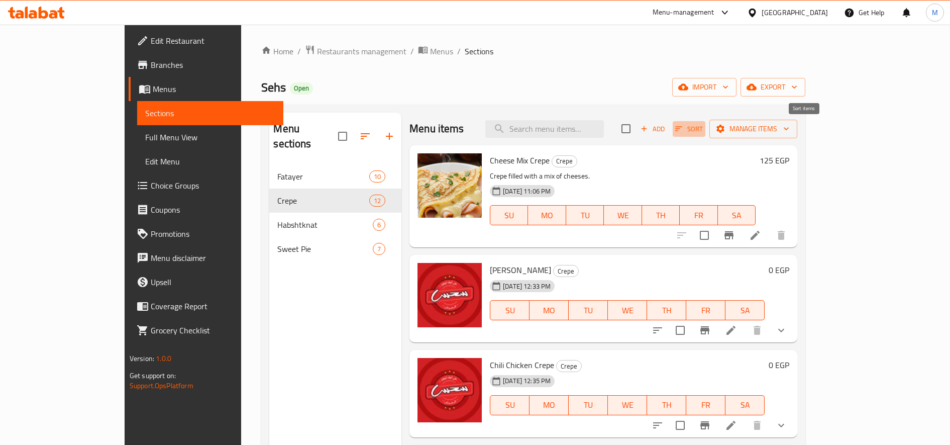
click at [705, 122] on button "Sort" at bounding box center [689, 129] width 33 height 16
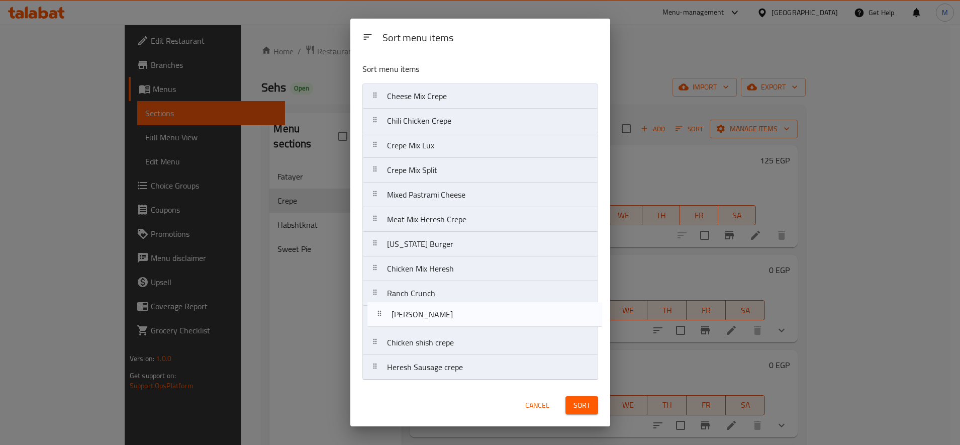
drag, startPoint x: 377, startPoint y: 127, endPoint x: 380, endPoint y: 324, distance: 197.0
click at [380, 324] on nav "Cheese Mix Crepe Fajita Crepe Chili Chicken Crepe Crepe Mix Lux Crepe Mix Split…" at bounding box center [480, 231] width 236 height 296
drag, startPoint x: 374, startPoint y: 125, endPoint x: 375, endPoint y: 332, distance: 206.5
click at [375, 332] on nav "Cheese Mix Crepe Chili Chicken Crepe Crepe Mix Lux Crepe Mix Split Mixed Pastra…" at bounding box center [480, 231] width 236 height 296
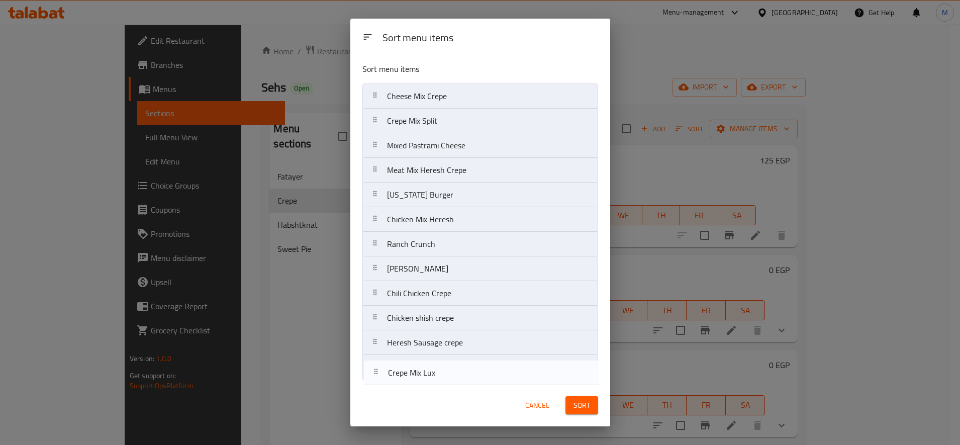
drag, startPoint x: 381, startPoint y: 123, endPoint x: 379, endPoint y: 378, distance: 255.8
click at [379, 378] on nav "Cheese Mix Crepe Crepe Mix Lux Crepe Mix Split Mixed Pastrami Cheese Meat Mix H…" at bounding box center [480, 231] width 236 height 296
drag, startPoint x: 376, startPoint y: 127, endPoint x: 377, endPoint y: 383, distance: 256.3
click at [377, 385] on div "Sort menu items Sort menu items Cheese Mix Crepe Crepe Mix Split Mixed Pastrami…" at bounding box center [480, 223] width 260 height 408
drag, startPoint x: 378, startPoint y: 149, endPoint x: 375, endPoint y: 373, distance: 224.1
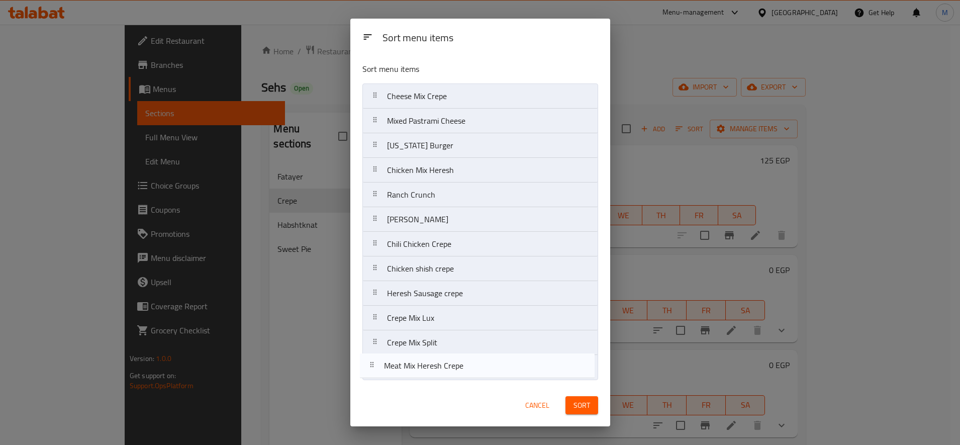
click at [375, 373] on nav "Cheese Mix Crepe Mixed Pastrami Cheese Meat Mix Heresh Crepe Texas Burger Chick…" at bounding box center [480, 231] width 236 height 296
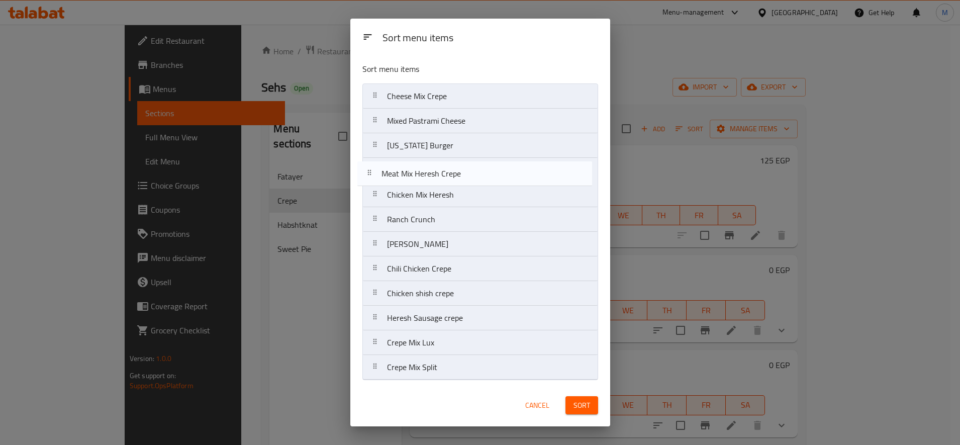
drag, startPoint x: 370, startPoint y: 365, endPoint x: 365, endPoint y: 167, distance: 197.5
click at [365, 167] on nav "Cheese Mix Crepe Mixed Pastrami Cheese Texas Burger Chicken Mix Heresh Ranch Cr…" at bounding box center [480, 231] width 236 height 296
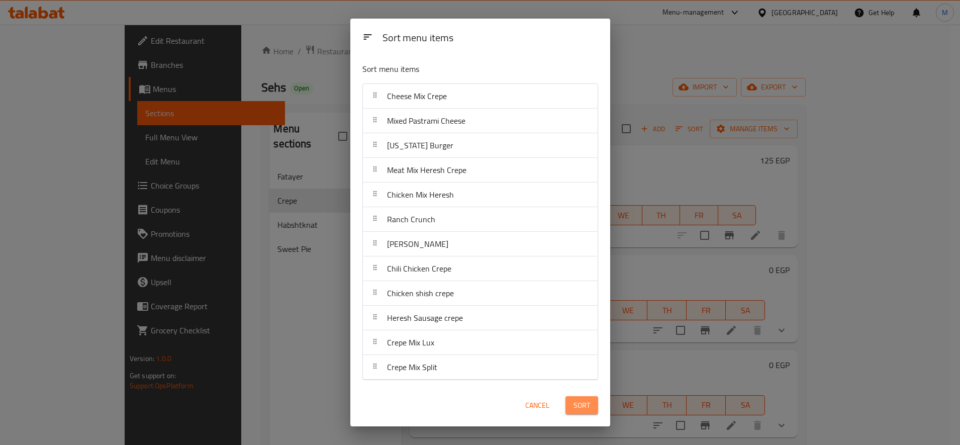
click at [586, 400] on span "Sort" at bounding box center [581, 405] width 17 height 13
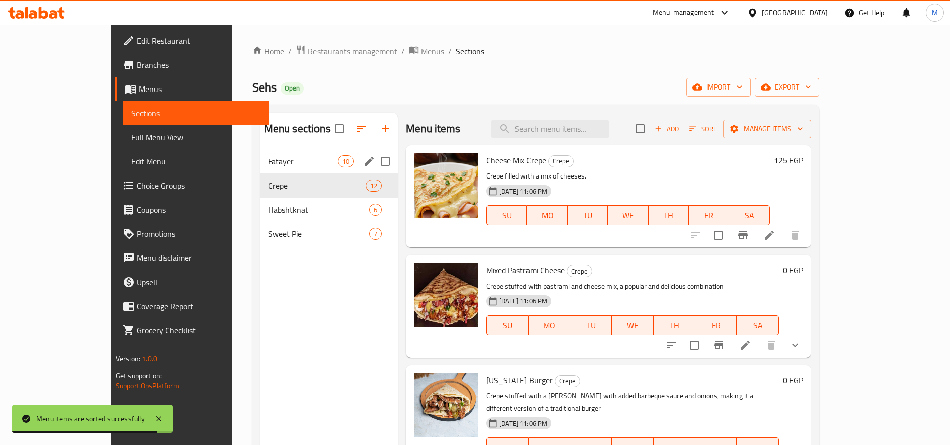
click at [268, 163] on span "Fatayer" at bounding box center [302, 161] width 69 height 12
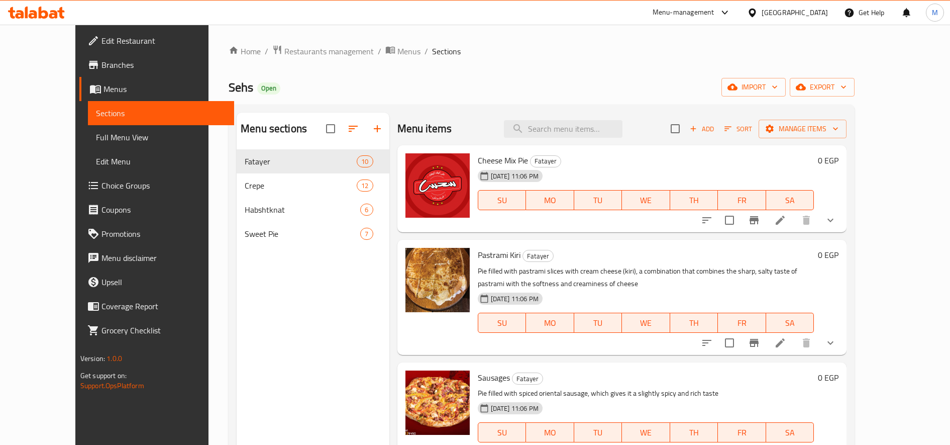
click at [794, 225] on li at bounding box center [780, 220] width 28 height 18
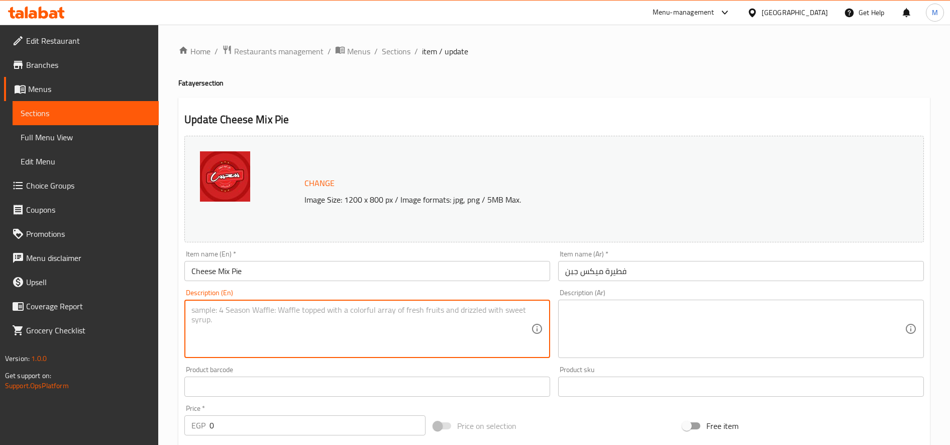
click at [330, 314] on textarea at bounding box center [361, 329] width 340 height 48
paste textarea "A delightful Fatayer filled with a rich blend of premium cheeses, baked to gold…"
type textarea "A delightful Fatayer filled with a rich blend of premium cheeses, baked to gold…"
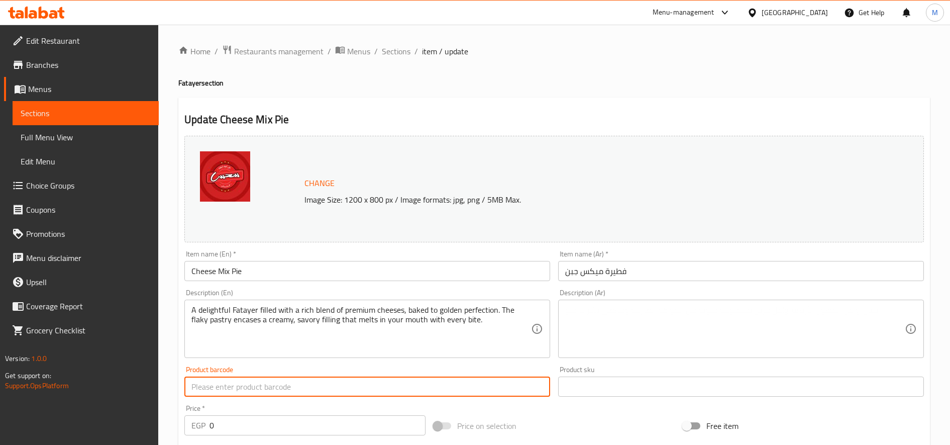
drag, startPoint x: 399, startPoint y: 52, endPoint x: 391, endPoint y: 74, distance: 23.5
click at [399, 52] on span "Sections" at bounding box center [396, 51] width 29 height 12
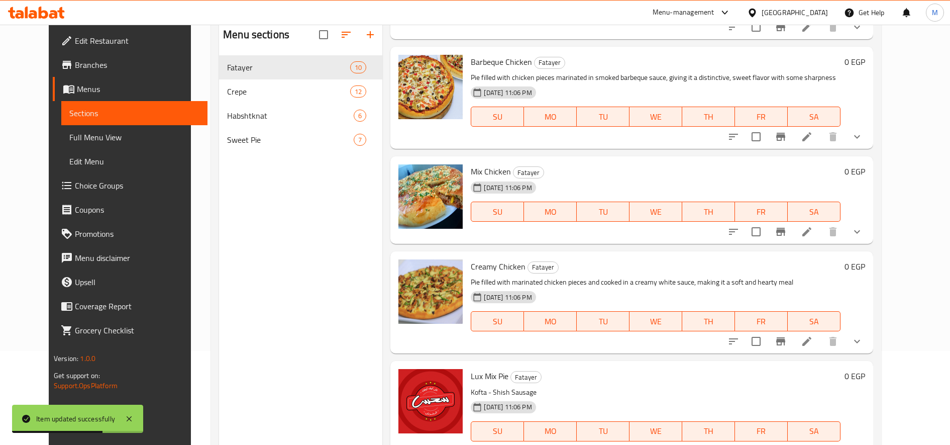
scroll to position [141, 0]
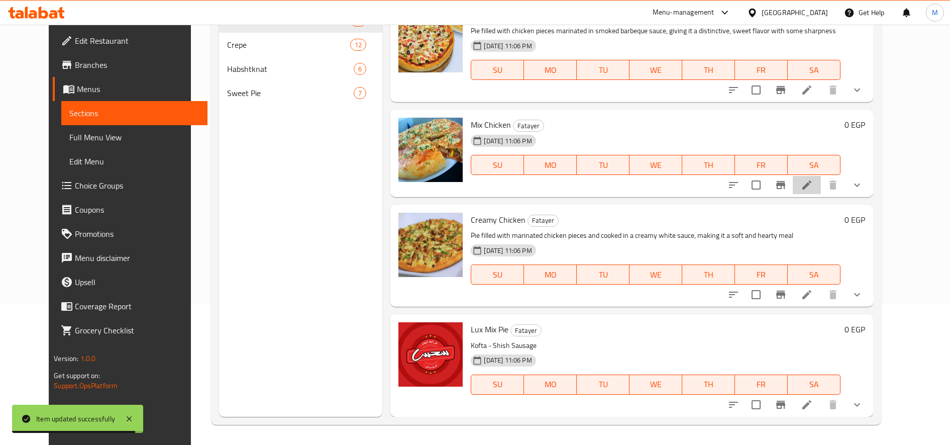
click at [821, 187] on li at bounding box center [807, 185] width 28 height 18
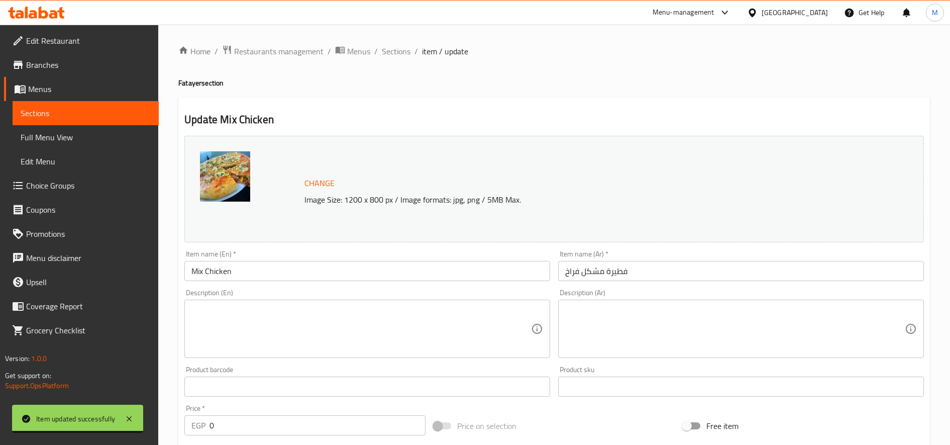
click at [425, 329] on textarea at bounding box center [361, 329] width 340 height 48
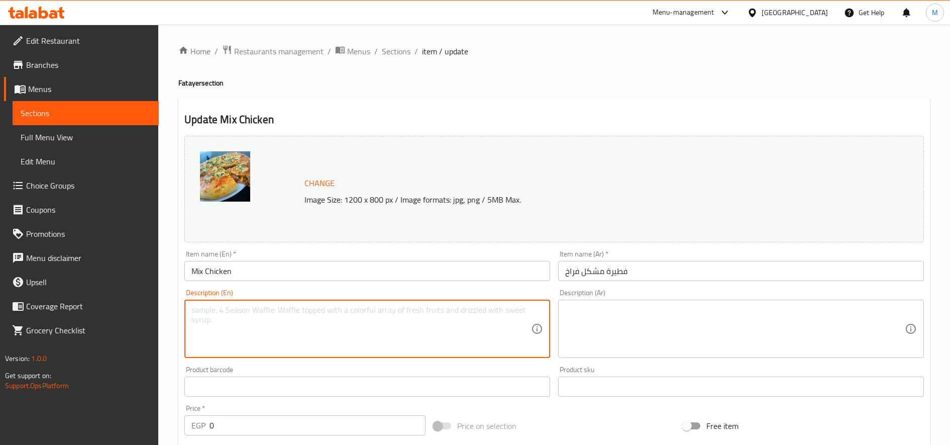
paste textarea "Delicious fatayer filled with tender shredded chicken, mixed with aromatic herb…"
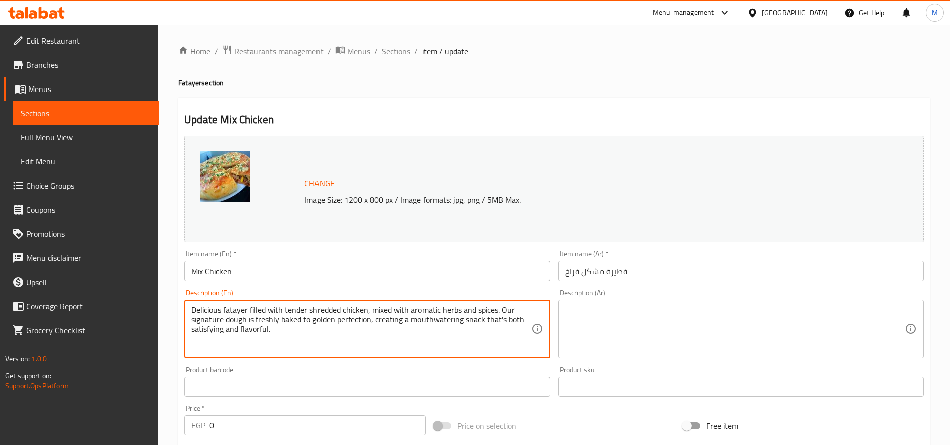
type textarea "Delicious fatayer filled with tender shredded chicken, mixed with aromatic herb…"
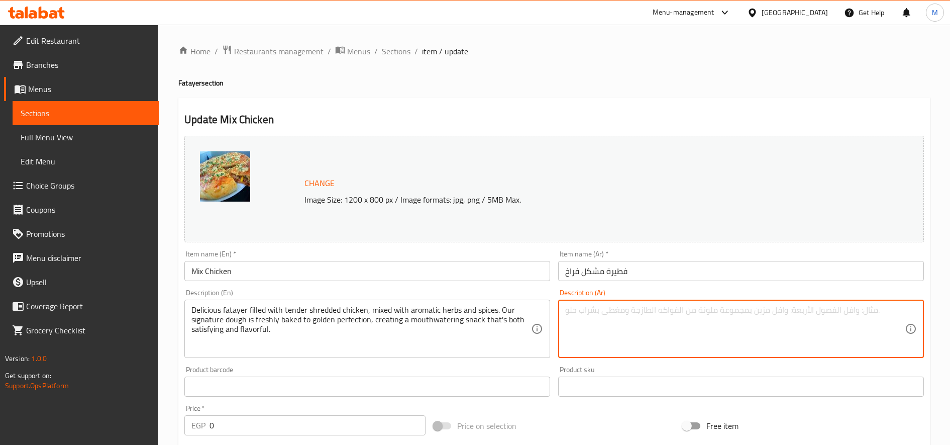
type textarea "\"
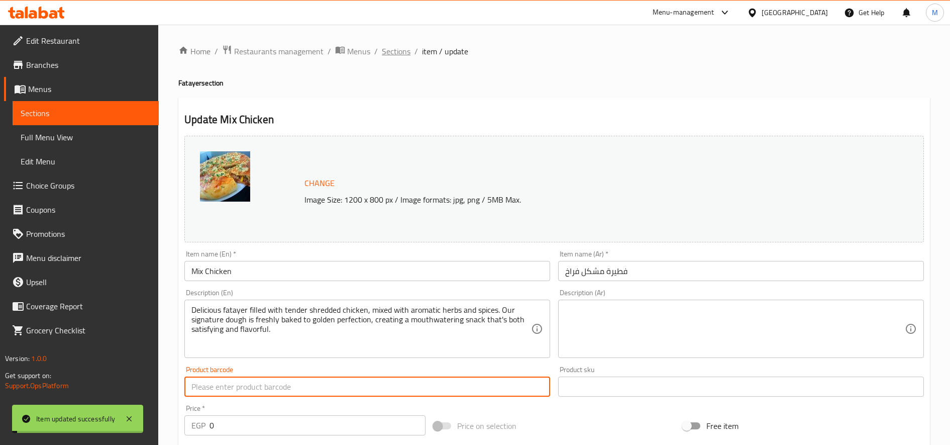
click at [397, 49] on span "Sections" at bounding box center [396, 51] width 29 height 12
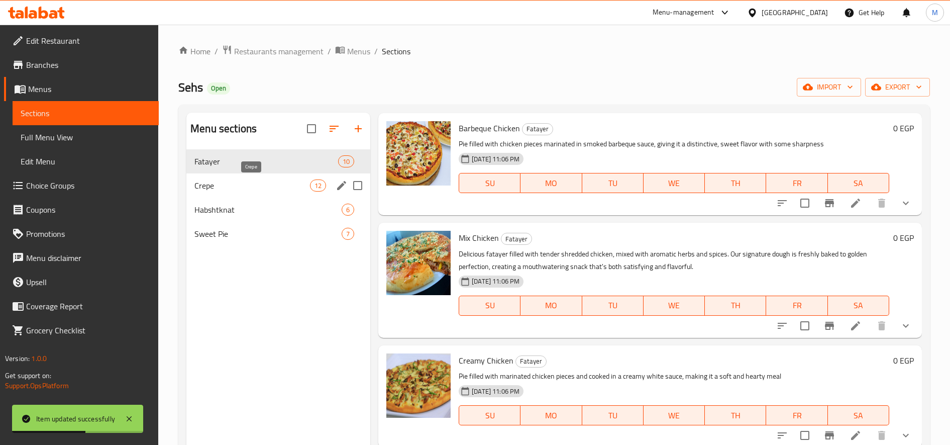
click at [239, 181] on span "Crepe" at bounding box center [252, 185] width 116 height 12
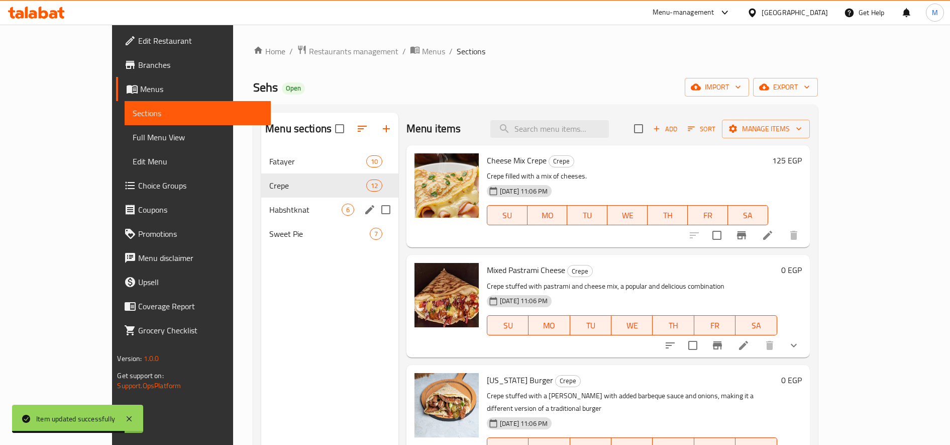
click at [269, 211] on span "Habshtknat" at bounding box center [305, 209] width 72 height 12
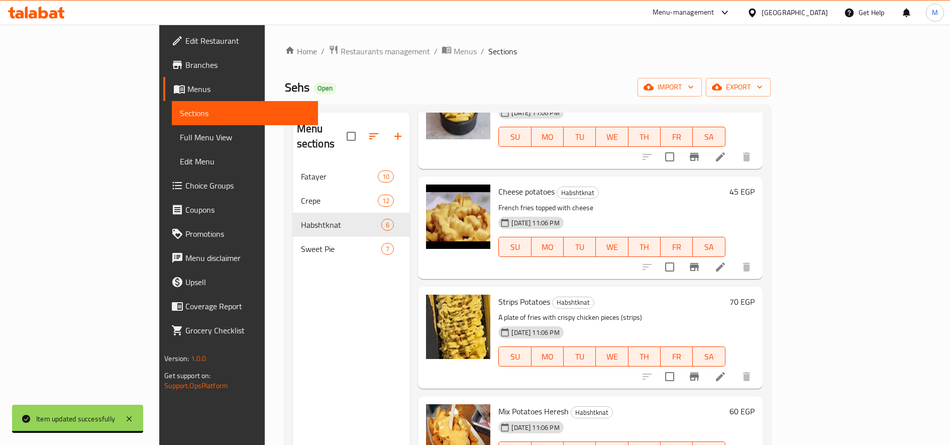
scroll to position [209, 0]
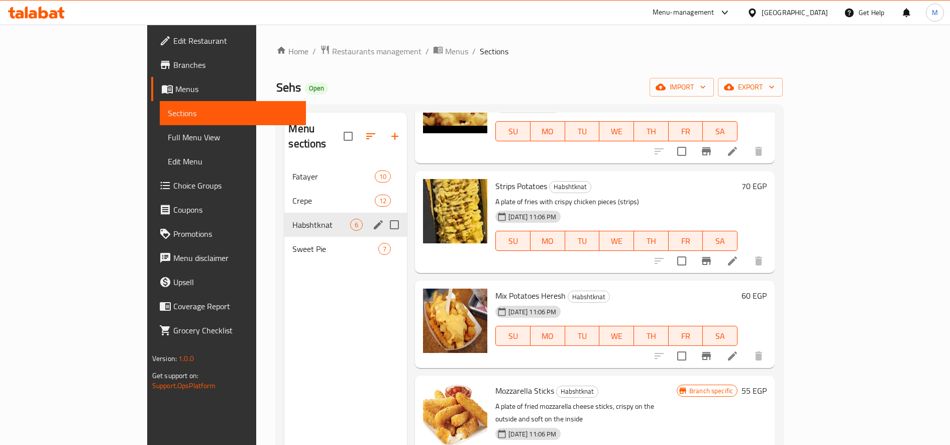
click at [284, 237] on div "Sweet Pie 7" at bounding box center [345, 249] width 123 height 24
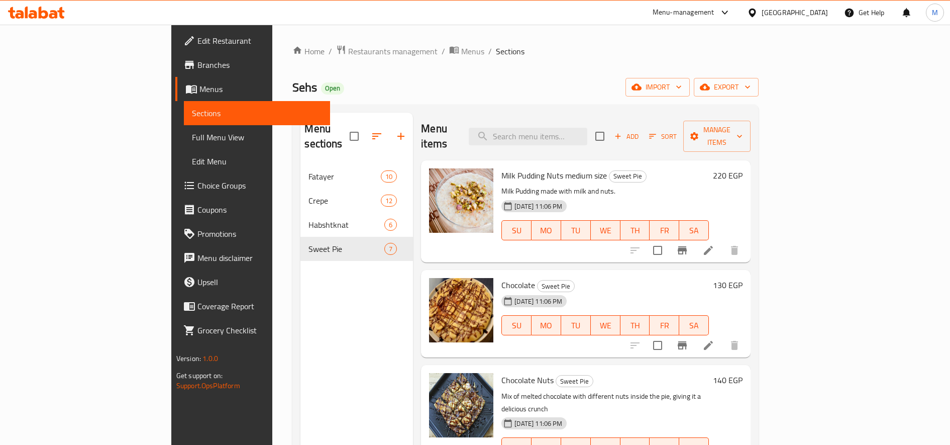
click at [723, 241] on li at bounding box center [708, 250] width 28 height 18
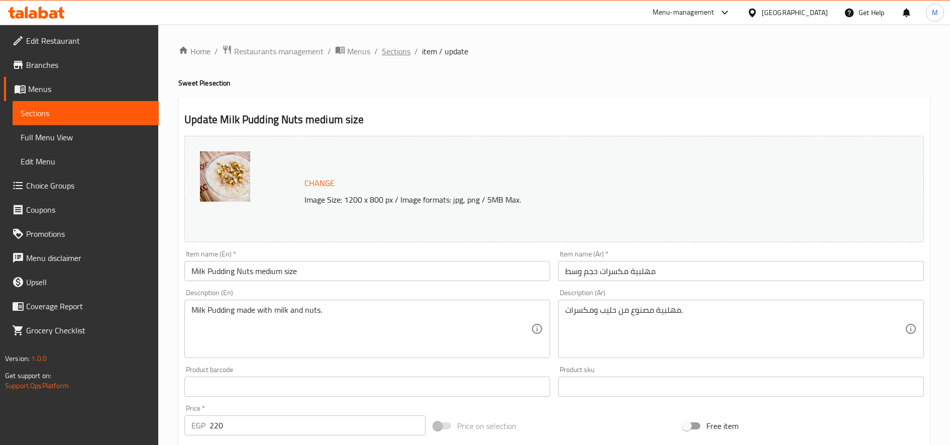
click at [392, 53] on span "Sections" at bounding box center [396, 51] width 29 height 12
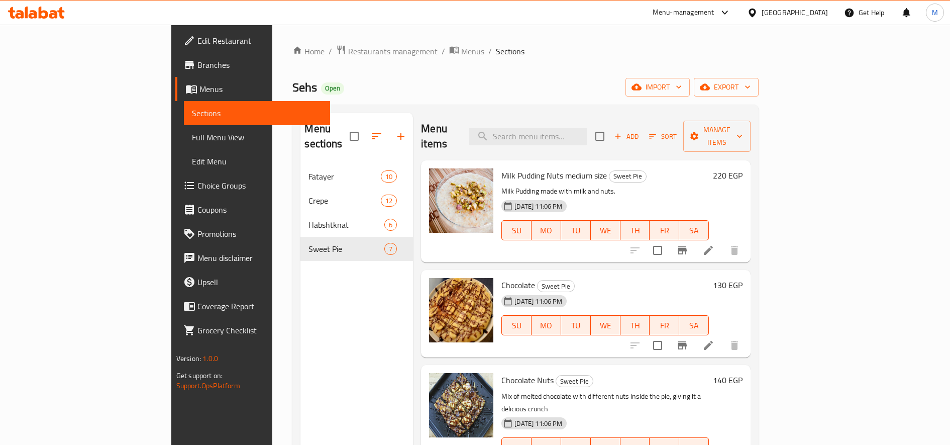
click at [723, 241] on li at bounding box center [708, 250] width 28 height 18
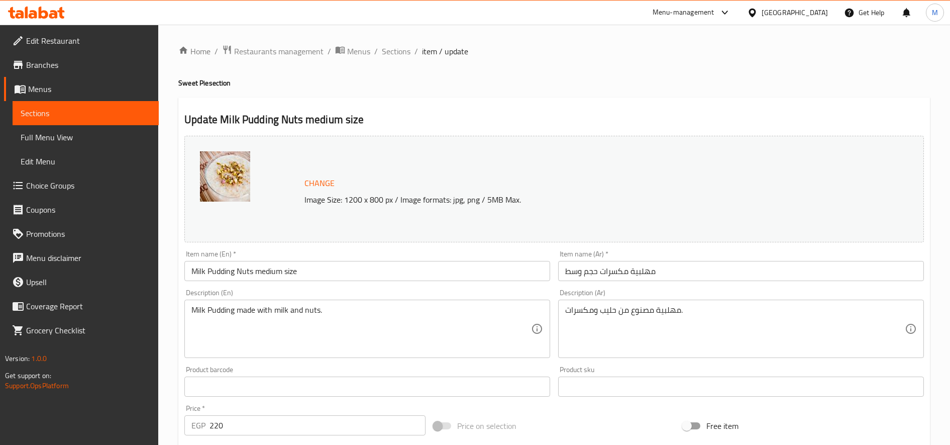
click at [577, 274] on input "مهلبية مكسرات حجم وسط" at bounding box center [741, 271] width 366 height 20
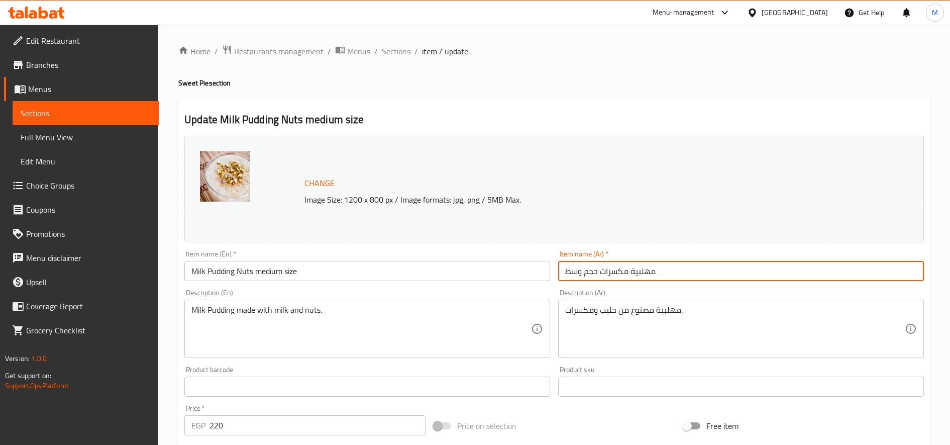
click at [577, 274] on input "مهلبية مكسرات حجم وسط" at bounding box center [741, 271] width 366 height 20
click at [597, 270] on input "مهلبية مكسرات حجم وسط" at bounding box center [741, 271] width 366 height 20
drag, startPoint x: 598, startPoint y: 271, endPoint x: 500, endPoint y: 273, distance: 97.5
click at [501, 273] on div "Change Image Size: 1200 x 800 px / Image formats: jpg, png / 5MB Max. Item name…" at bounding box center [554, 356] width 748 height 448
click at [662, 273] on input "مهلبية مكسرات" at bounding box center [741, 271] width 366 height 20
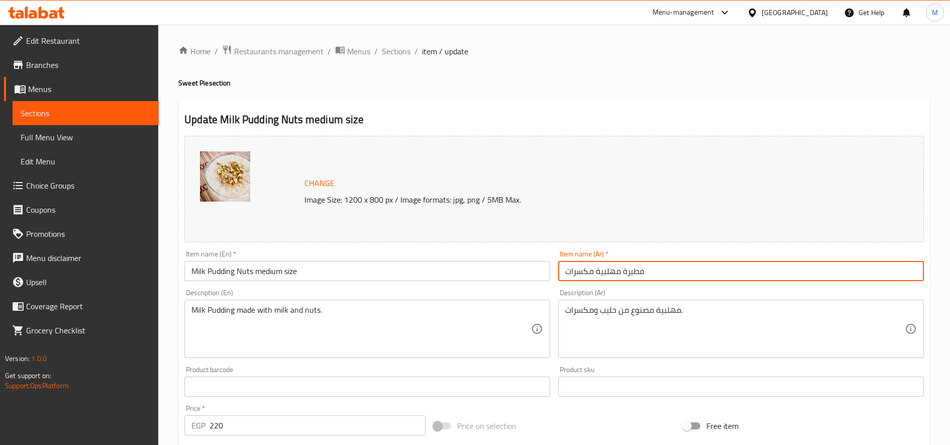
click at [635, 266] on input "فطيرة مهلبية مكسرات" at bounding box center [741, 271] width 366 height 20
type input "فطيرة مهلبية مكسرات"
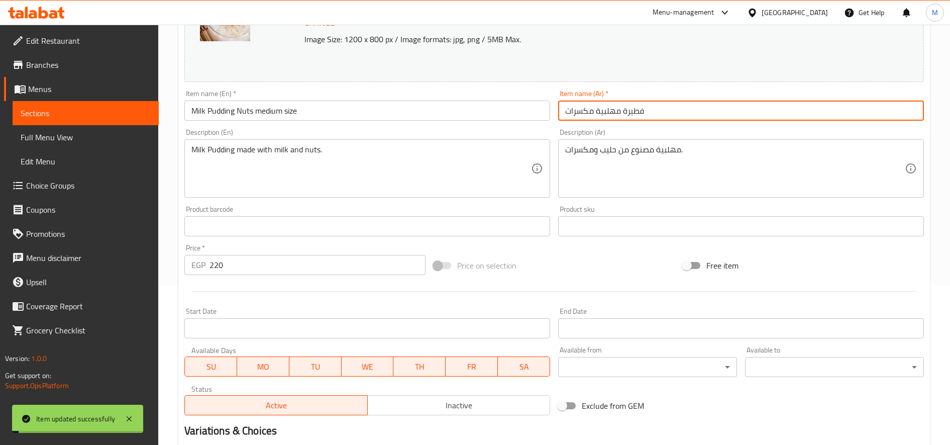
scroll to position [280, 0]
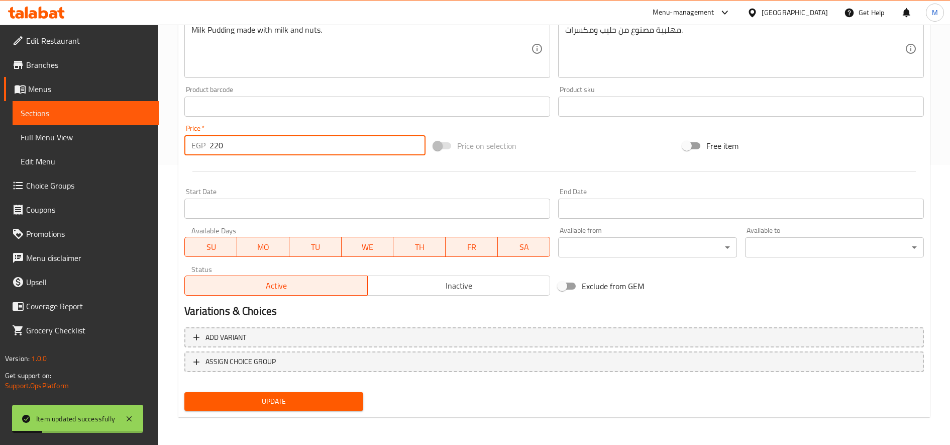
click at [262, 142] on input "220" at bounding box center [318, 145] width 216 height 20
click at [260, 149] on input "220" at bounding box center [318, 145] width 216 height 20
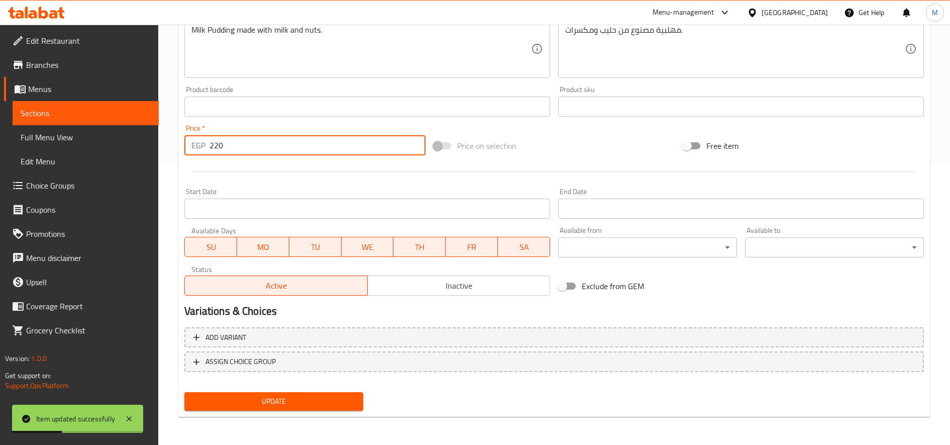
click at [260, 149] on input "220" at bounding box center [318, 145] width 216 height 20
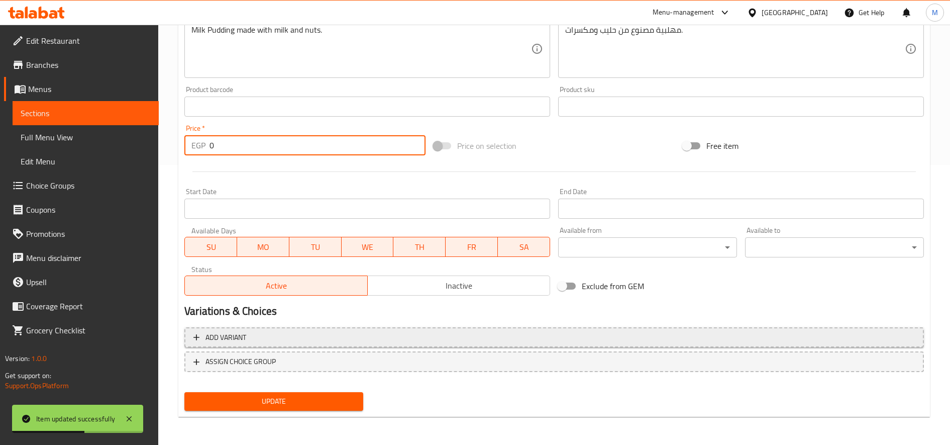
type input "0"
click at [331, 337] on span "Add variant" at bounding box center [554, 337] width 722 height 13
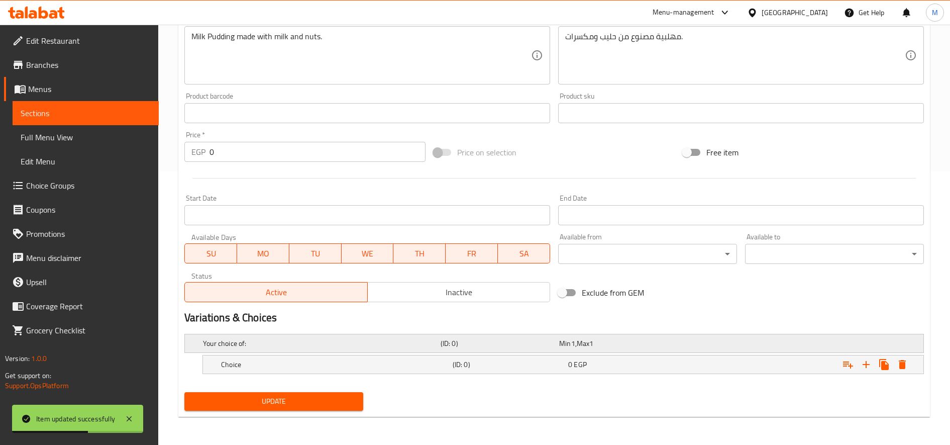
scroll to position [273, 0]
click at [864, 361] on icon "Expand" at bounding box center [866, 364] width 12 height 12
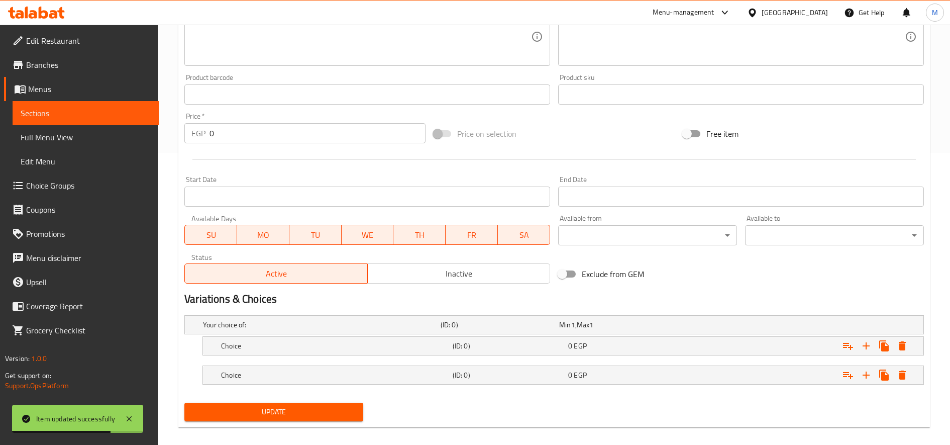
scroll to position [302, 0]
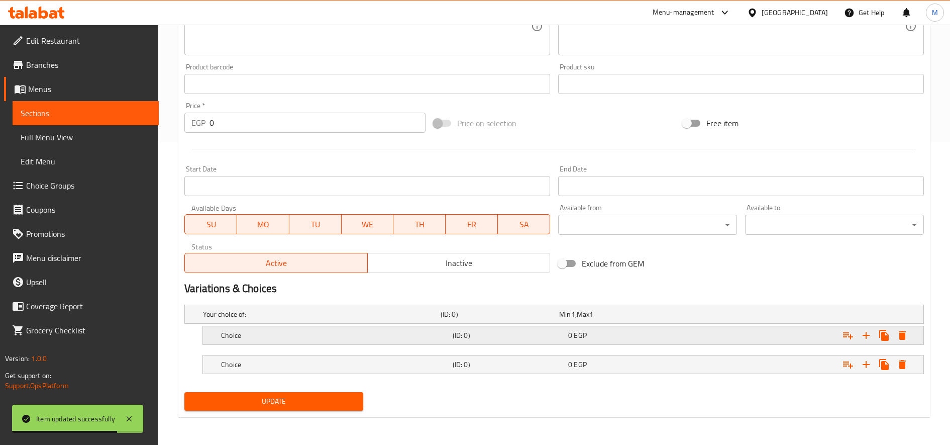
click at [506, 335] on h5 "(ID: 0)" at bounding box center [509, 335] width 112 height 10
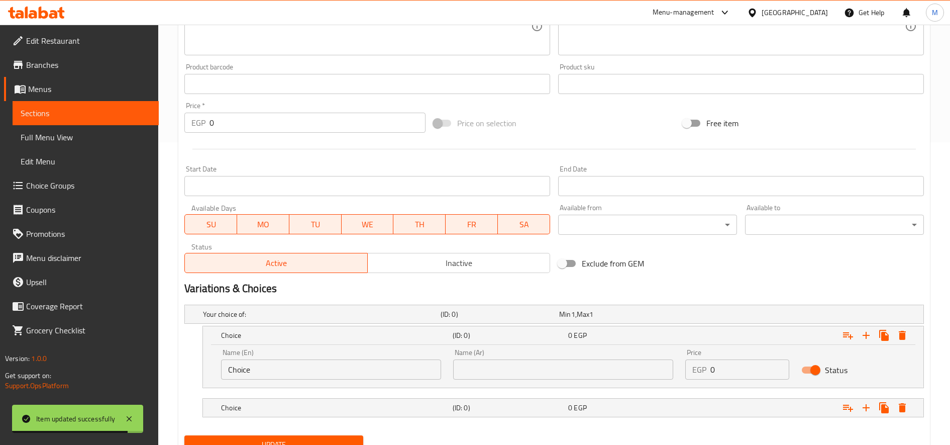
drag, startPoint x: 513, startPoint y: 401, endPoint x: 495, endPoint y: 385, distance: 23.5
click at [513, 401] on div "(ID: 0)" at bounding box center [509, 407] width 116 height 14
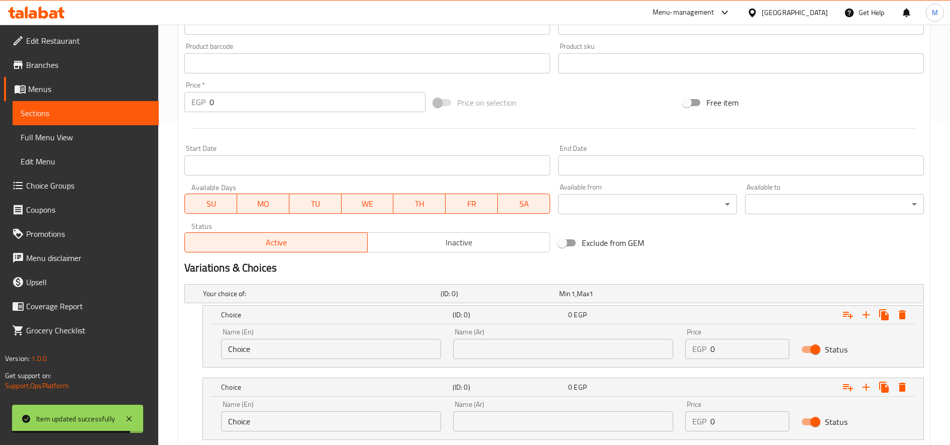
scroll to position [389, 0]
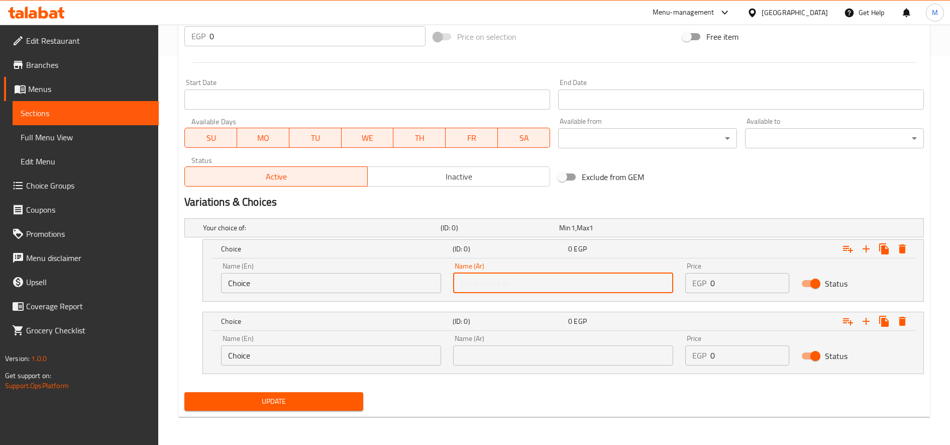
click at [557, 278] on input "text" at bounding box center [563, 283] width 220 height 20
type input "صغير"
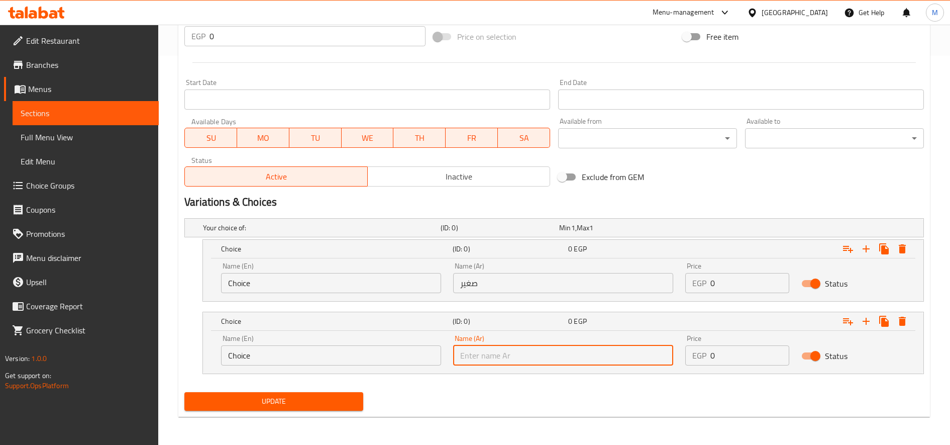
click at [534, 351] on input "text" at bounding box center [563, 355] width 220 height 20
type input "كبير"
click at [308, 287] on input "Choice" at bounding box center [331, 283] width 220 height 20
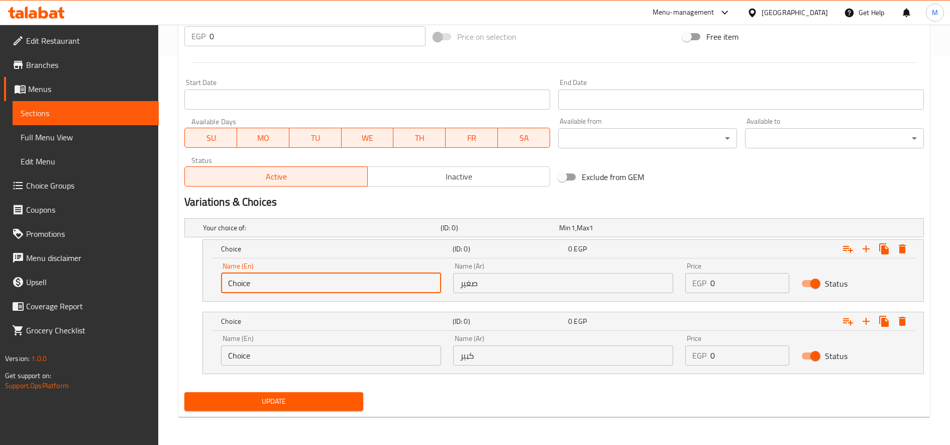
click at [308, 287] on input "Choice" at bounding box center [331, 283] width 220 height 20
click at [308, 287] on input "text" at bounding box center [331, 283] width 220 height 20
type input "Small"
click at [283, 357] on input "Choice" at bounding box center [331, 355] width 220 height 20
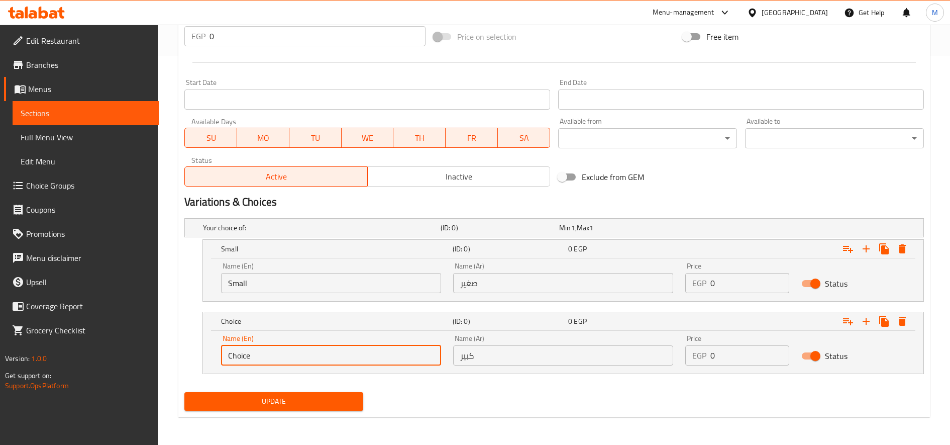
click at [283, 357] on input "Choice" at bounding box center [331, 355] width 220 height 20
click at [283, 357] on input "text" at bounding box center [331, 355] width 220 height 20
type input "Large"
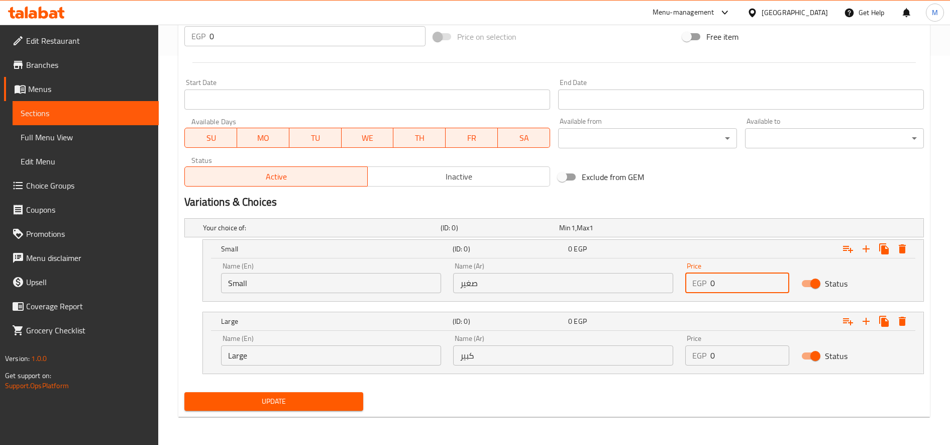
click at [750, 290] on input "0" at bounding box center [749, 283] width 79 height 20
type input "180"
click at [738, 362] on input "0" at bounding box center [749, 355] width 79 height 20
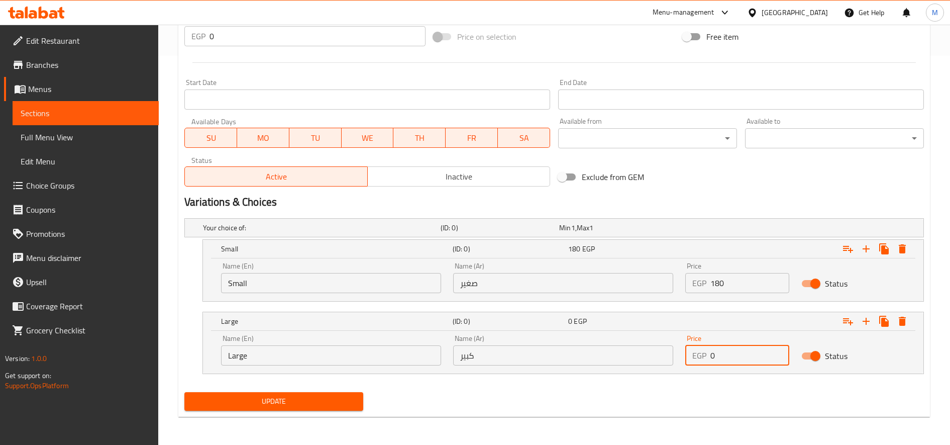
click at [740, 357] on input "0" at bounding box center [749, 355] width 79 height 20
type input "240"
click at [184, 392] on button "Update" at bounding box center [273, 401] width 179 height 19
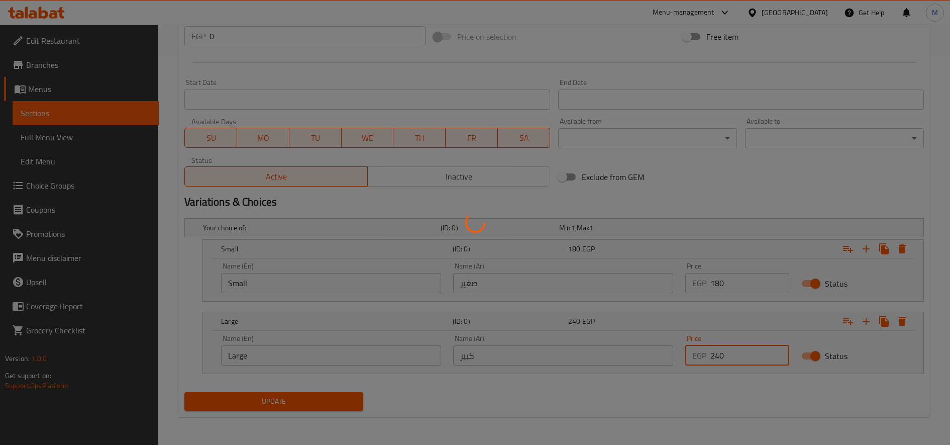
scroll to position [0, 0]
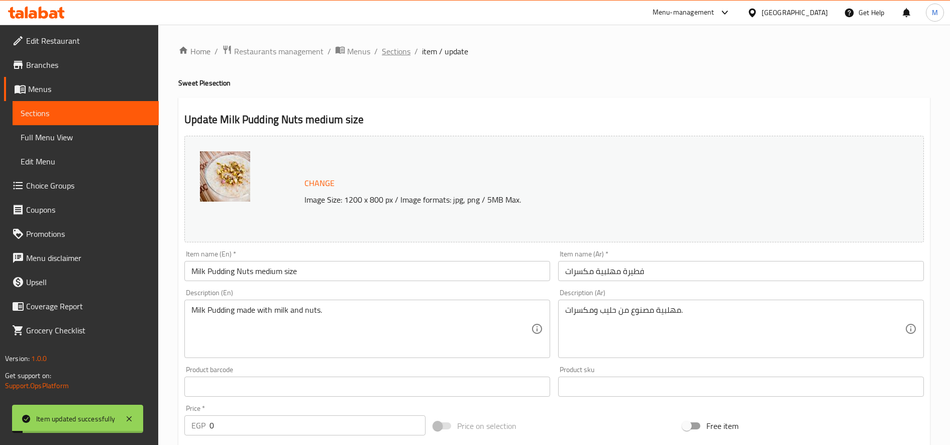
click at [403, 54] on span "Sections" at bounding box center [396, 51] width 29 height 12
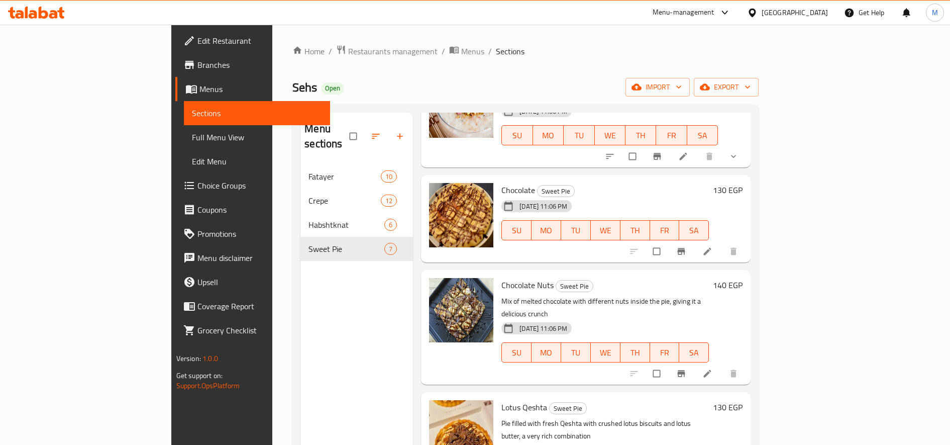
scroll to position [84, 0]
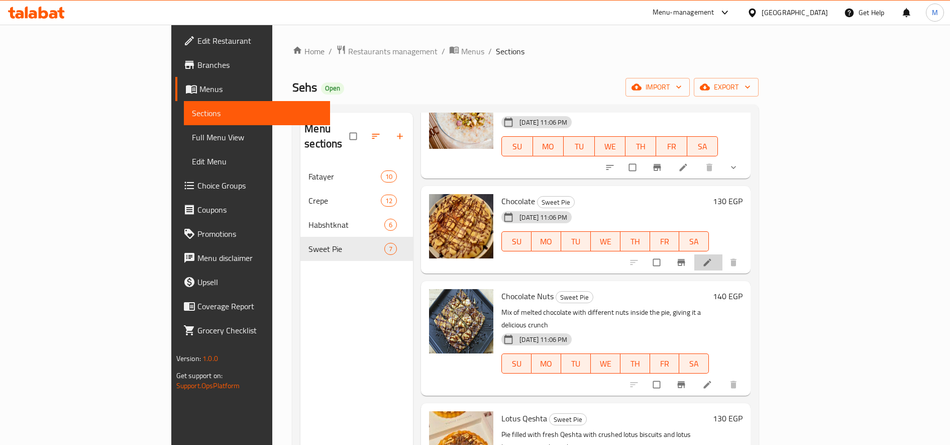
click at [723, 254] on li at bounding box center [708, 262] width 28 height 16
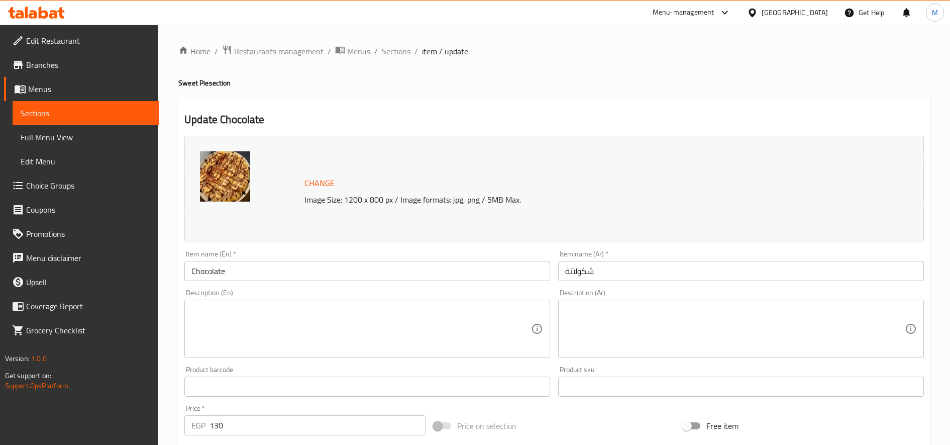
click at [682, 268] on input "شكولاتة" at bounding box center [741, 271] width 366 height 20
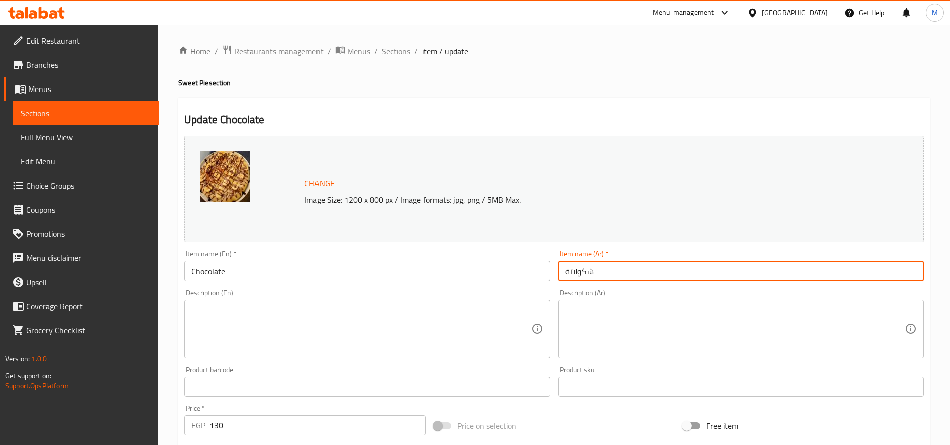
paste input "فطيرة"
type input "فطيرة شكولاتة"
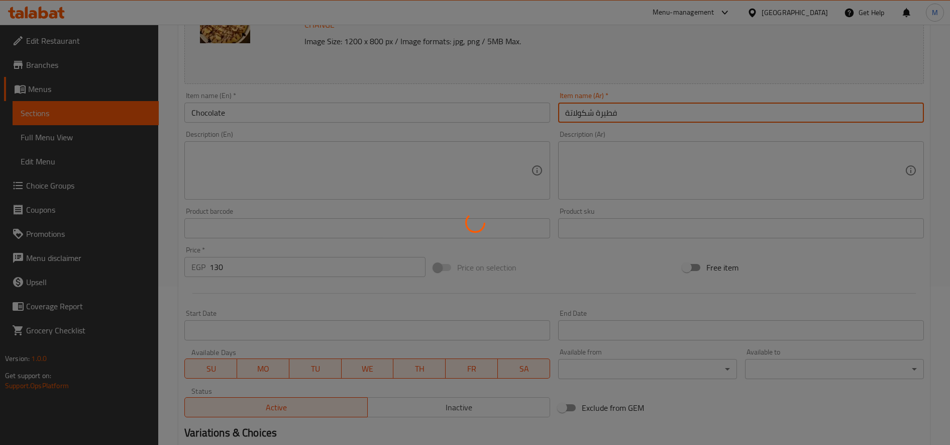
scroll to position [251, 0]
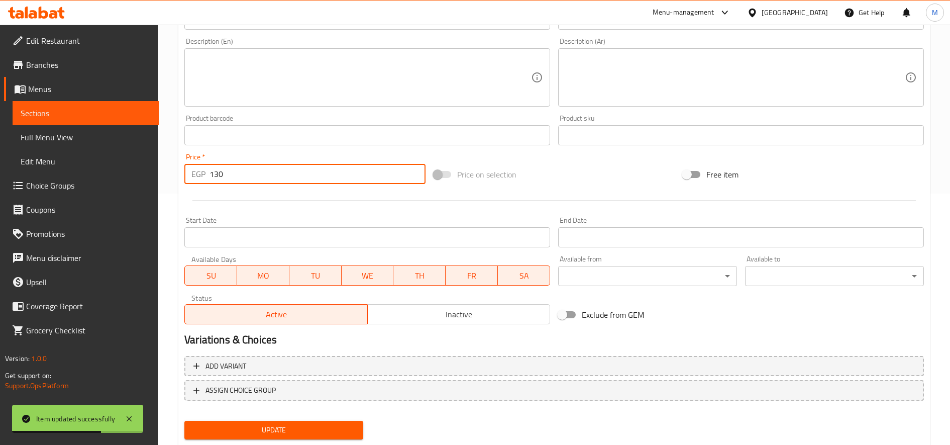
click at [216, 176] on input "130" at bounding box center [318, 174] width 216 height 20
type input "150"
click at [184, 421] on button "Update" at bounding box center [273, 430] width 179 height 19
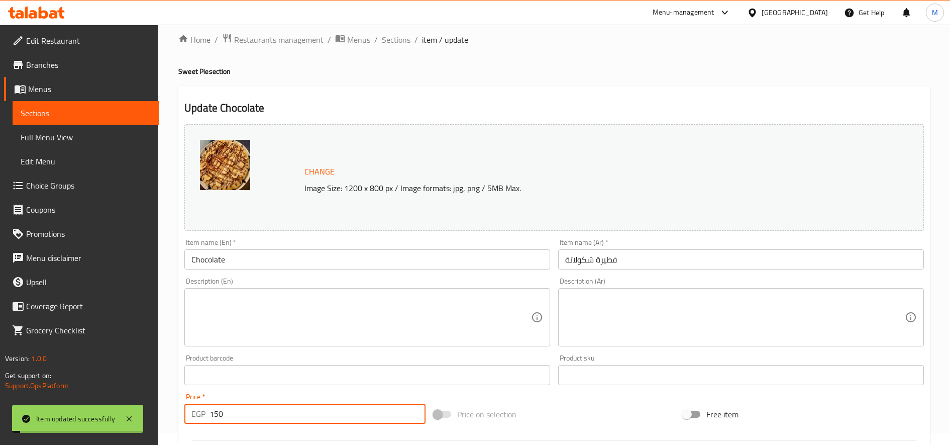
scroll to position [0, 0]
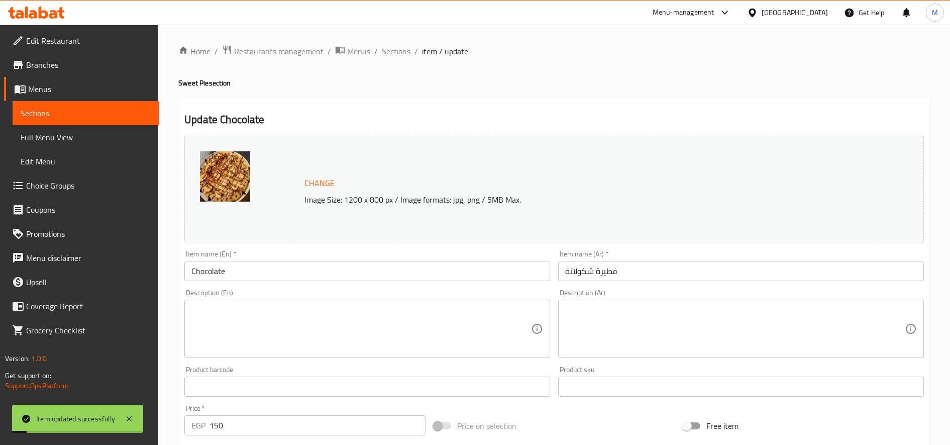
click at [401, 55] on span "Sections" at bounding box center [396, 51] width 29 height 12
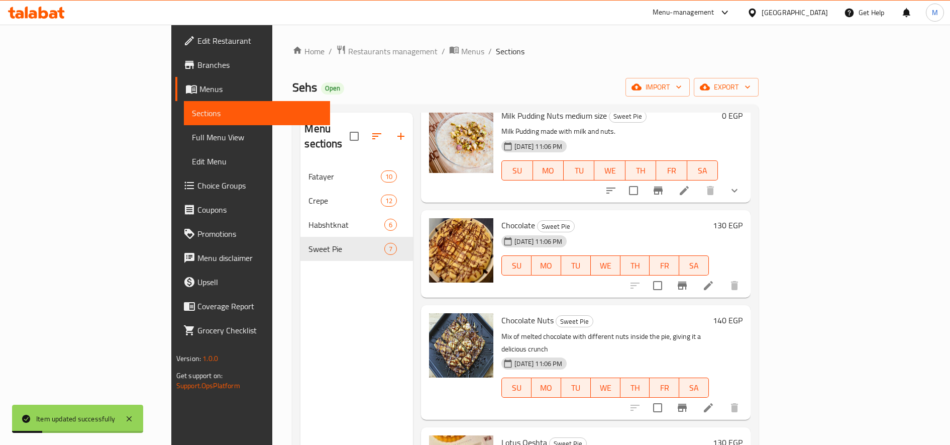
scroll to position [84, 0]
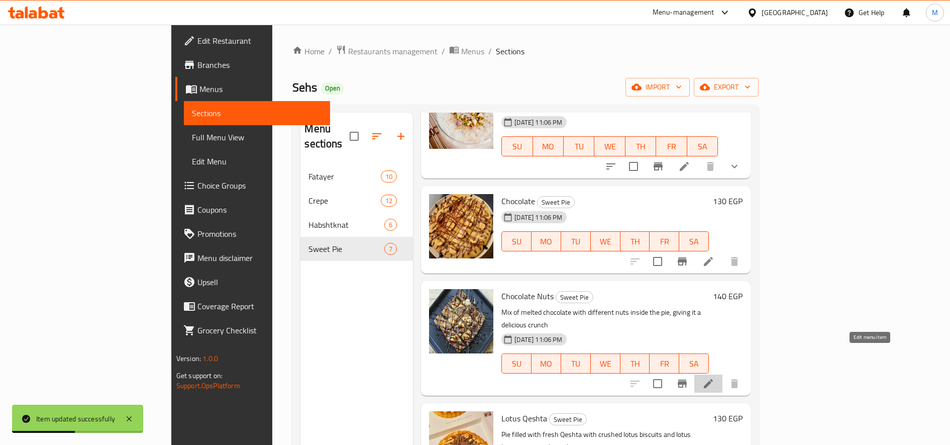
click at [713, 379] on icon at bounding box center [708, 383] width 9 height 9
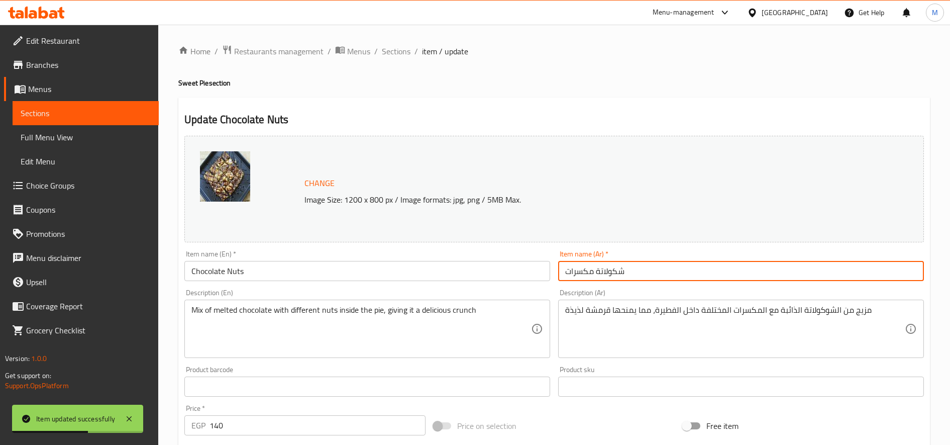
click at [672, 277] on input "شكولاتة مكسرات" at bounding box center [741, 271] width 366 height 20
paste input "فطيرة"
type input "فطيرة شكولاتة مكسرات"
click at [403, 54] on span "Sections" at bounding box center [396, 51] width 29 height 12
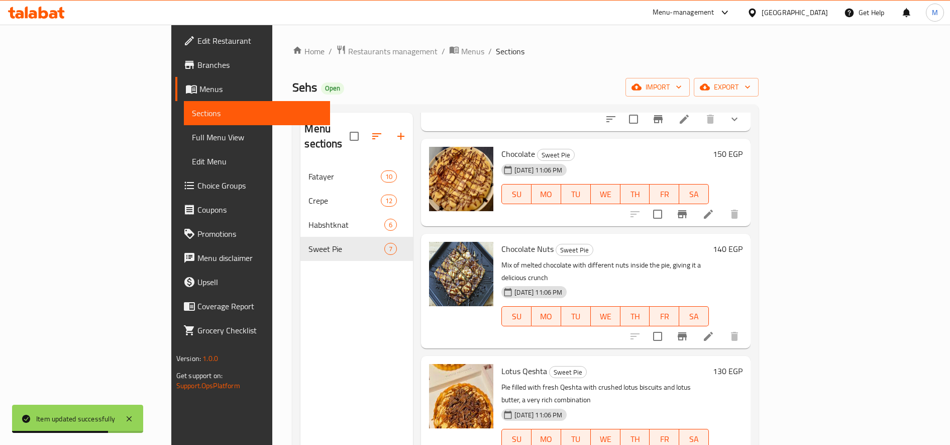
scroll to position [167, 0]
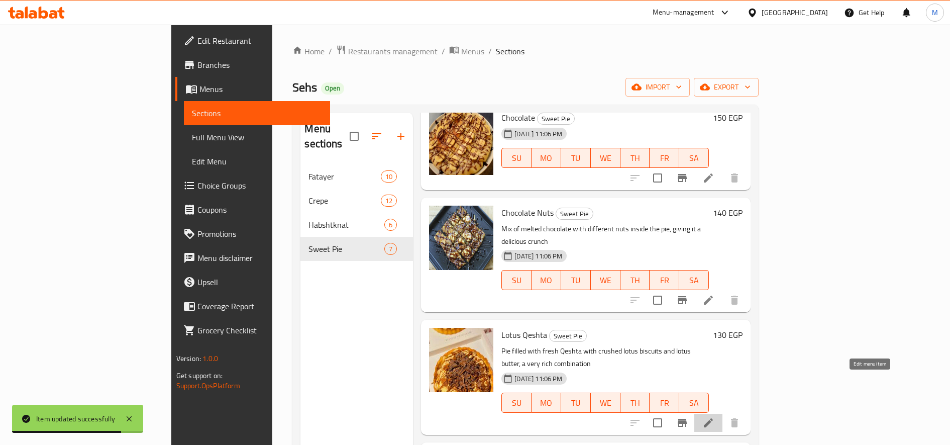
click at [714, 417] on icon at bounding box center [708, 423] width 12 height 12
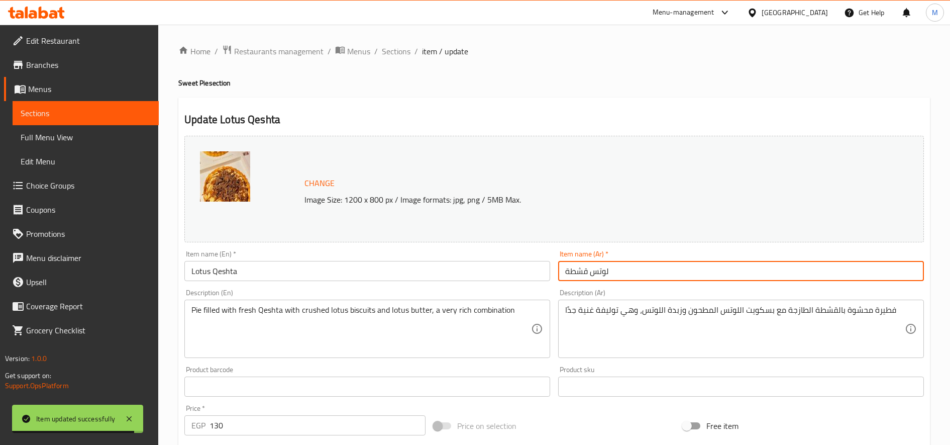
click at [664, 271] on input "لوتس قشطة" at bounding box center [741, 271] width 366 height 20
paste input "فطيرة"
type input "فطيرة لوتس قشطة"
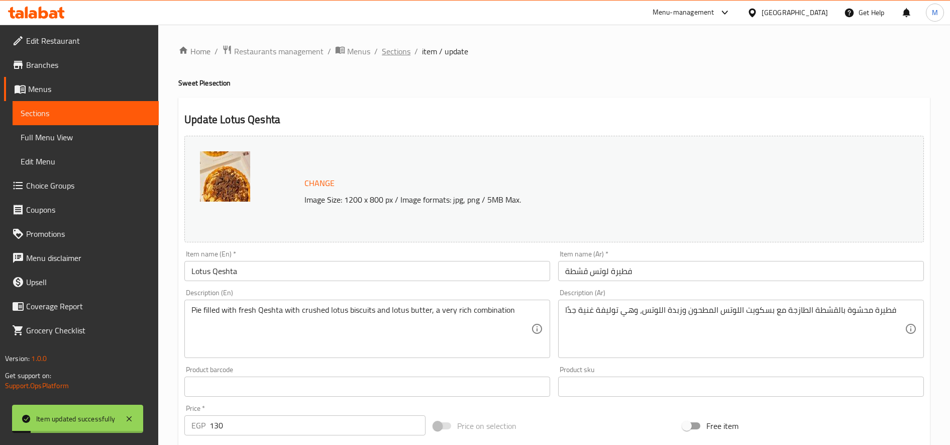
click at [392, 51] on span "Sections" at bounding box center [396, 51] width 29 height 12
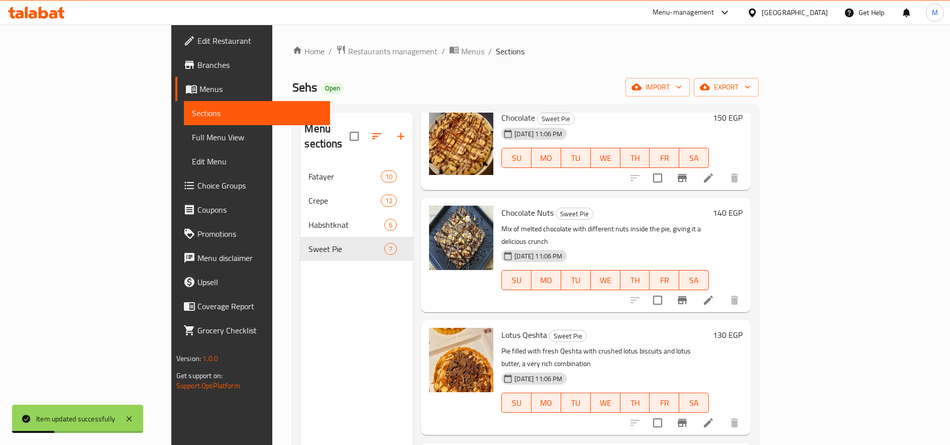
scroll to position [251, 0]
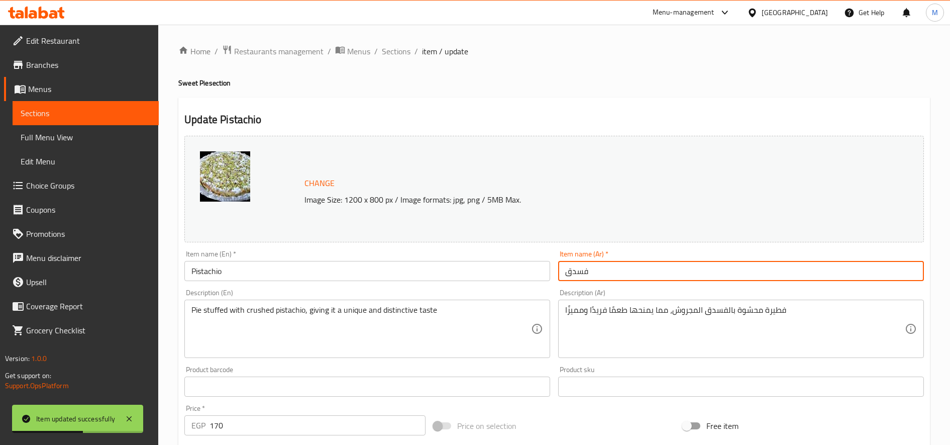
click at [666, 275] on input "فسدق" at bounding box center [741, 271] width 366 height 20
paste input "فطيرة"
type input "فطيرة فسدق"
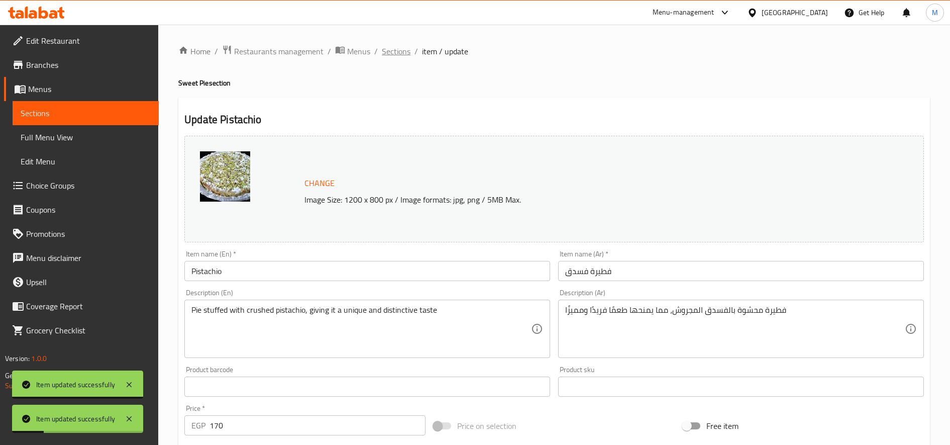
click at [396, 53] on span "Sections" at bounding box center [396, 51] width 29 height 12
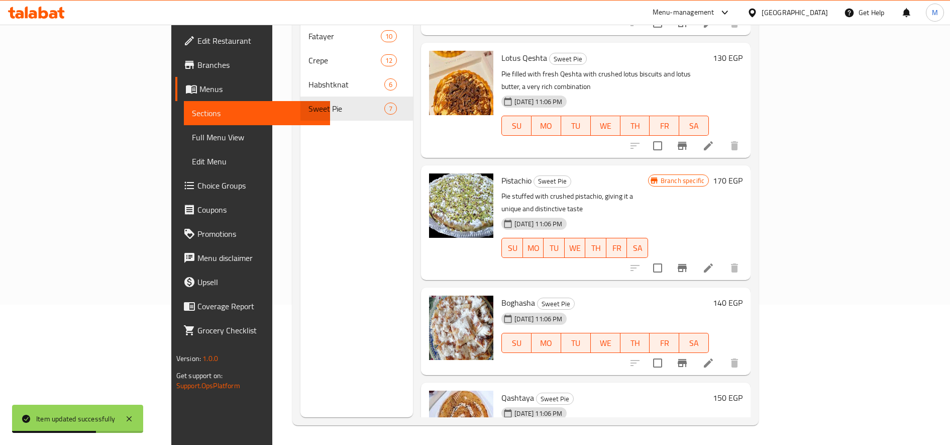
scroll to position [141, 0]
click at [723, 353] on li at bounding box center [708, 362] width 28 height 18
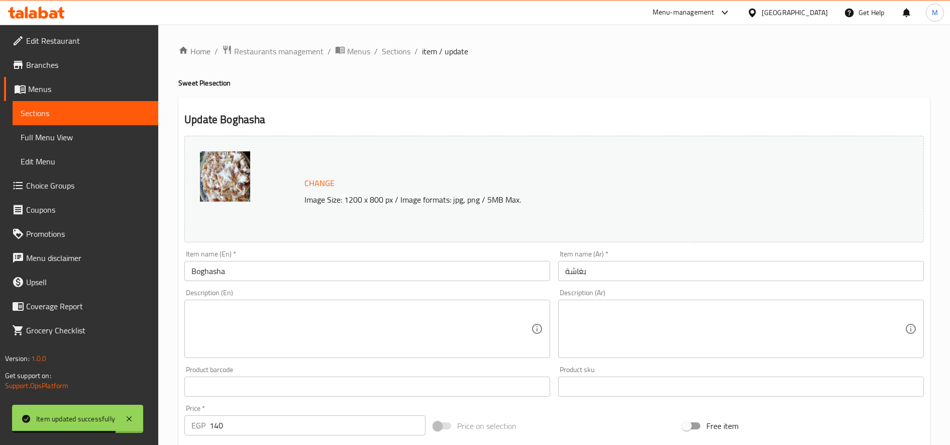
click at [676, 273] on input "بغاشة" at bounding box center [741, 271] width 366 height 20
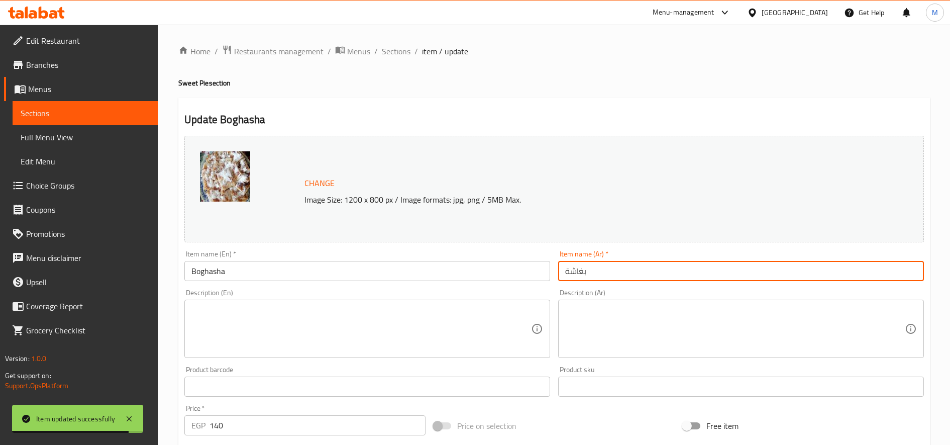
paste input "فطيرة"
type input "فطيرة بغاشة"
click at [390, 47] on span "Sections" at bounding box center [396, 51] width 29 height 12
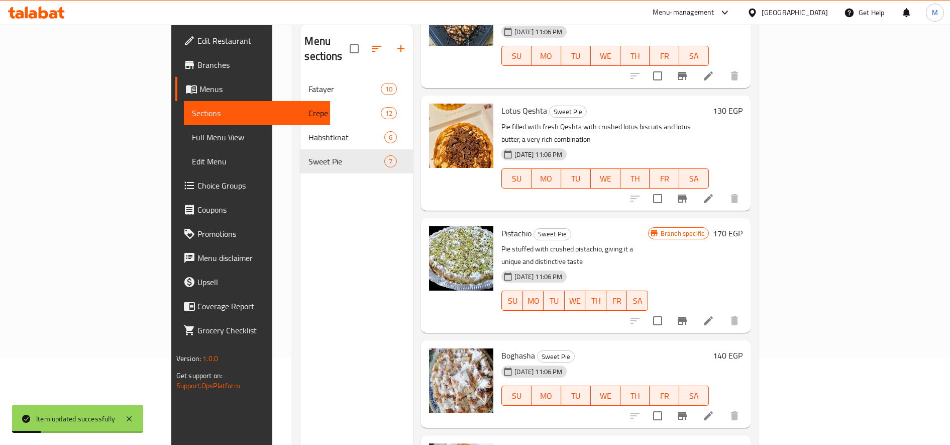
scroll to position [141, 0]
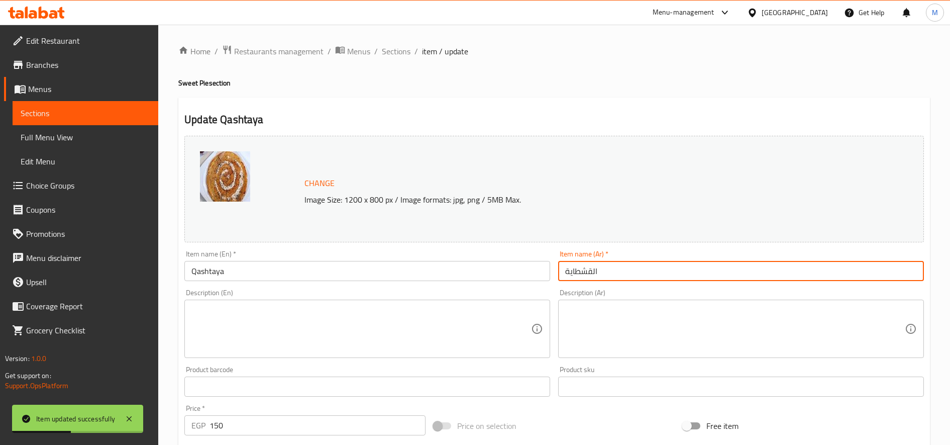
click at [649, 267] on input "القشطاية" at bounding box center [741, 271] width 366 height 20
paste input "فطيرة"
type input "فطيرة القشطاية"
click at [399, 56] on span "Sections" at bounding box center [396, 51] width 29 height 12
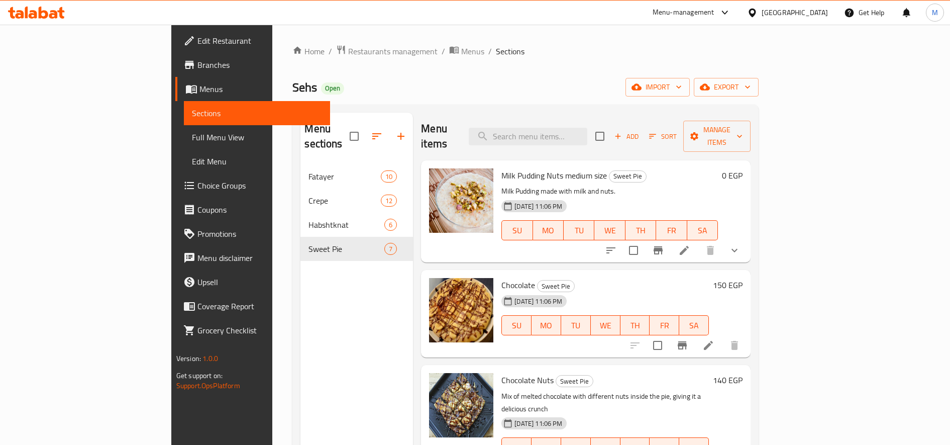
click at [743, 373] on h6 "140 EGP" at bounding box center [728, 380] width 30 height 14
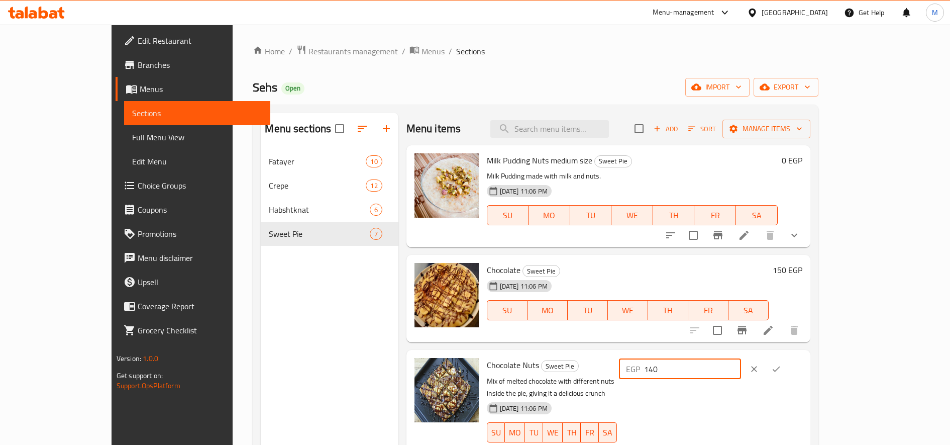
click at [741, 363] on input "140" at bounding box center [692, 369] width 97 height 20
type input "160"
click at [781, 372] on icon "ok" at bounding box center [776, 369] width 10 height 10
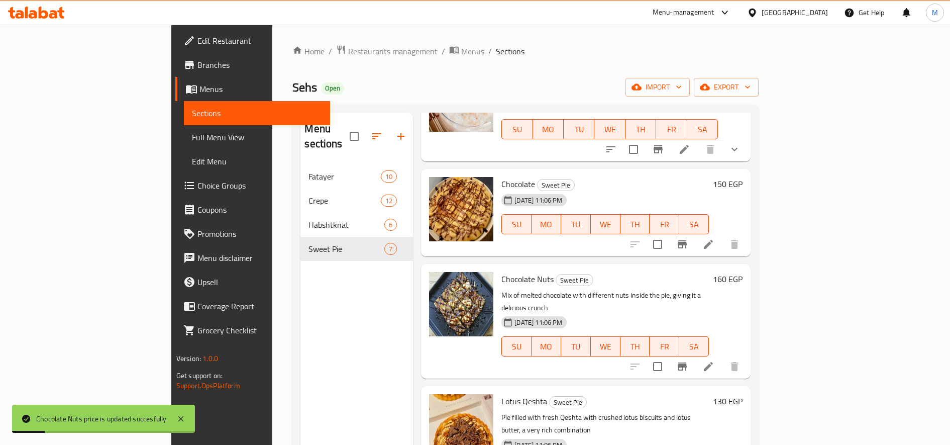
scroll to position [167, 0]
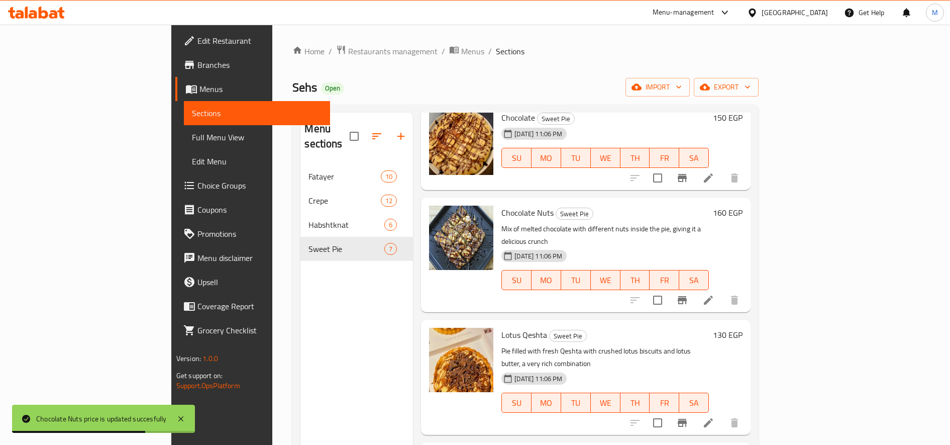
click at [743, 328] on h6 "130 EGP" at bounding box center [728, 335] width 30 height 14
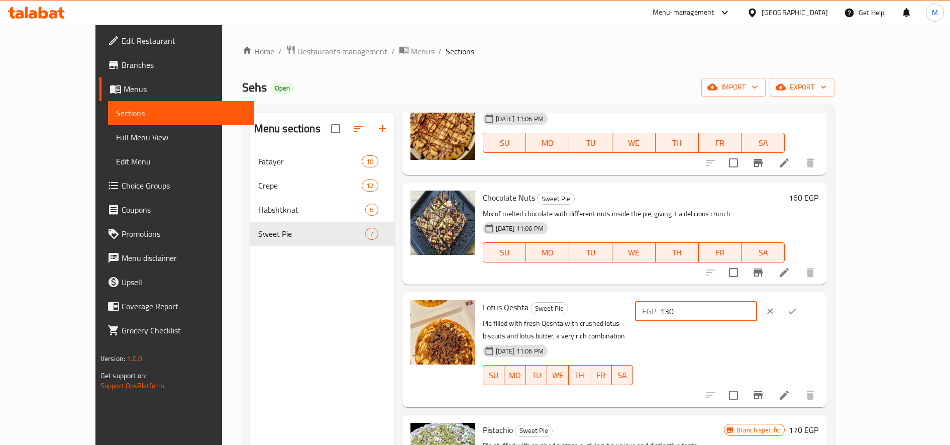
click at [757, 313] on input "130" at bounding box center [708, 311] width 97 height 20
type input "150"
click at [797, 309] on icon "ok" at bounding box center [792, 311] width 10 height 10
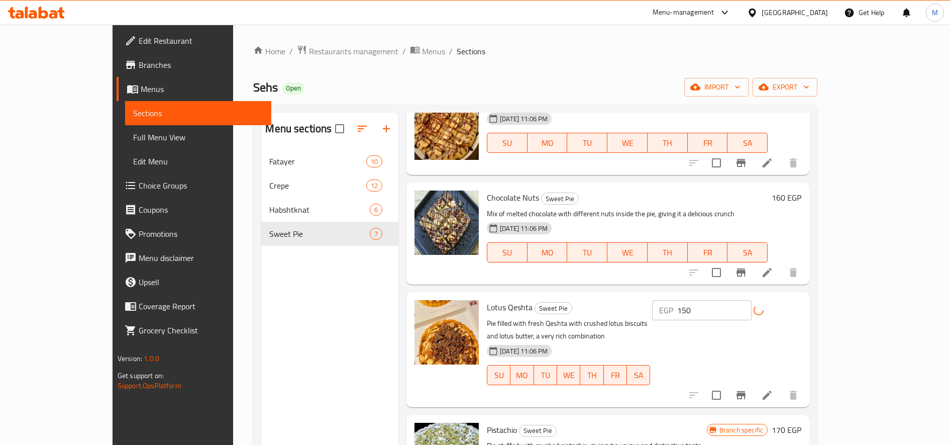
scroll to position [251, 0]
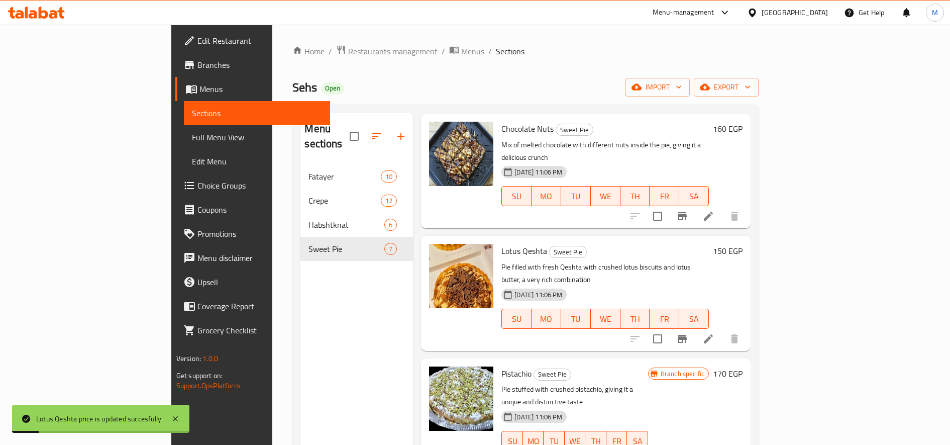
click at [743, 366] on h6 "170 EGP" at bounding box center [728, 373] width 30 height 14
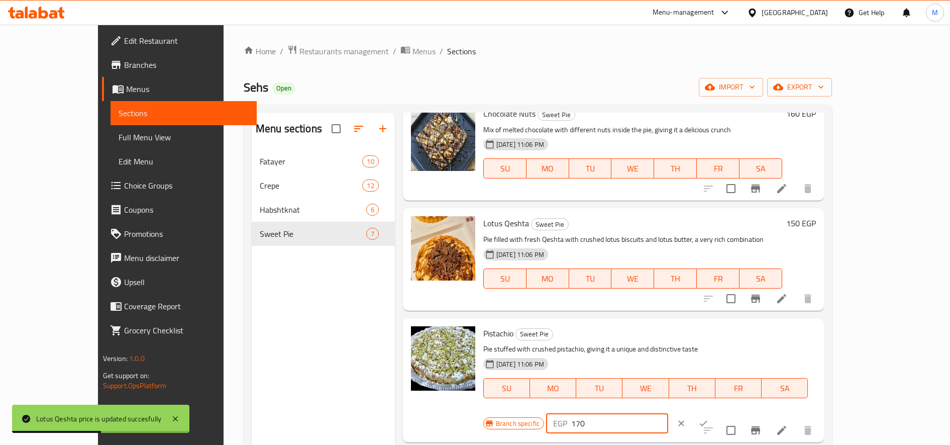
click at [668, 413] on input "170" at bounding box center [619, 423] width 97 height 20
type input "190"
click at [708, 418] on icon "ok" at bounding box center [703, 423] width 10 height 10
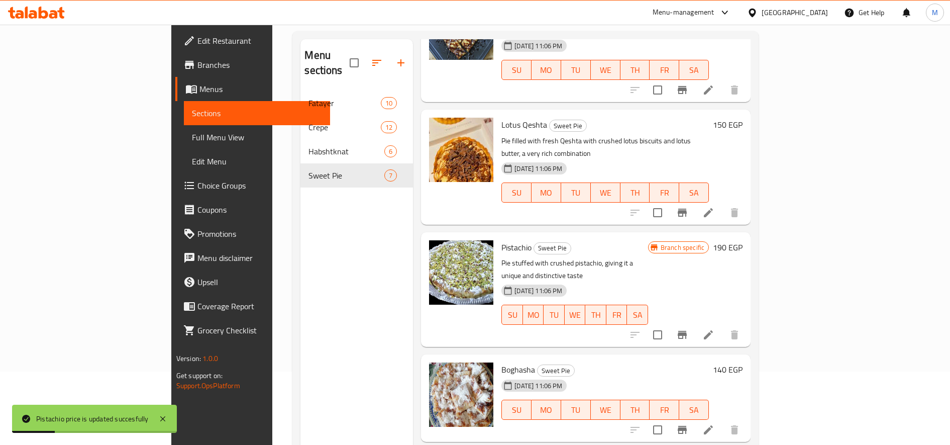
scroll to position [141, 0]
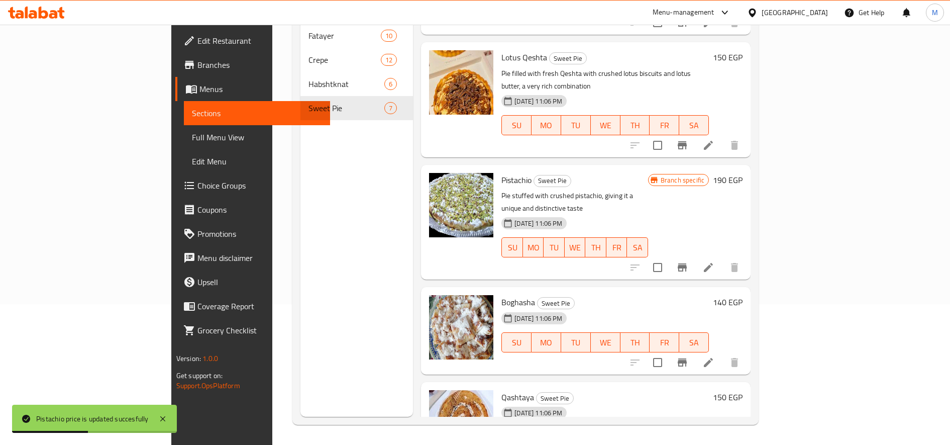
click at [743, 295] on h6 "140 EGP" at bounding box center [728, 302] width 30 height 14
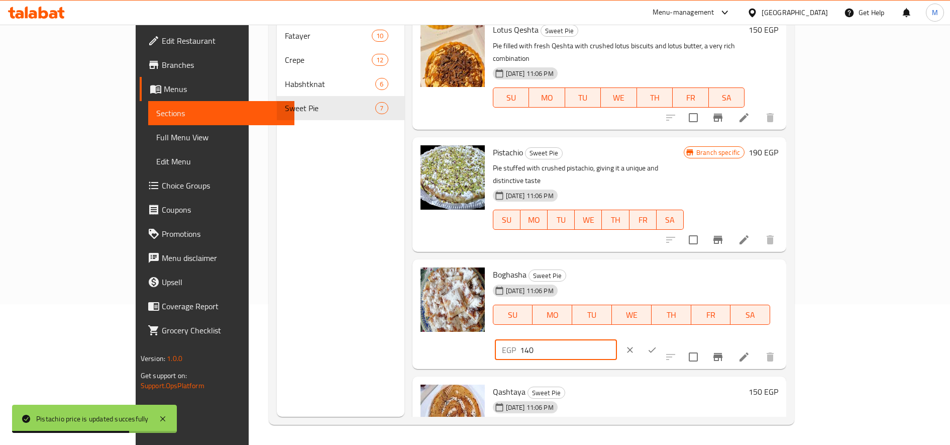
drag, startPoint x: 777, startPoint y: 256, endPoint x: 769, endPoint y: 256, distance: 8.0
click at [617, 340] on input "140" at bounding box center [568, 350] width 97 height 20
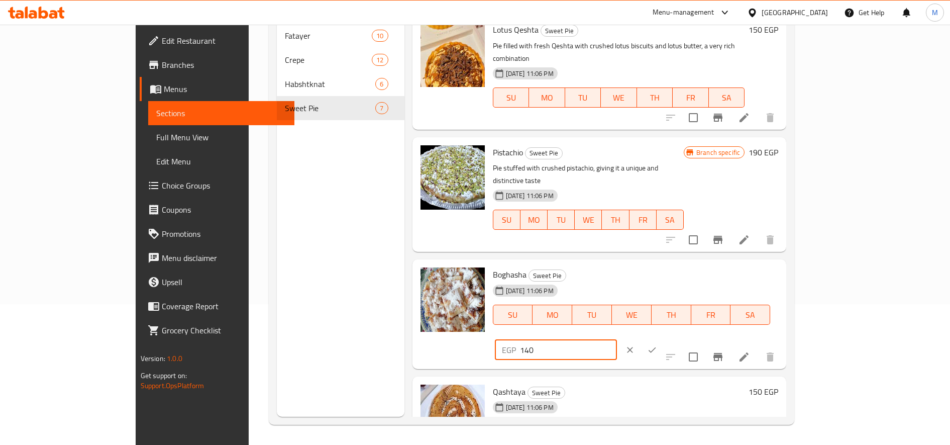
click at [617, 340] on input "140" at bounding box center [568, 350] width 97 height 20
type input "160"
click at [657, 345] on icon "ok" at bounding box center [652, 350] width 10 height 10
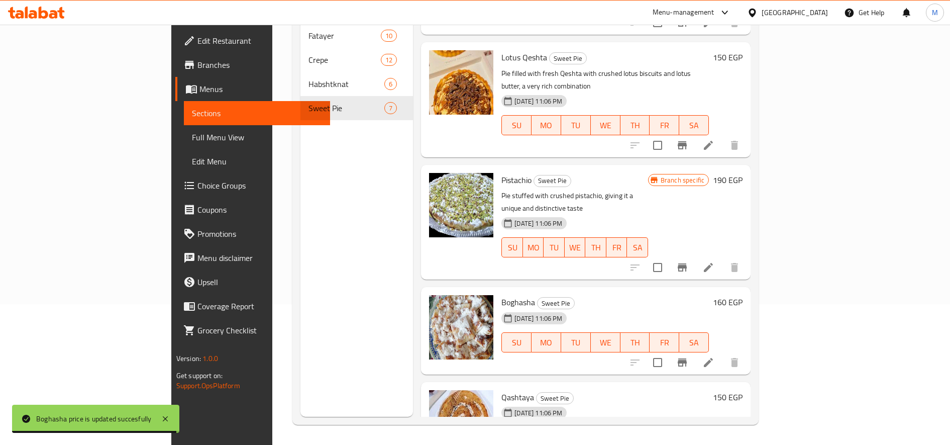
click at [743, 390] on h6 "150 EGP" at bounding box center [728, 397] width 30 height 14
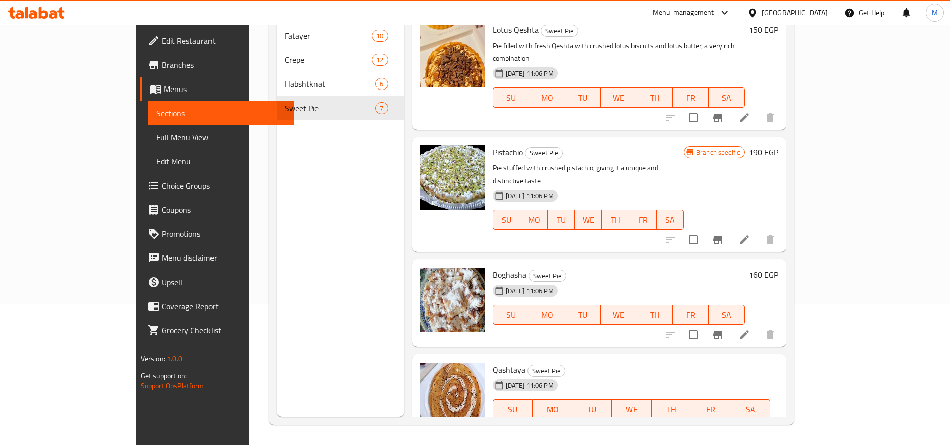
drag, startPoint x: 777, startPoint y: 350, endPoint x: 769, endPoint y: 350, distance: 8.1
click at [617, 434] on input "150" at bounding box center [568, 444] width 97 height 20
type input "170"
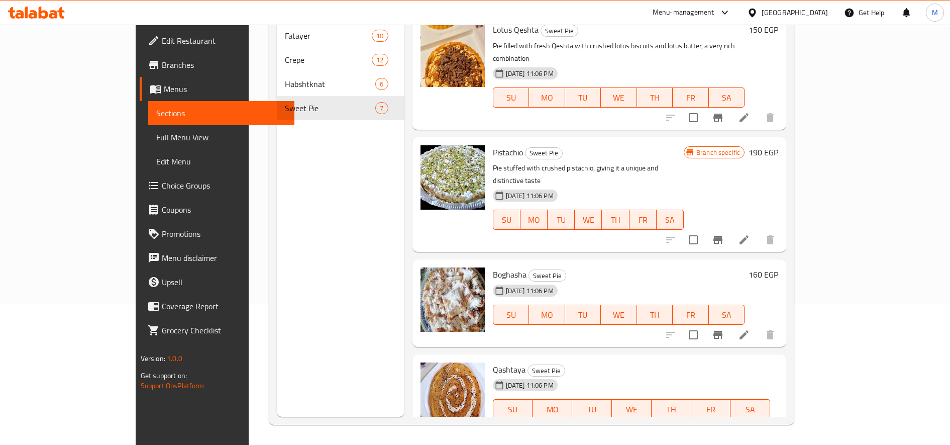
click at [657, 439] on icon "ok" at bounding box center [652, 444] width 10 height 10
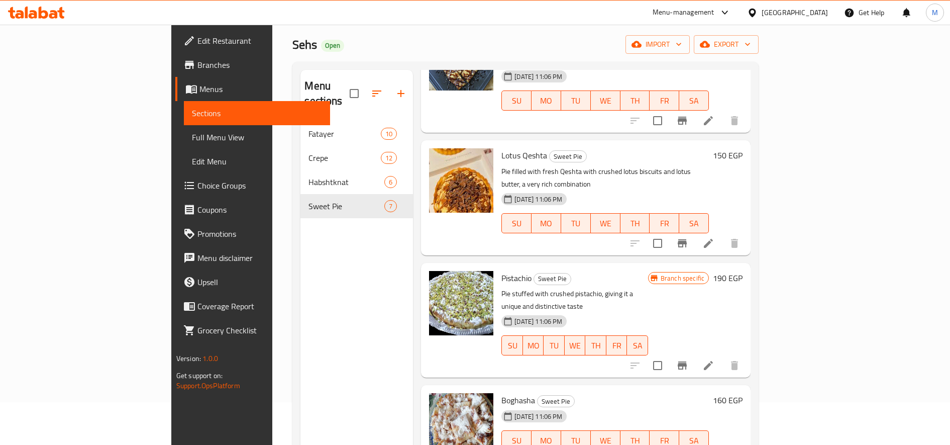
scroll to position [0, 0]
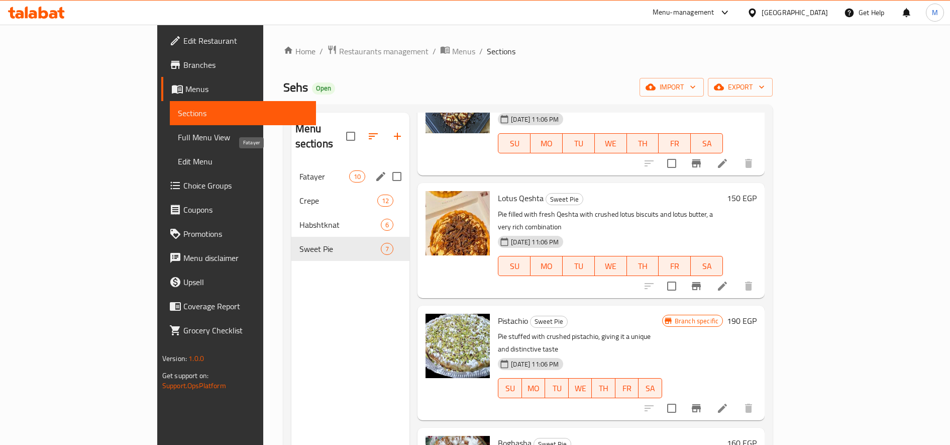
click at [299, 170] on span "Fatayer" at bounding box center [324, 176] width 50 height 12
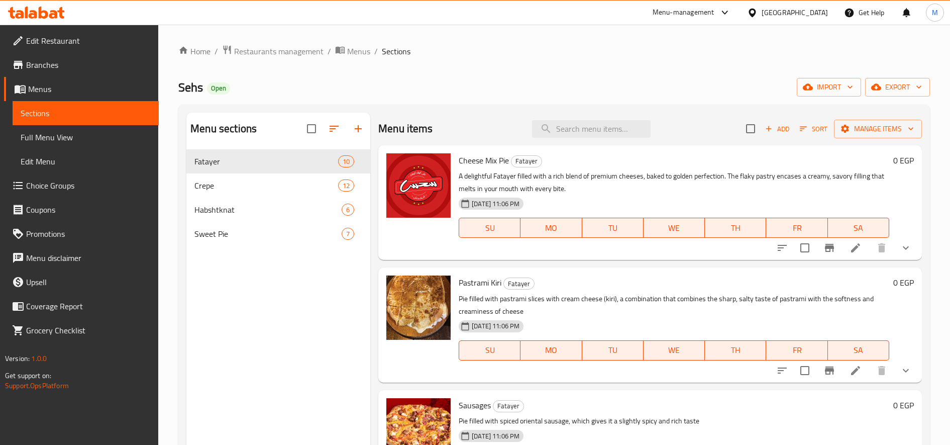
click at [477, 162] on span "Cheese Mix Pie" at bounding box center [484, 160] width 50 height 15
click at [851, 247] on icon at bounding box center [855, 247] width 9 height 9
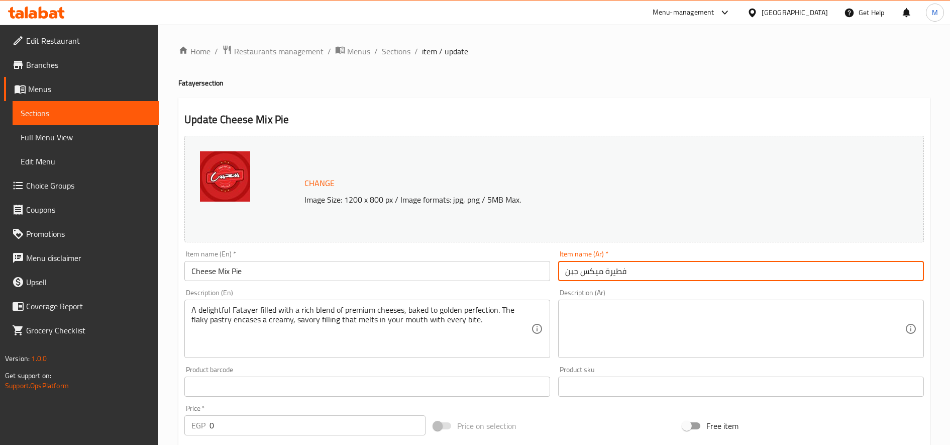
click at [610, 270] on input "فطيرة ميكس جبن" at bounding box center [741, 271] width 366 height 20
drag, startPoint x: 420, startPoint y: 48, endPoint x: 401, endPoint y: 58, distance: 20.7
click at [407, 56] on ol "Home / Restaurants management / Menus / Sections / item / update" at bounding box center [554, 51] width 752 height 13
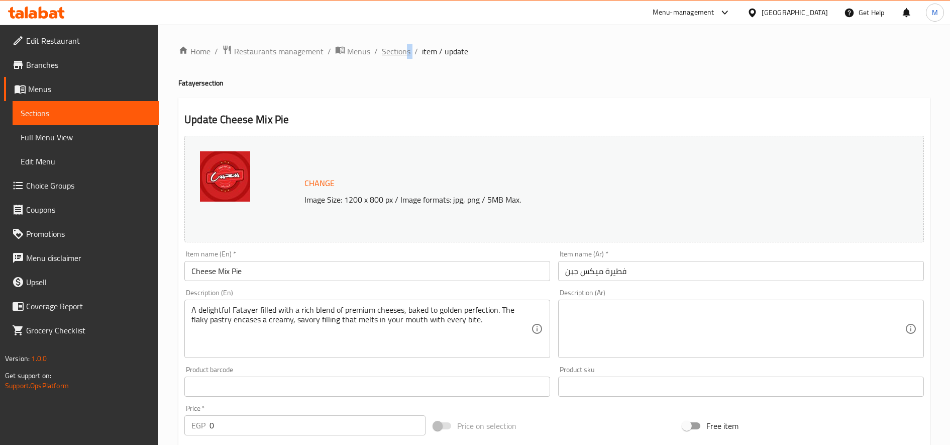
drag, startPoint x: 401, startPoint y: 58, endPoint x: 391, endPoint y: 51, distance: 12.7
click at [391, 51] on span "Sections" at bounding box center [396, 51] width 29 height 12
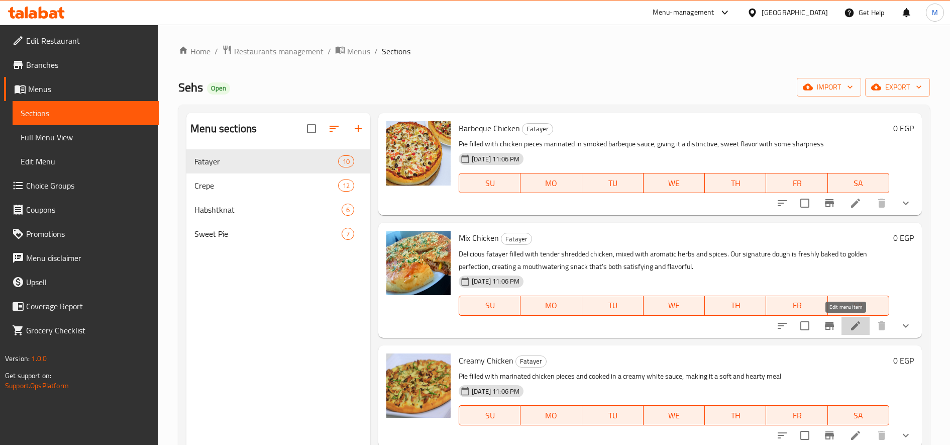
click at [850, 329] on icon at bounding box center [856, 326] width 12 height 12
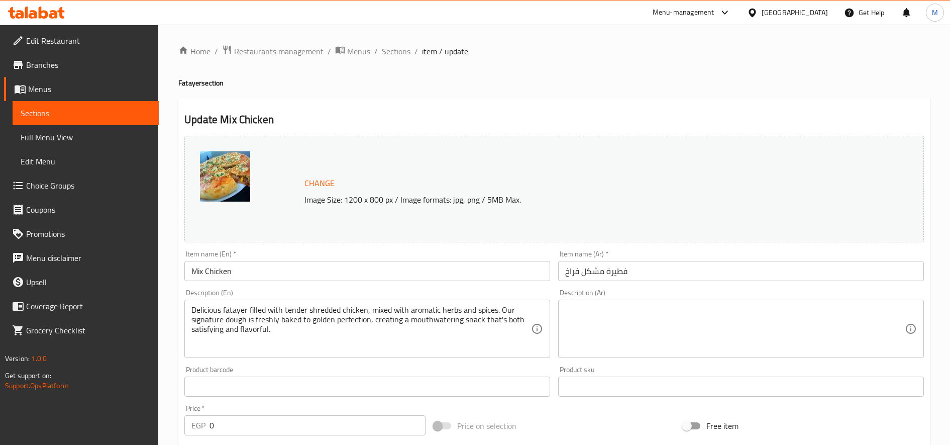
click at [615, 275] on input "فطيرة مشكل فراخ" at bounding box center [741, 271] width 366 height 20
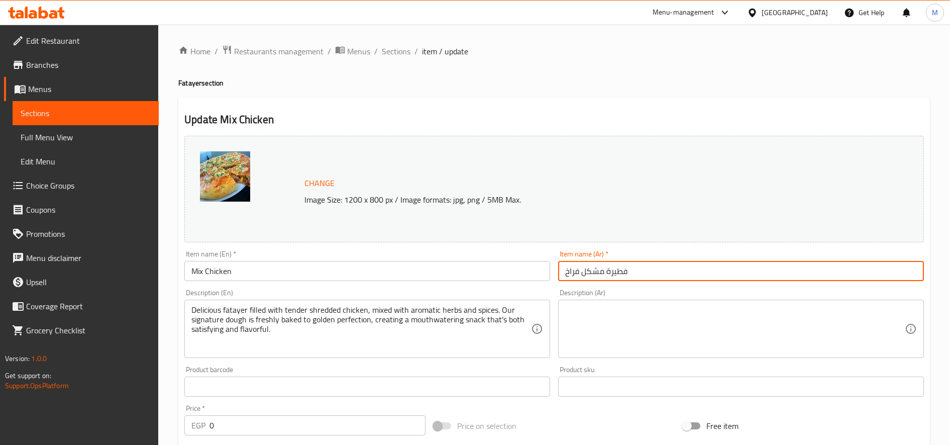
click at [615, 275] on input "فطيرة مشكل فراخ" at bounding box center [741, 271] width 366 height 20
drag, startPoint x: 396, startPoint y: 55, endPoint x: 419, endPoint y: 68, distance: 25.9
click at [398, 56] on span "Sections" at bounding box center [396, 51] width 29 height 12
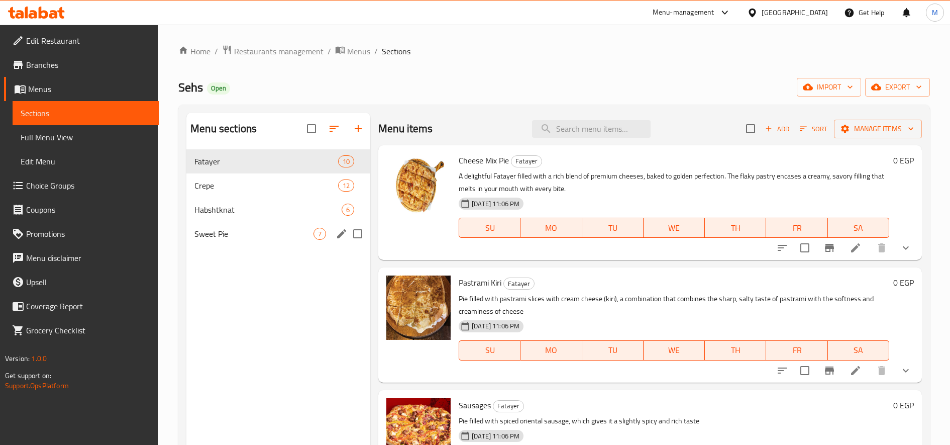
click at [244, 242] on div "Sweet Pie 7" at bounding box center [278, 234] width 184 height 24
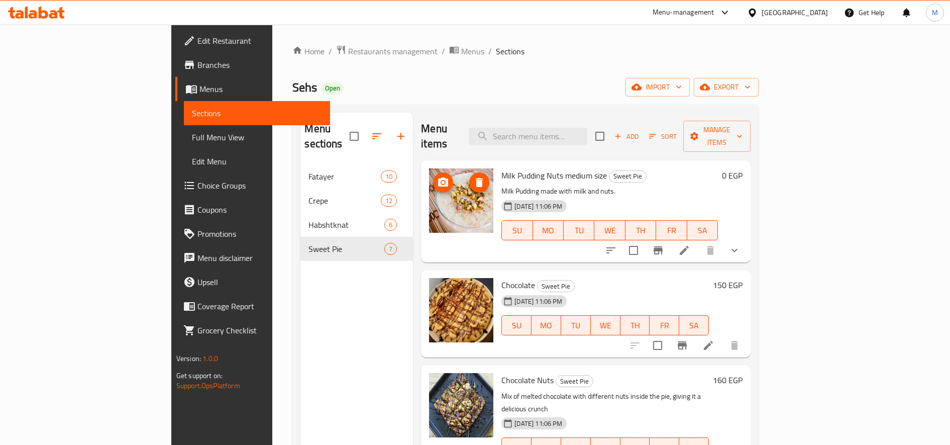
click at [442, 181] on circle "upload picture" at bounding box center [443, 182] width 3 height 3
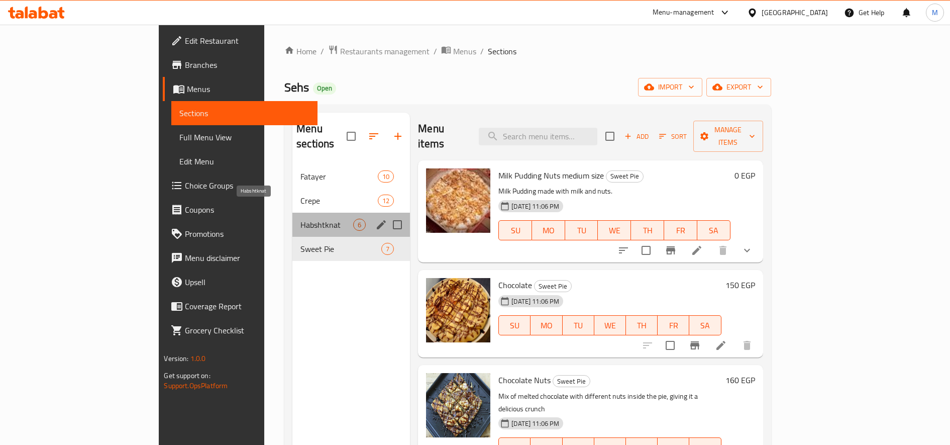
click at [300, 219] on span "Habshtknat" at bounding box center [326, 225] width 53 height 12
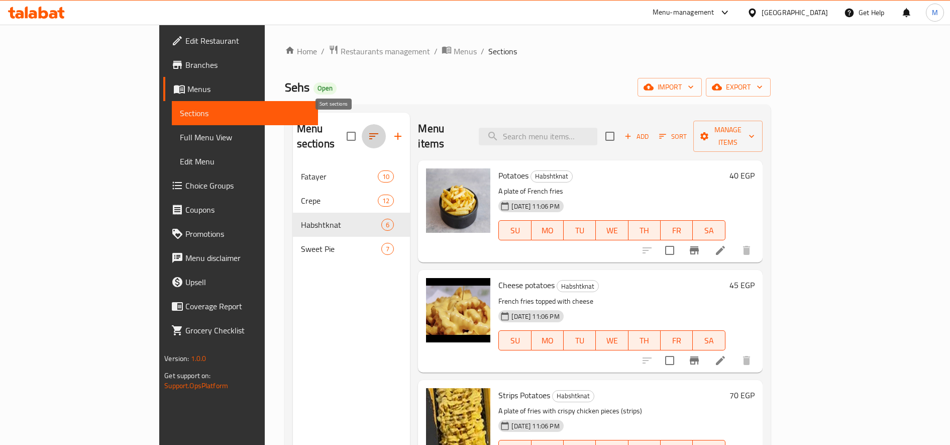
click at [369, 133] on icon "button" at bounding box center [373, 136] width 9 height 6
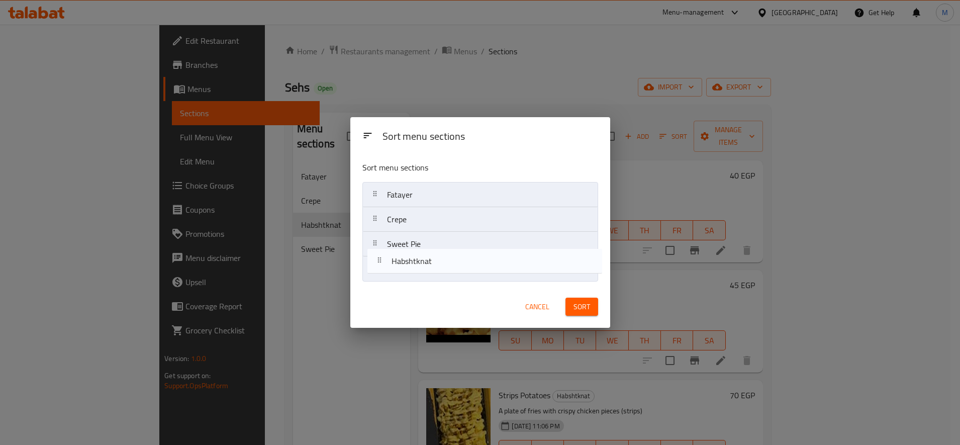
drag, startPoint x: 391, startPoint y: 249, endPoint x: 395, endPoint y: 271, distance: 22.6
click at [395, 270] on nav "Fatayer Crepe Habshtknat Sweet Pie" at bounding box center [480, 231] width 236 height 99
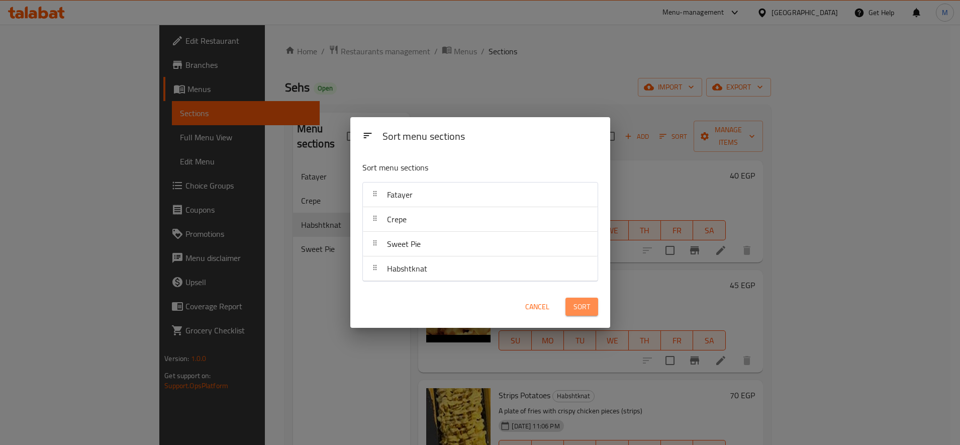
click at [579, 308] on span "Sort" at bounding box center [581, 306] width 17 height 13
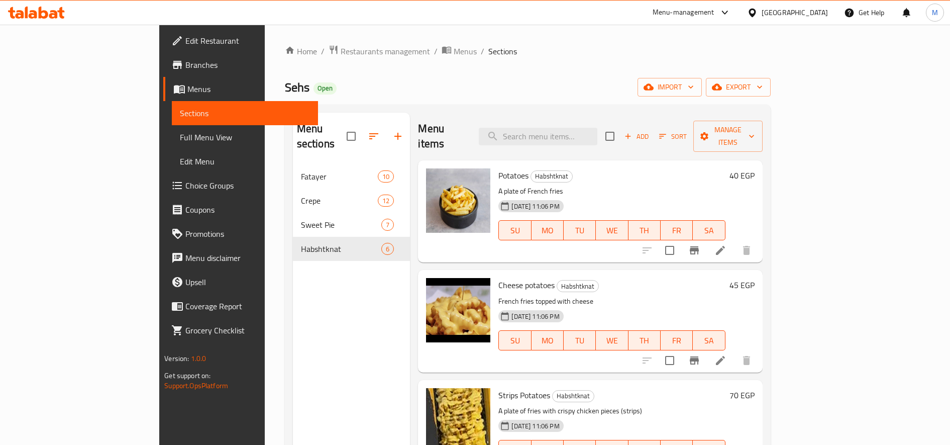
click at [279, 42] on div "Home / Restaurants management / Menus / Sections Sehs Open import export Menu s…" at bounding box center [528, 305] width 526 height 561
click at [341, 55] on span "Restaurants management" at bounding box center [385, 51] width 89 height 12
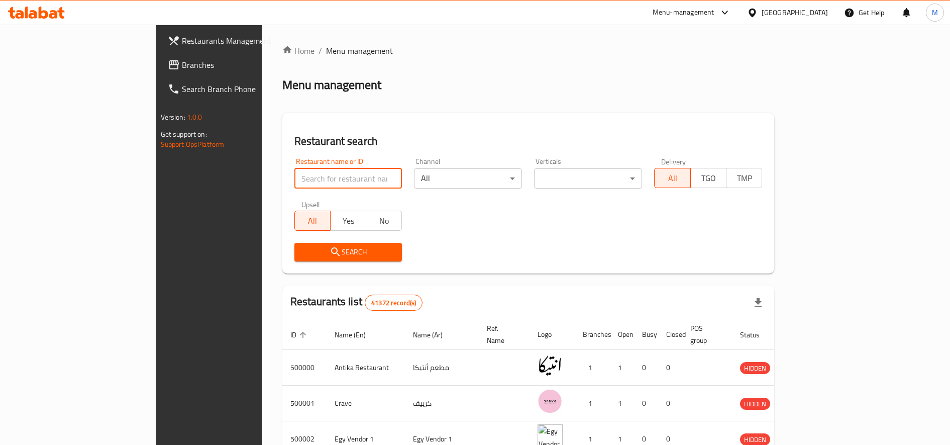
click at [309, 176] on input "search" at bounding box center [348, 178] width 108 height 20
paste input "646906"
type input "646906"
click button "Search" at bounding box center [348, 252] width 108 height 19
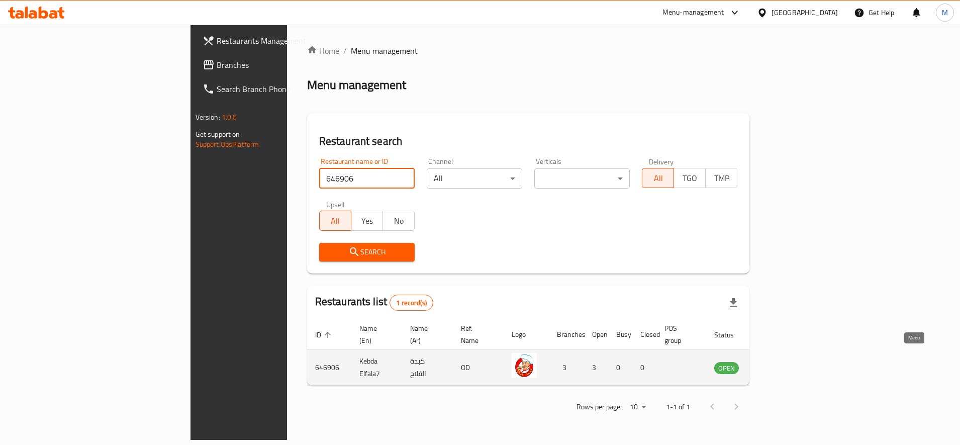
click at [779, 361] on icon "enhanced table" at bounding box center [773, 367] width 12 height 12
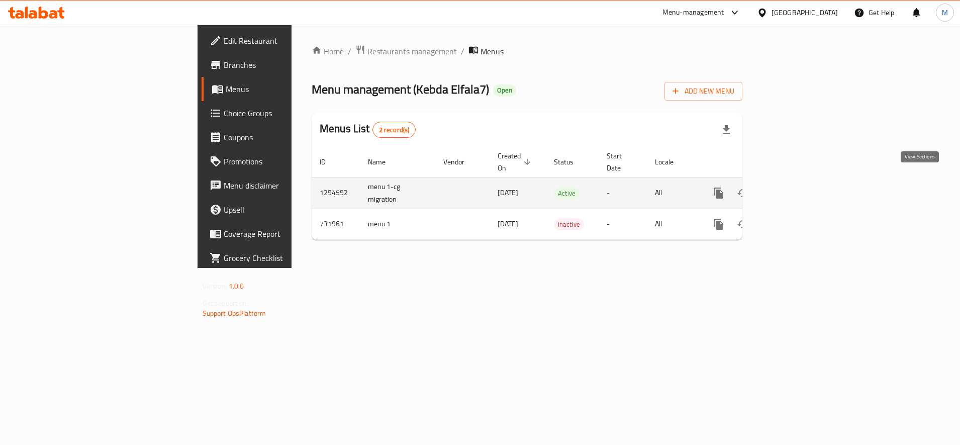
click at [797, 187] on icon "enhanced table" at bounding box center [791, 193] width 12 height 12
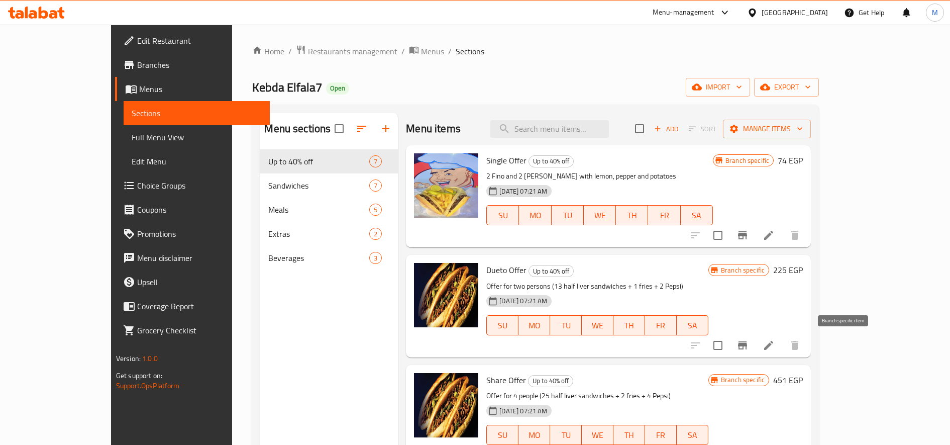
click at [755, 338] on button "Branch-specific-item" at bounding box center [743, 345] width 24 height 24
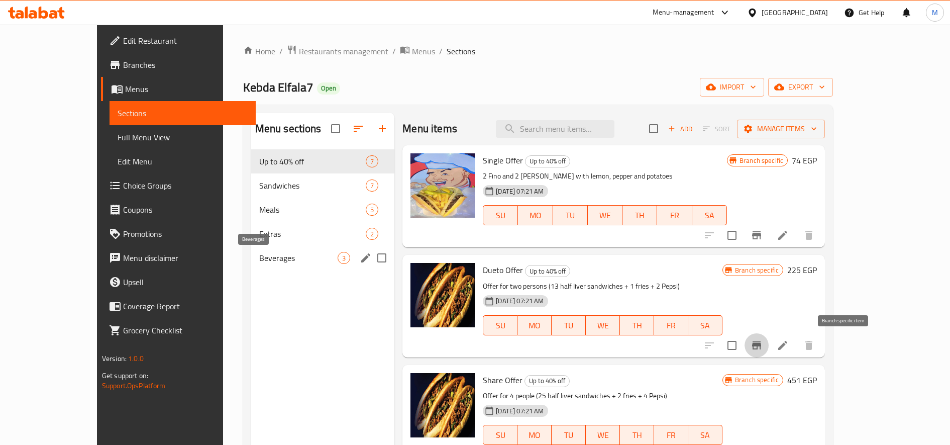
click at [259, 259] on span "Beverages" at bounding box center [298, 258] width 78 height 12
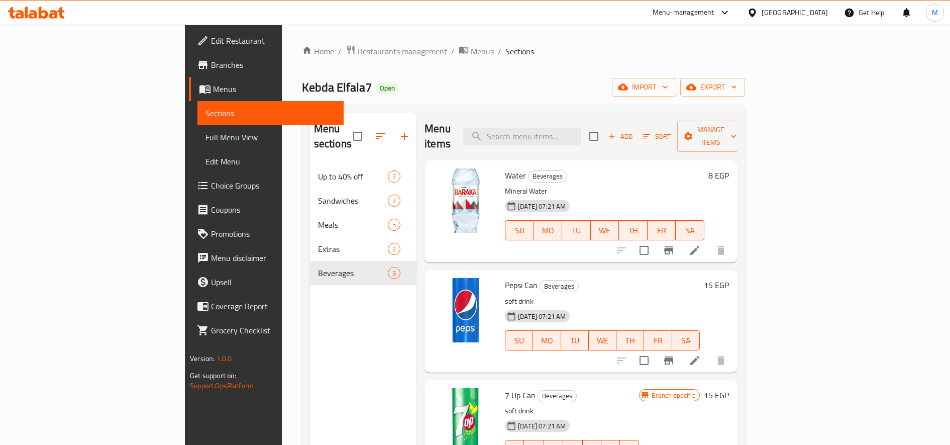
click at [729, 278] on h6 "15 EGP" at bounding box center [716, 285] width 25 height 14
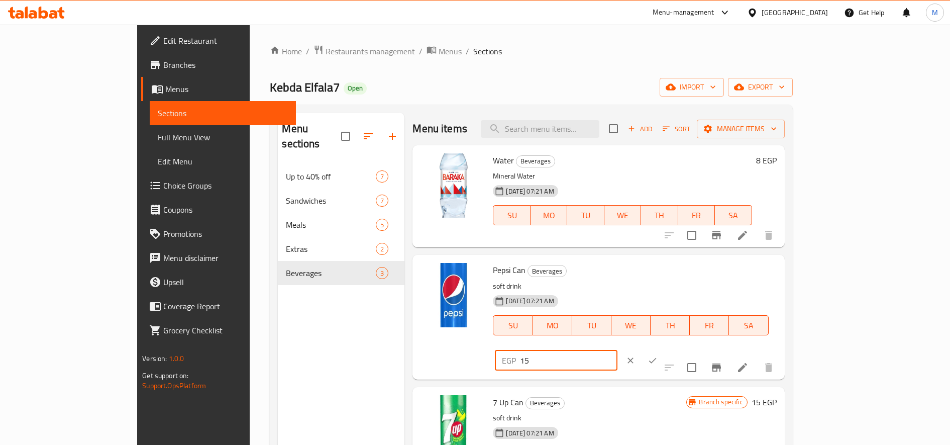
click at [617, 350] on input "15" at bounding box center [568, 360] width 97 height 20
click at [617, 350] on input "16" at bounding box center [568, 360] width 97 height 20
type input "17"
click at [617, 350] on input "17" at bounding box center [568, 360] width 97 height 20
click at [658, 355] on icon "ok" at bounding box center [653, 360] width 10 height 10
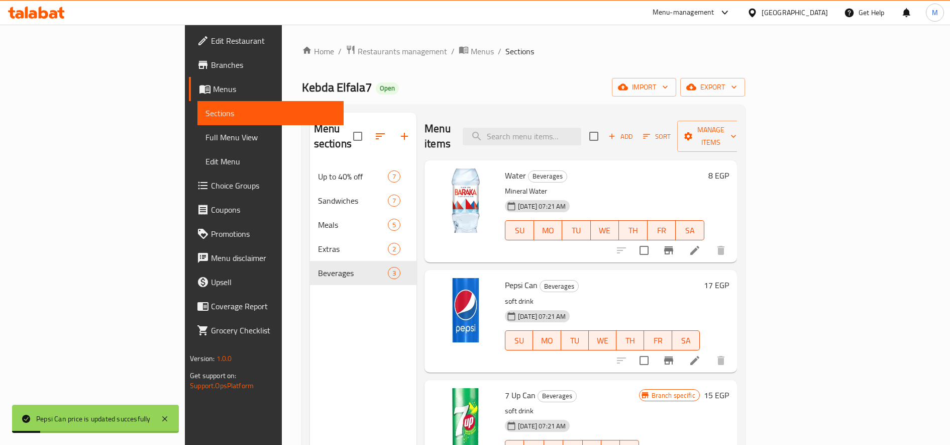
click at [729, 388] on h6 "15 EGP" at bounding box center [716, 395] width 25 height 14
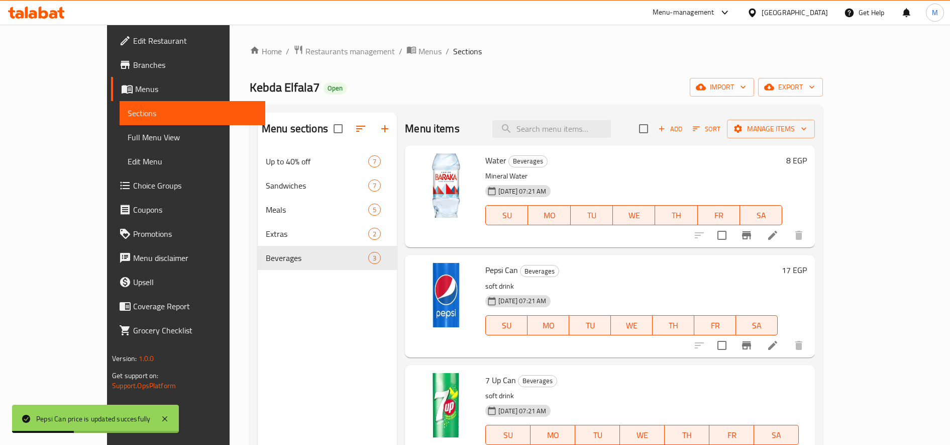
type input "17"
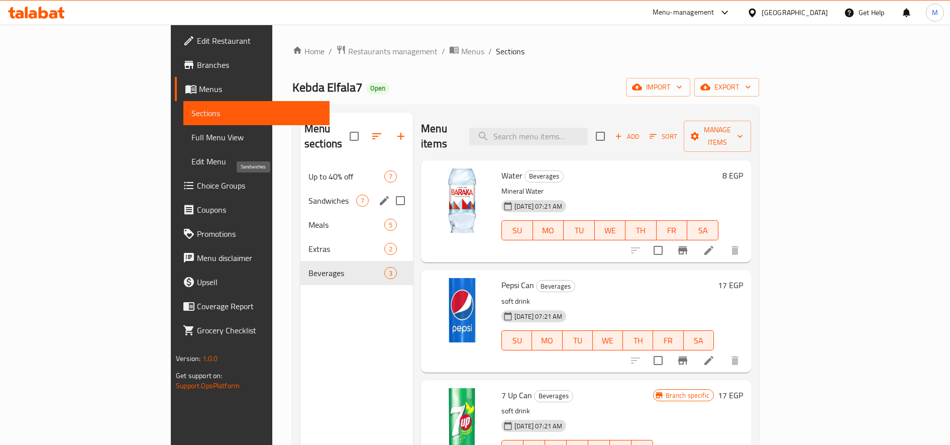
click at [309, 194] on span "Sandwiches" at bounding box center [333, 200] width 48 height 12
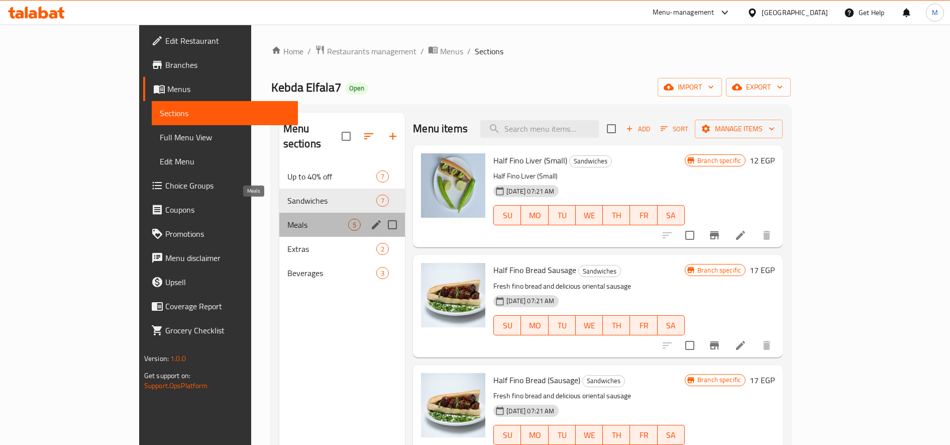
click at [287, 219] on span "Meals" at bounding box center [317, 225] width 61 height 12
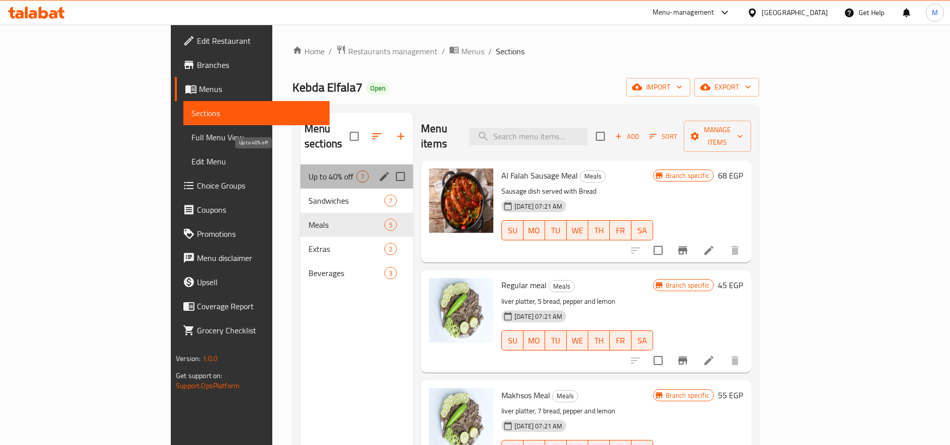
drag, startPoint x: 240, startPoint y: 155, endPoint x: 263, endPoint y: 155, distance: 23.1
click at [309, 170] on span "Up to 40% off" at bounding box center [333, 176] width 48 height 12
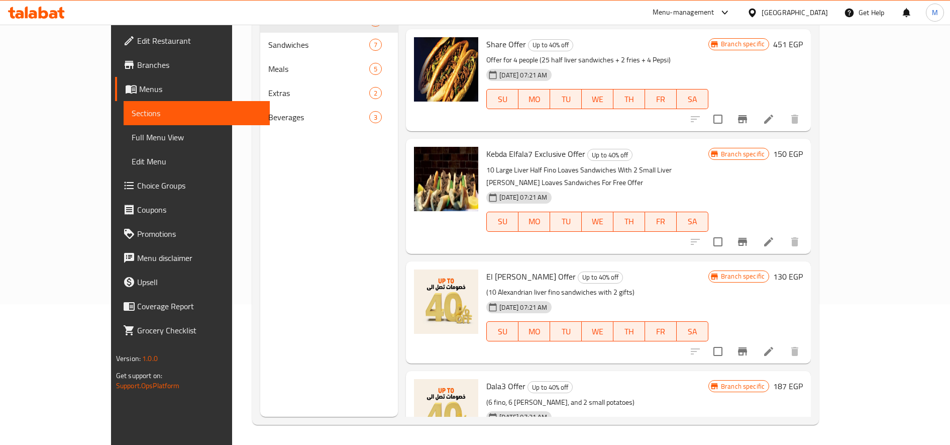
scroll to position [181, 0]
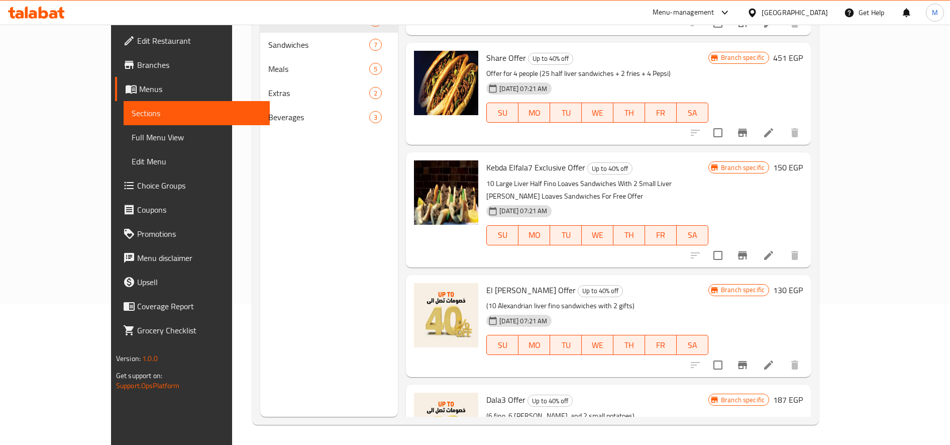
click at [803, 283] on h6 "130 EGP" at bounding box center [788, 290] width 30 height 14
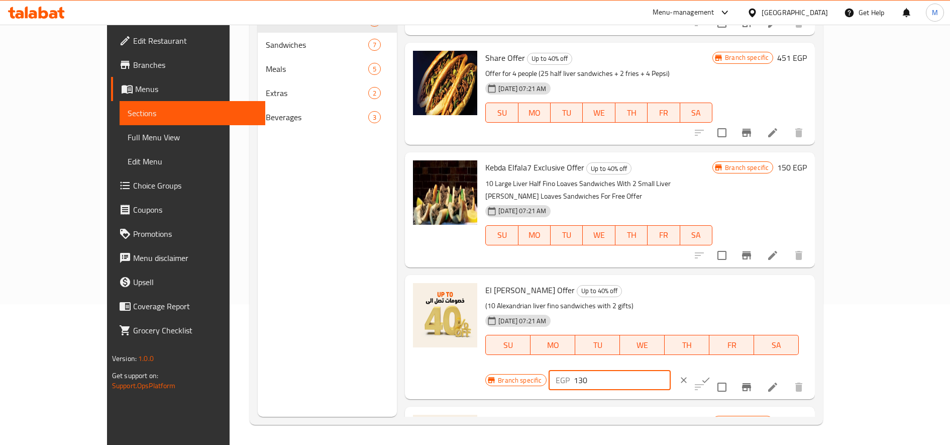
click at [671, 370] on input "130" at bounding box center [622, 380] width 97 height 20
click at [759, 375] on button "Branch-specific-item" at bounding box center [747, 387] width 24 height 24
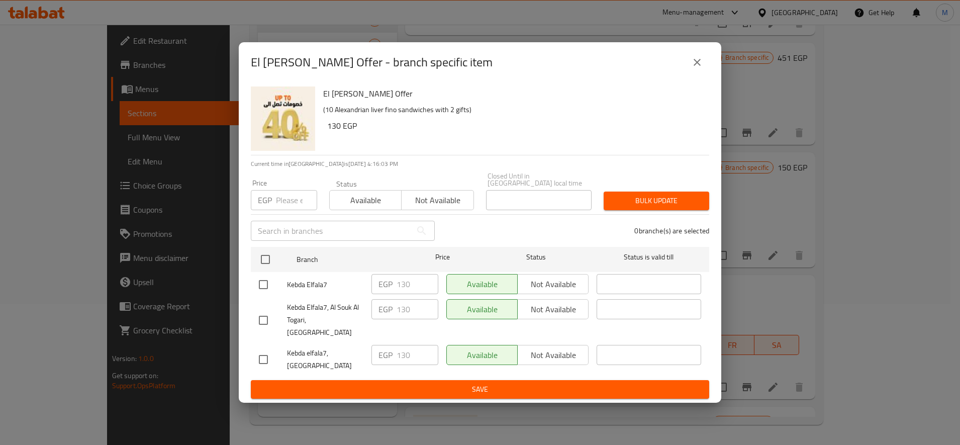
click at [287, 207] on input "number" at bounding box center [296, 200] width 41 height 20
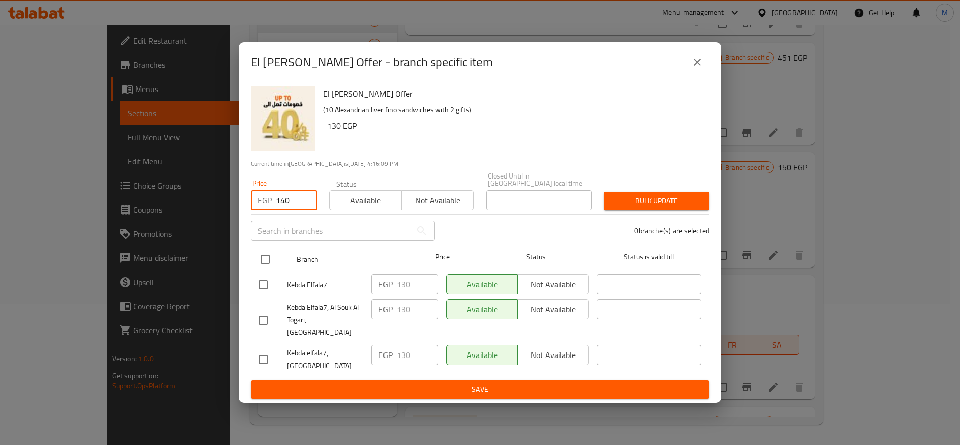
type input "140"
drag, startPoint x: 268, startPoint y: 266, endPoint x: 299, endPoint y: 259, distance: 32.3
click at [271, 266] on input "checkbox" at bounding box center [265, 259] width 21 height 21
checkbox input "true"
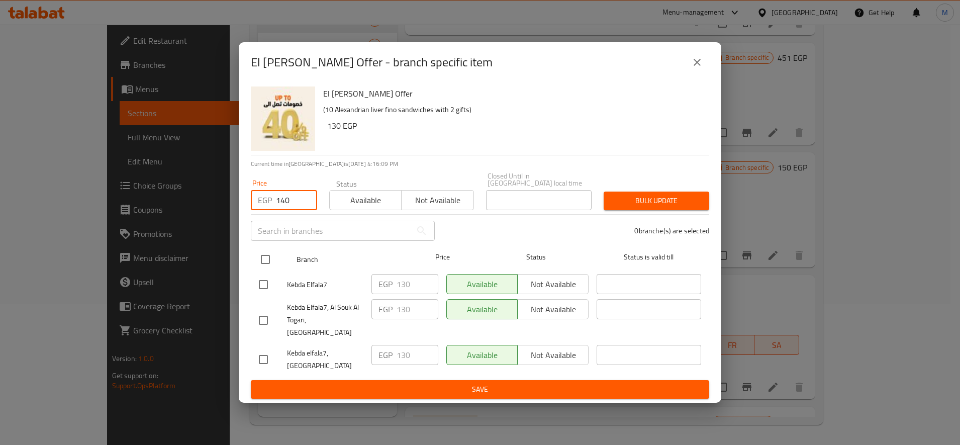
checkbox input "true"
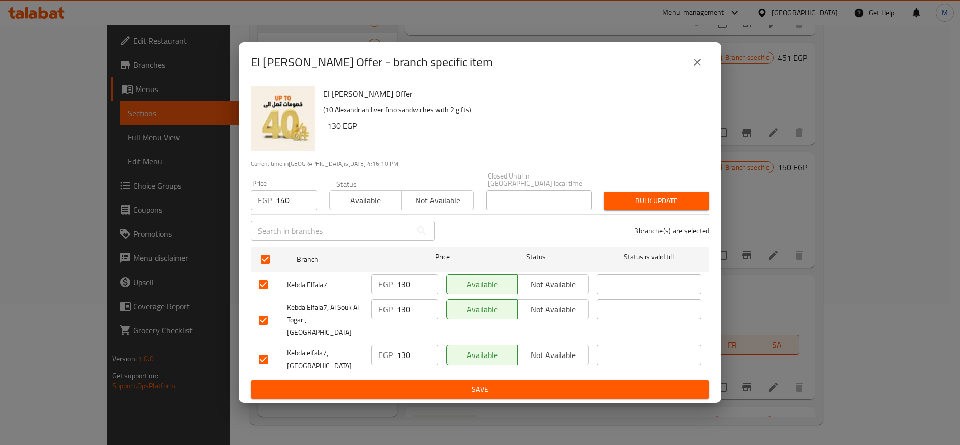
click at [665, 207] on span "Bulk update" at bounding box center [655, 200] width 89 height 13
